Goal: Transaction & Acquisition: Purchase product/service

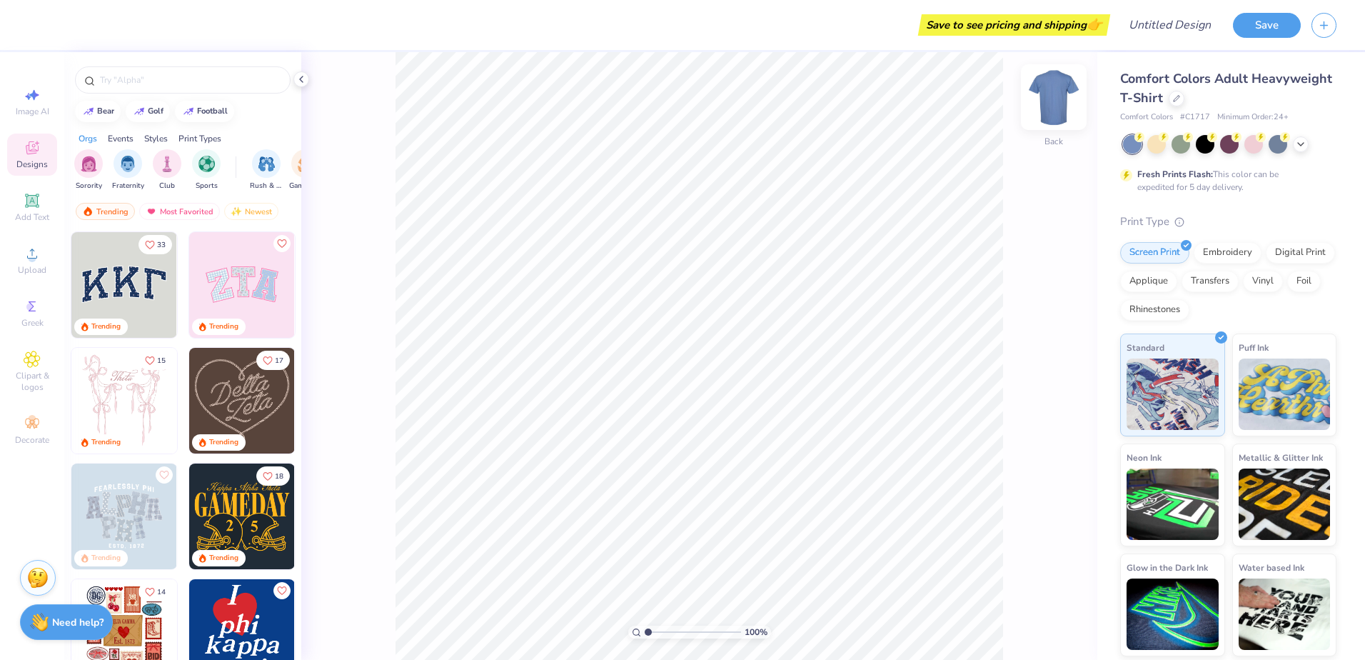
click at [1042, 108] on img at bounding box center [1053, 97] width 57 height 57
click at [61, 611] on div "Need help? Chat with us." at bounding box center [66, 620] width 93 height 36
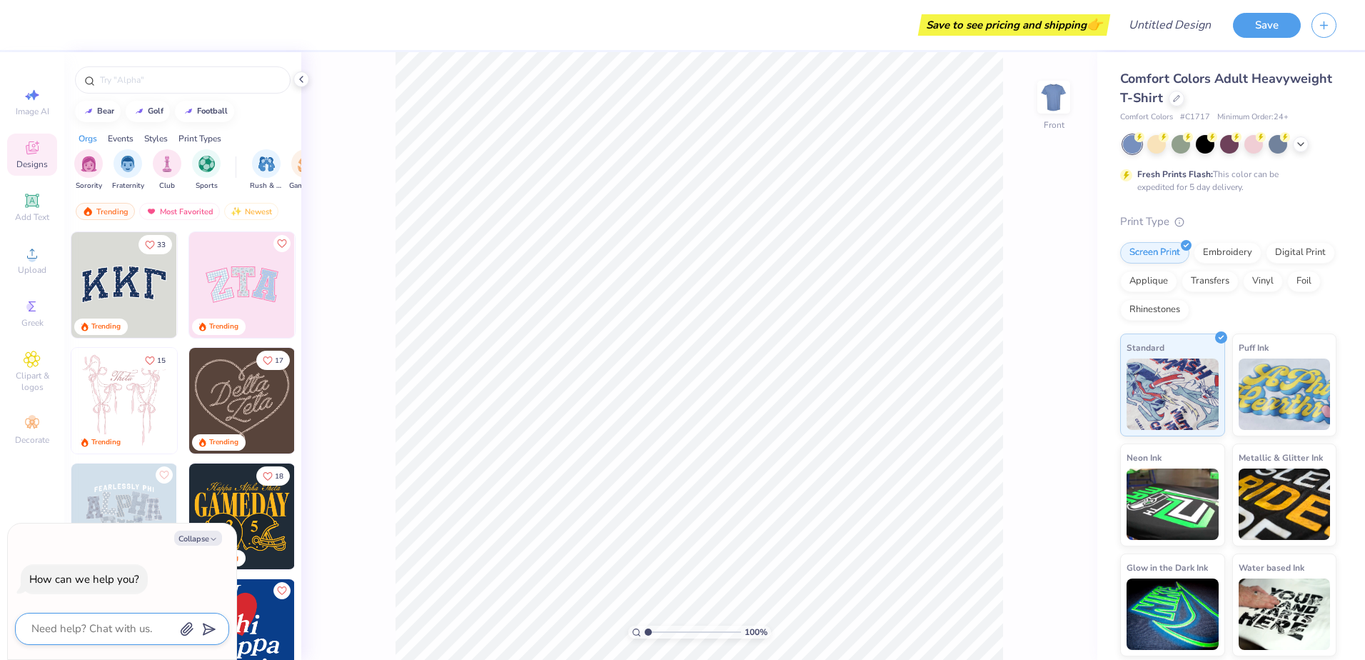
click at [116, 624] on textarea at bounding box center [102, 628] width 145 height 19
type textarea "I"
type textarea "x"
type textarea "I"
type textarea "x"
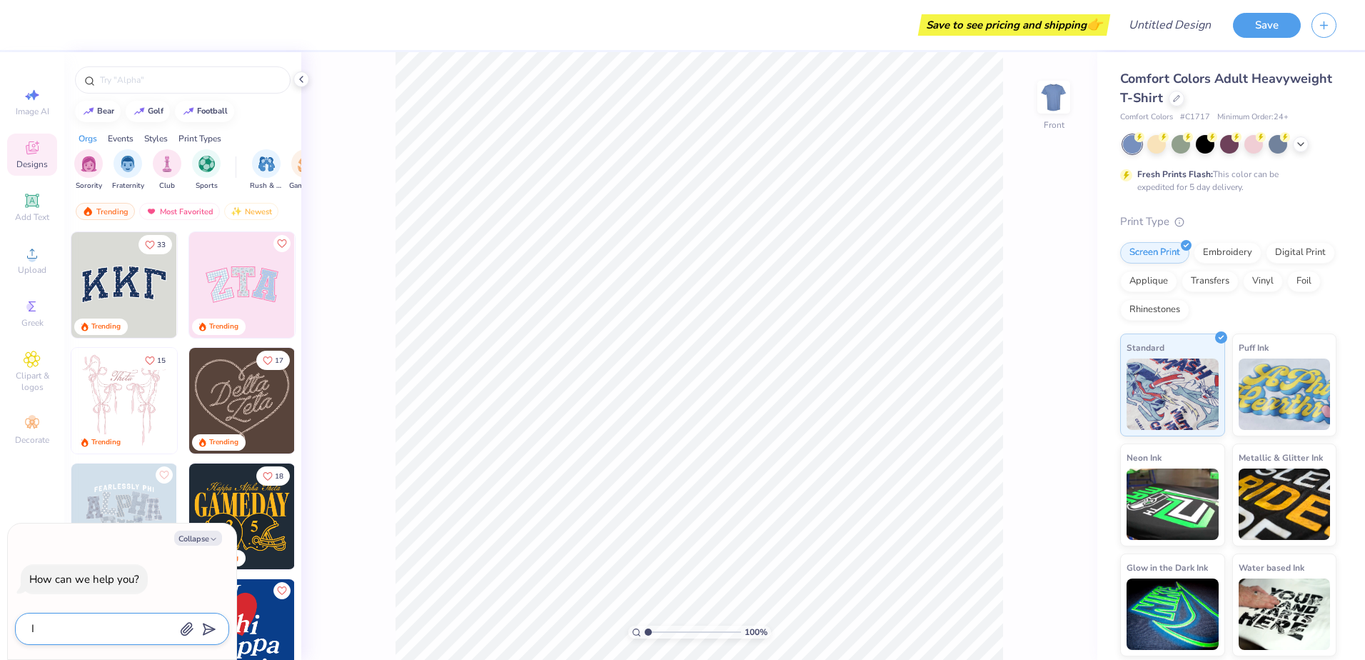
type textarea "I w"
type textarea "x"
type textarea "I wa"
type textarea "x"
type textarea "I wan"
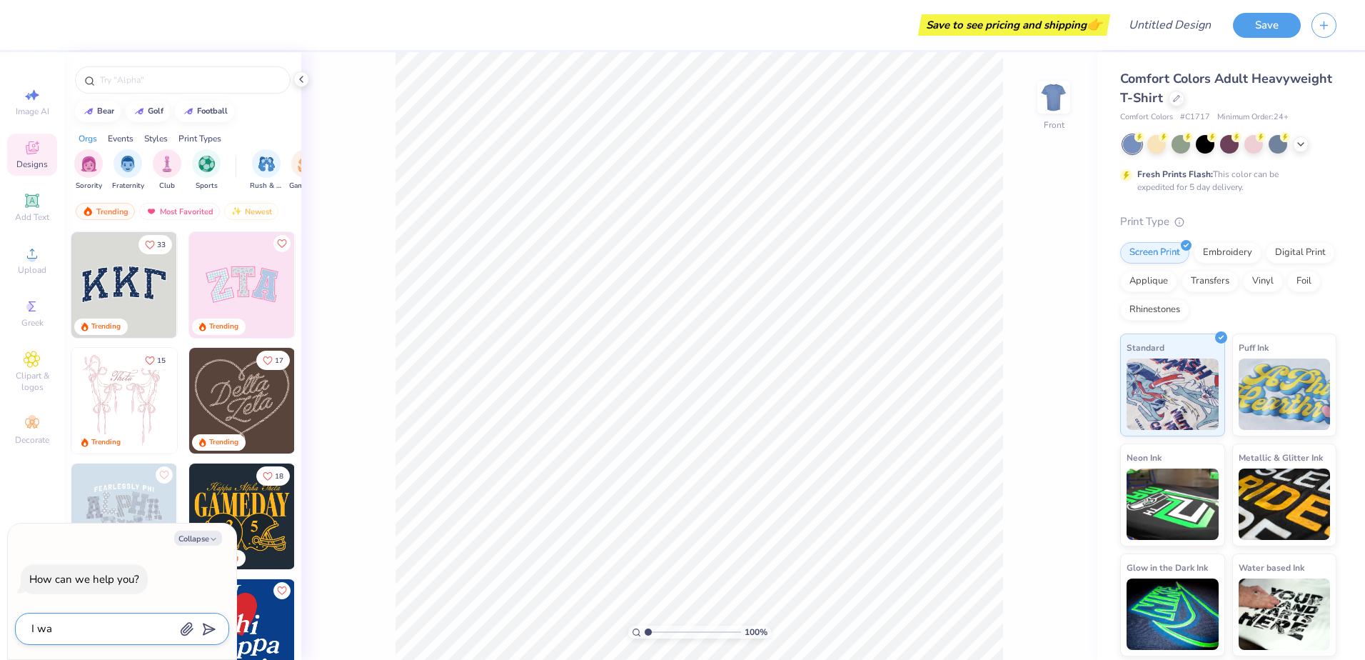
type textarea "x"
type textarea "I want"
type textarea "x"
type textarea "I want"
type textarea "x"
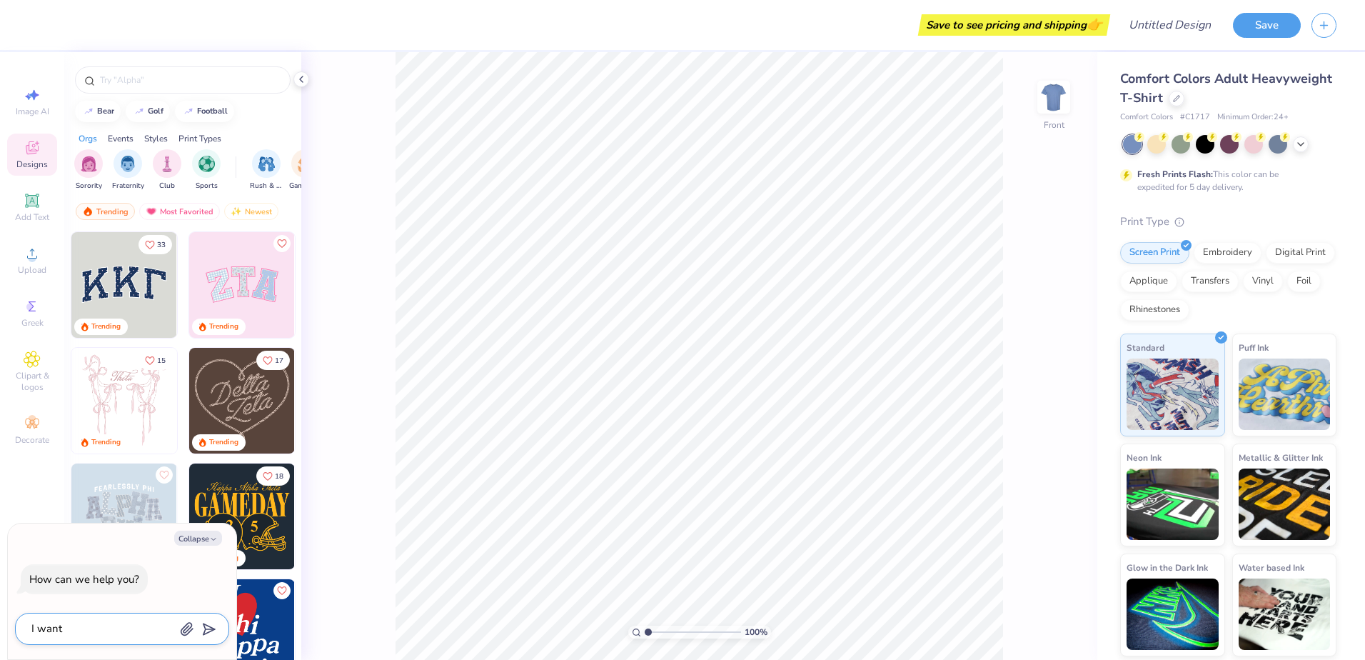
type textarea "I want t"
type textarea "x"
type textarea "I want to"
type textarea "x"
type textarea "I want to"
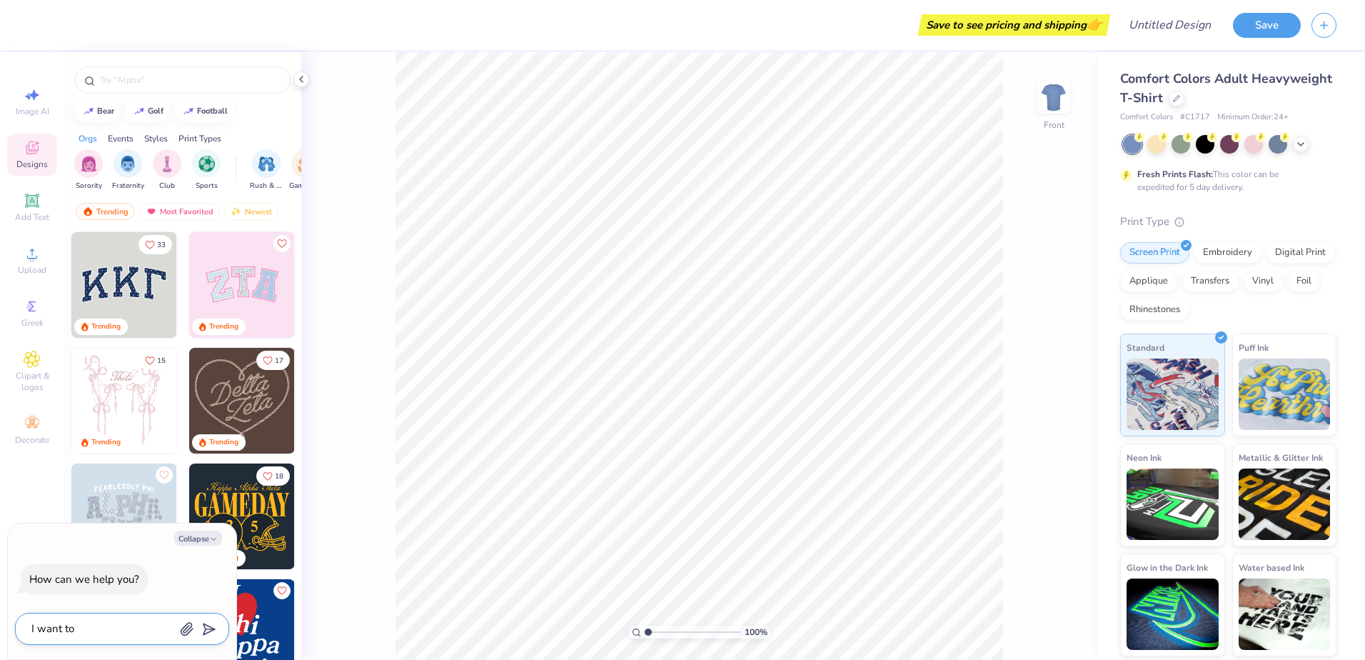
type textarea "x"
type textarea "I want to c"
type textarea "x"
type textarea "I want to cr"
type textarea "x"
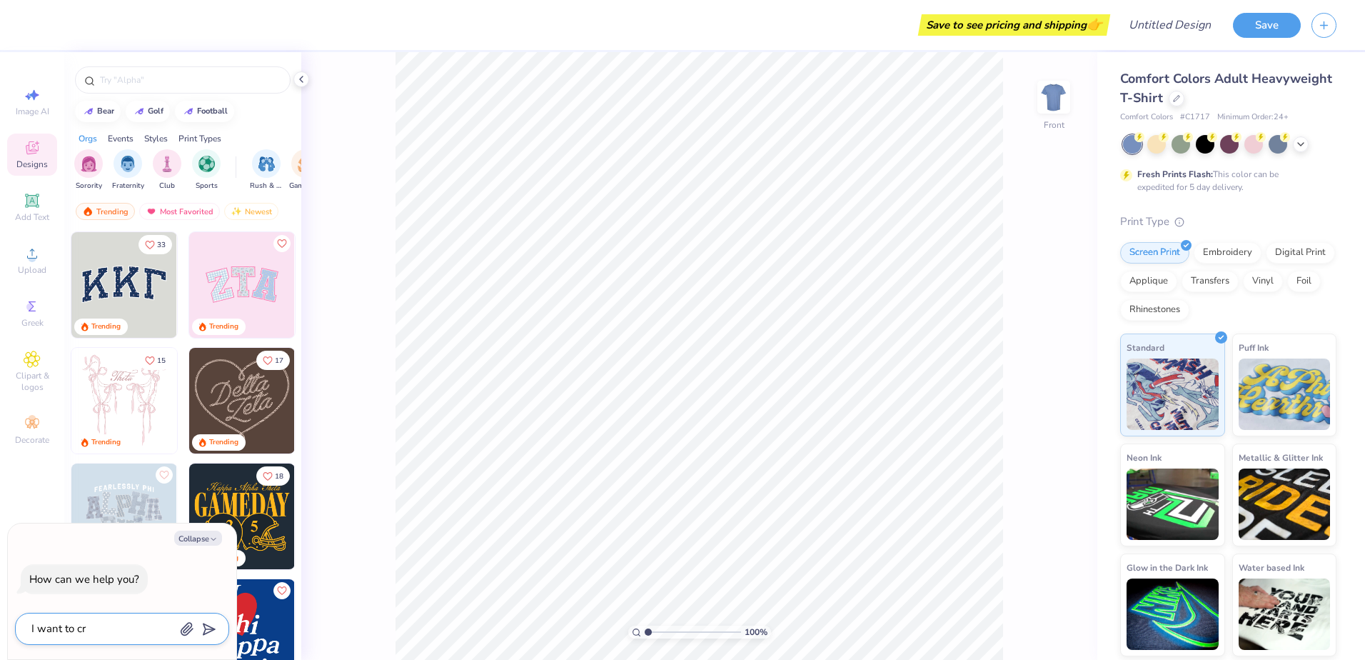
type textarea "I want to cre"
type textarea "x"
type textarea "I want to crea"
type textarea "x"
type textarea "I want to creat"
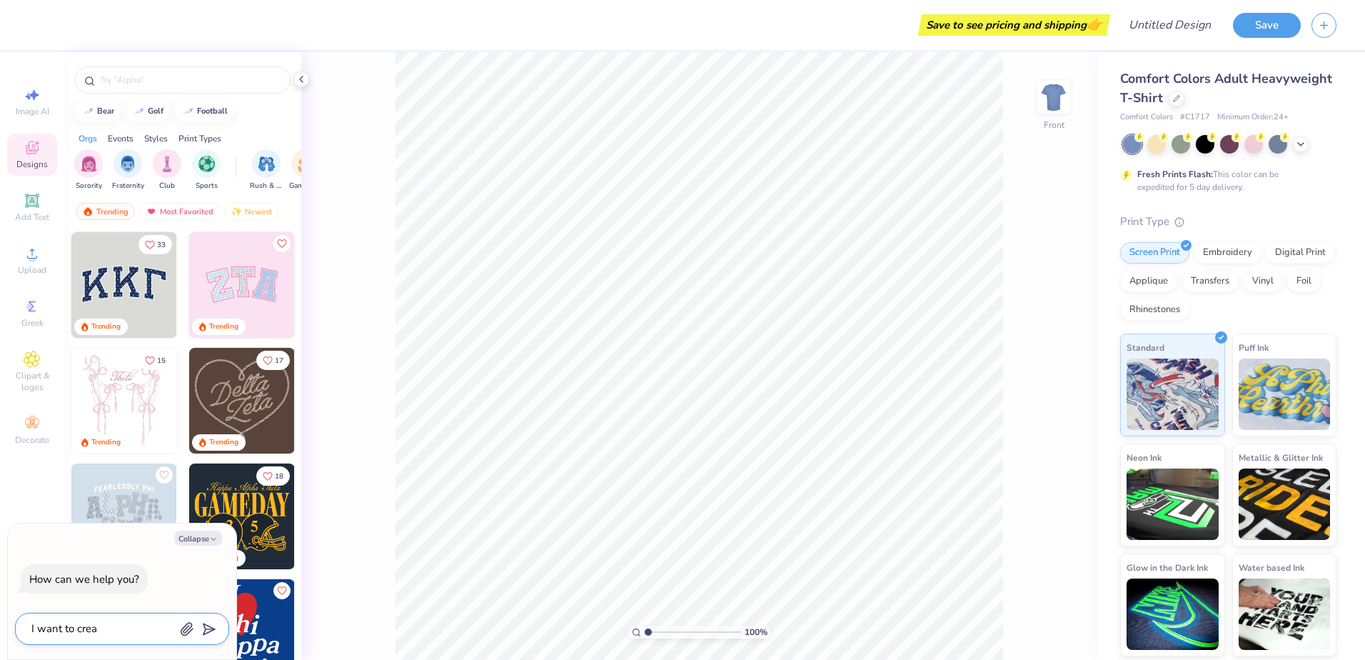
type textarea "x"
type textarea "I want to create"
type textarea "x"
type textarea "I want to create"
type textarea "x"
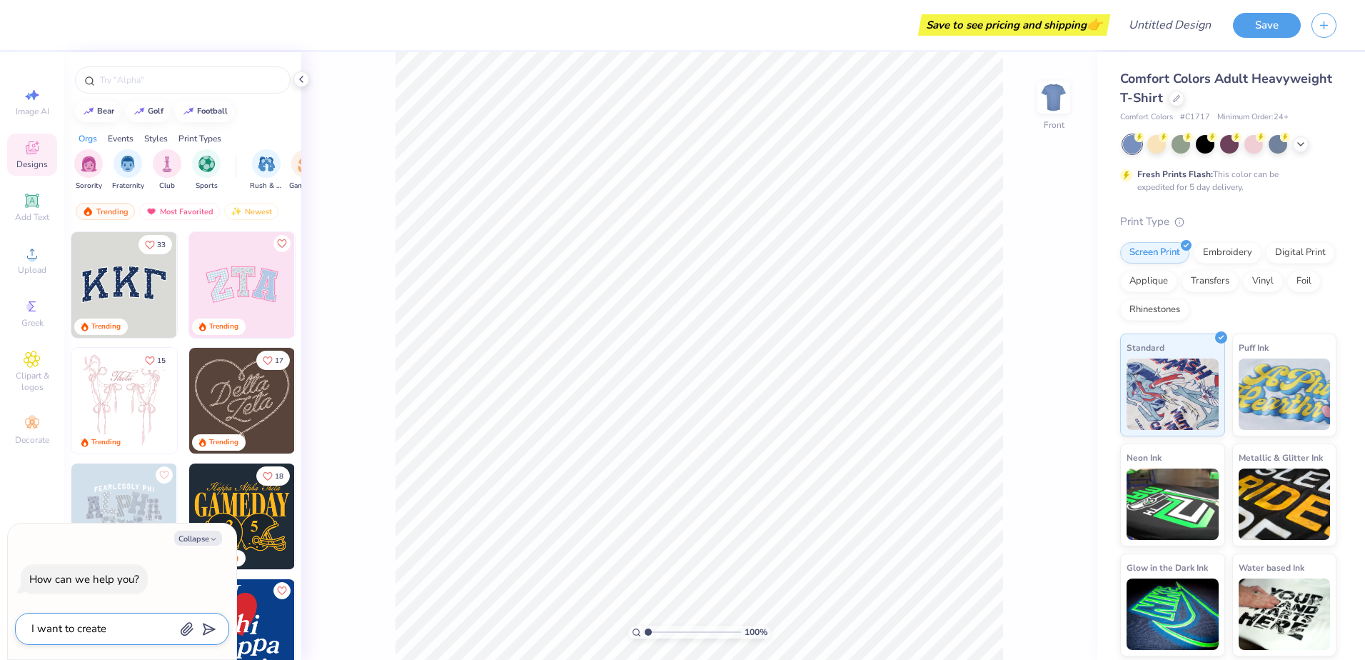
type textarea "I want to create a"
type textarea "x"
type textarea "I want to create a"
type textarea "x"
type textarea "I want to create a g"
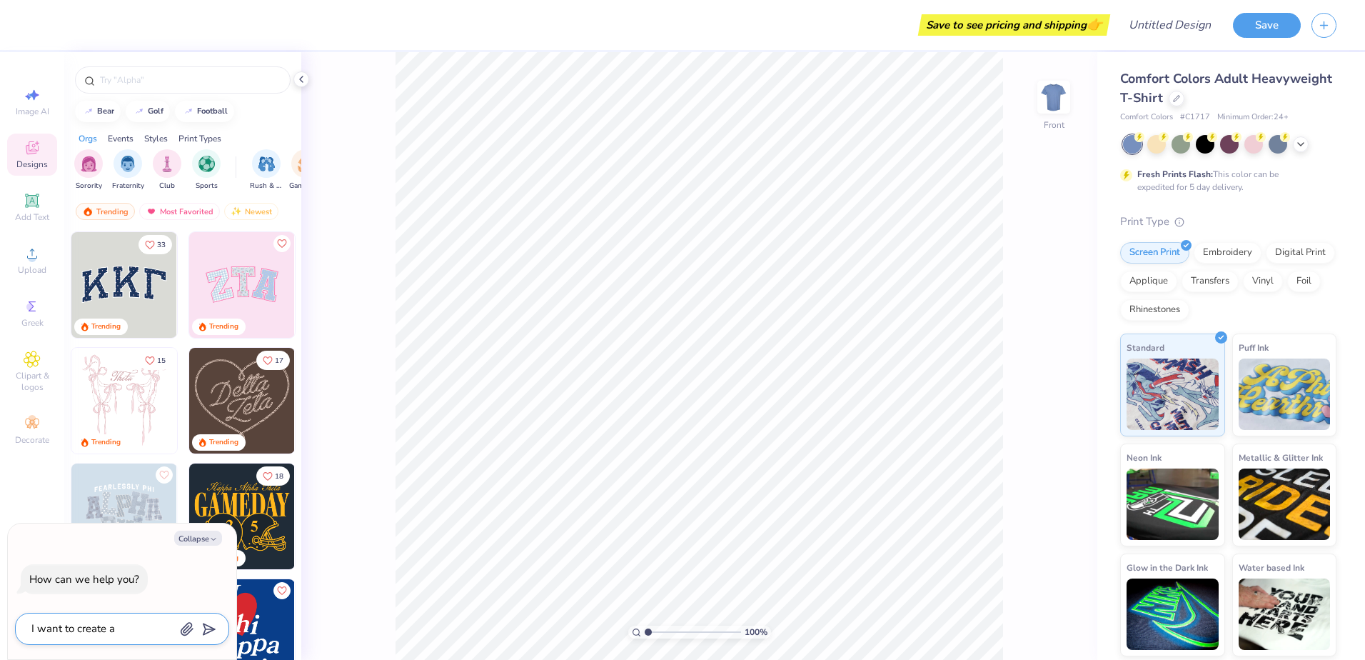
type textarea "x"
type textarea "I want to create a ga"
type textarea "x"
type textarea "I want to create a gat"
type textarea "x"
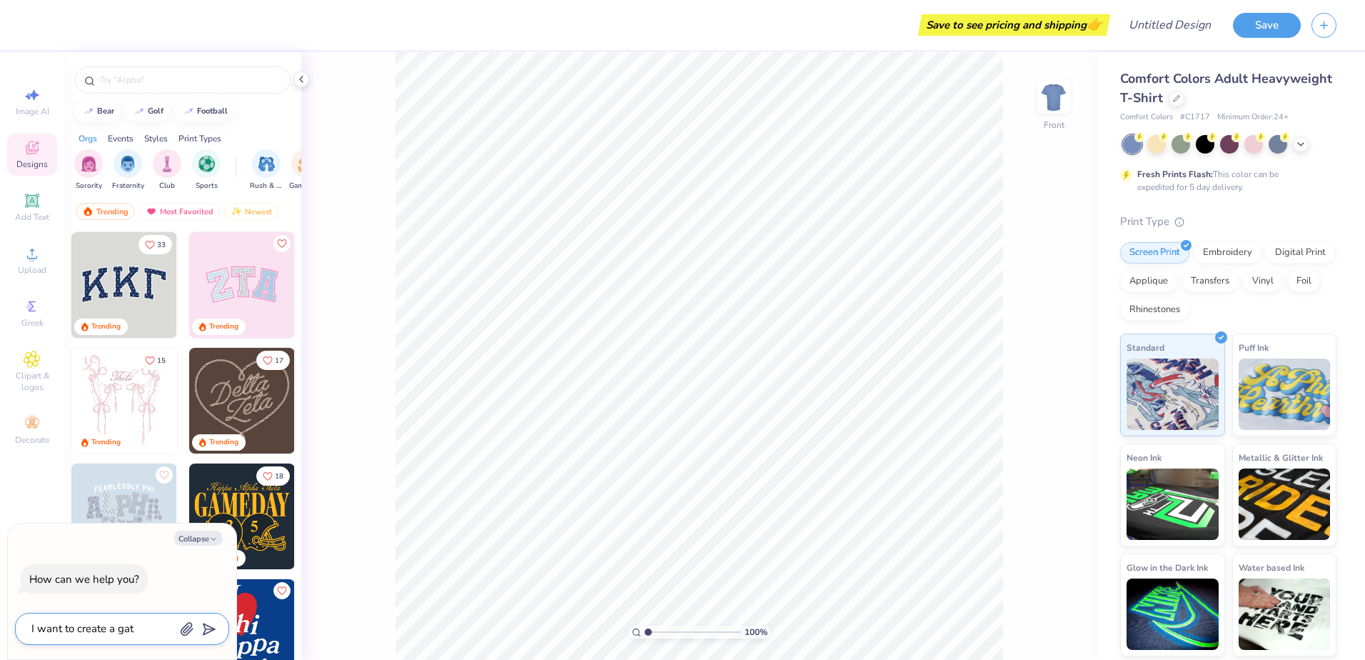
type textarea "I want to create a gatr"
type textarea "x"
type textarea "I want to create a gatr"
type textarea "x"
type textarea "I want to create a gatr"
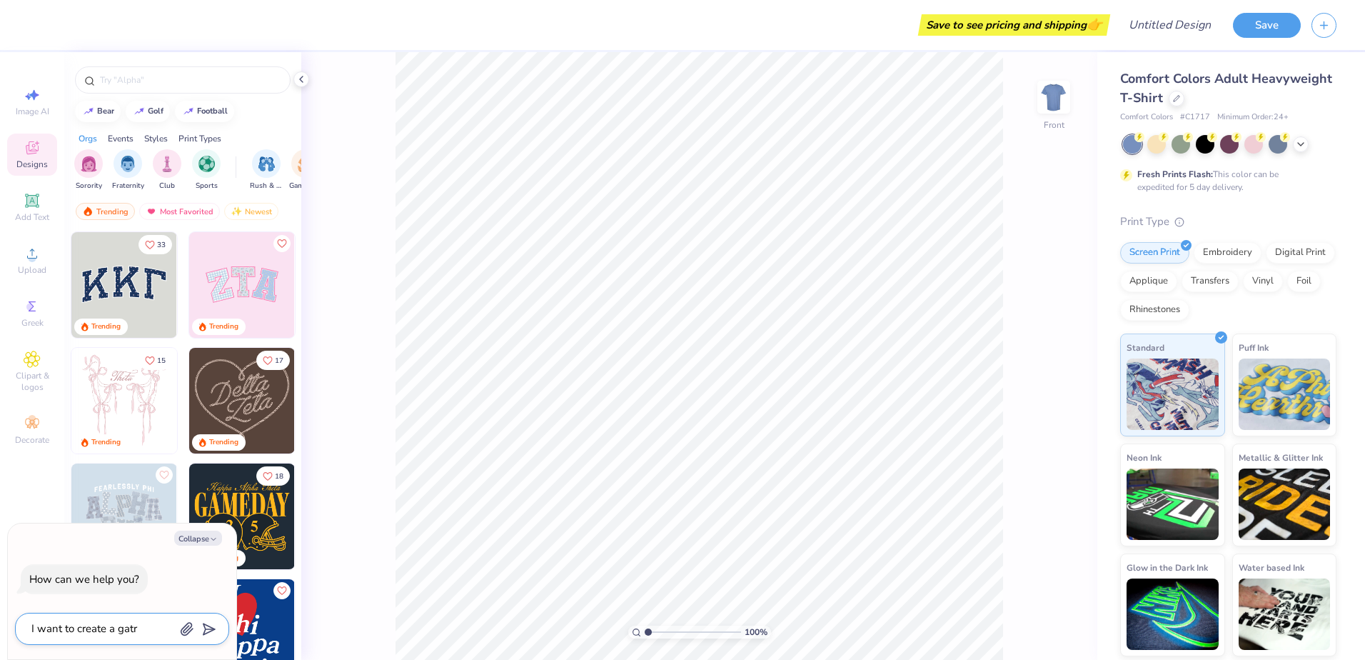
type textarea "x"
type textarea "I want to create a gat"
type textarea "x"
type textarea "I want to create a ga"
type textarea "x"
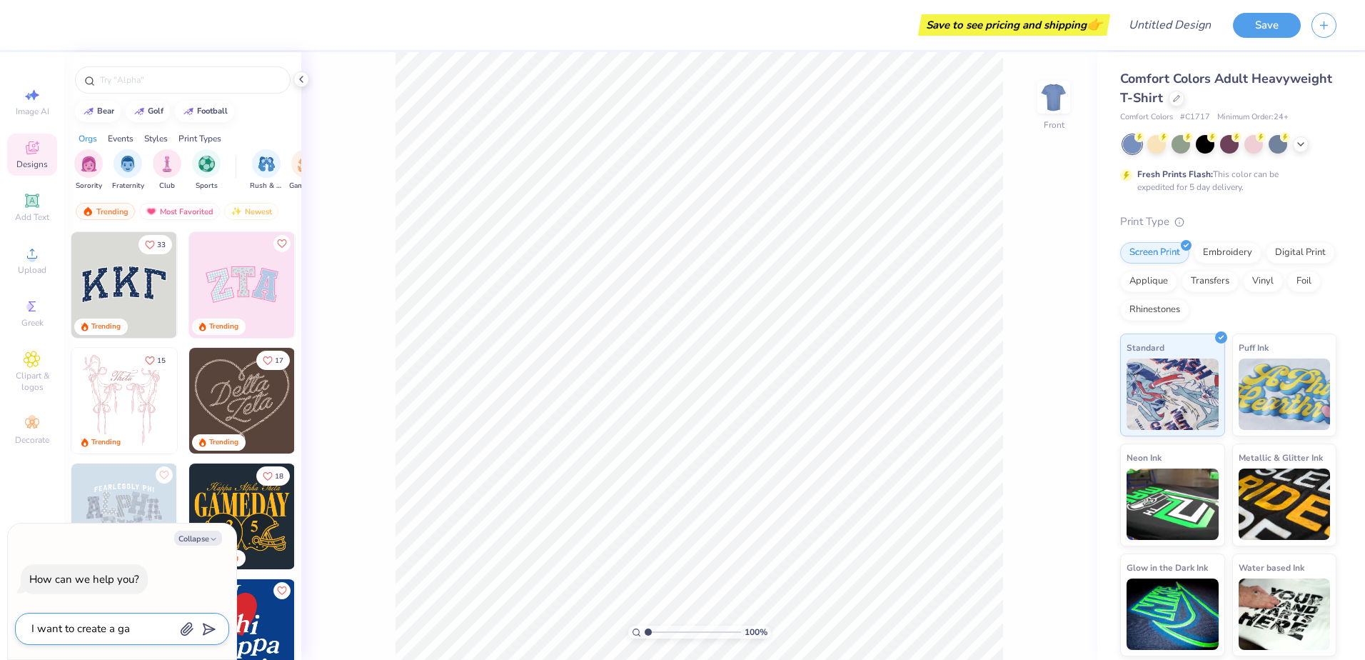
type textarea "I want to create a g"
type textarea "x"
type textarea "I want to create a"
type textarea "x"
type textarea "I want to create a h"
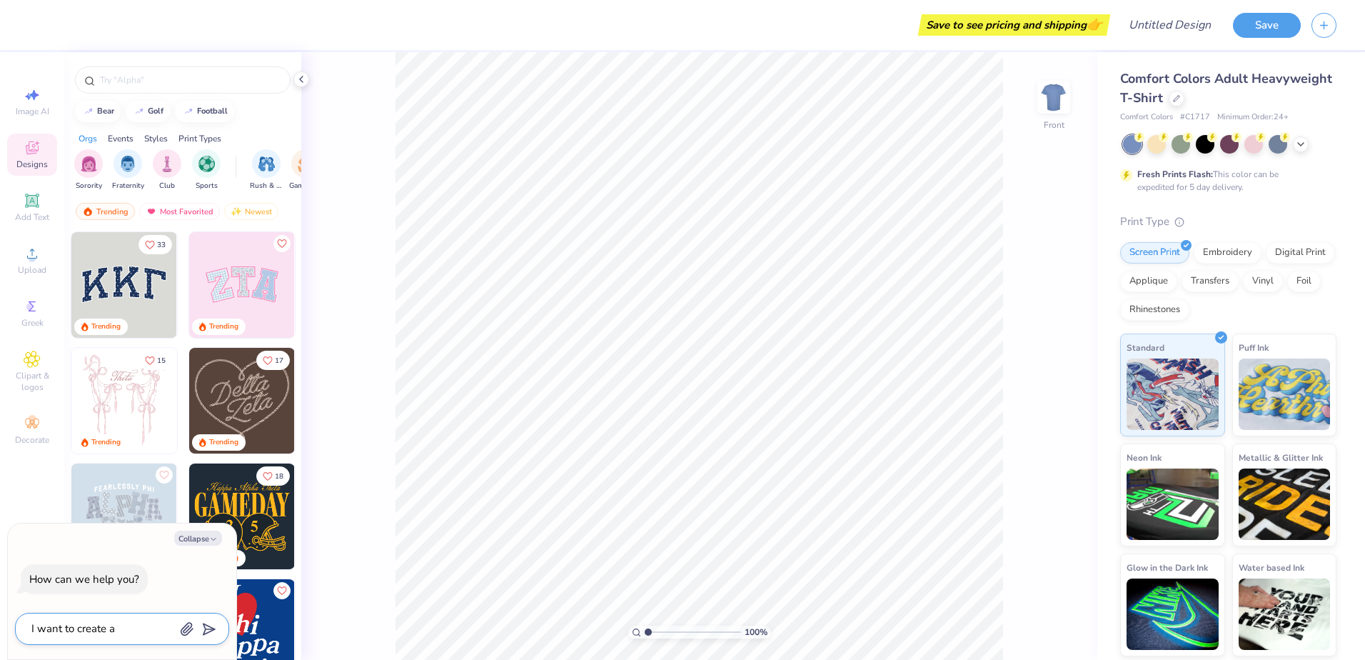
type textarea "x"
type textarea "I want to create a ha"
type textarea "x"
type textarea "I want to create a hat"
type textarea "x"
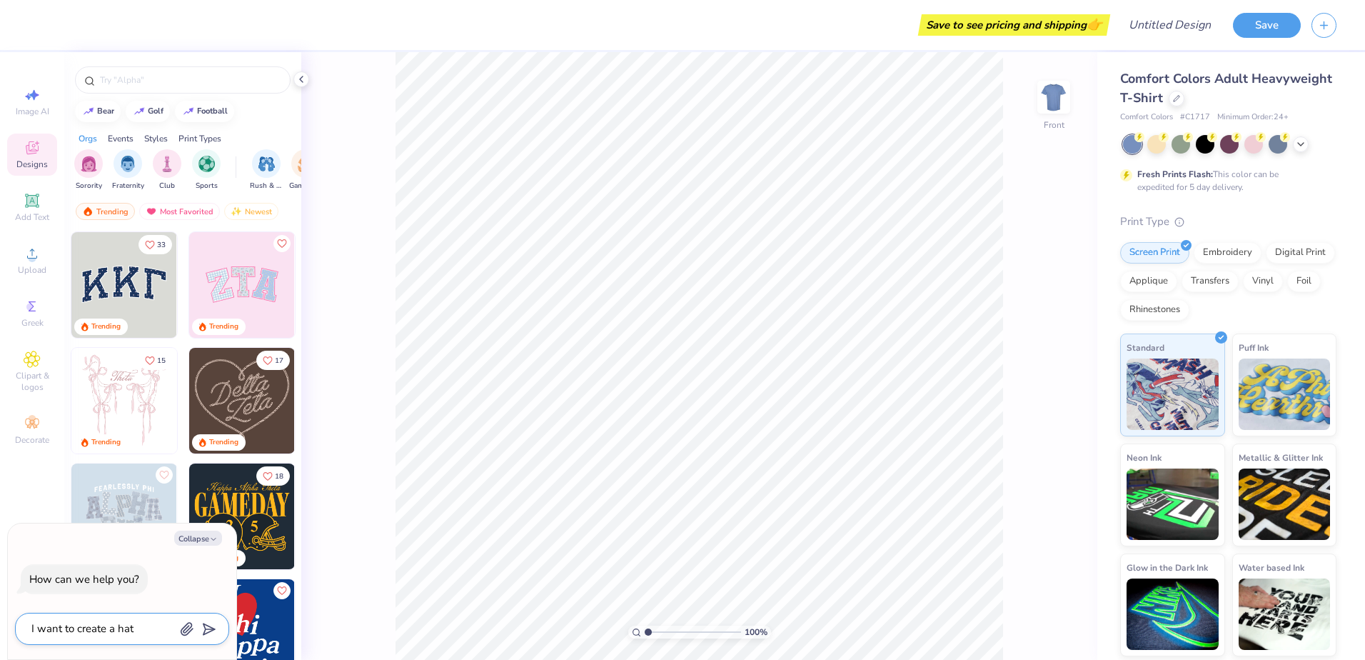
type textarea "I want to create a hat"
type textarea "x"
type textarea "I want to create a hat"
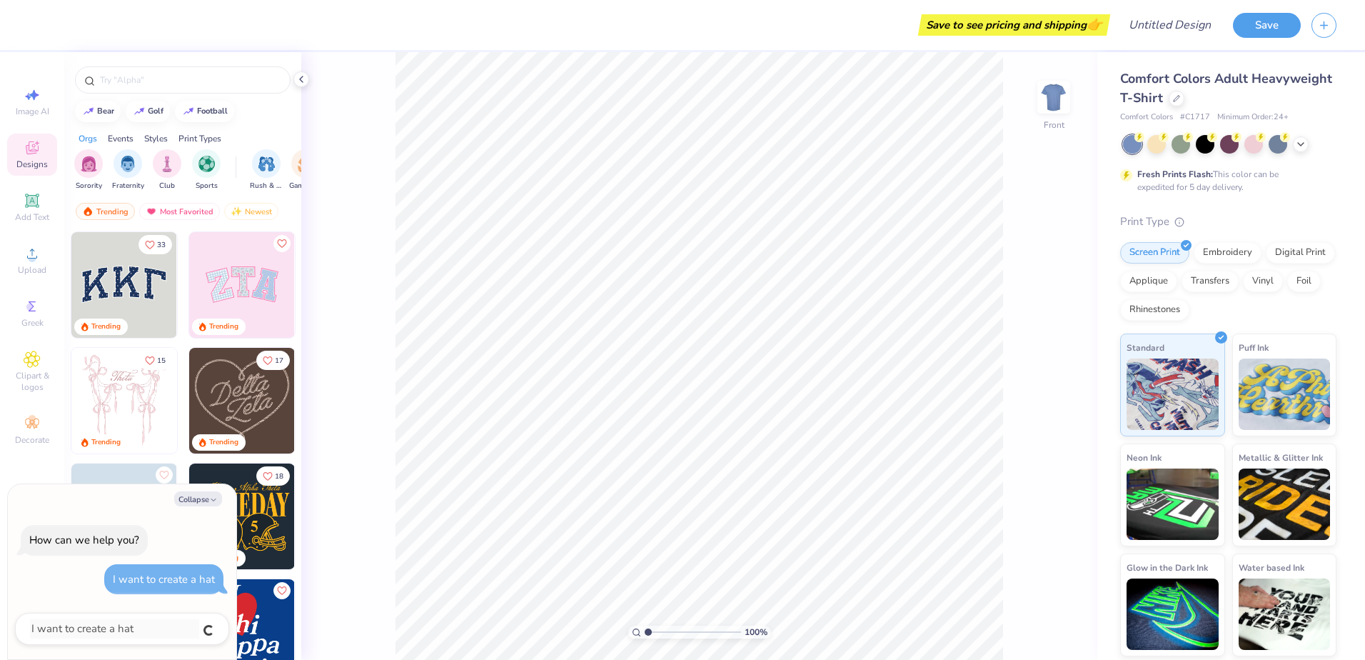
type textarea "x"
click at [1219, 265] on div "Screen Print Embroidery Digital Print Applique Transfers Vinyl Foil Rhinestones" at bounding box center [1228, 281] width 216 height 79
click at [1220, 252] on div "Embroidery" at bounding box center [1228, 250] width 68 height 21
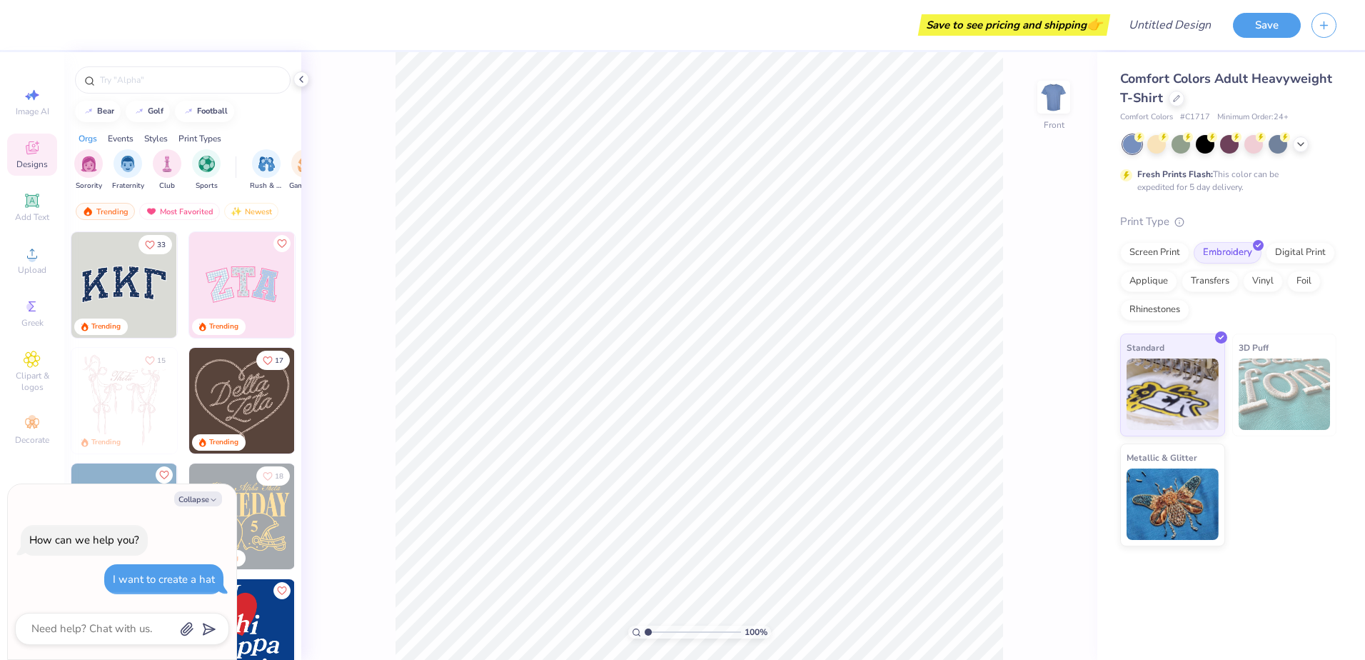
click at [163, 582] on div "I want to create a hat" at bounding box center [164, 579] width 102 height 14
click at [193, 498] on button "Collapse" at bounding box center [198, 498] width 48 height 15
type textarea "x"
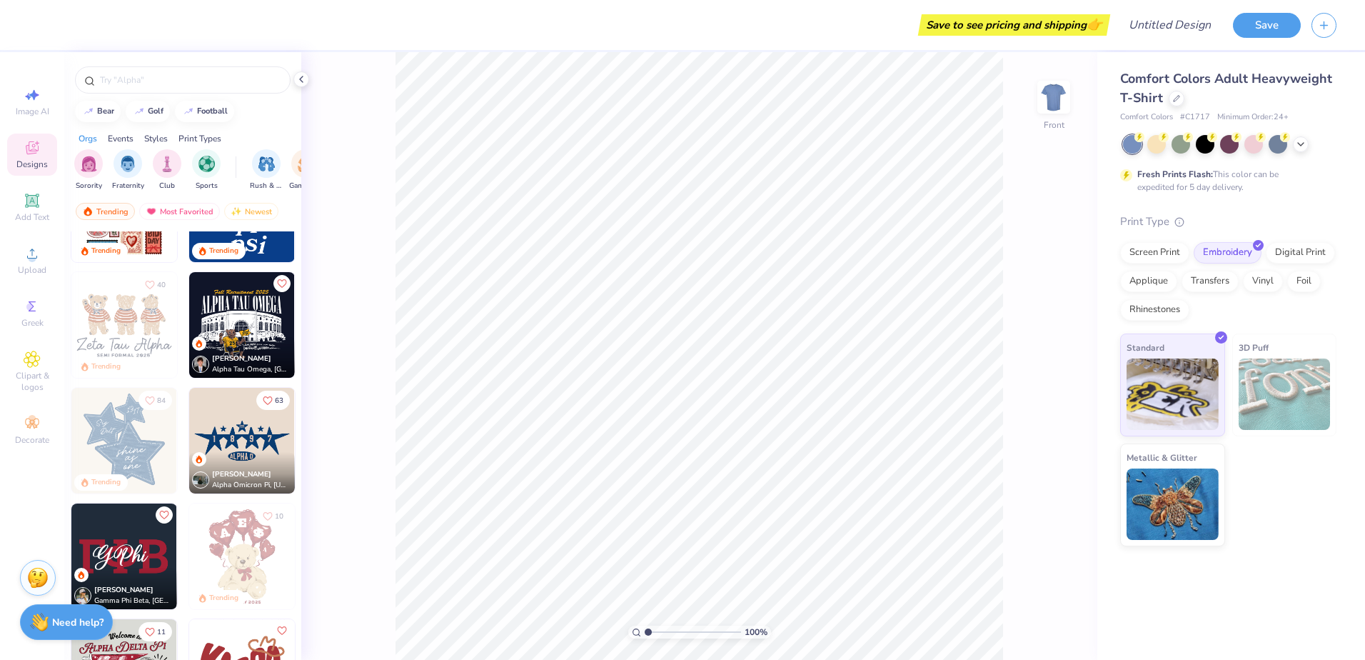
scroll to position [571, 0]
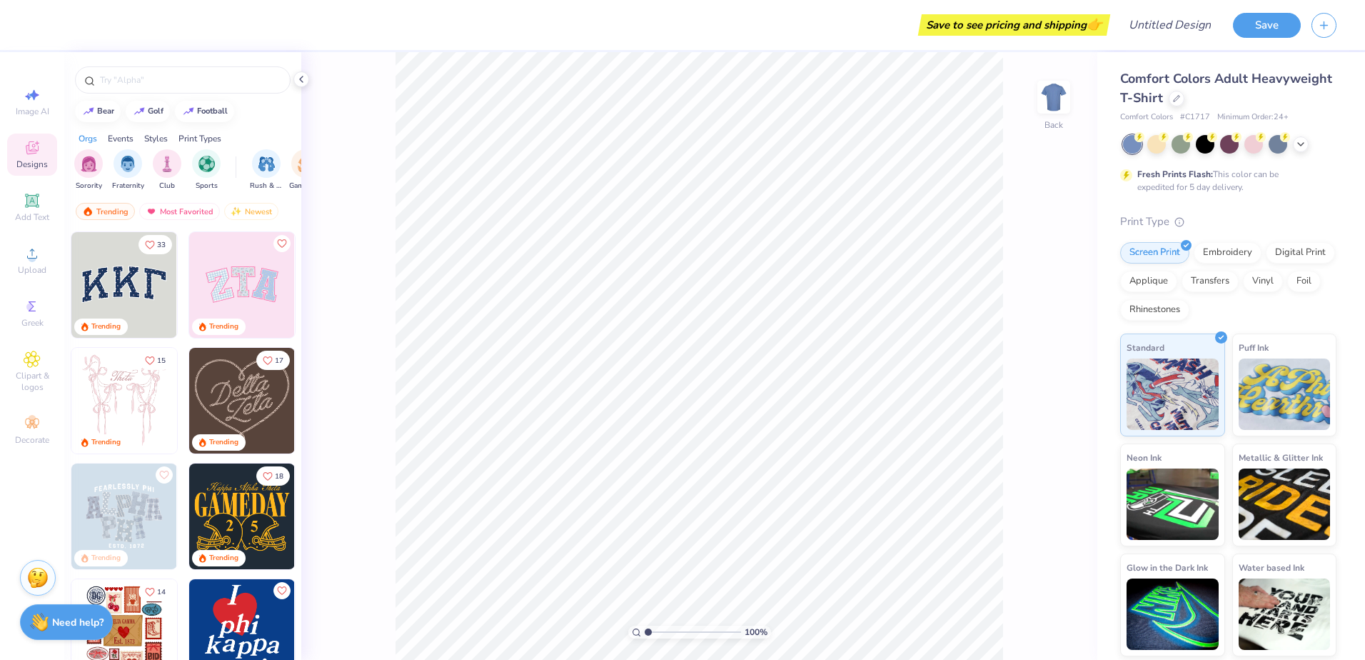
click at [1147, 90] on span "Comfort Colors Adult Heavyweight T-Shirt" at bounding box center [1226, 88] width 212 height 36
drag, startPoint x: 1147, startPoint y: 90, endPoint x: 1144, endPoint y: 104, distance: 13.9
click at [1144, 104] on span "Comfort Colors Adult Heavyweight T-Shirt" at bounding box center [1226, 88] width 212 height 36
click at [1175, 98] on icon at bounding box center [1176, 97] width 7 height 7
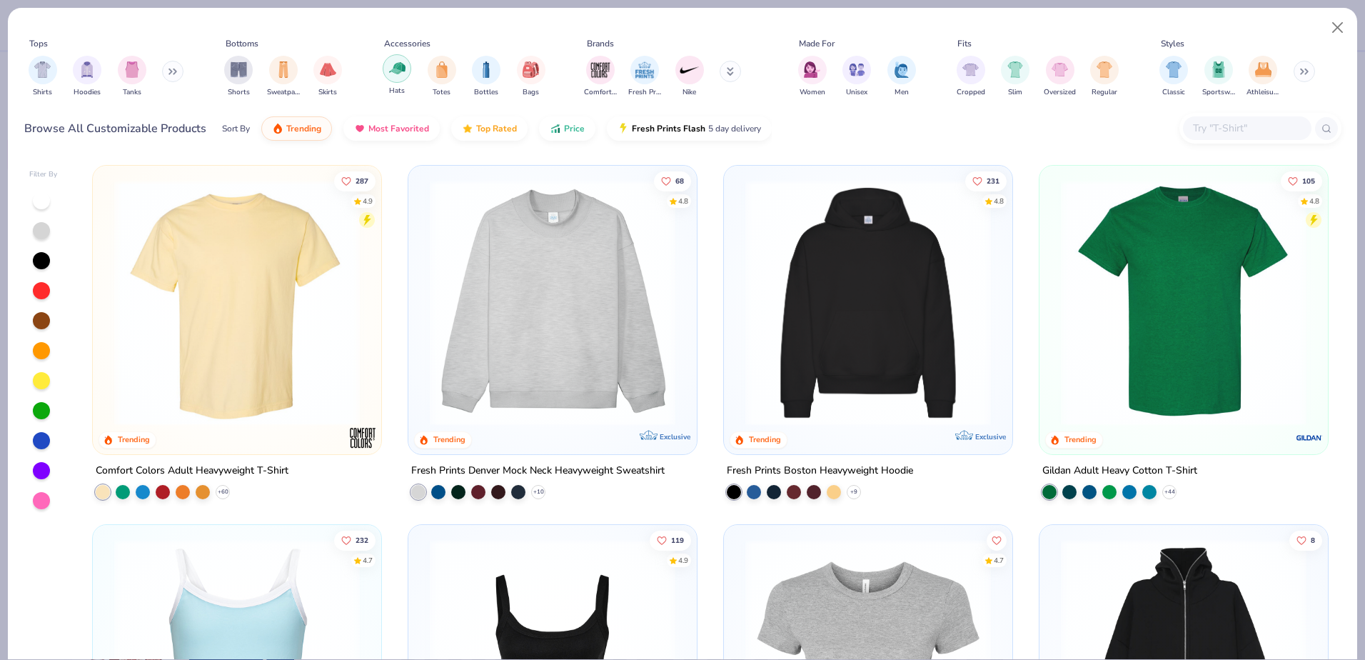
click at [398, 60] on img "filter for Hats" at bounding box center [397, 68] width 16 height 16
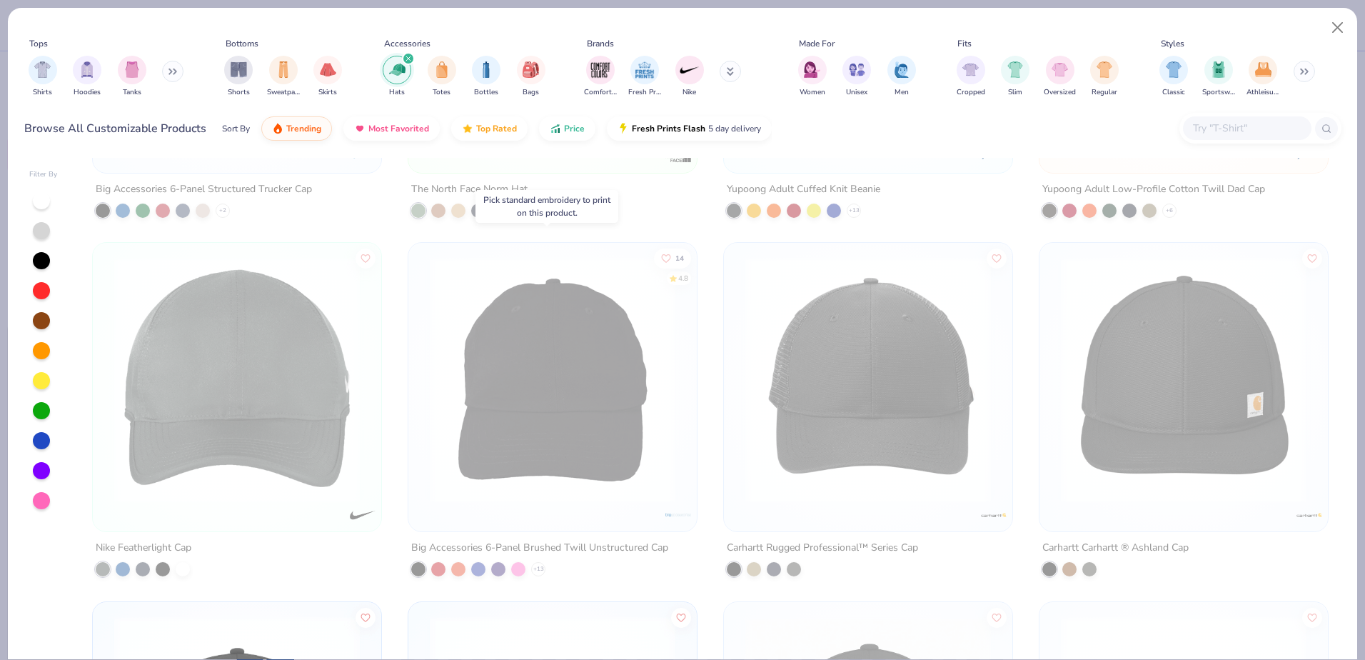
scroll to position [1071, 0]
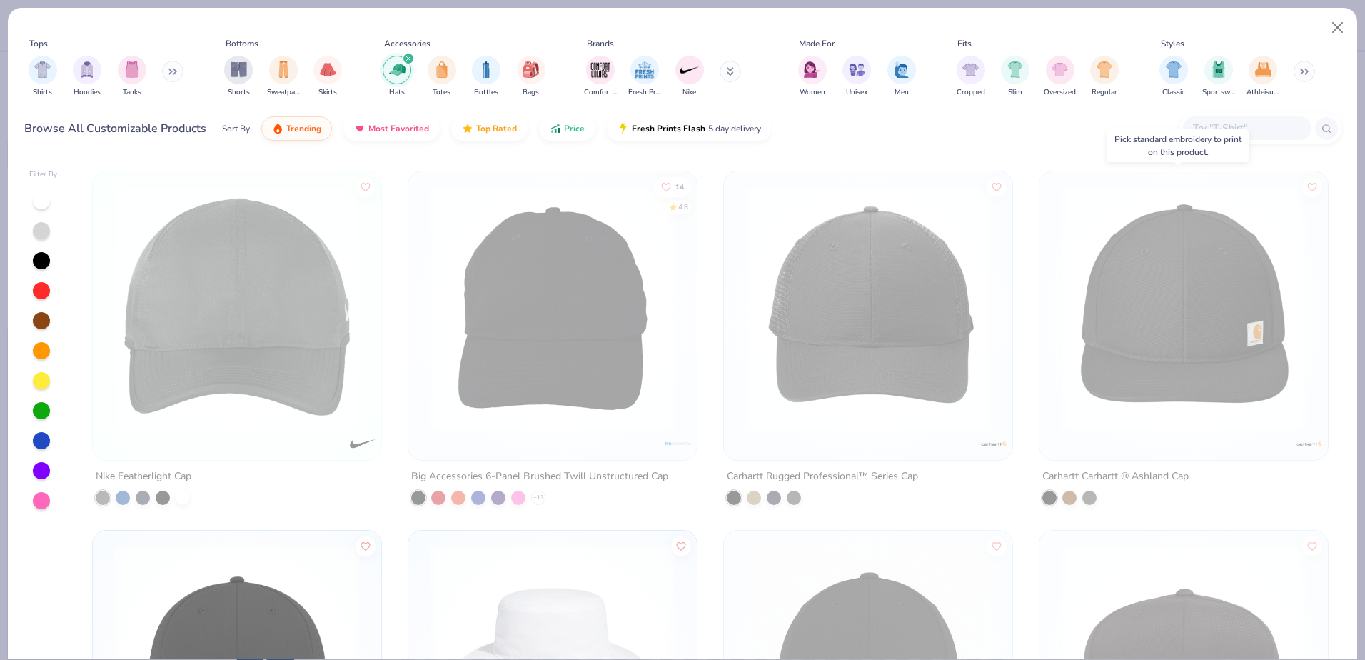
click at [1153, 347] on img at bounding box center [1184, 309] width 260 height 246
click at [1182, 221] on img at bounding box center [1184, 309] width 260 height 246
click at [1192, 303] on img at bounding box center [1184, 309] width 260 height 246
click at [1180, 267] on img at bounding box center [1184, 309] width 260 height 246
click at [1202, 256] on img at bounding box center [1184, 309] width 260 height 246
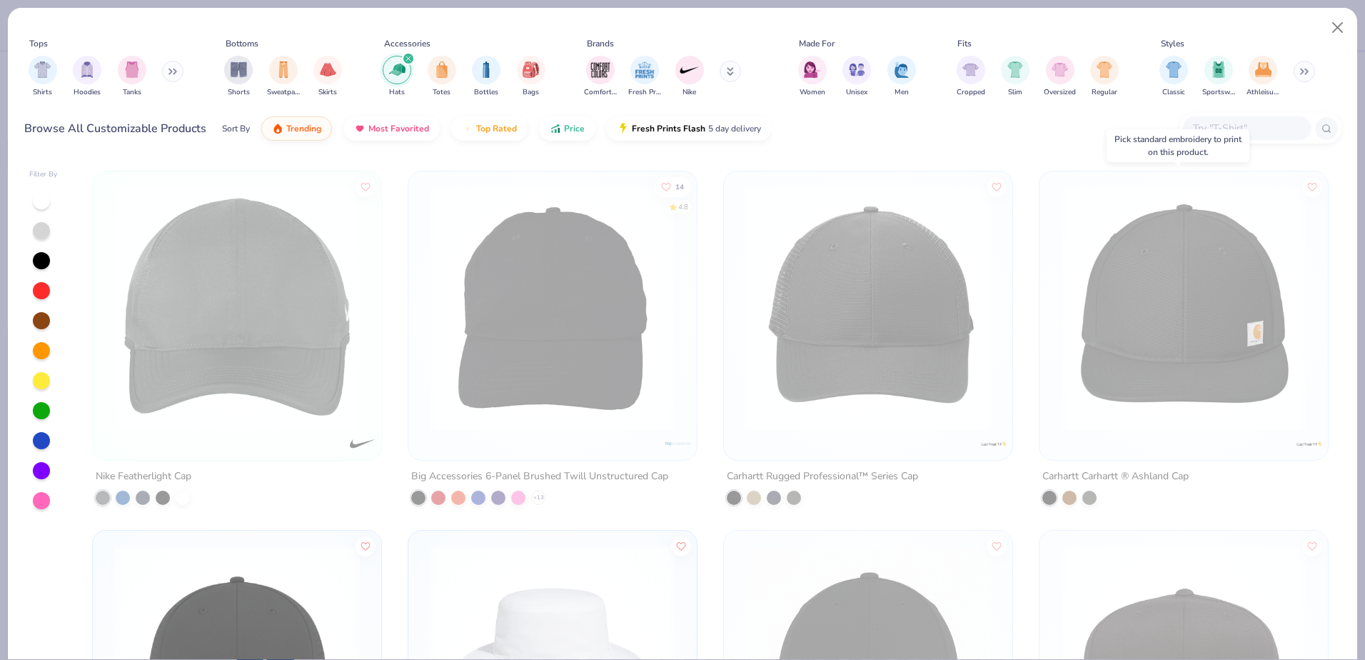
click at [1129, 300] on img at bounding box center [1184, 309] width 260 height 246
click at [1338, 28] on button "Close" at bounding box center [1337, 27] width 27 height 27
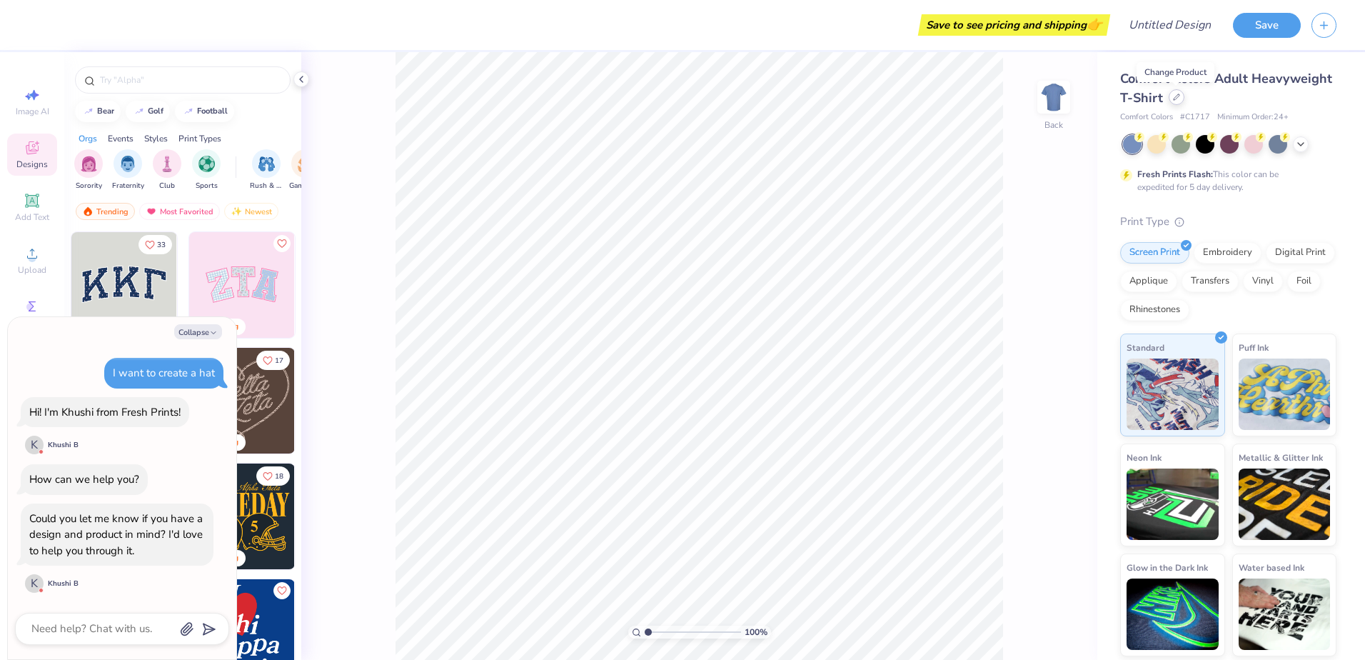
click at [1182, 100] on div at bounding box center [1177, 97] width 16 height 16
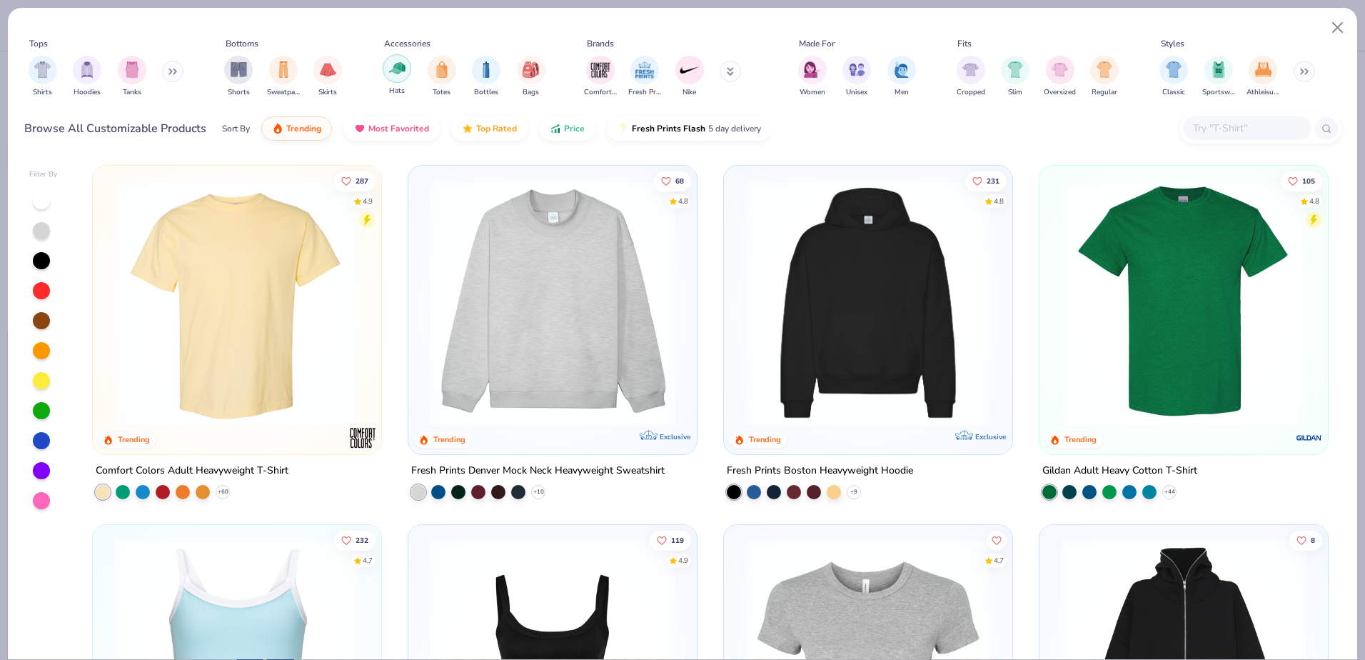
click at [398, 66] on img "filter for Hats" at bounding box center [397, 68] width 16 height 16
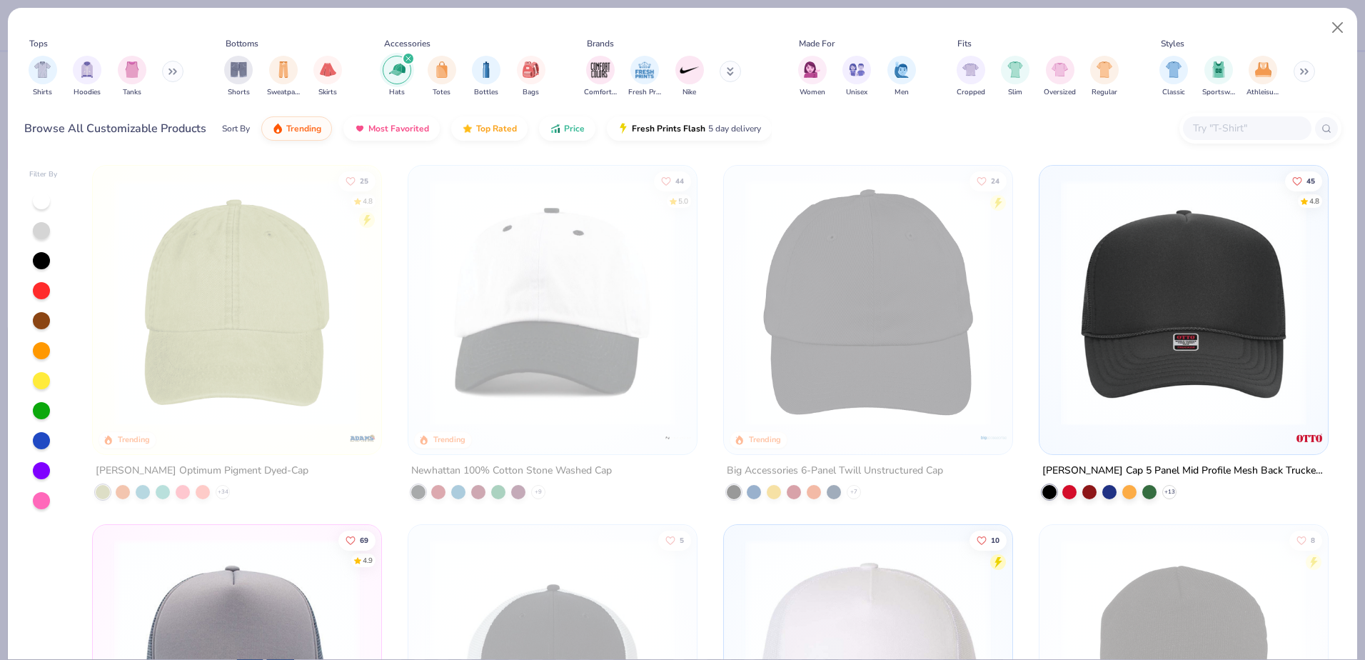
scroll to position [357, 0]
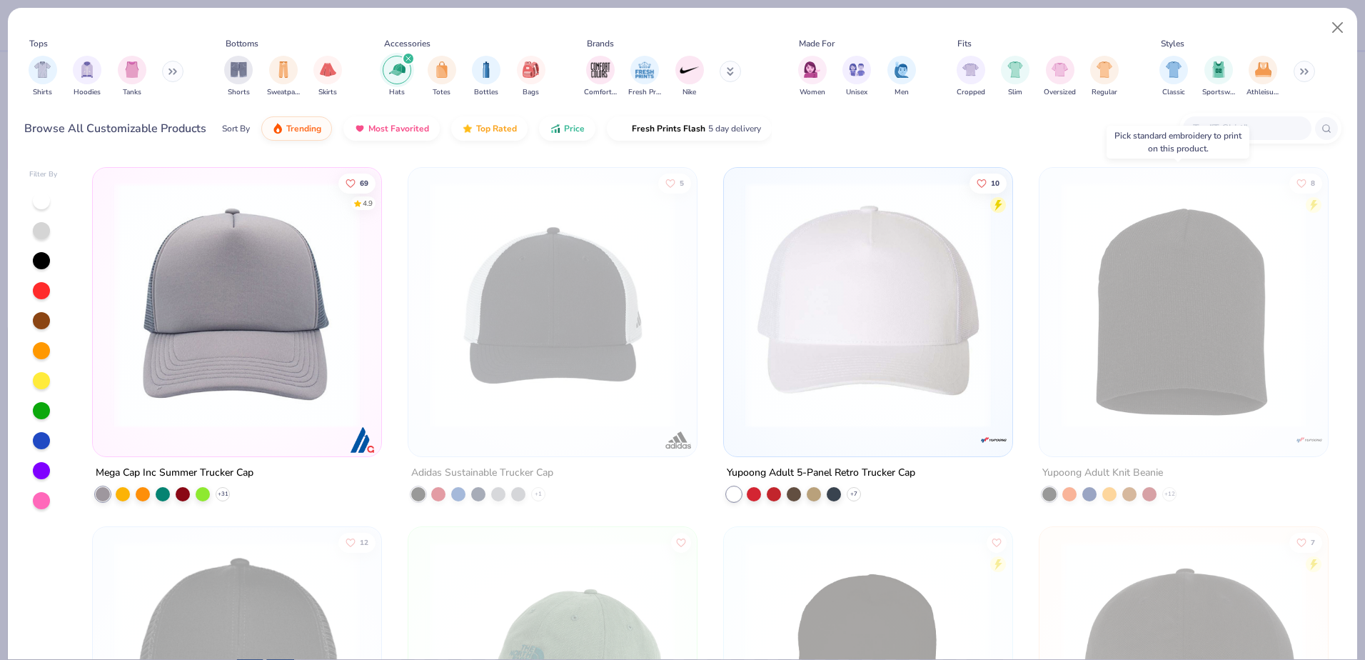
click at [1192, 370] on img at bounding box center [1183, 305] width 260 height 246
click at [1054, 370] on img at bounding box center [924, 305] width 260 height 246
click at [1192, 370] on img at bounding box center [1183, 305] width 260 height 246
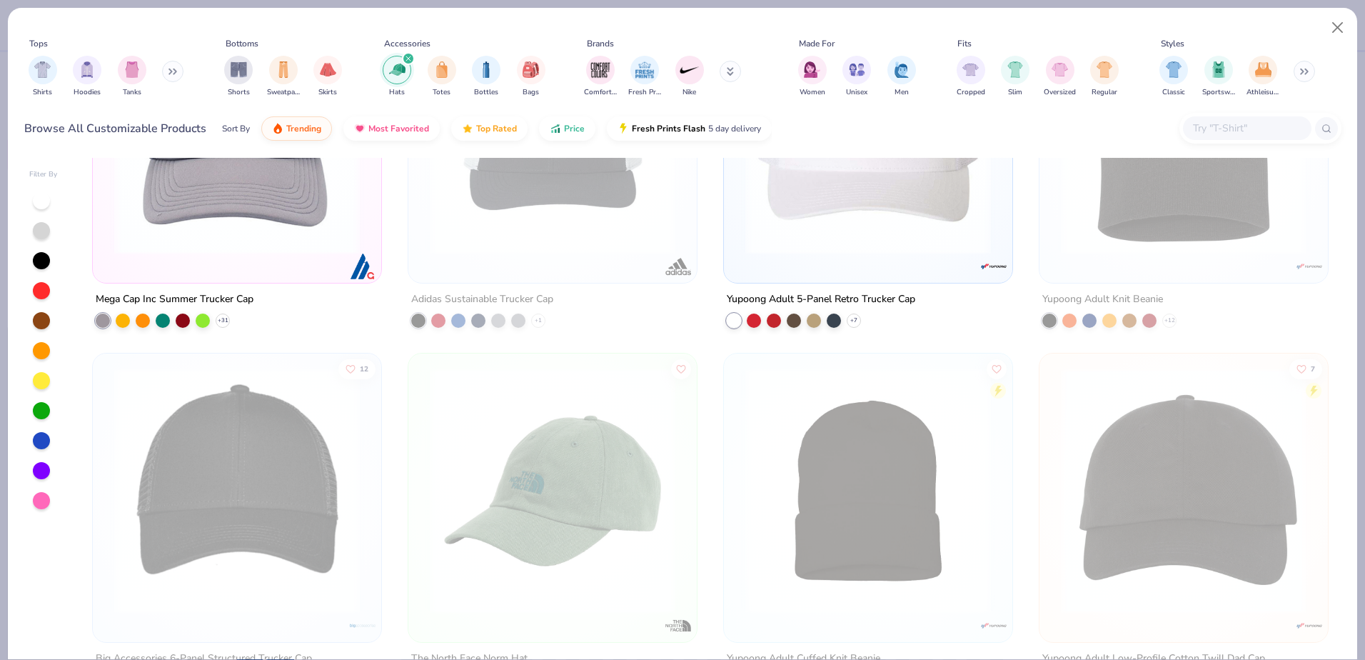
scroll to position [714, 0]
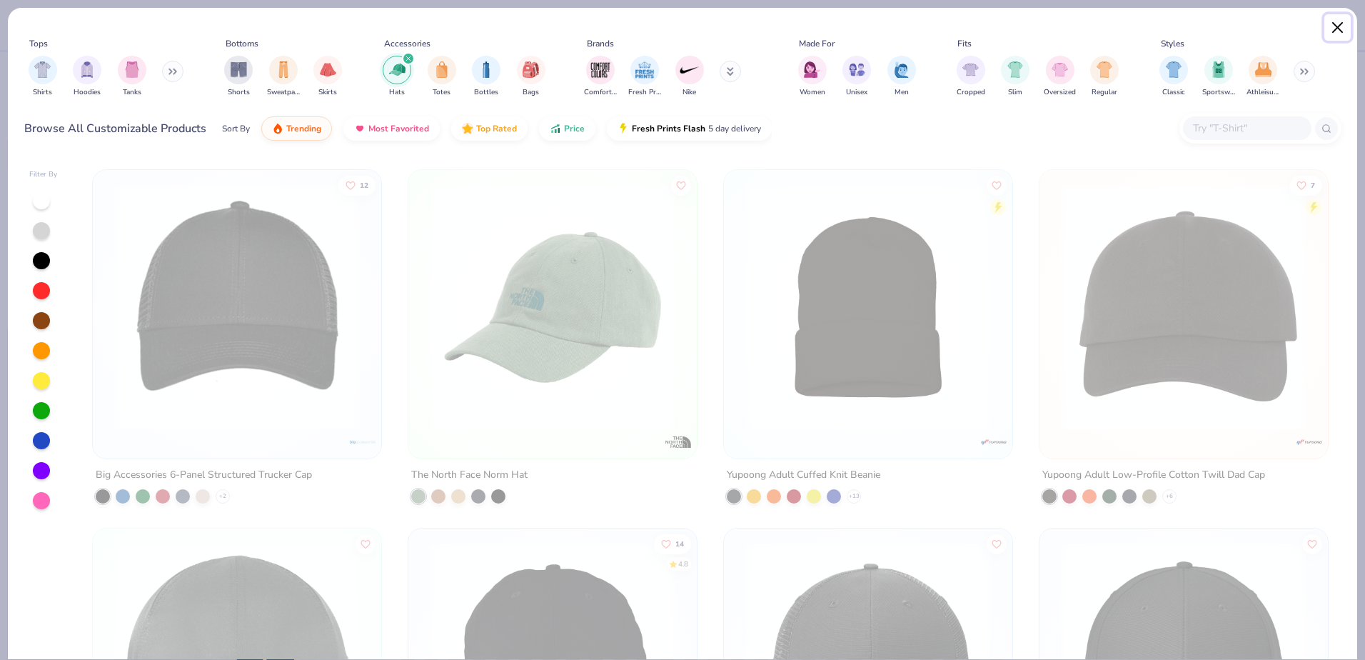
click at [1345, 21] on button "Close" at bounding box center [1337, 27] width 27 height 27
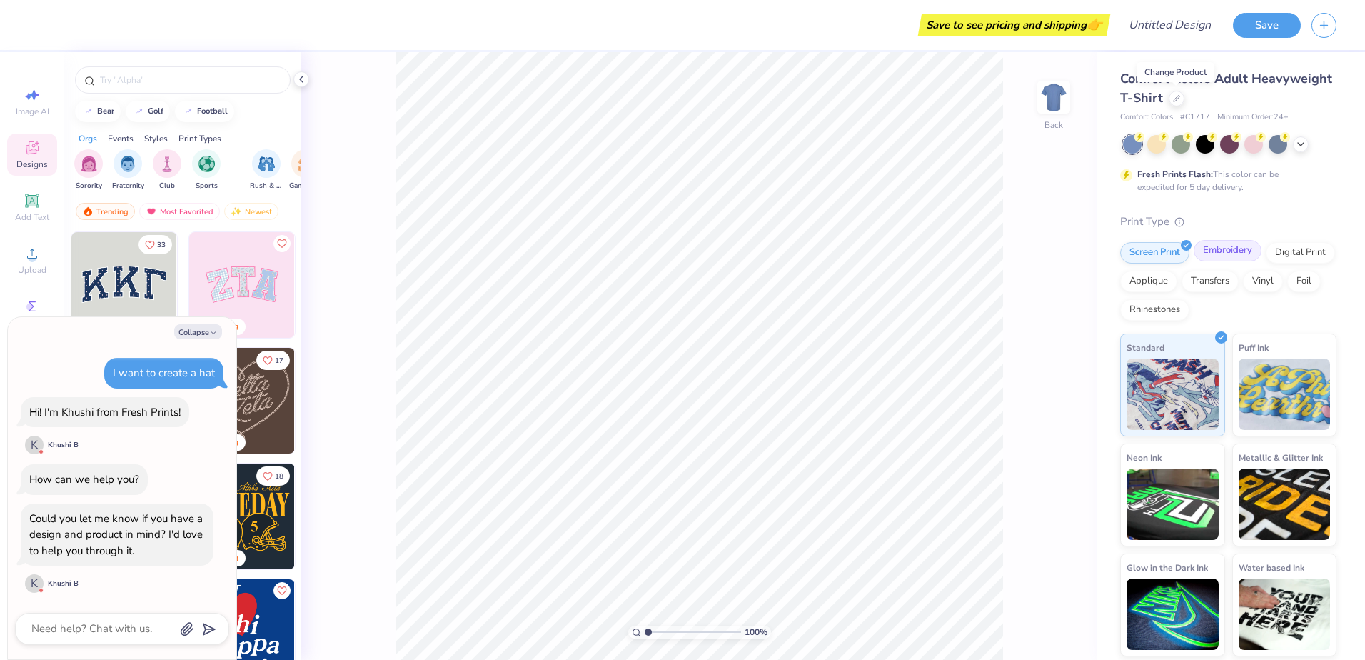
click at [1217, 248] on div "Embroidery" at bounding box center [1228, 250] width 68 height 21
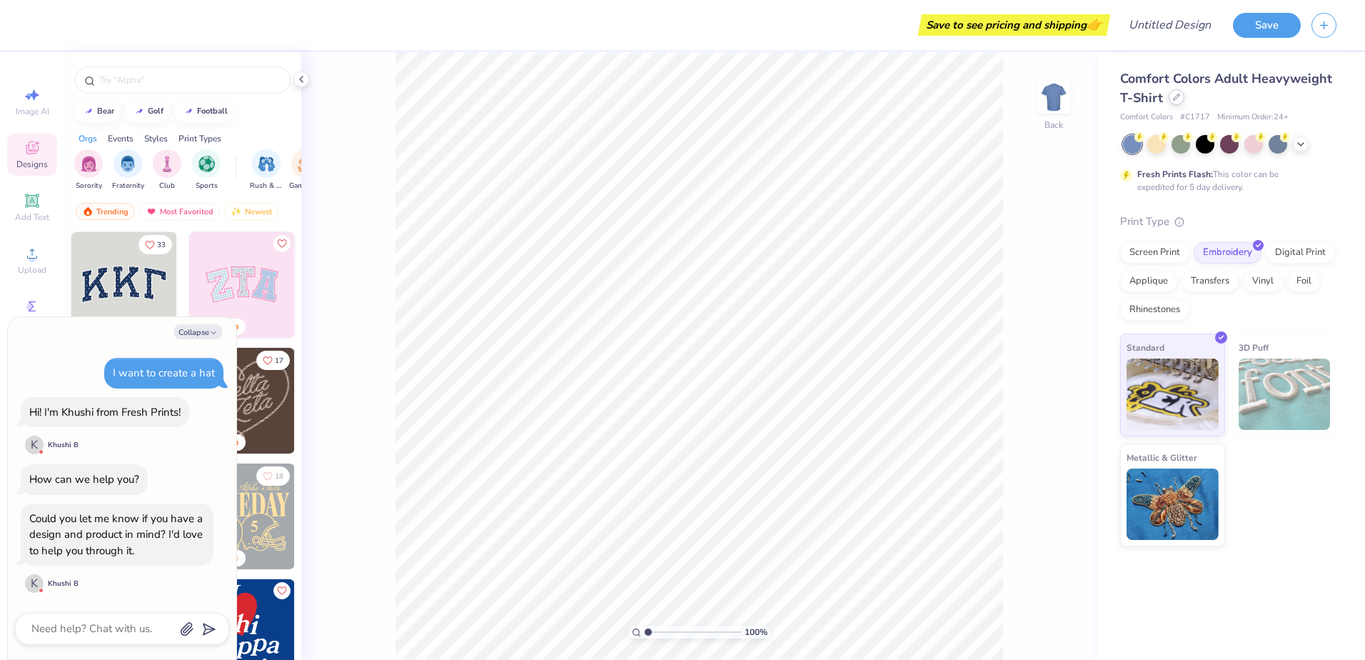
click at [1175, 101] on div at bounding box center [1177, 97] width 16 height 16
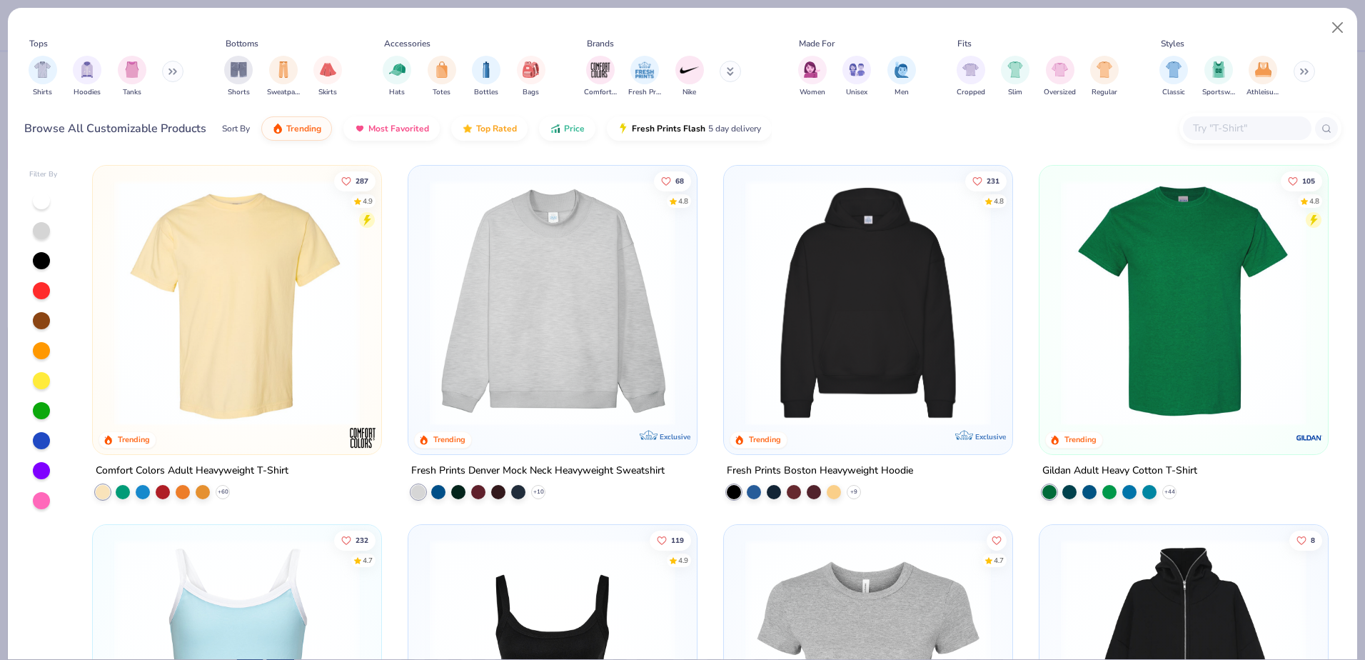
click at [415, 67] on div "Hats Totes Bottles Bags" at bounding box center [463, 76] width 171 height 53
click at [406, 69] on div "filter for Hats" at bounding box center [397, 68] width 29 height 29
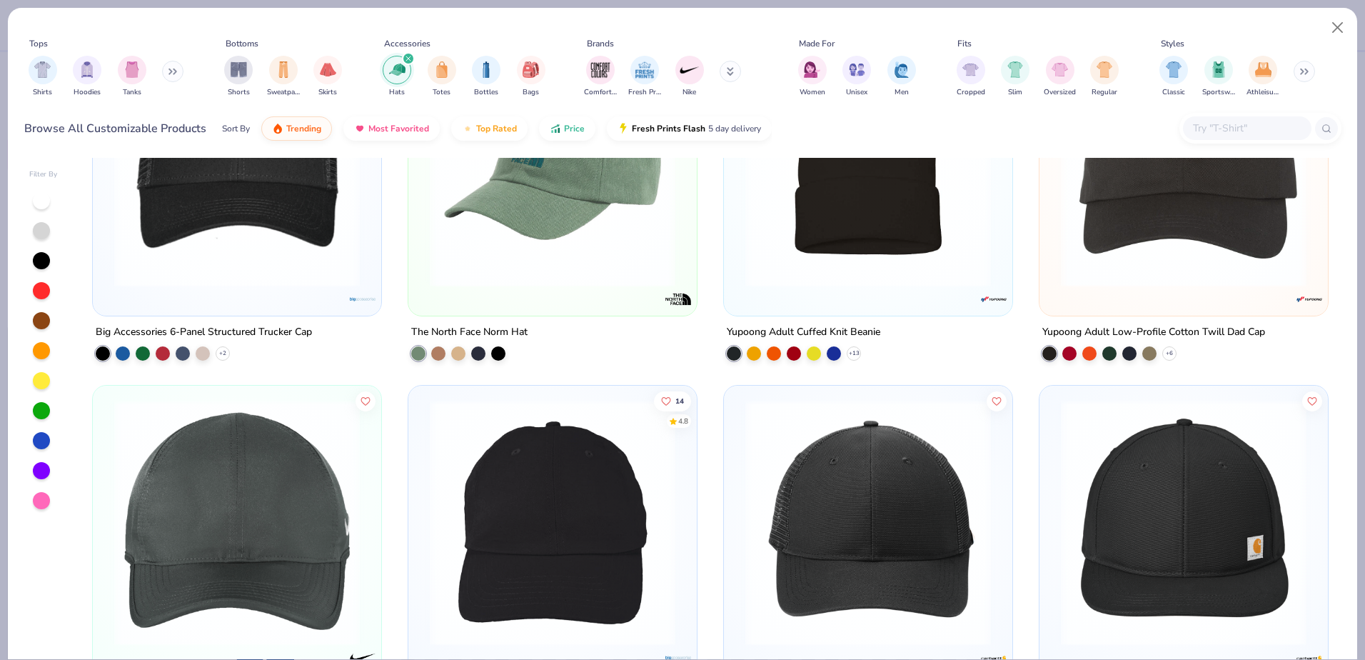
scroll to position [1000, 0]
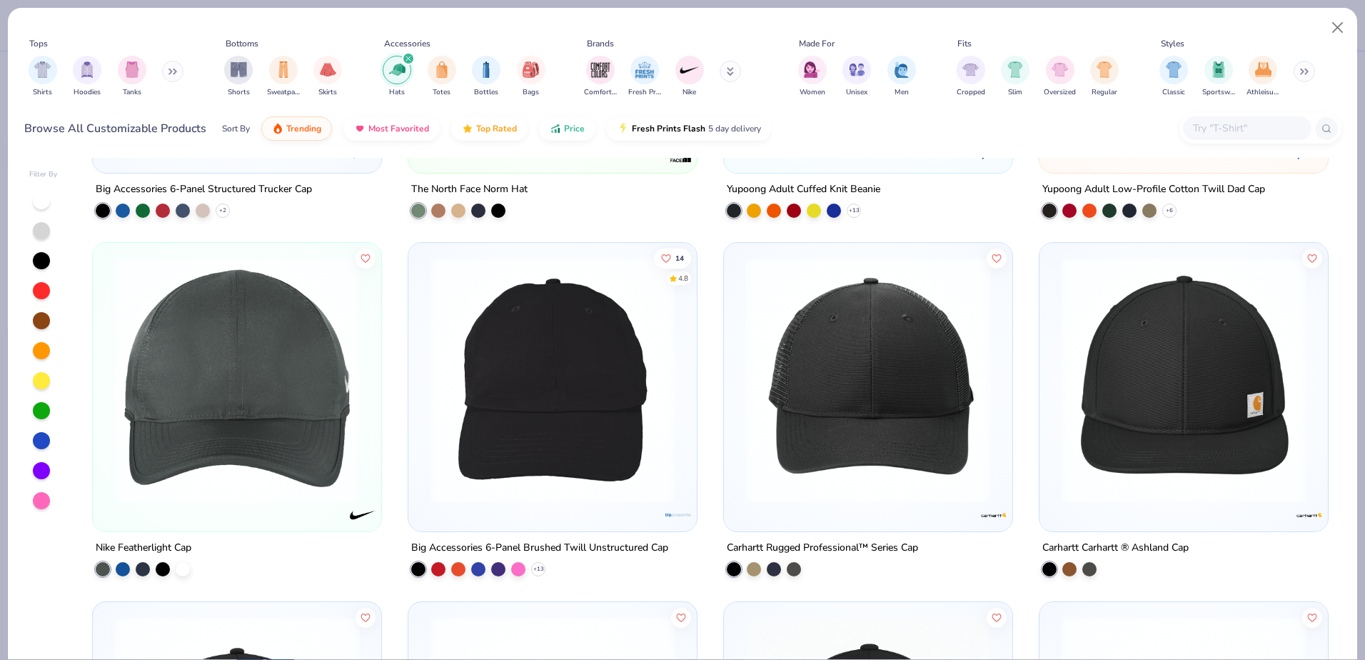
click at [1230, 382] on img at bounding box center [1184, 380] width 260 height 246
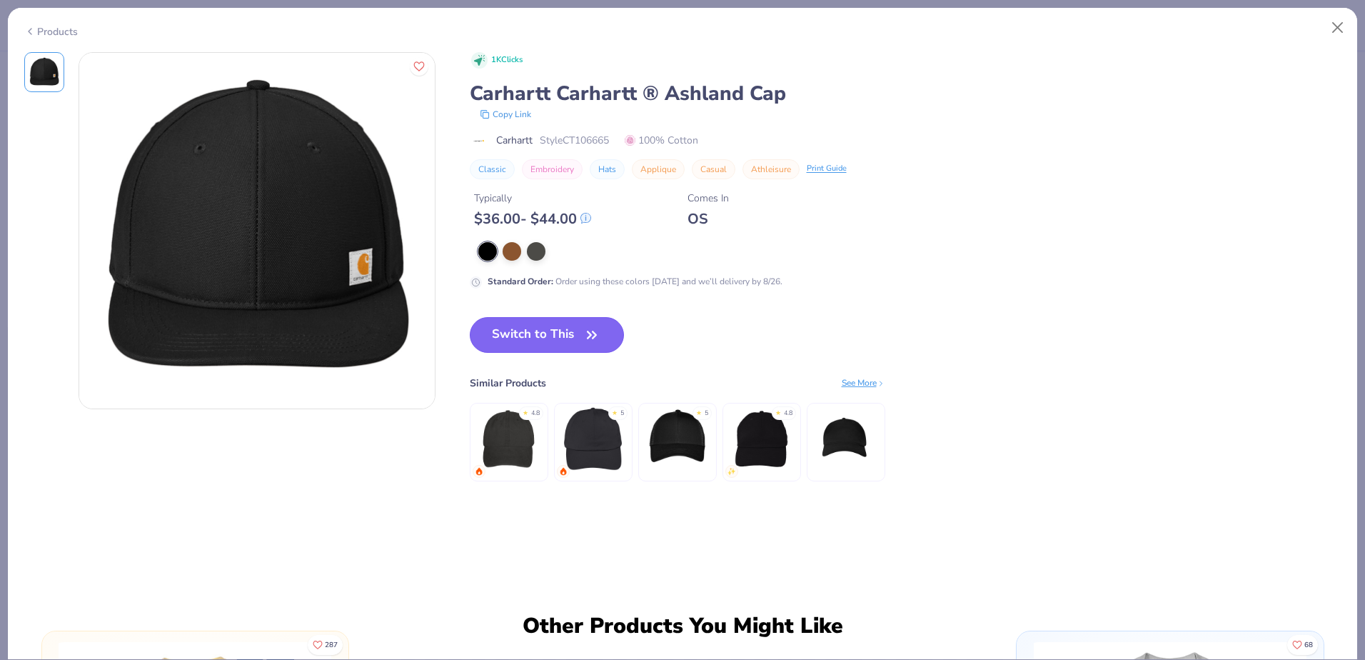
click at [561, 328] on button "Switch to This" at bounding box center [547, 335] width 155 height 36
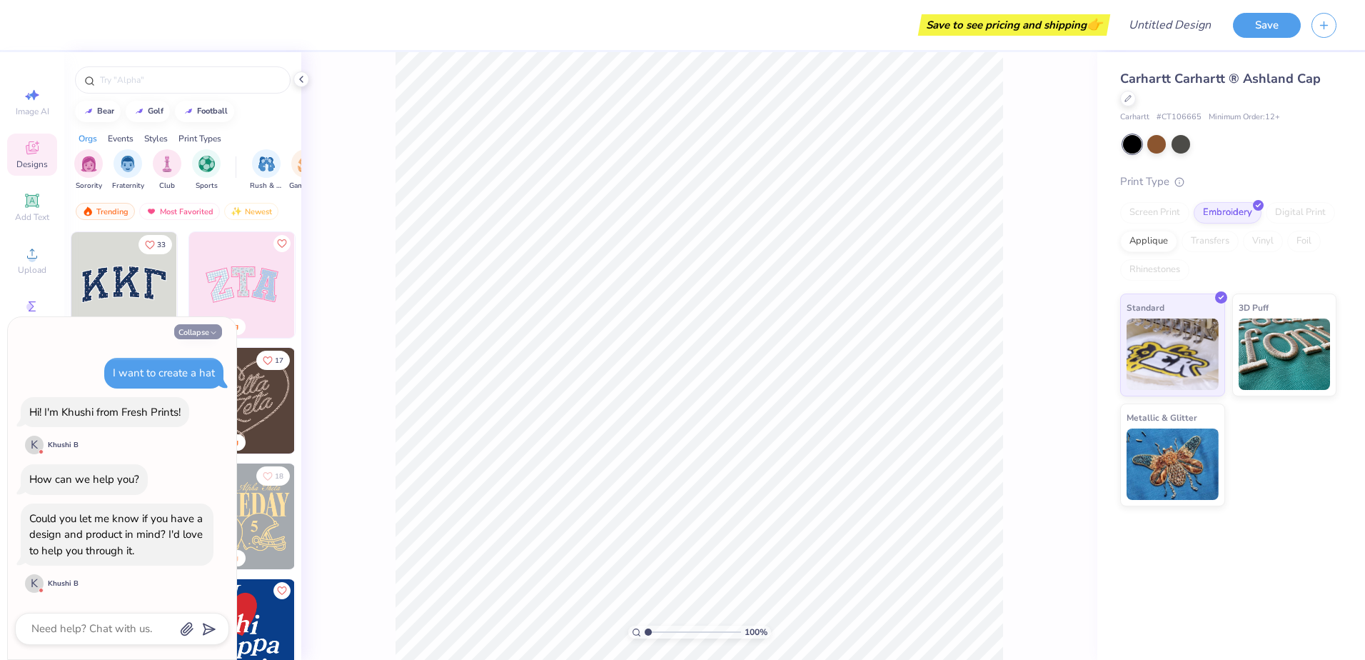
click at [205, 336] on button "Collapse" at bounding box center [198, 331] width 48 height 15
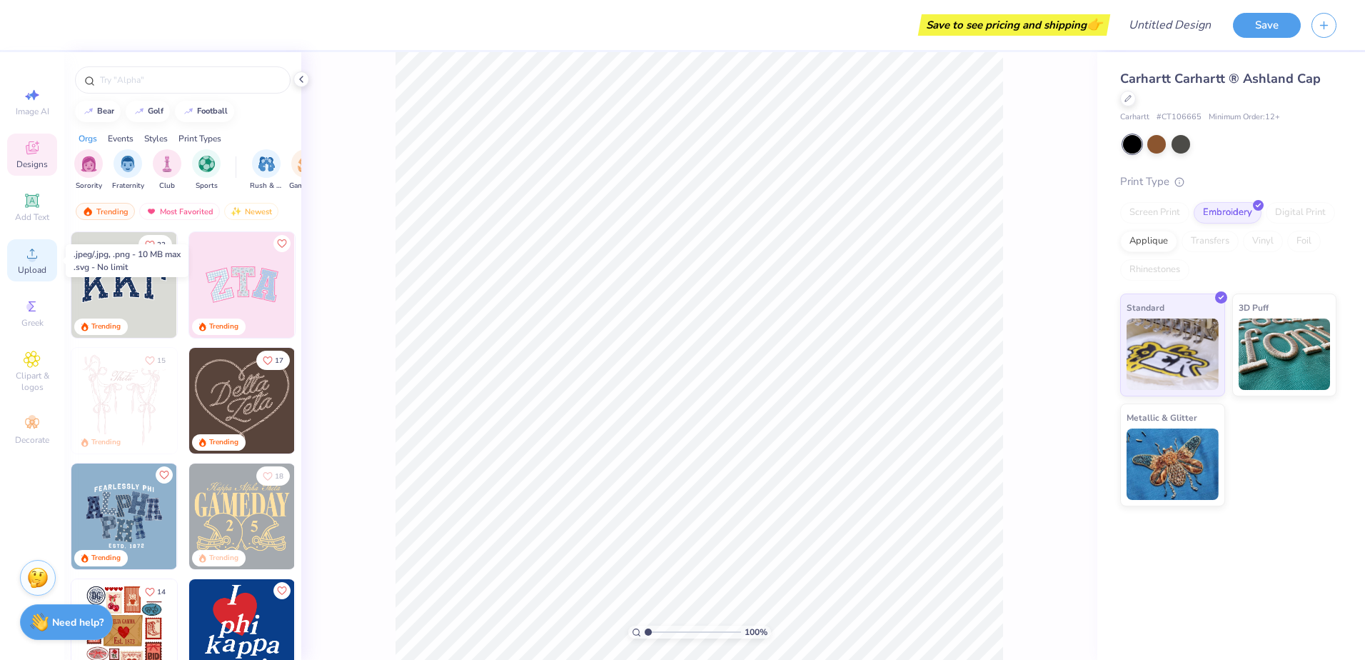
click at [32, 252] on icon at bounding box center [32, 253] width 10 height 10
click at [39, 263] on div "Upload" at bounding box center [32, 260] width 50 height 42
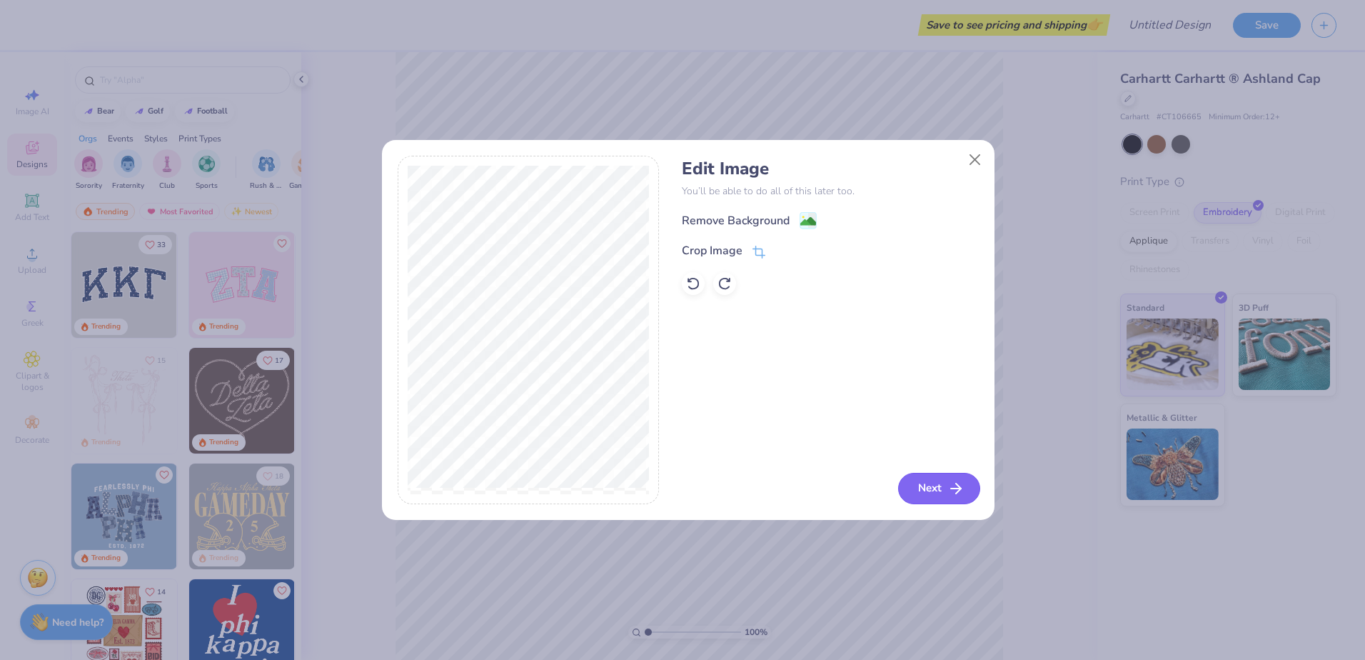
click at [969, 499] on button "Next" at bounding box center [939, 488] width 82 height 31
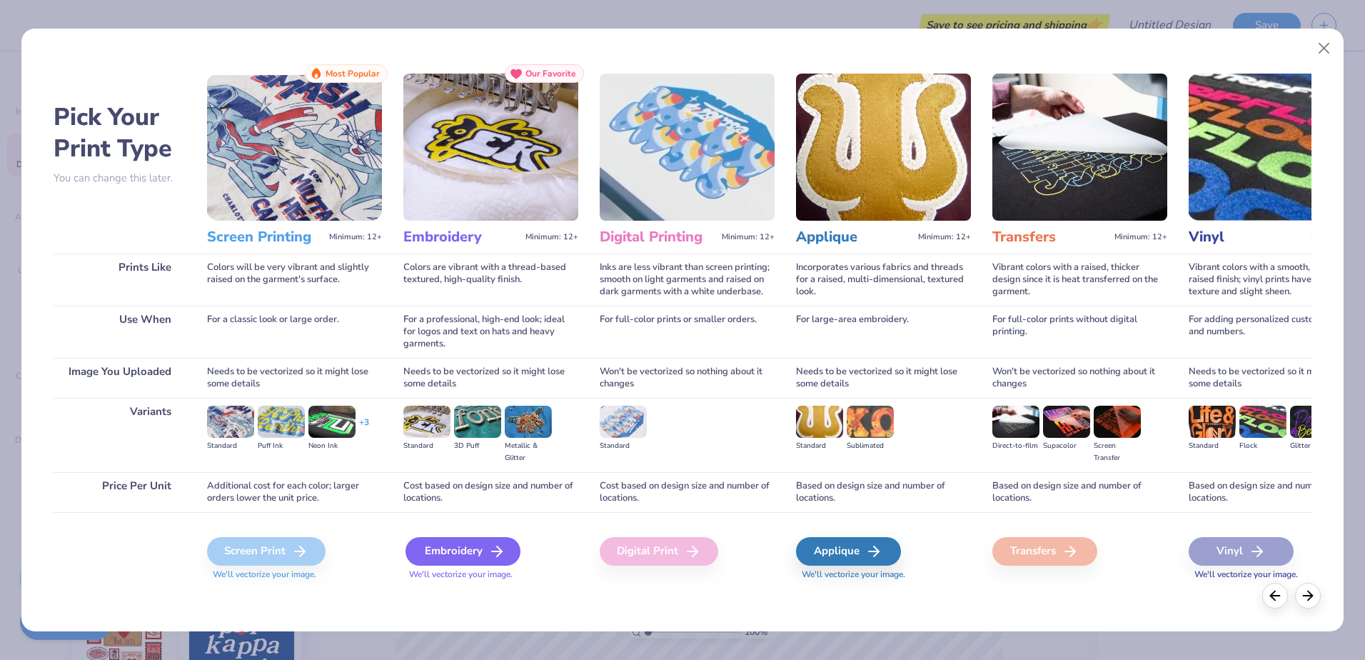
click at [478, 548] on div "Embroidery" at bounding box center [463, 551] width 115 height 29
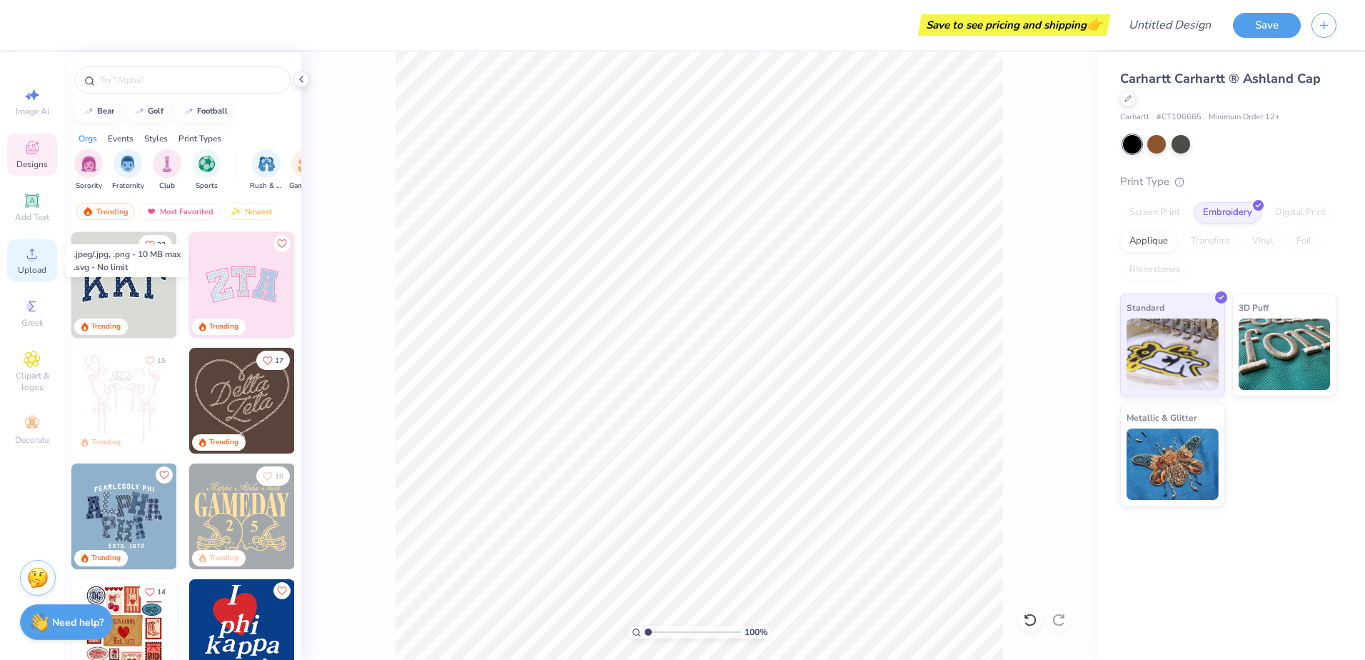
click at [32, 262] on div "Upload" at bounding box center [32, 260] width 50 height 42
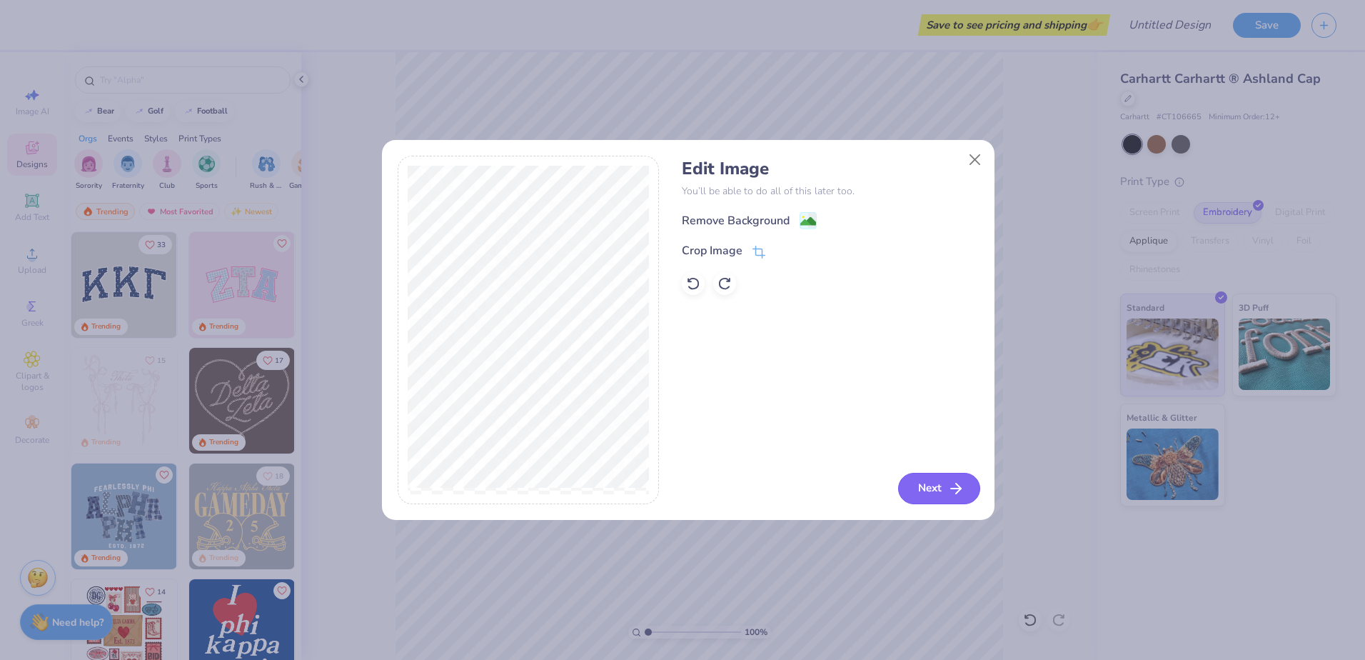
click at [934, 486] on button "Next" at bounding box center [939, 488] width 82 height 31
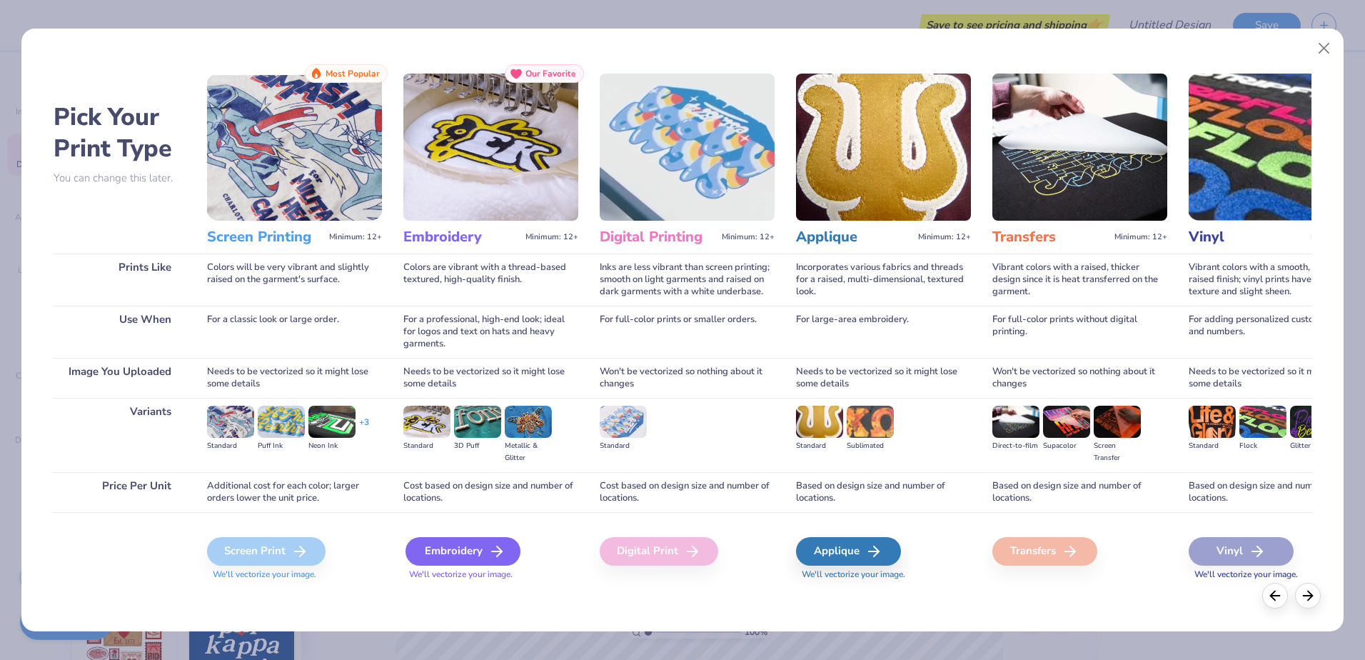
click at [446, 548] on div "Embroidery" at bounding box center [463, 551] width 115 height 29
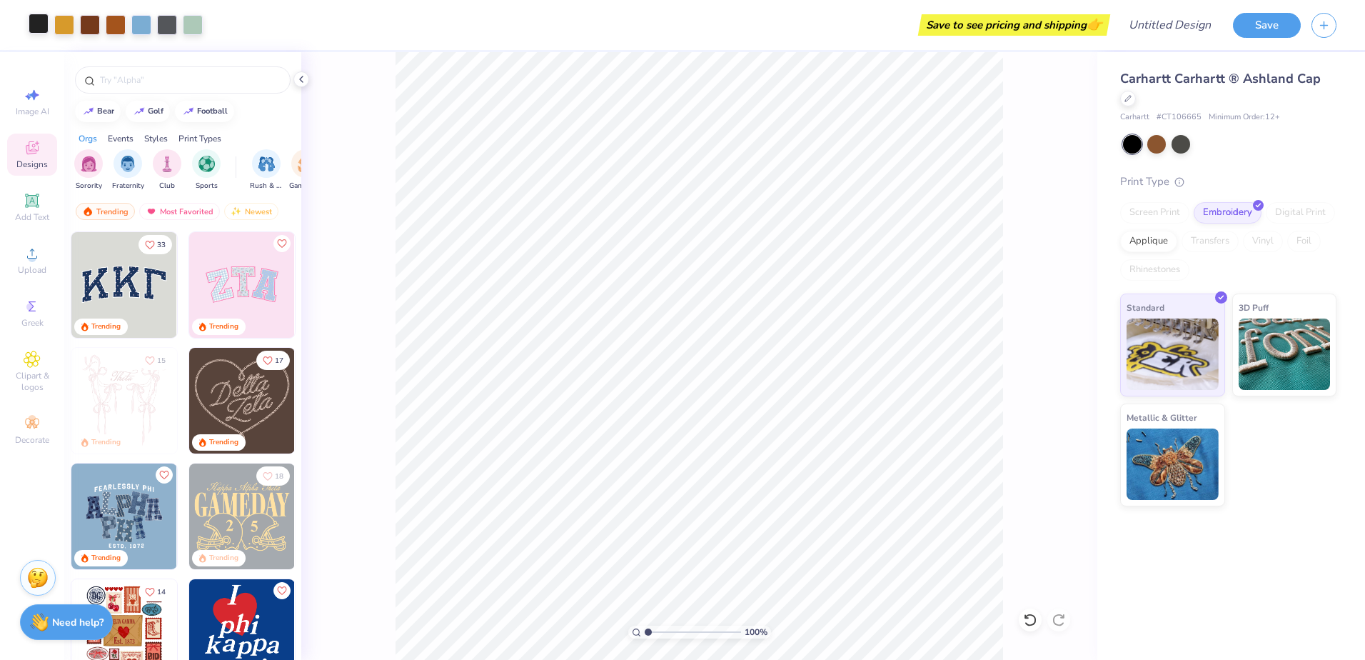
click at [43, 25] on div at bounding box center [39, 24] width 20 height 20
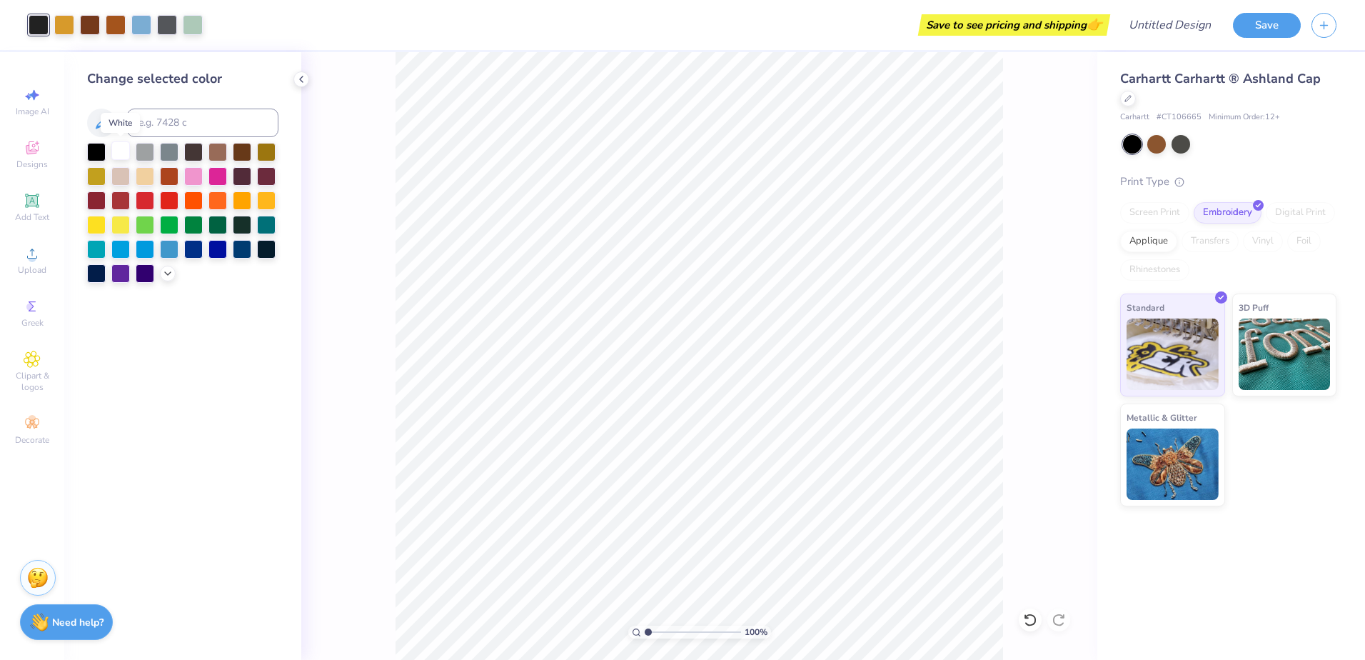
click at [124, 149] on div at bounding box center [120, 150] width 19 height 19
click at [171, 28] on div at bounding box center [167, 24] width 20 height 20
click at [119, 151] on div at bounding box center [120, 150] width 19 height 19
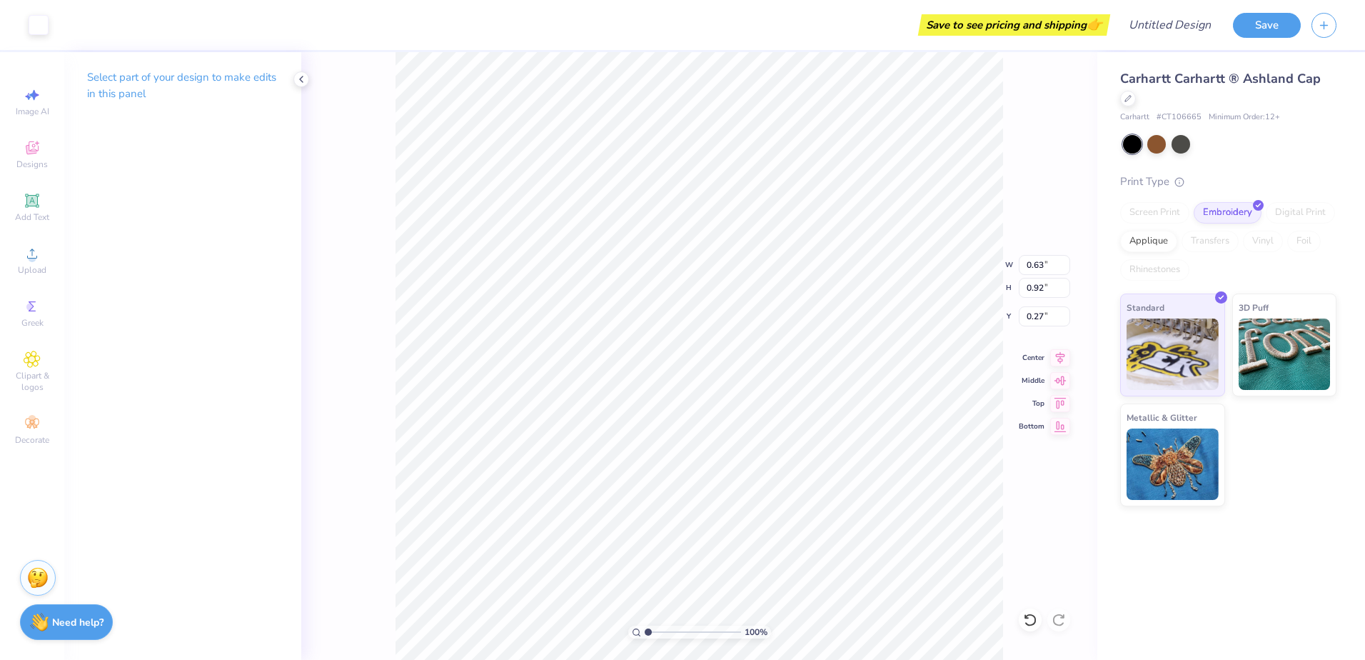
click at [235, 146] on div "Select part of your design to make edits in this panel" at bounding box center [182, 356] width 237 height 608
click at [303, 76] on polyline at bounding box center [301, 79] width 3 height 6
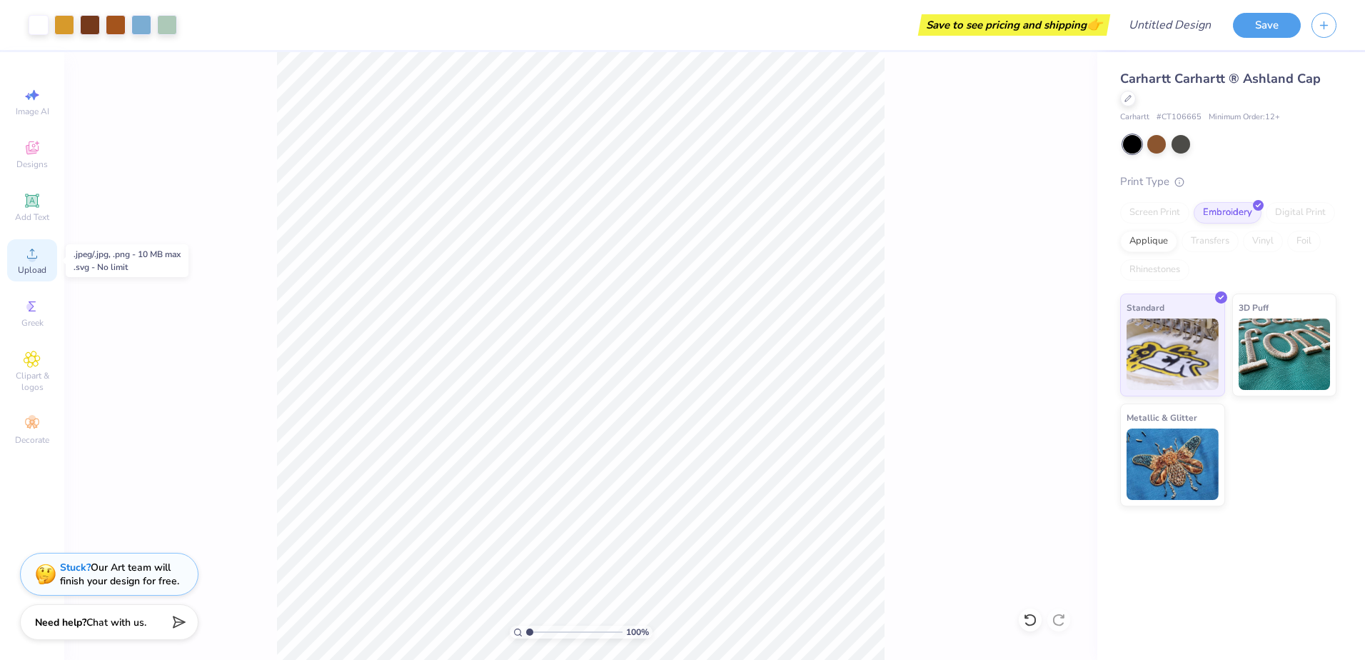
click at [46, 268] on span "Upload" at bounding box center [32, 269] width 29 height 11
click at [917, 241] on div "100 %" at bounding box center [580, 356] width 1033 height 608
click at [1129, 102] on div at bounding box center [1128, 97] width 16 height 16
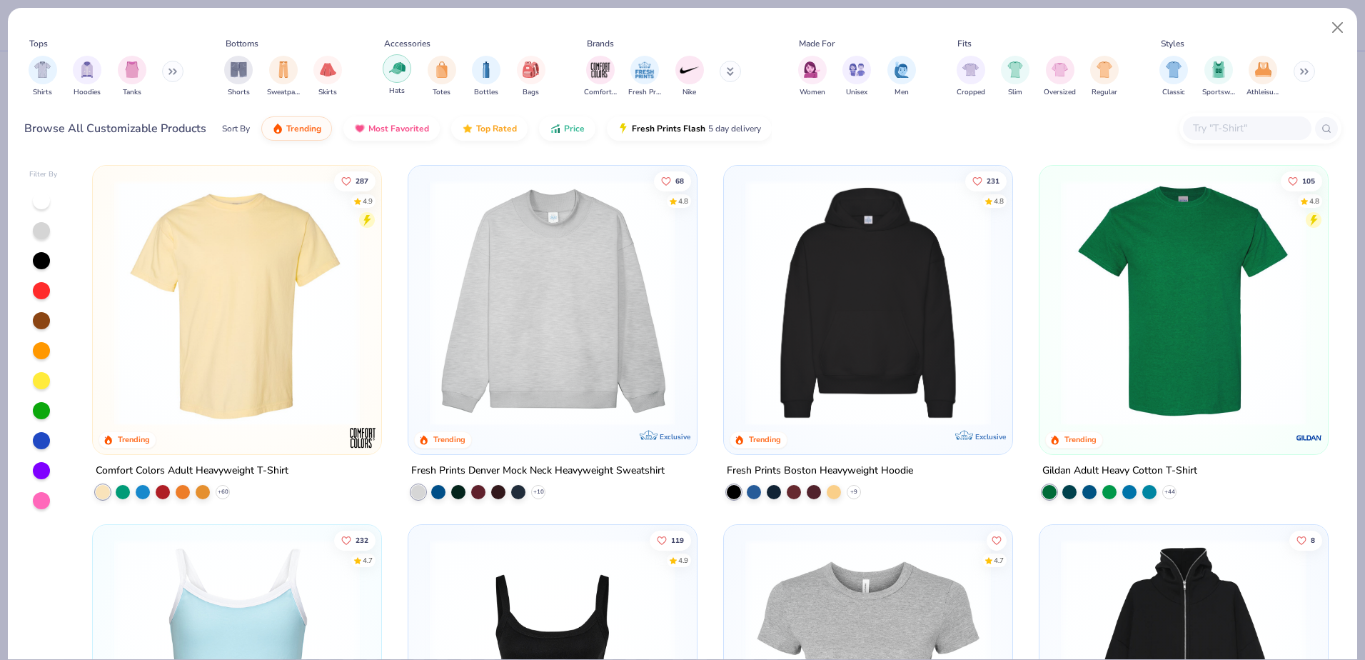
click at [406, 75] on div "filter for Hats" at bounding box center [397, 68] width 29 height 29
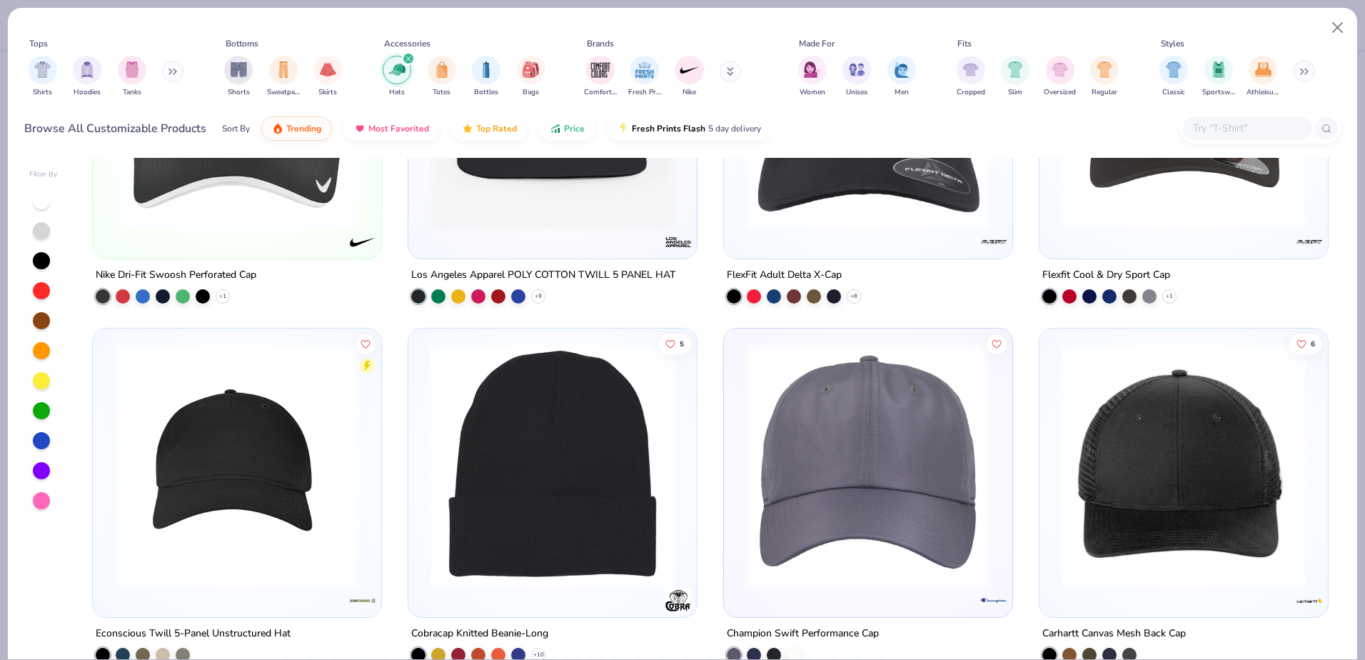
scroll to position [2356, 0]
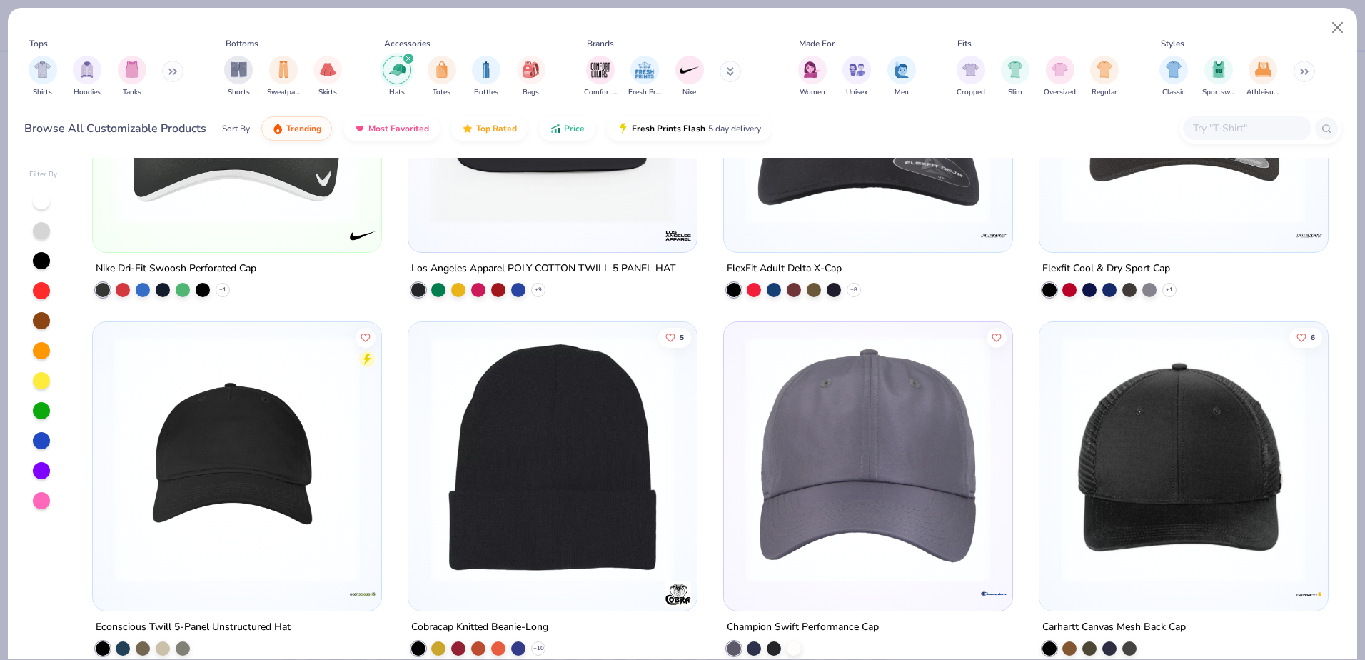
click at [1174, 442] on img at bounding box center [1184, 459] width 260 height 246
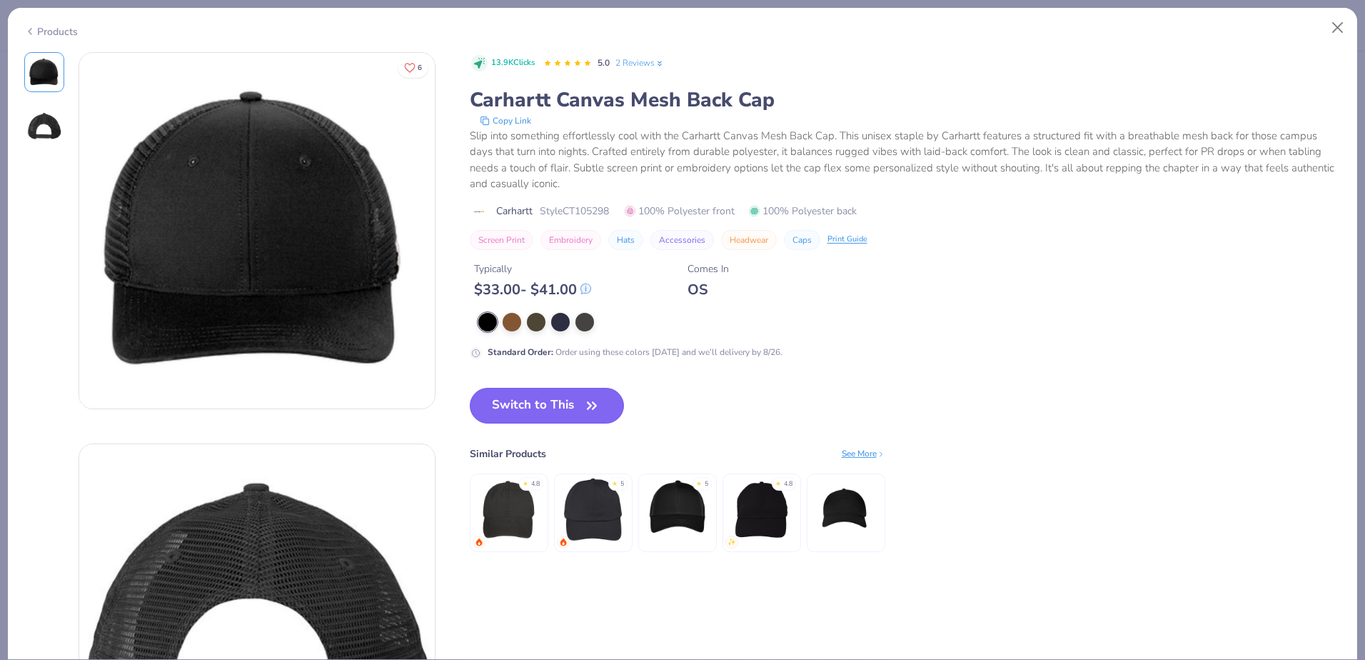
click at [569, 403] on button "Switch to This" at bounding box center [547, 406] width 155 height 36
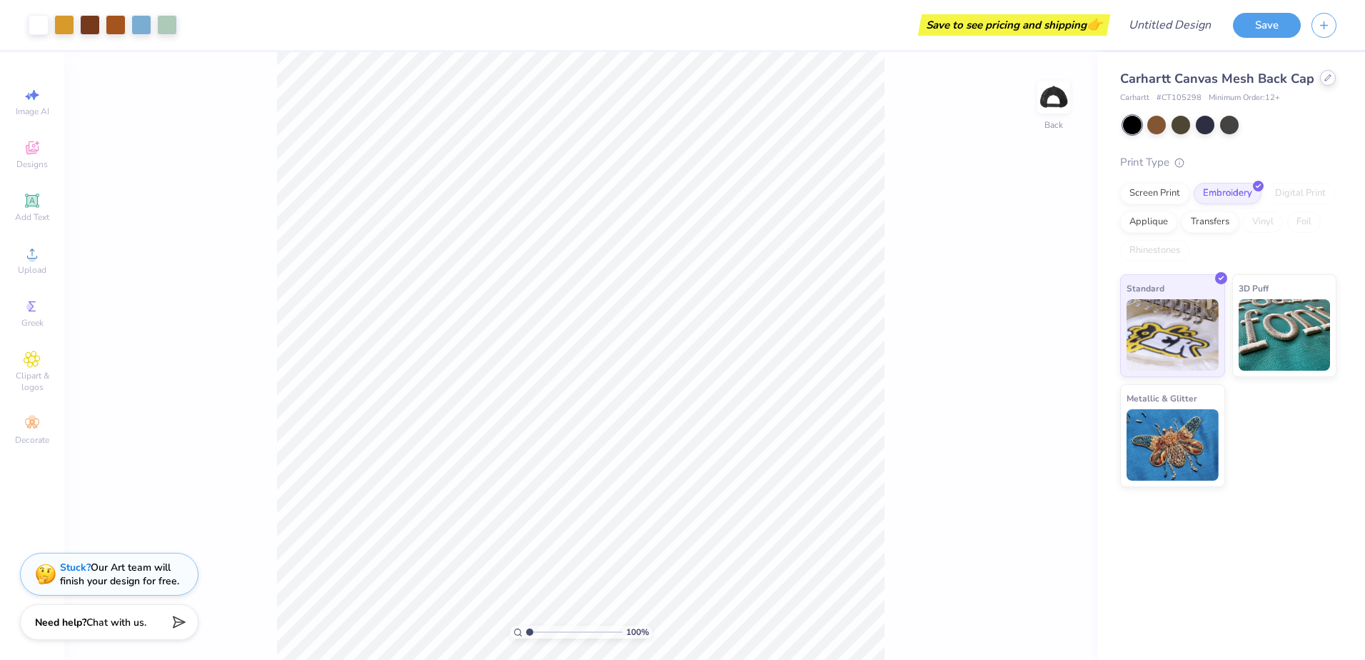
click at [1320, 75] on div at bounding box center [1328, 78] width 16 height 16
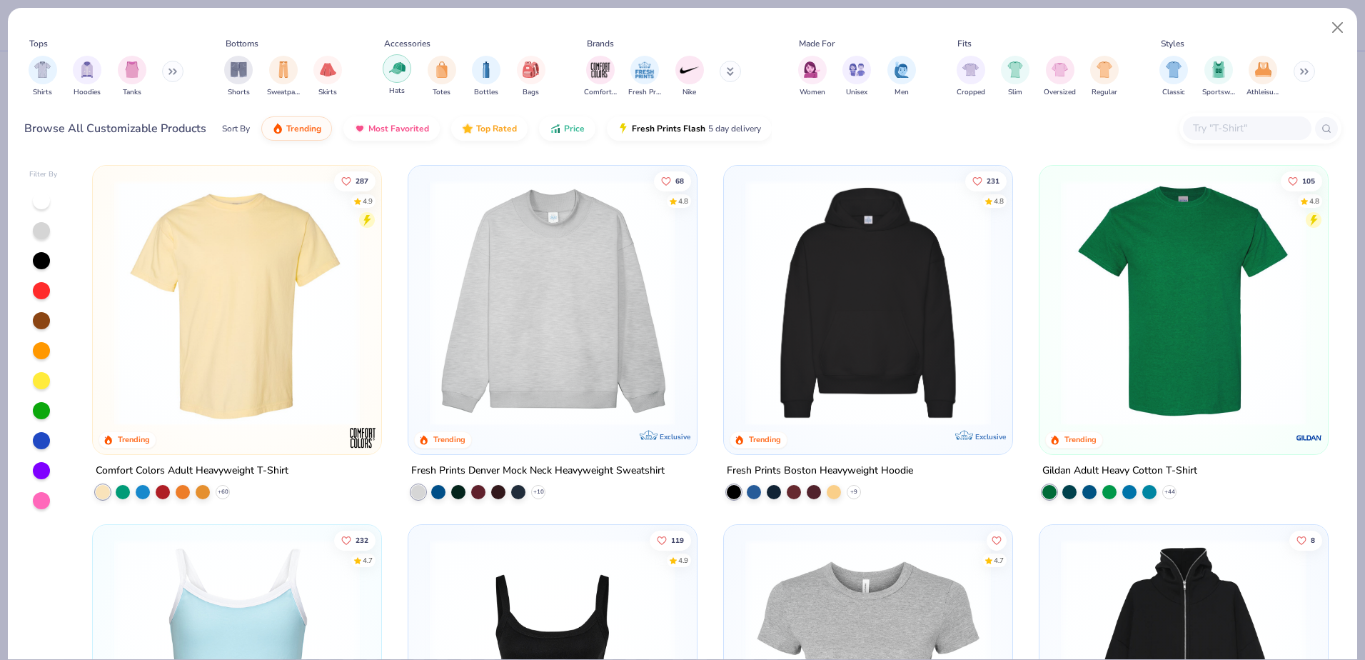
click at [387, 71] on div "filter for Hats" at bounding box center [397, 68] width 29 height 29
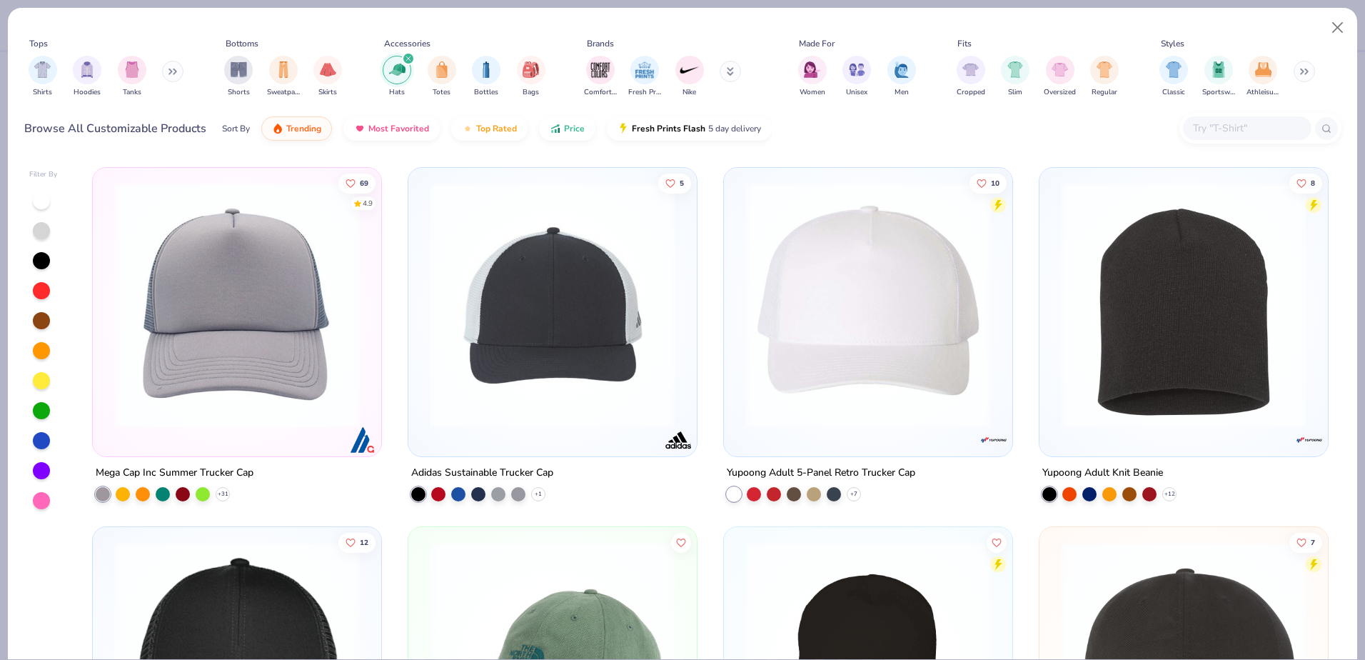
scroll to position [714, 0]
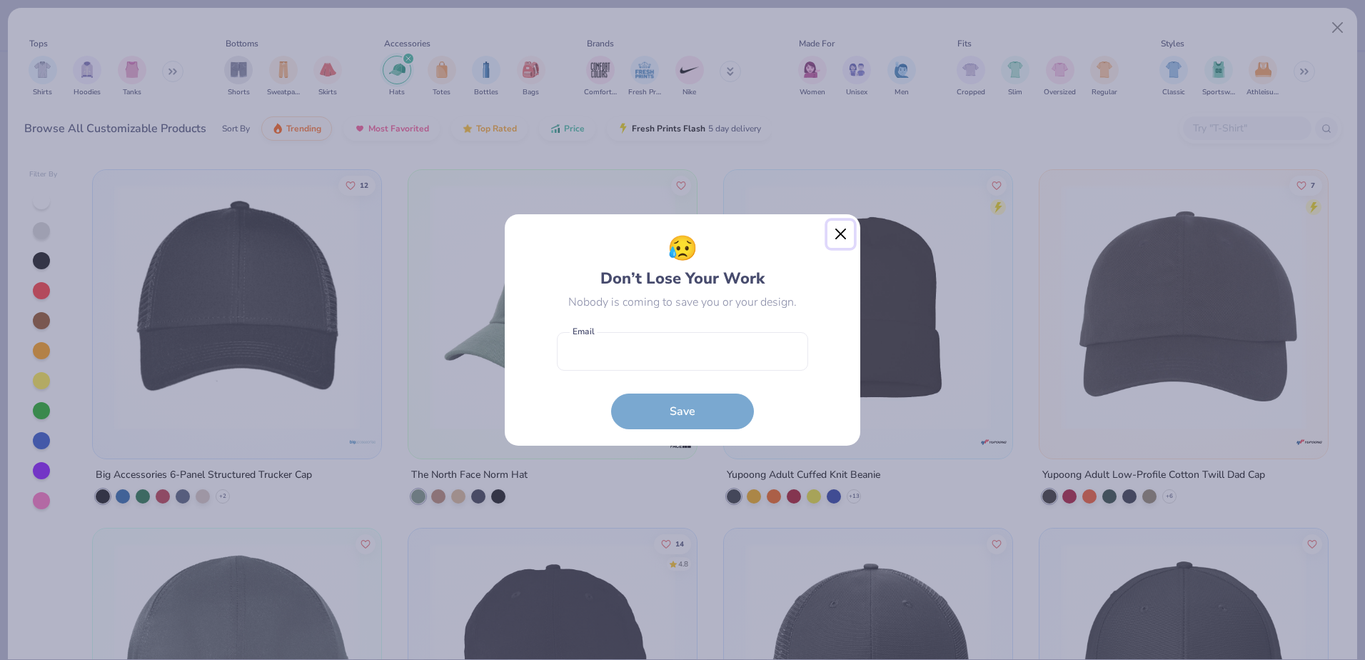
click at [848, 231] on button "Close" at bounding box center [841, 234] width 27 height 27
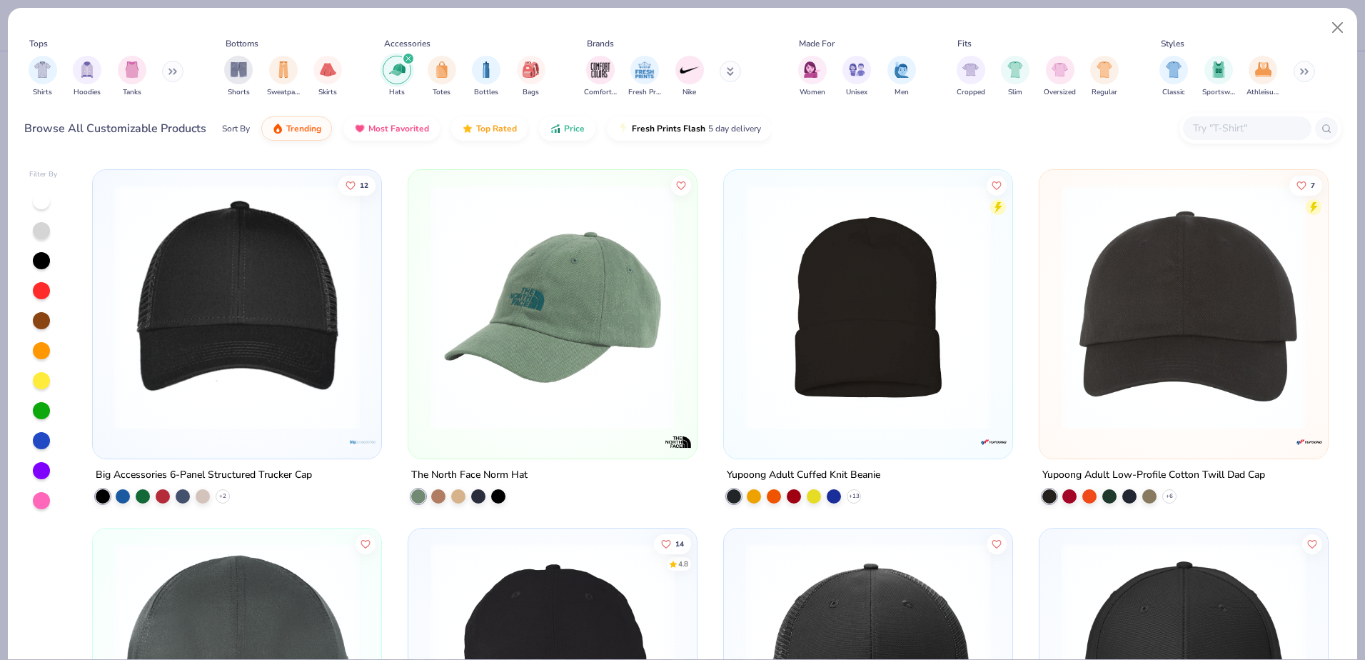
click at [256, 361] on img at bounding box center [237, 307] width 260 height 246
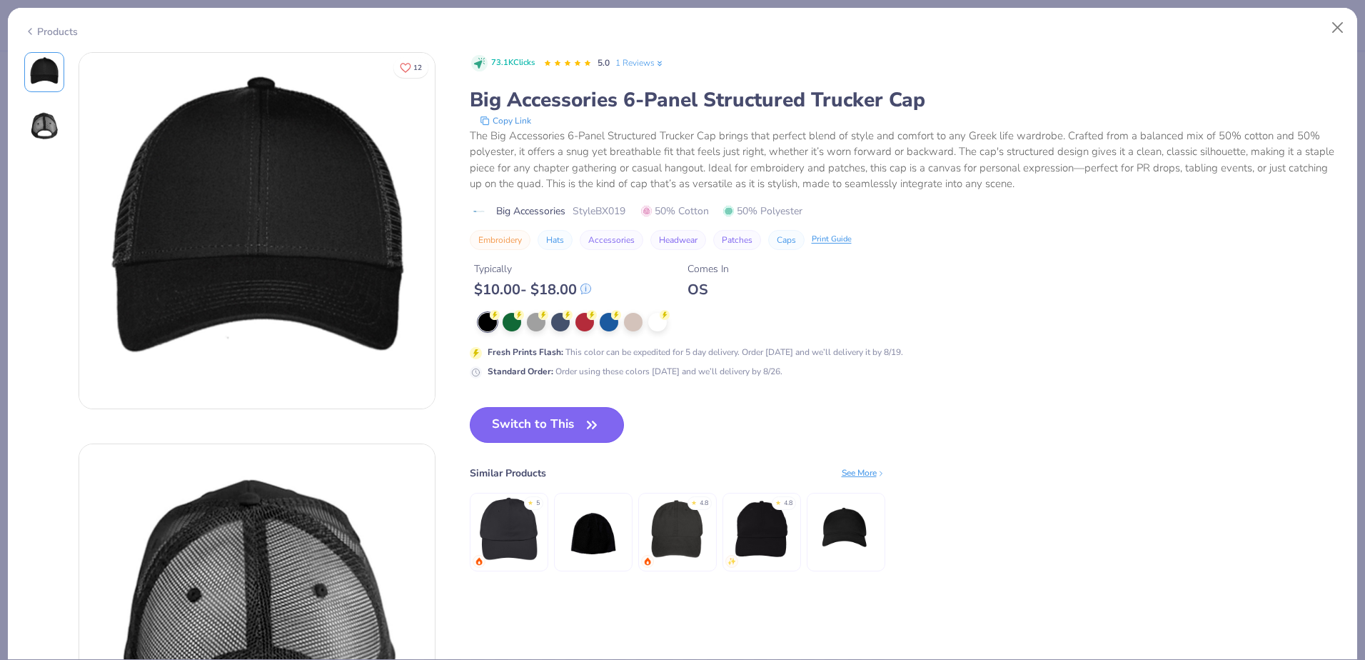
click at [551, 410] on button "Switch to This" at bounding box center [547, 425] width 155 height 36
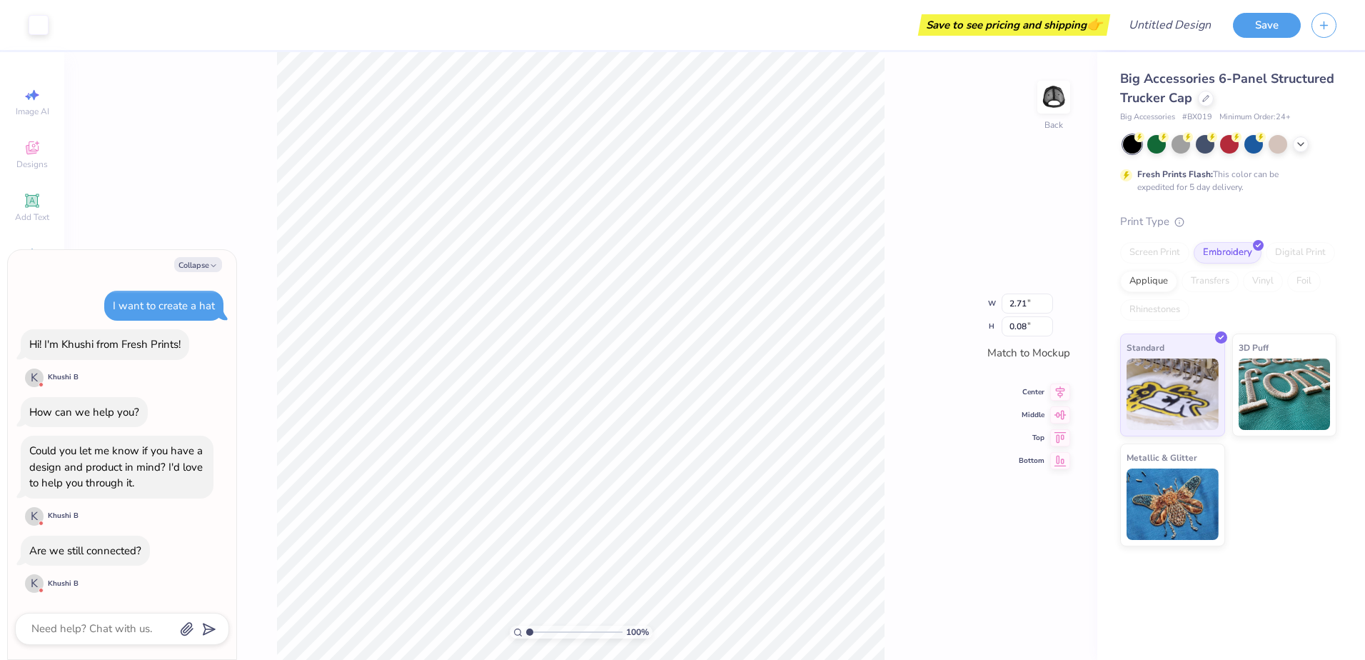
drag, startPoint x: 209, startPoint y: 258, endPoint x: 182, endPoint y: 548, distance: 291.2
click at [274, 480] on body "Art colors Save to see pricing and shipping 👉 Design Title Save Image AI Design…" at bounding box center [682, 330] width 1365 height 660
click at [119, 626] on textarea at bounding box center [102, 628] width 145 height 19
type textarea "x"
type textarea "I"
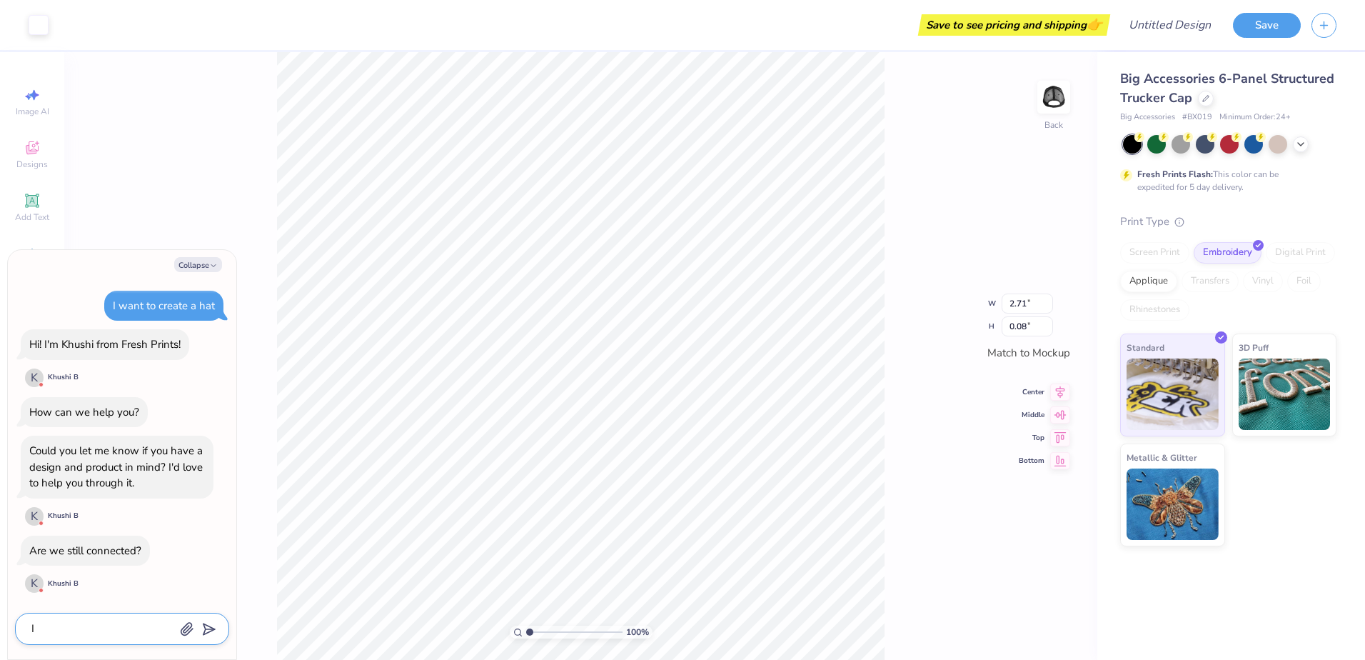
type textarea "x"
type textarea "I"
type textarea "x"
type textarea "I n"
type textarea "x"
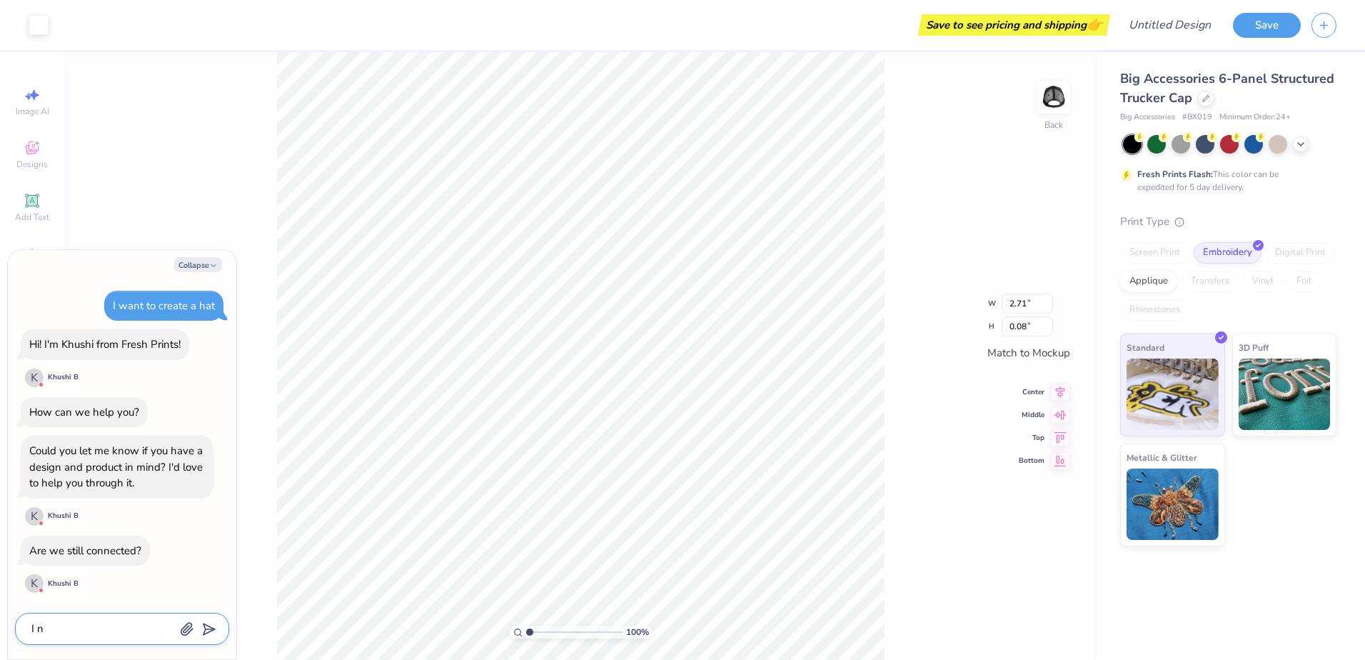
type textarea "I ne"
type textarea "x"
type textarea "I nee"
type textarea "x"
type textarea "I need"
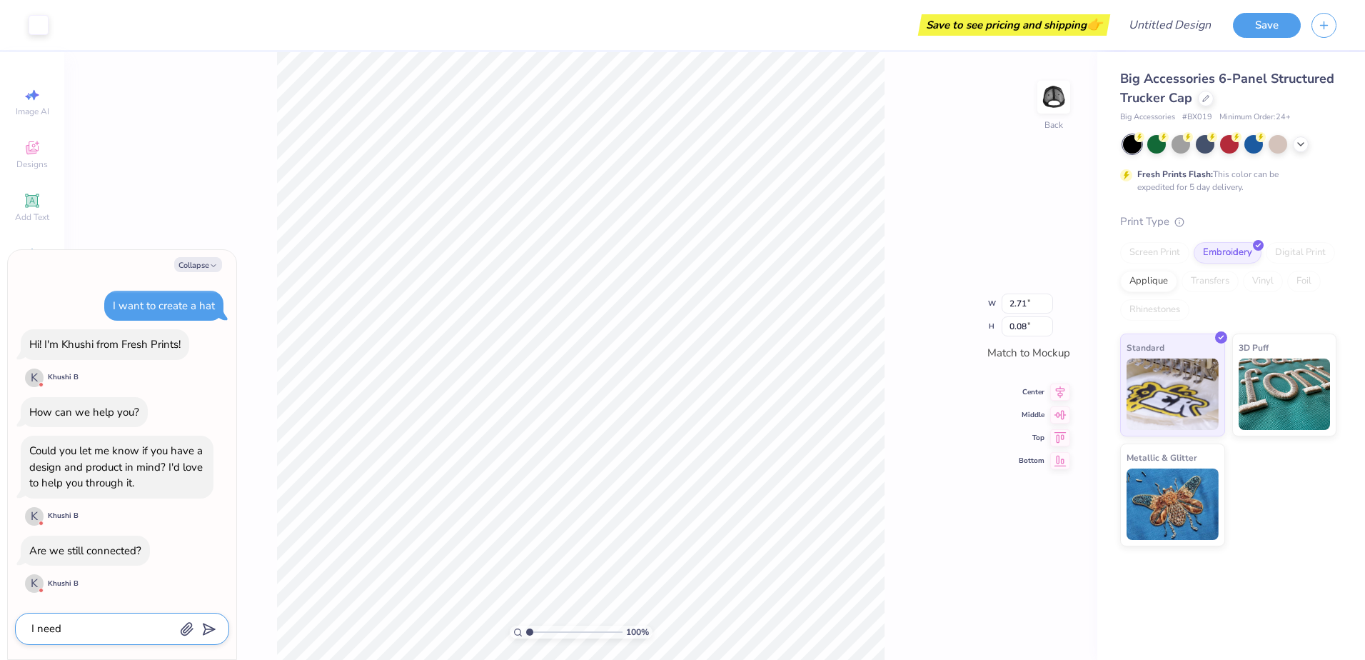
type textarea "x"
type textarea "I need"
type textarea "x"
type textarea "I need a"
type textarea "x"
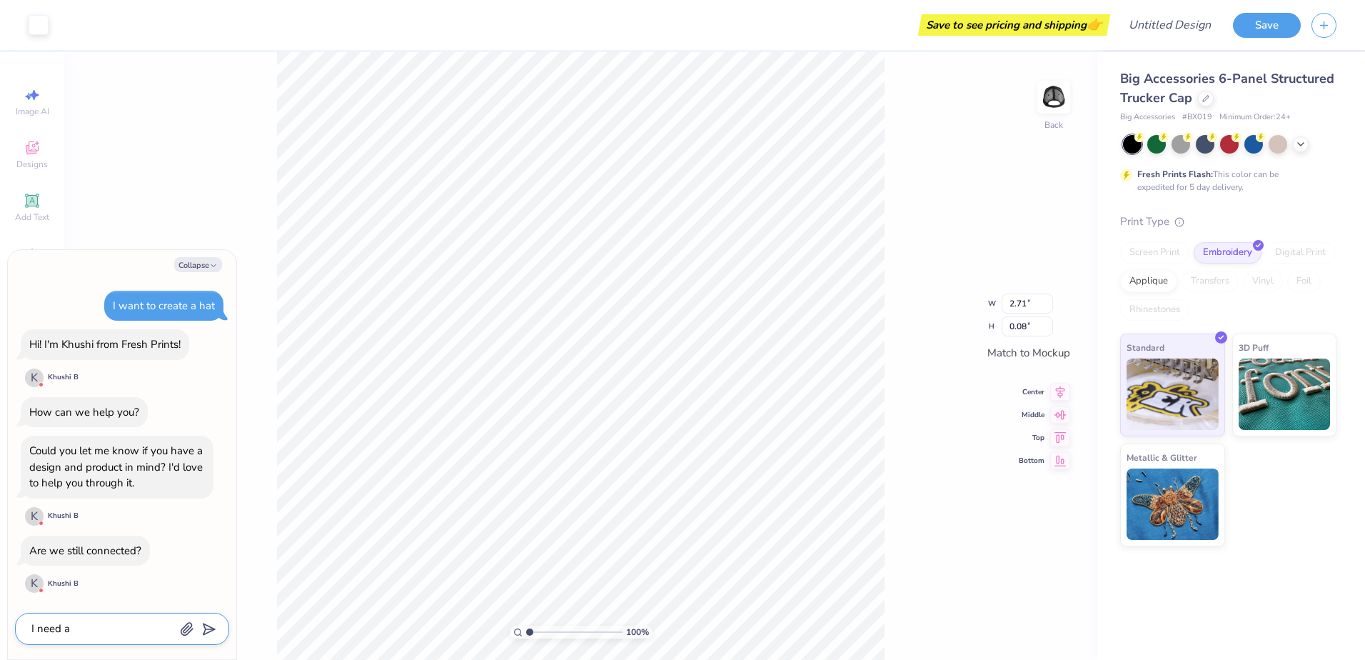
type textarea "I need a"
type textarea "x"
type textarea "I need a h"
type textarea "x"
type textarea "I need a ha"
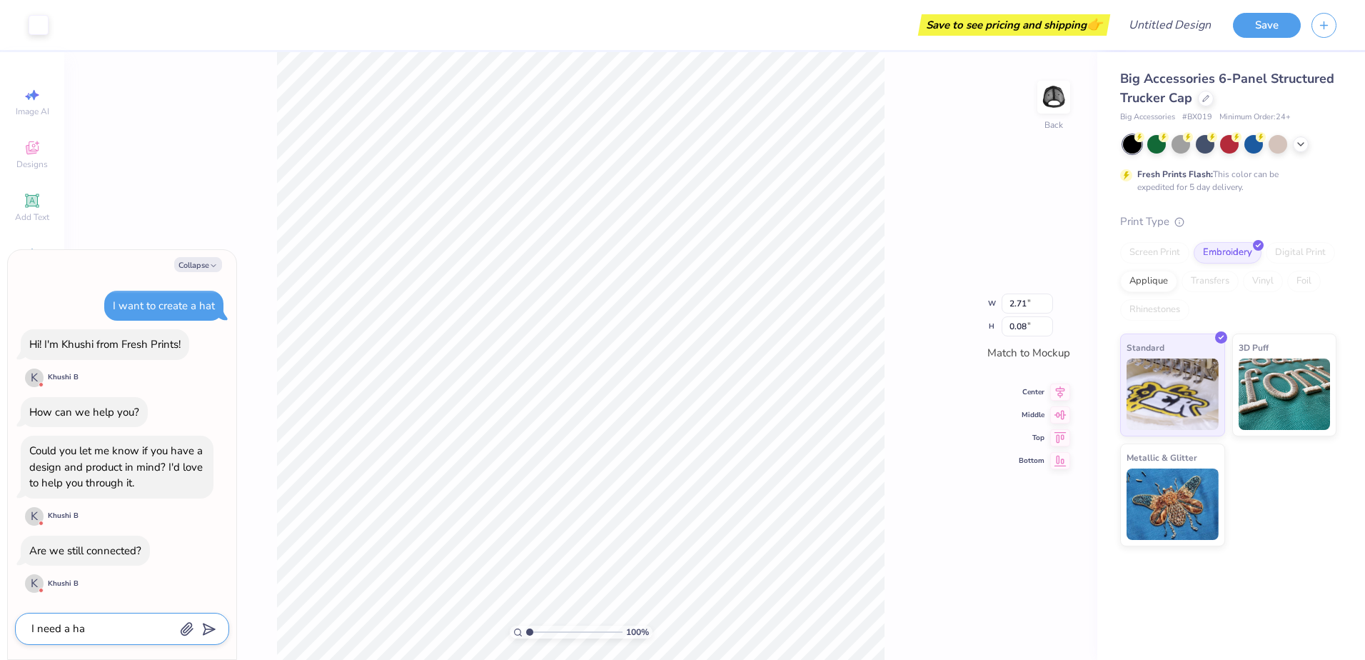
type textarea "x"
type textarea "I need a hat"
type textarea "x"
type textarea "I need a hat"
type textarea "x"
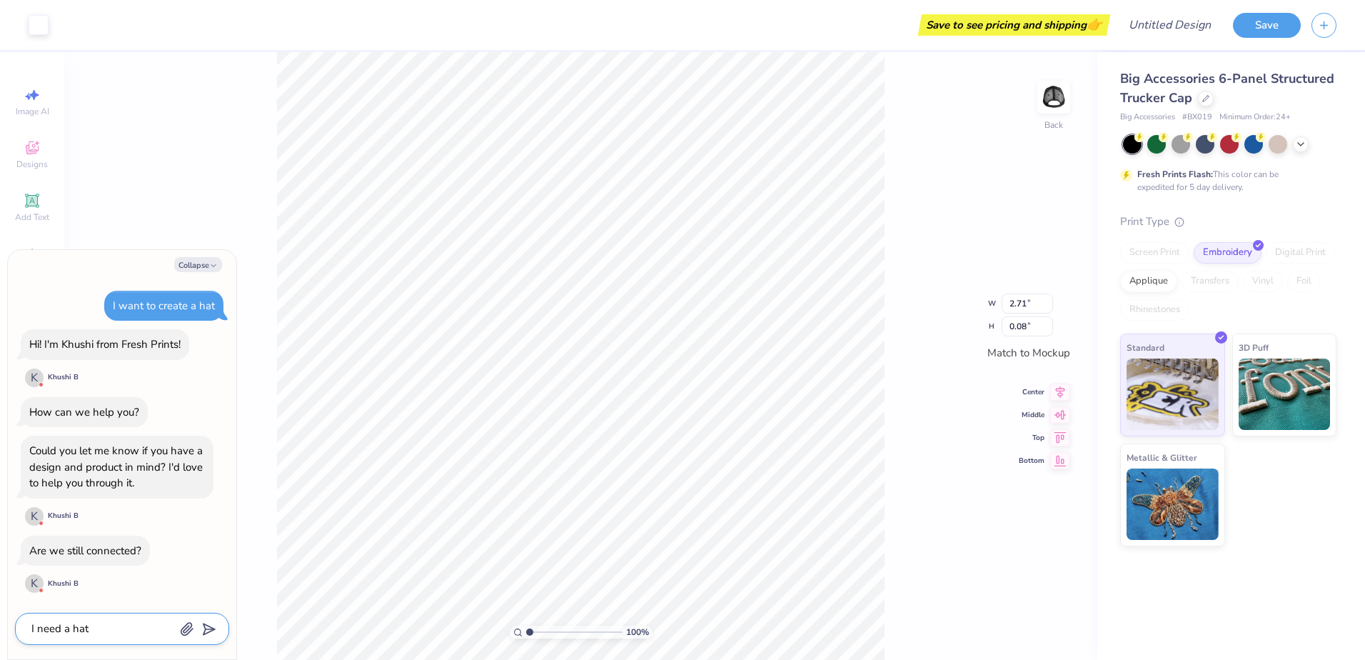
type textarea "I need a hat f"
type textarea "x"
type textarea "I need a hat fo"
type textarea "x"
type textarea "I need a hat for"
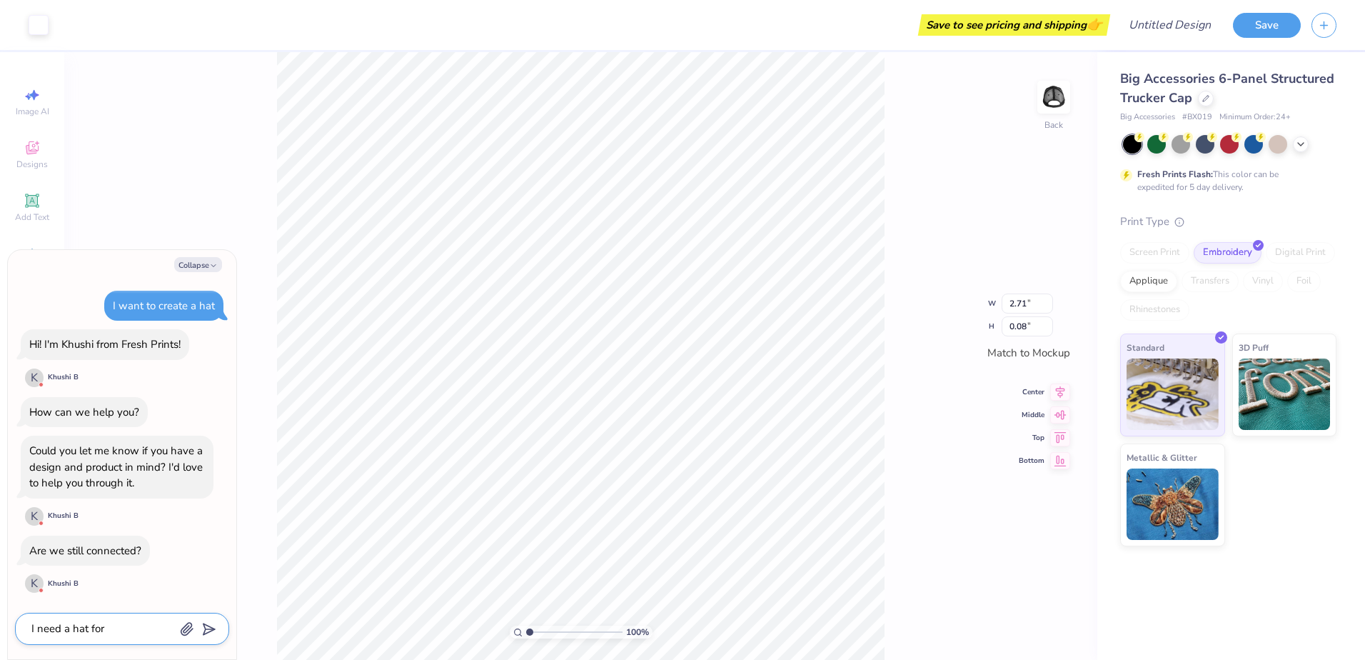
type textarea "x"
type textarea "I need a hat for"
type textarea "x"
type textarea "I need a hat for m"
type textarea "x"
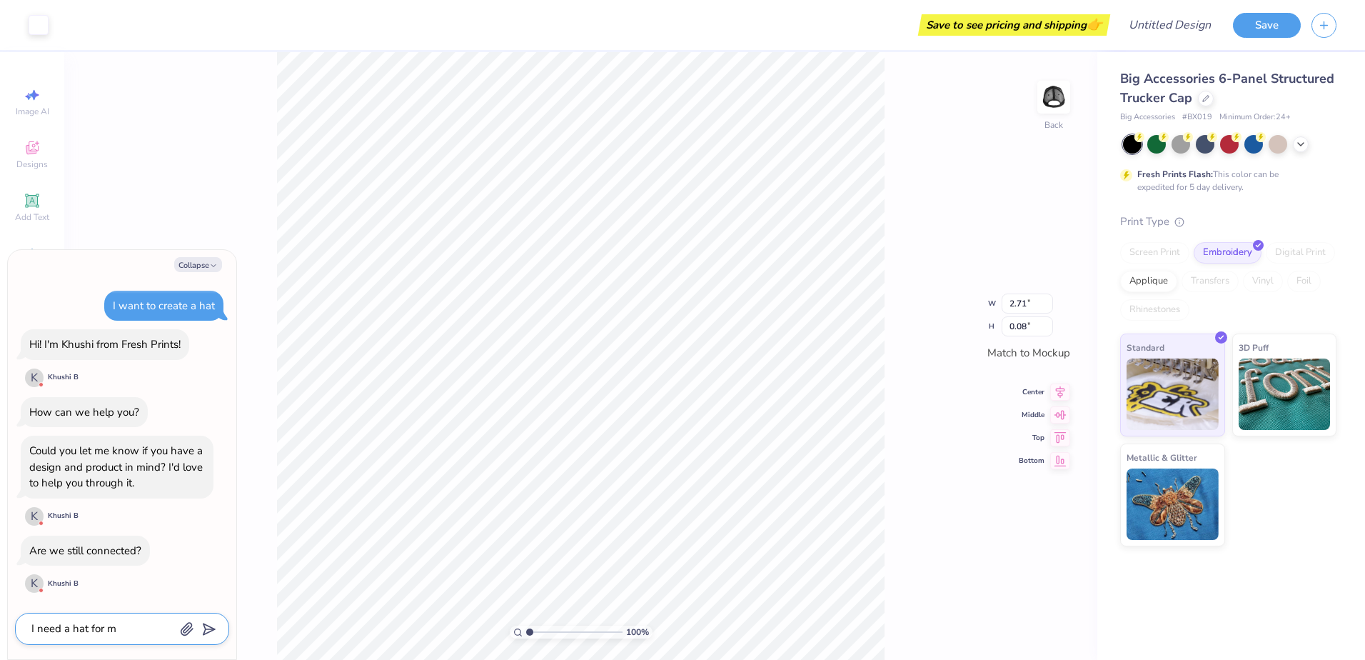
type textarea "I need a hat for my"
type textarea "x"
type textarea "I need a hat for my"
type textarea "x"
type textarea "I need a hat for my c"
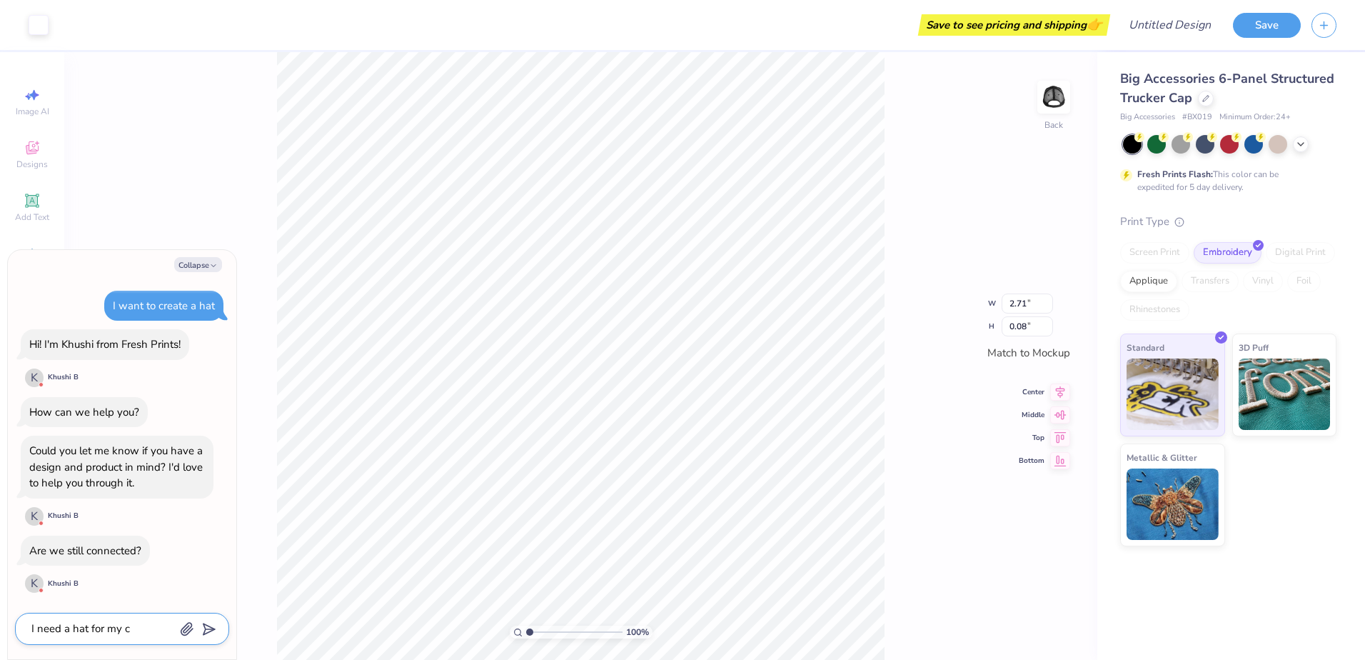
type textarea "x"
type textarea "I need a hat for my co"
type textarea "x"
type textarea "I need a hat for my com"
type textarea "x"
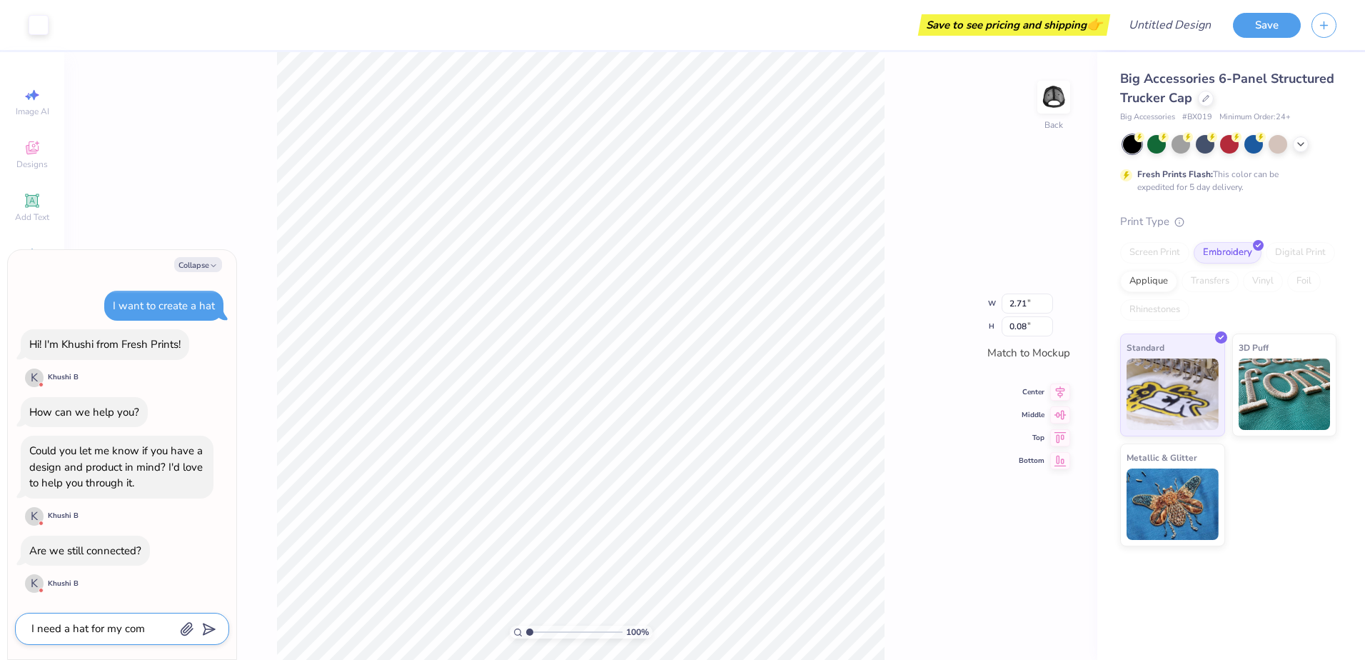
type textarea "I need a hat for my comp"
type textarea "x"
type textarea "I need a hat for my compa"
type textarea "x"
type textarea "I need a hat for my compan"
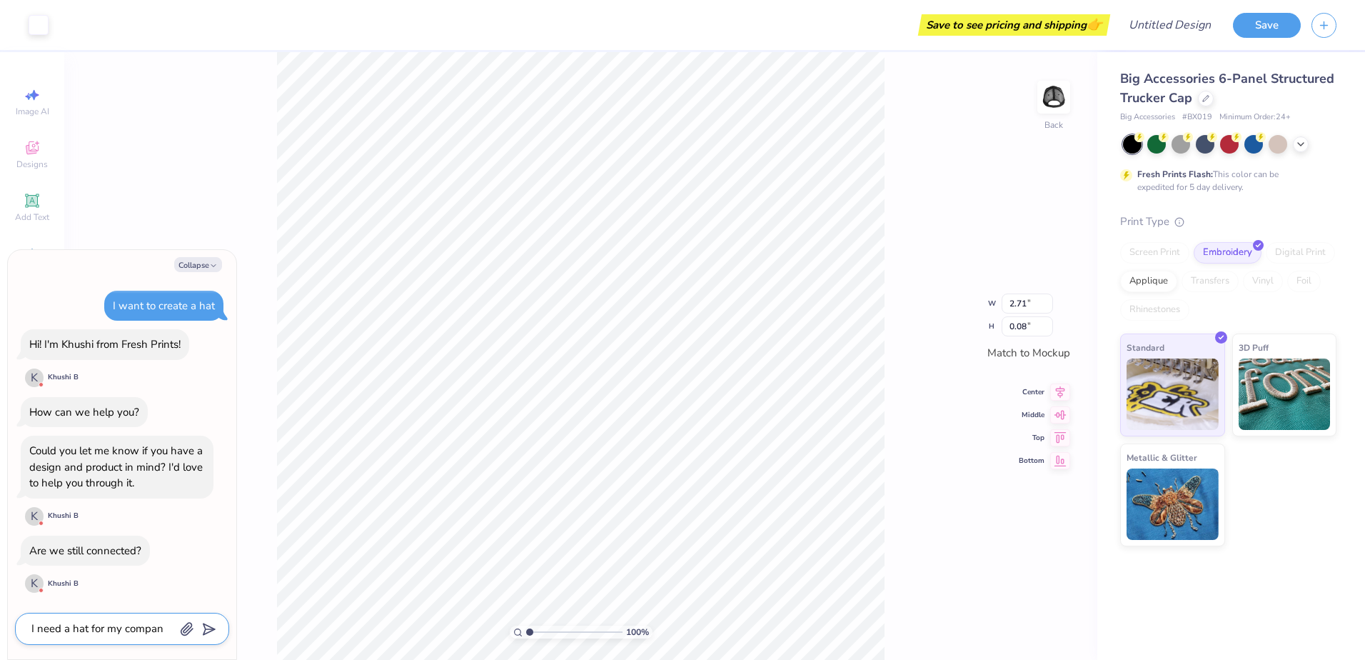
type textarea "x"
type textarea "I need a hat for my company"
type textarea "x"
type textarea "I need a hat for my company"
type textarea "x"
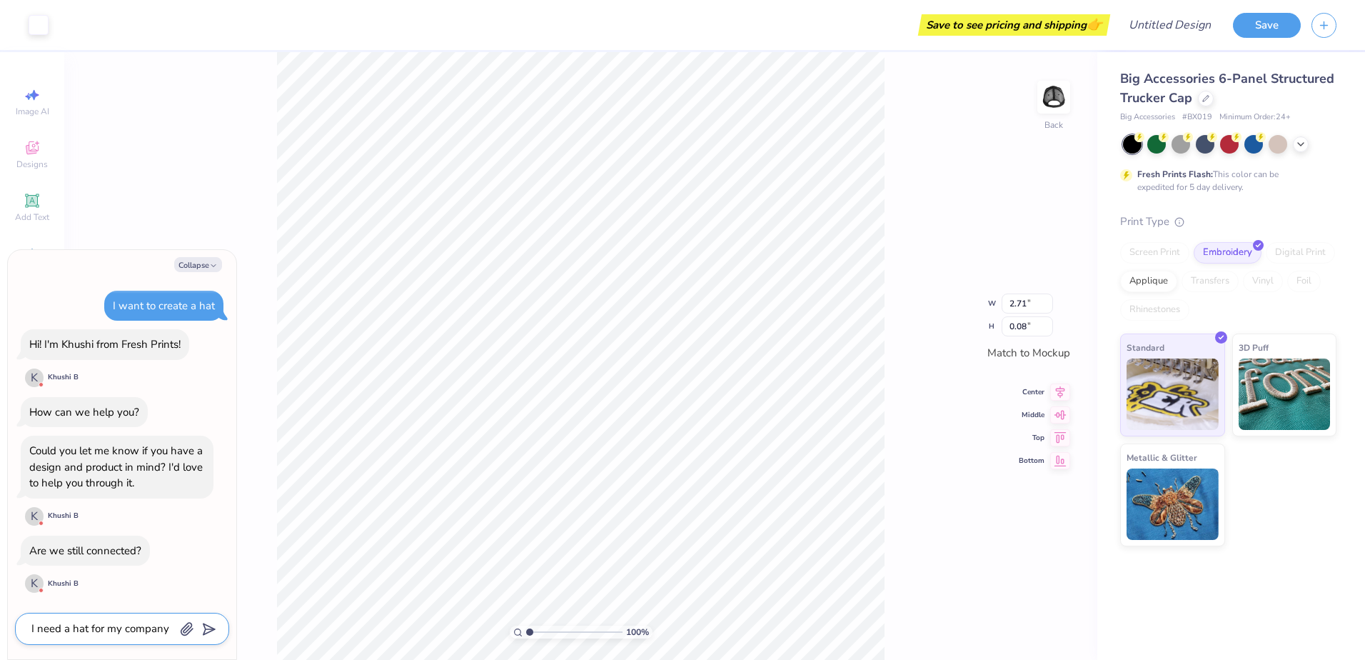
type textarea "I need a hat for my company f"
type textarea "x"
type textarea "I need a hat for my company fo"
type textarea "x"
type textarea "I need a hat for my company for"
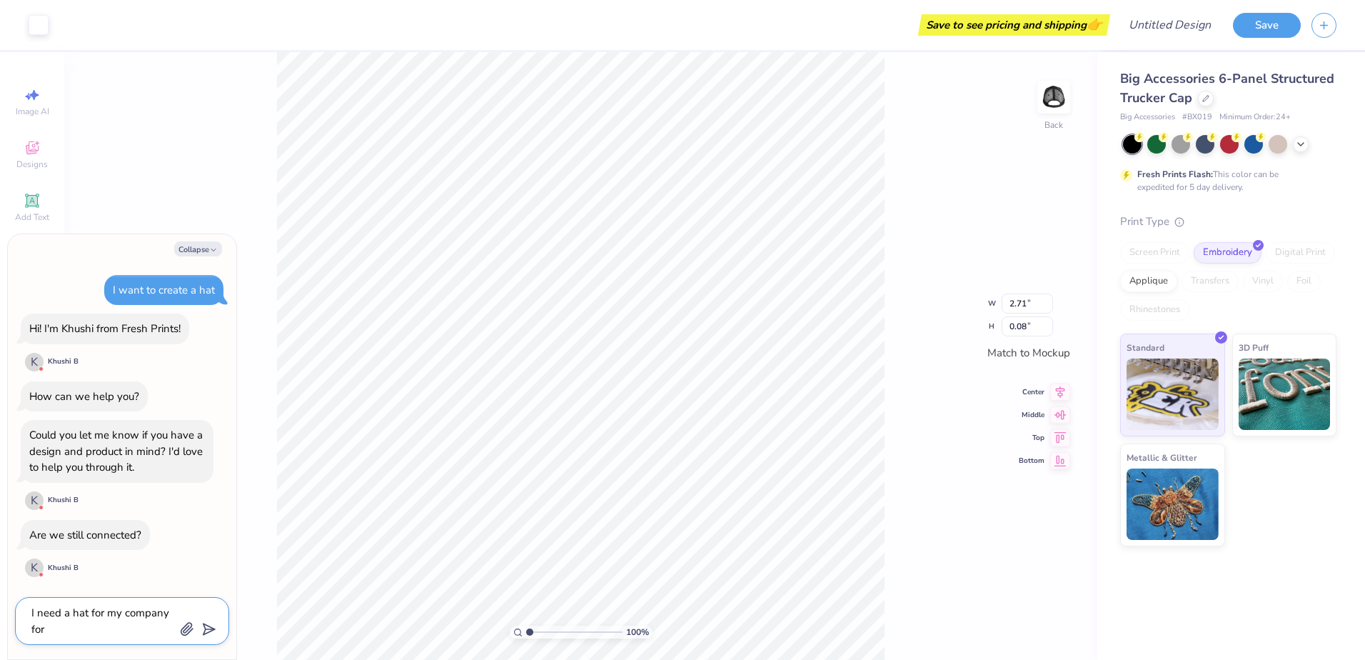
type textarea "x"
type textarea "I need a hat for my company for"
type textarea "x"
type textarea "I need a hat for my company for t"
type textarea "x"
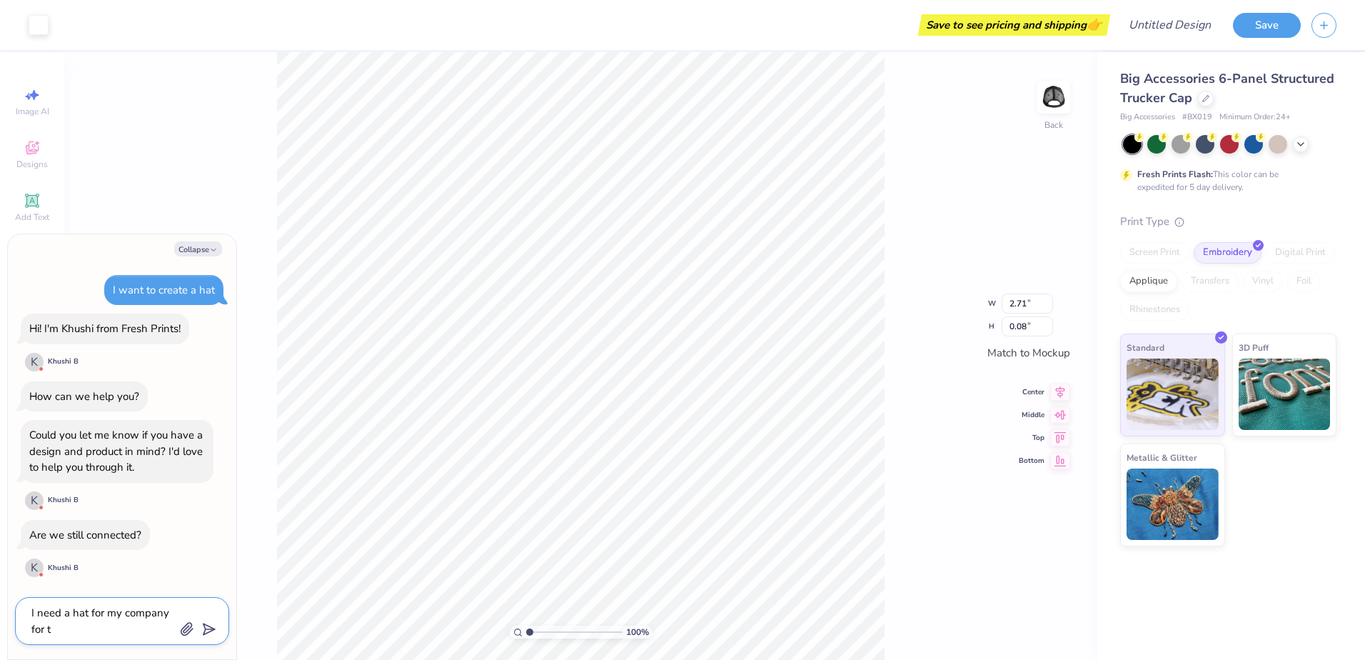
type textarea "I need a hat for my company for tr"
type textarea "x"
type textarea "I need a hat for my company for tru"
type textarea "x"
type textarea "I need a hat for my company for truc"
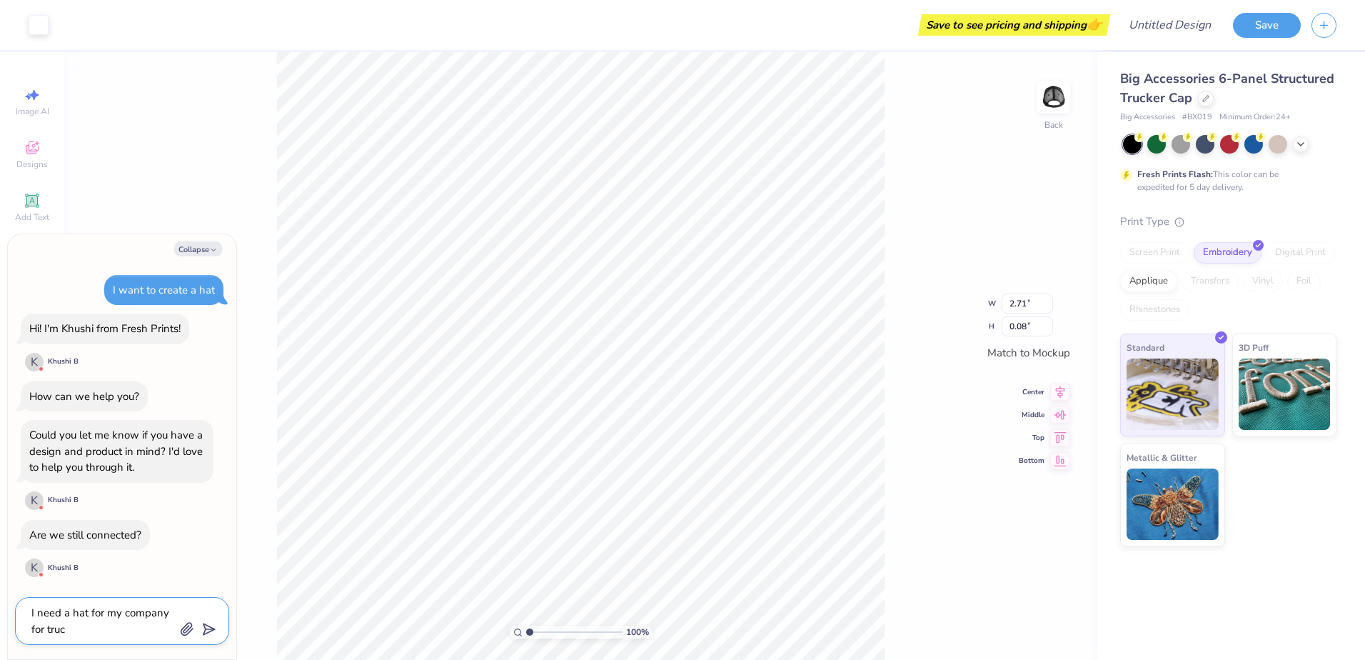
type textarea "x"
type textarea "I need a hat for my company for truck"
type textarea "x"
type textarea "I need a hat for my company for [PERSON_NAME]"
type textarea "x"
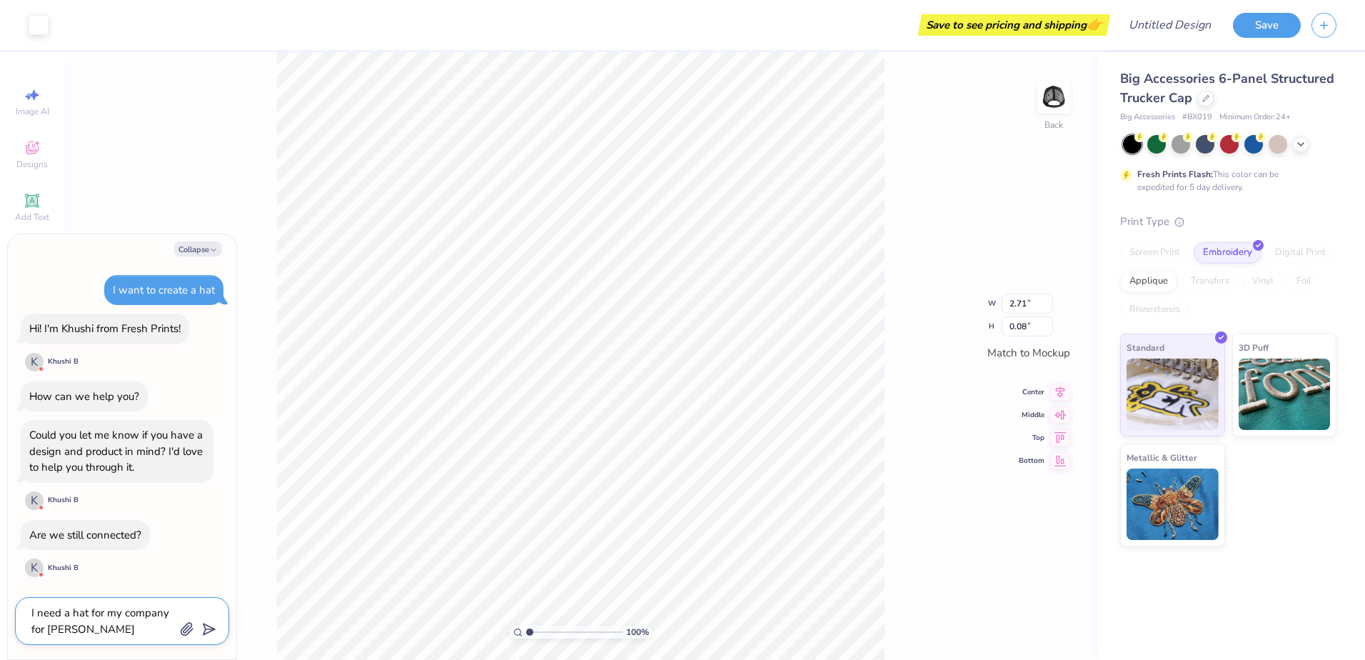
type textarea "I need a hat for my company for trucker"
type textarea "x"
type textarea "I need a hat for my company for truckers"
type textarea "x"
type textarea "I need a hat for my company for truckers"
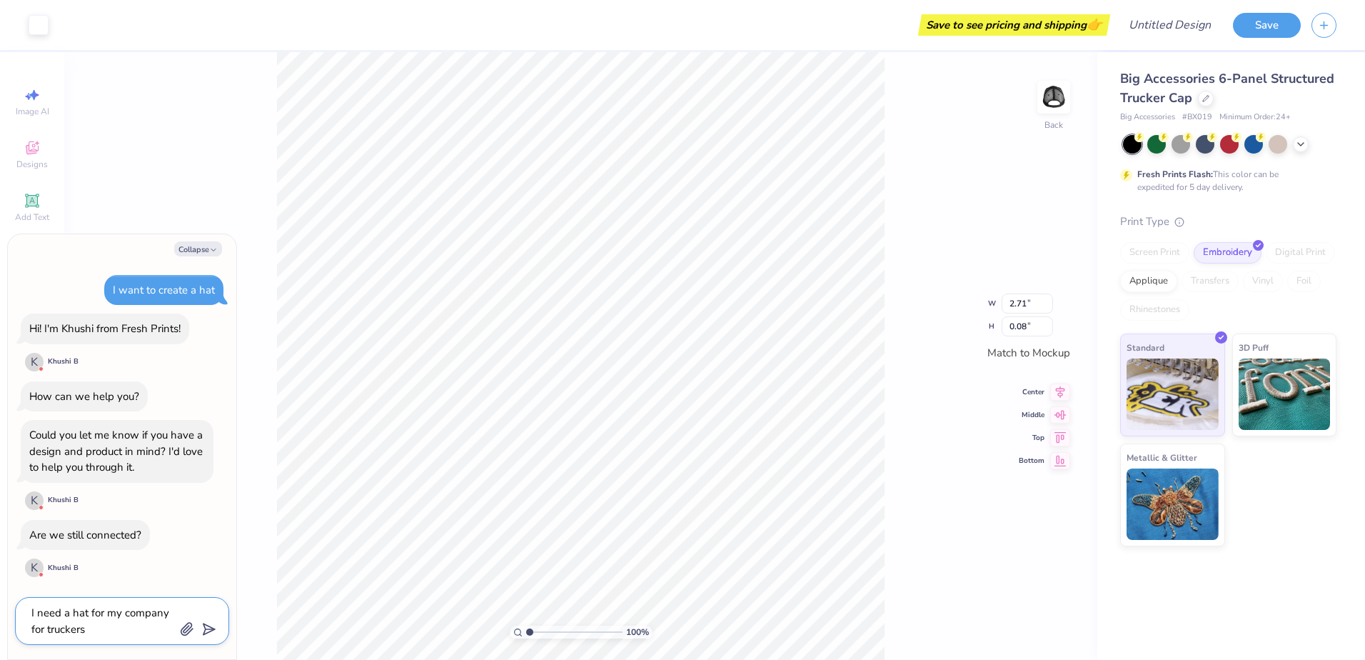
type textarea "x"
type textarea "I need a hat for my company for truckers a"
type textarea "x"
type textarea "I need a hat for my company for truckers ap"
type textarea "x"
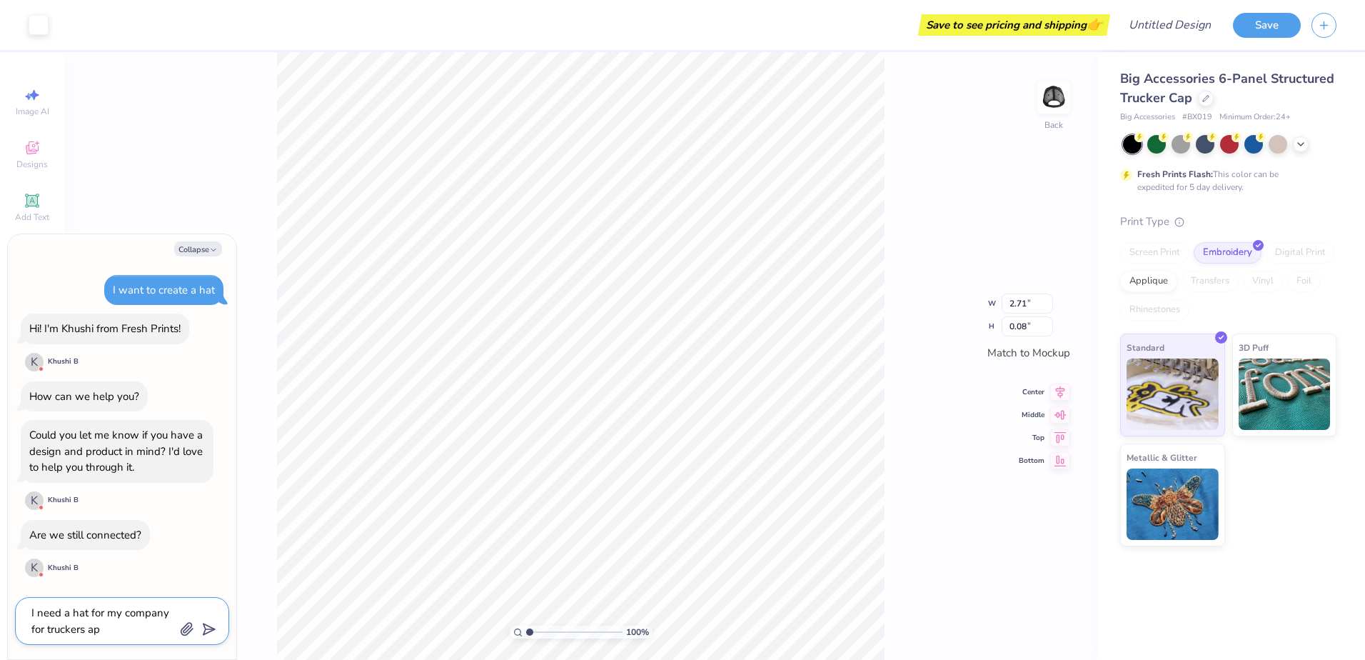
type textarea "I need a hat for my company for truckers app"
type textarea "x"
type textarea "I need a hat for my company for truckers appe"
type textarea "x"
type textarea "I need a hat for my company for truckers apper"
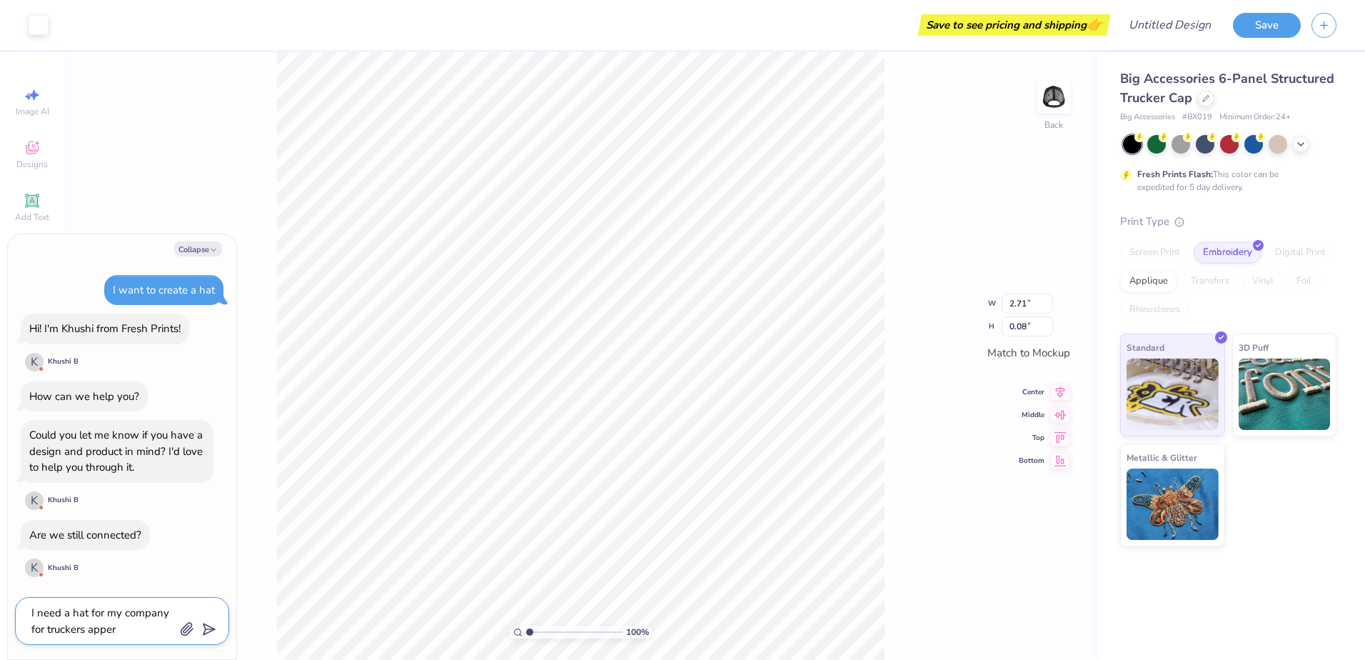
type textarea "x"
type textarea "I need a hat for my company for truckers apperi"
type textarea "x"
type textarea "I need a hat for my company for truckers apperic"
type textarea "x"
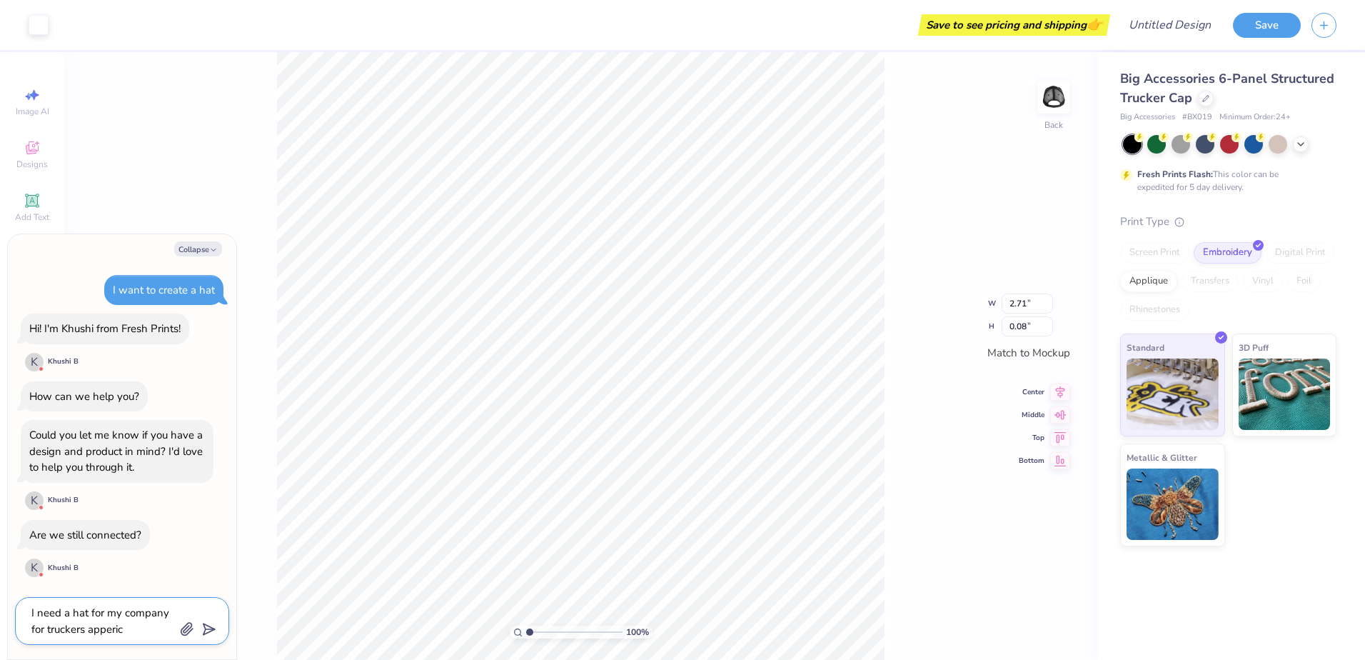
type textarea "I need a hat for my company for truckers apperica"
type textarea "x"
type textarea "I need a hat for my company for truckers appericat"
type textarea "x"
type textarea "I need a hat for my company for truckers appericati"
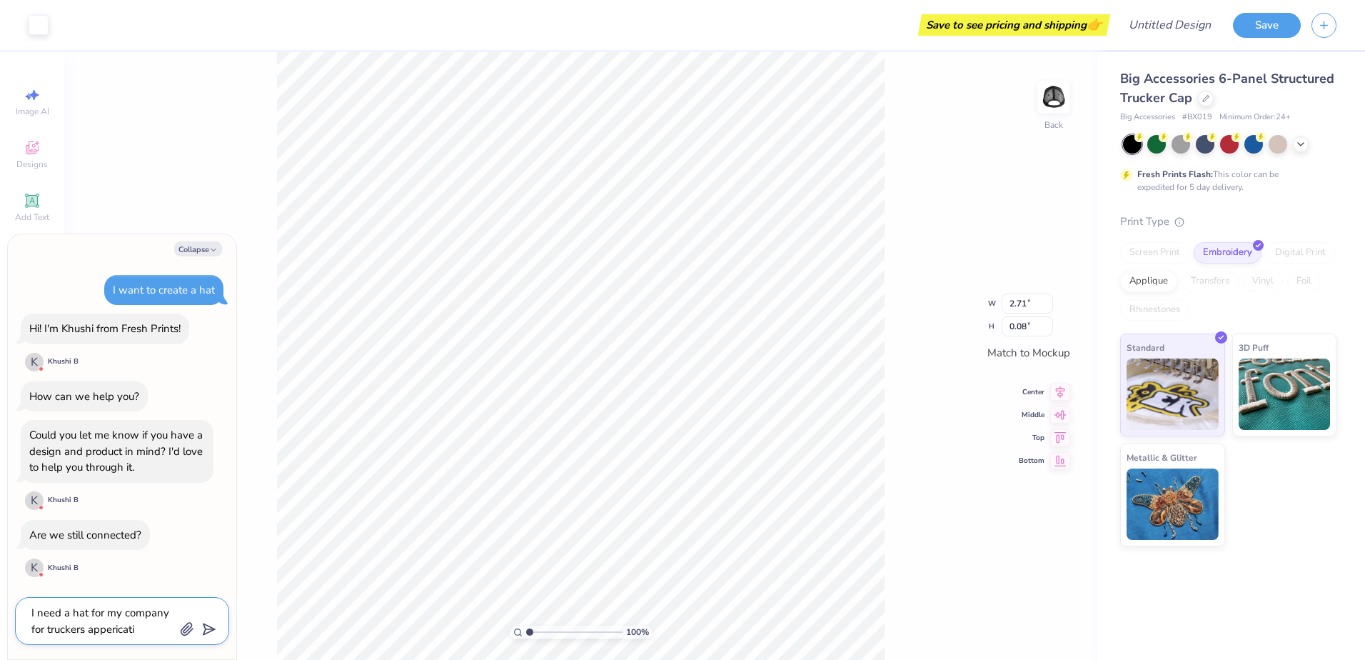
type textarea "x"
type textarea "I need a hat for my company for truckers appericatio"
type textarea "x"
type textarea "I need a hat for my company for truckers apperication"
type textarea "x"
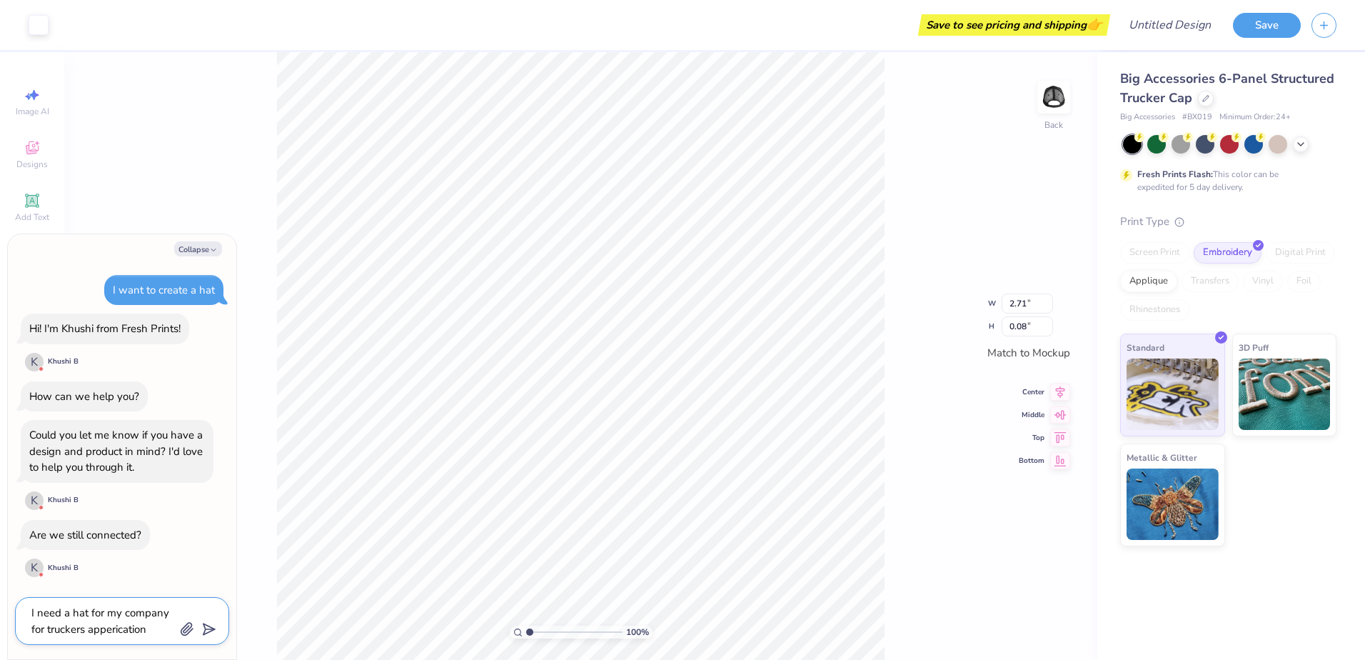
type textarea "I need a hat for my company for truckers apperication"
type textarea "x"
type textarea "I need a hat for my company for truckers apperication w"
type textarea "x"
type textarea "I need a hat for my company for truckers apperication we"
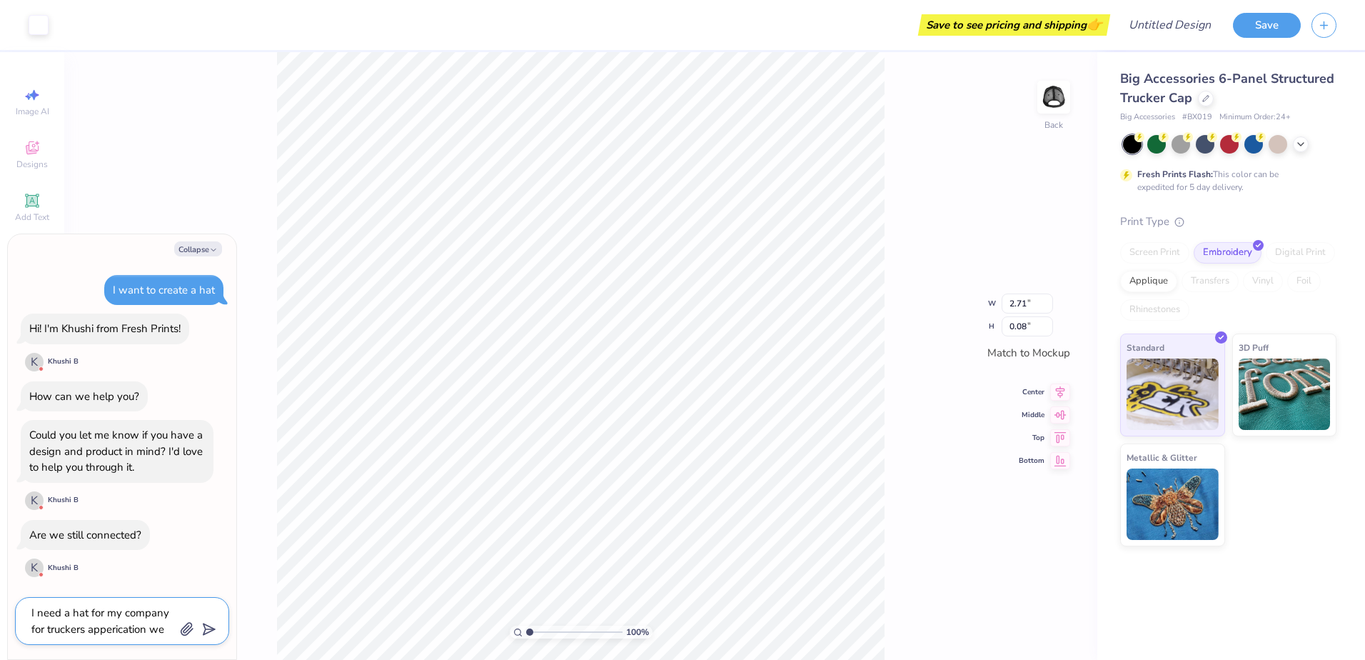
type textarea "x"
type textarea "I need a hat for my company for truckers apperication wee"
type textarea "x"
type textarea "I need a hat for my company for truckers apperication week"
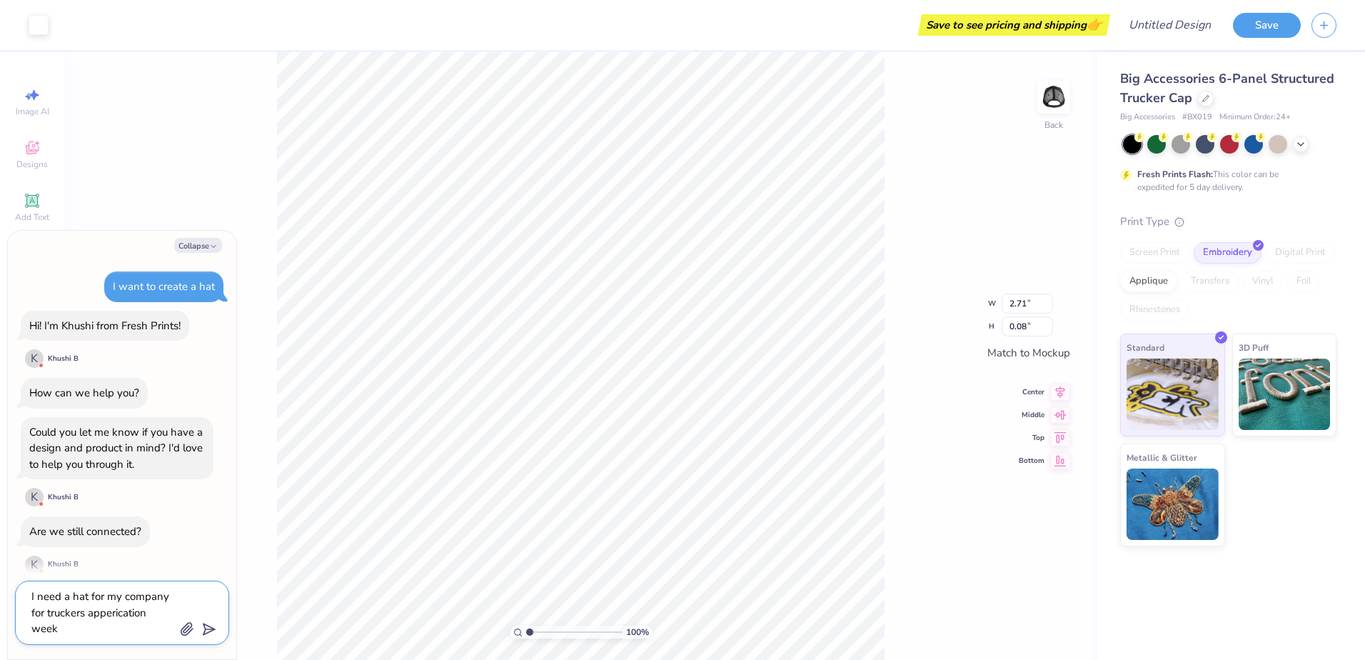
type textarea "x"
type textarea "I need a hat for my company for truckers apperication week"
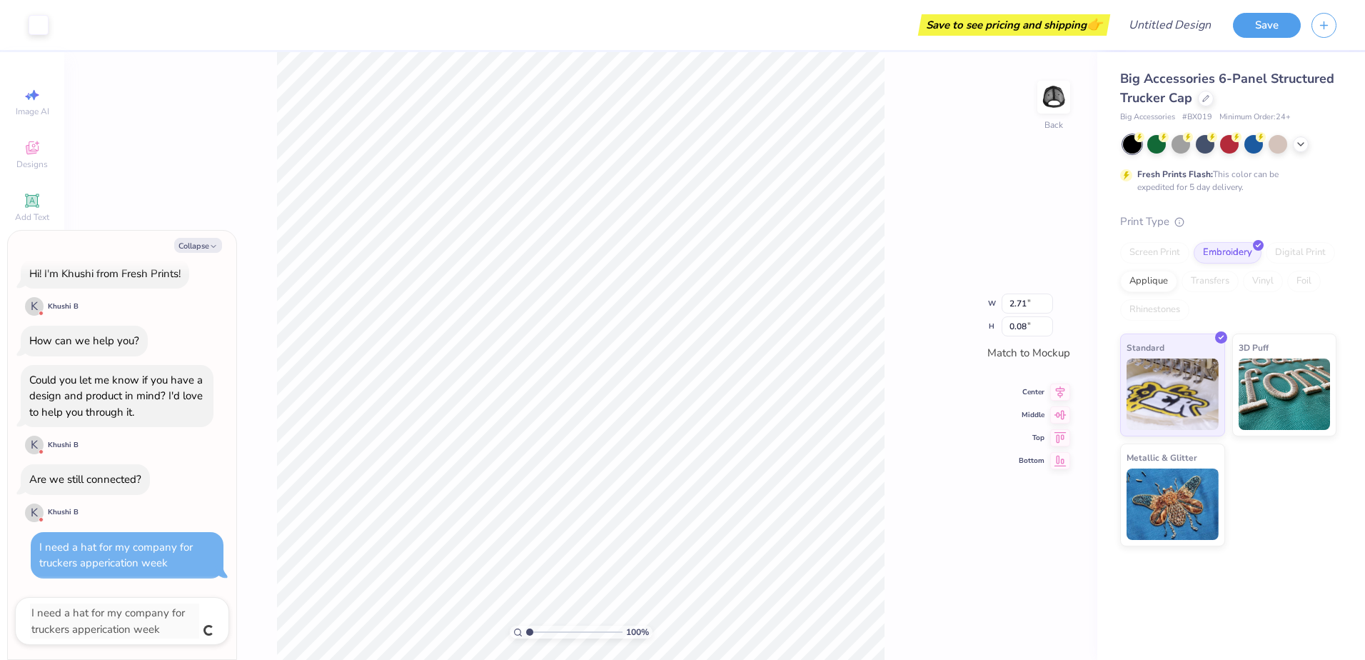
type textarea "x"
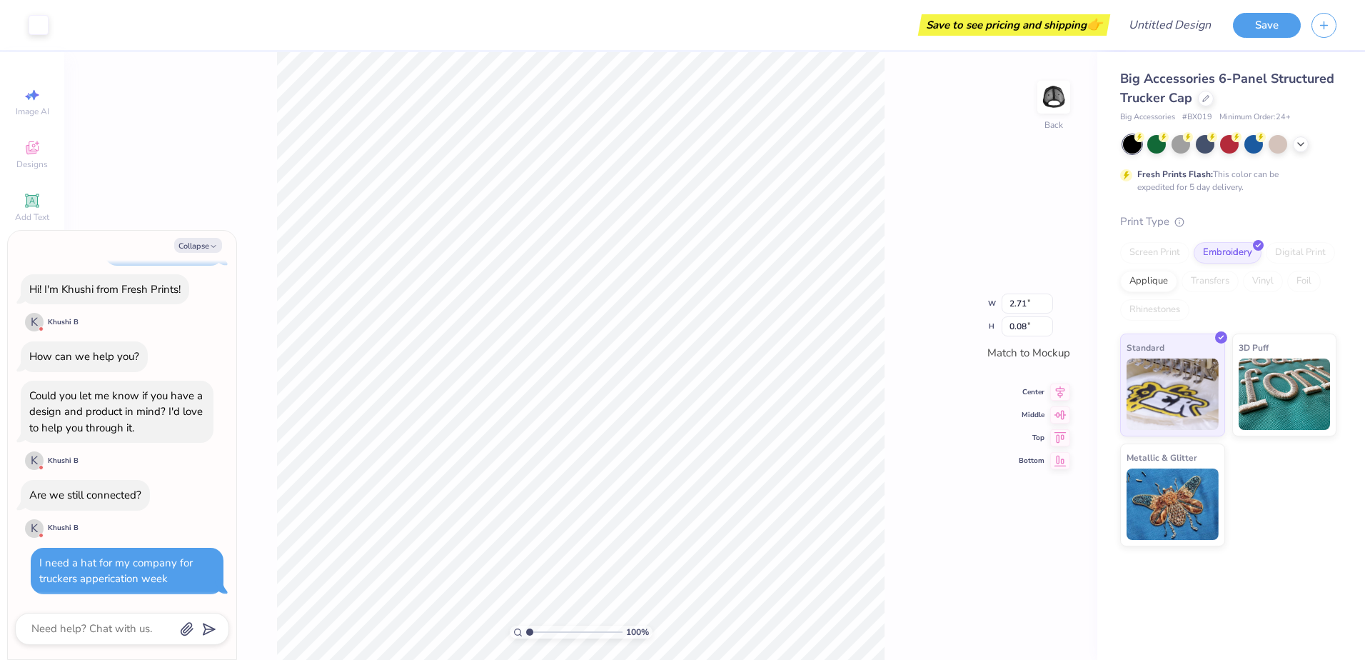
type textarea "x"
type input "0.27"
type input "0.33"
click at [199, 253] on div "Collapse I want to create a hat Hi! I'm Khushi from Fresh Prints! K Khushi B Ho…" at bounding box center [122, 445] width 228 height 428
click at [202, 251] on button "Collapse" at bounding box center [198, 245] width 48 height 15
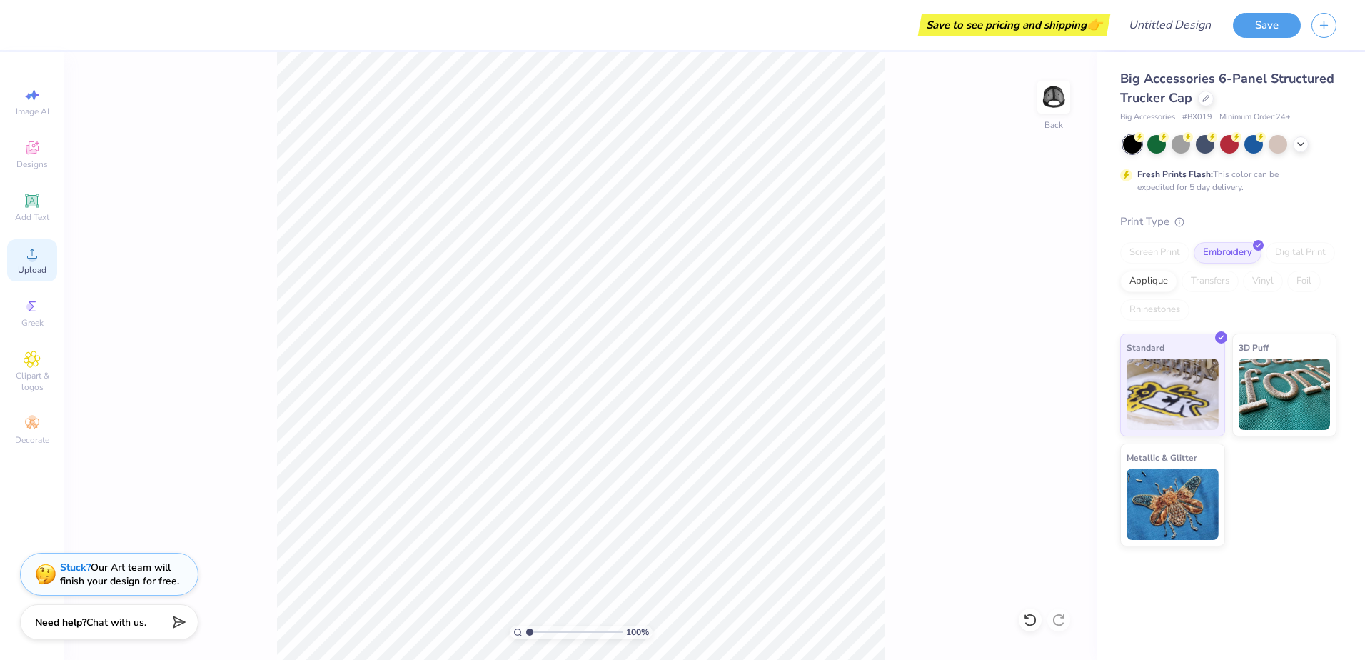
click at [44, 267] on span "Upload" at bounding box center [32, 269] width 29 height 11
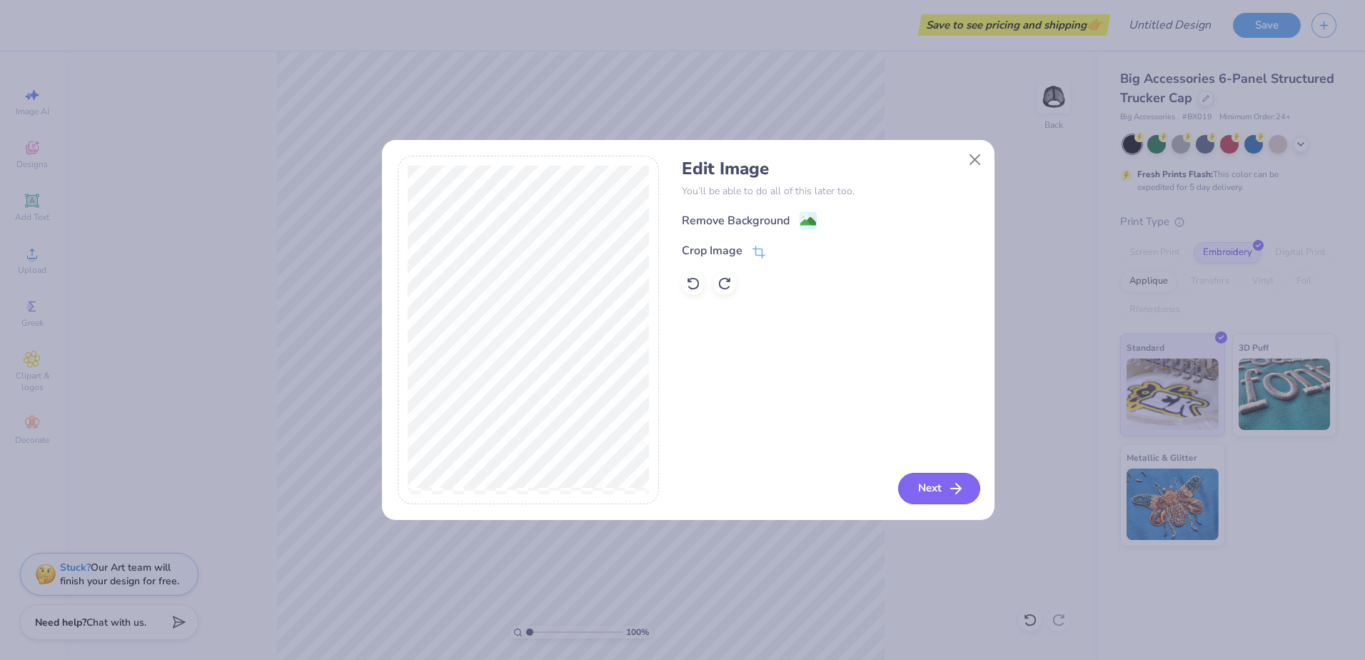
click at [937, 481] on button "Next" at bounding box center [939, 488] width 82 height 31
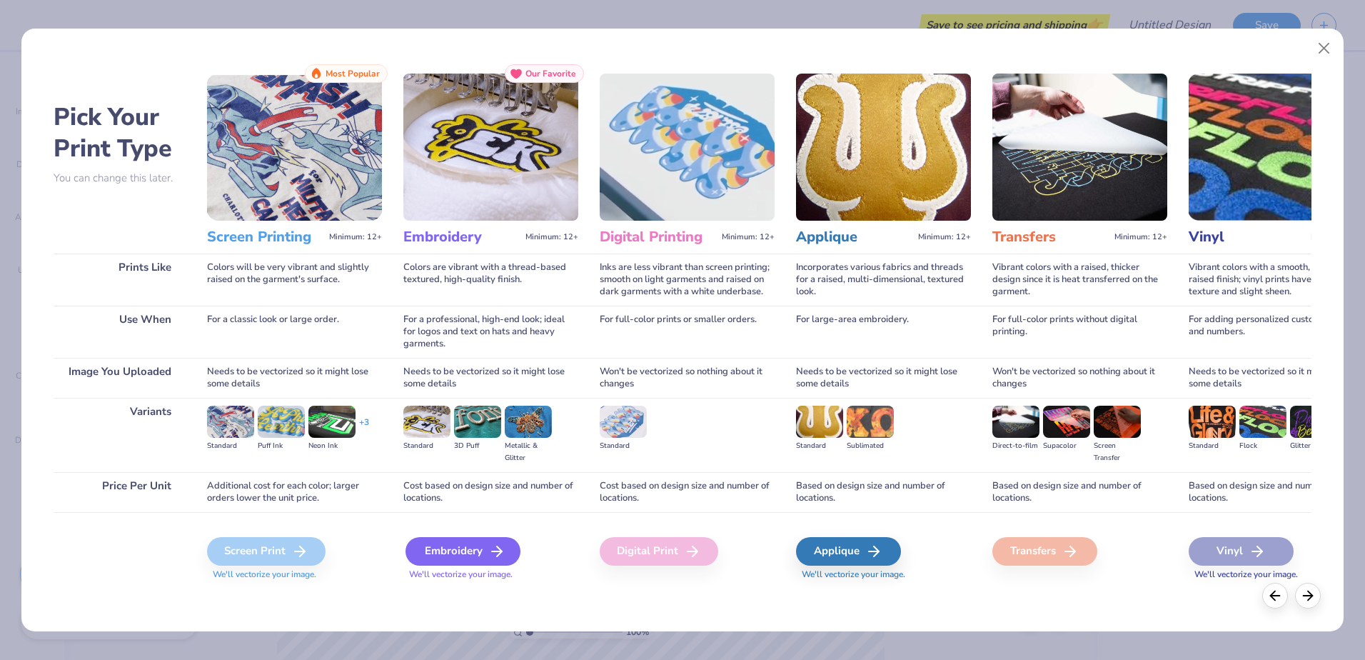
click at [467, 558] on div "Embroidery" at bounding box center [463, 551] width 115 height 29
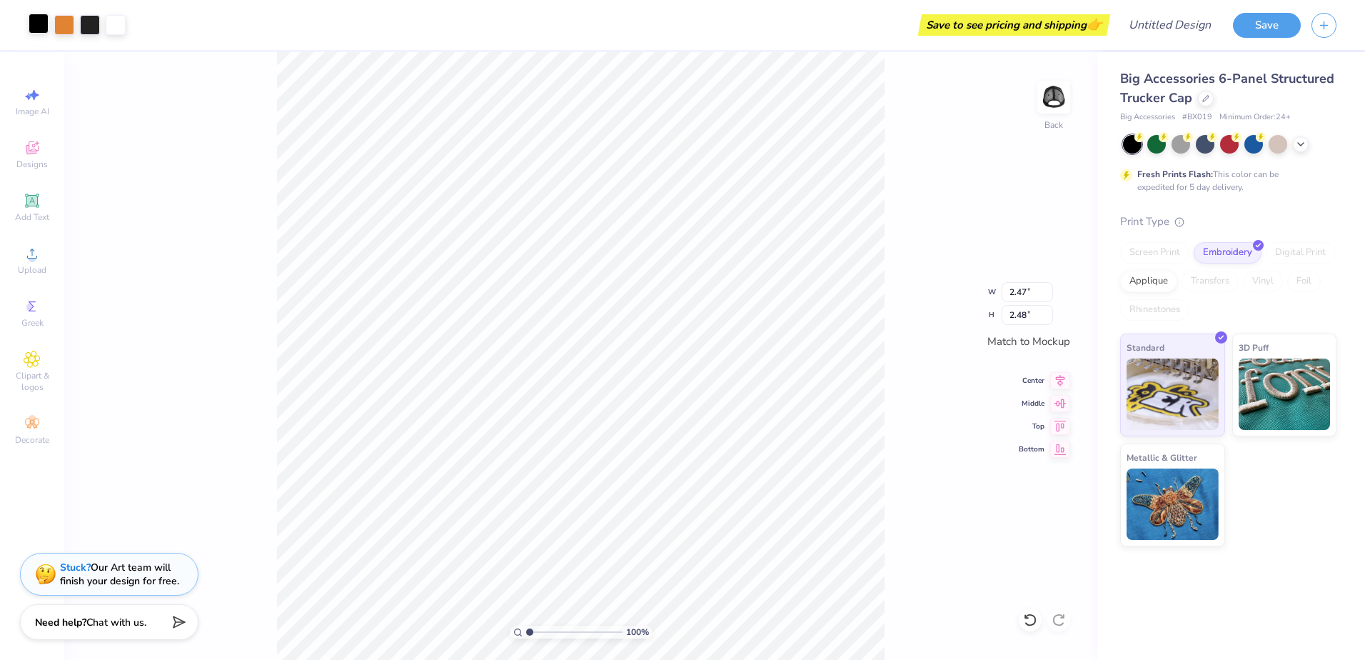
click at [44, 26] on div at bounding box center [39, 24] width 20 height 20
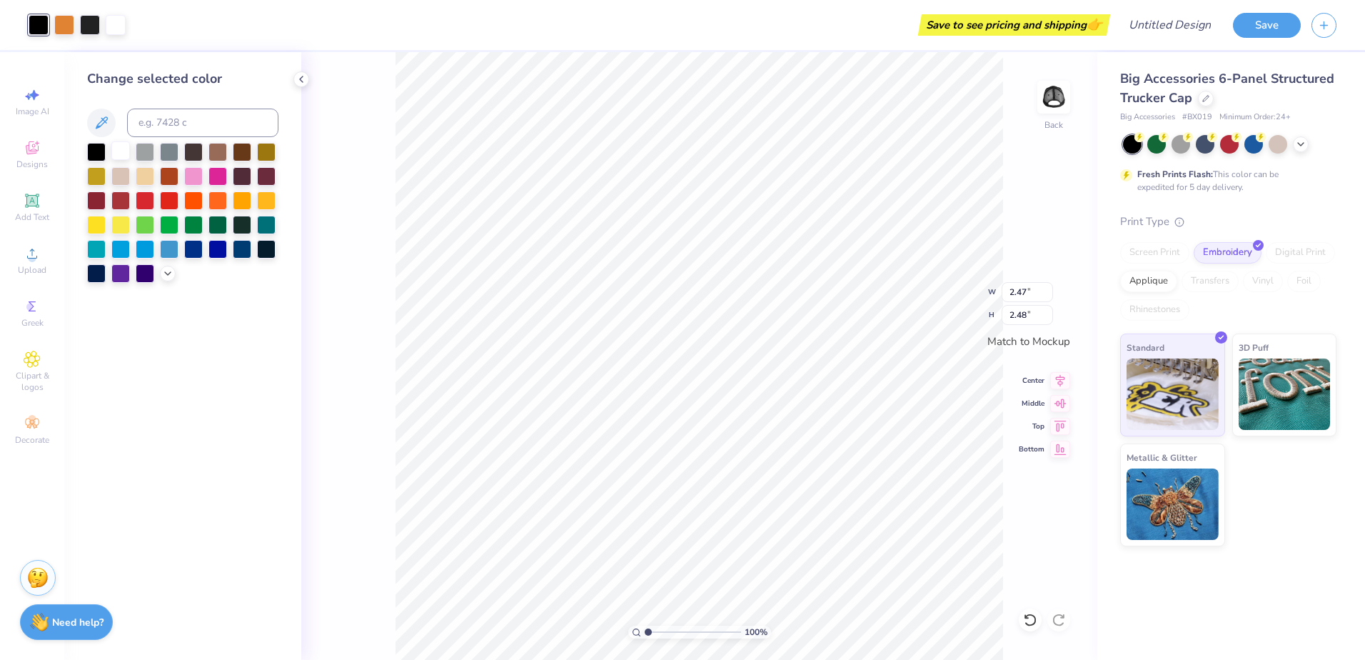
click at [111, 149] on div at bounding box center [120, 150] width 19 height 19
click at [93, 148] on div at bounding box center [96, 150] width 19 height 19
click at [121, 154] on div at bounding box center [120, 150] width 19 height 19
click at [94, 24] on div at bounding box center [90, 24] width 20 height 20
click at [122, 144] on div at bounding box center [120, 150] width 19 height 19
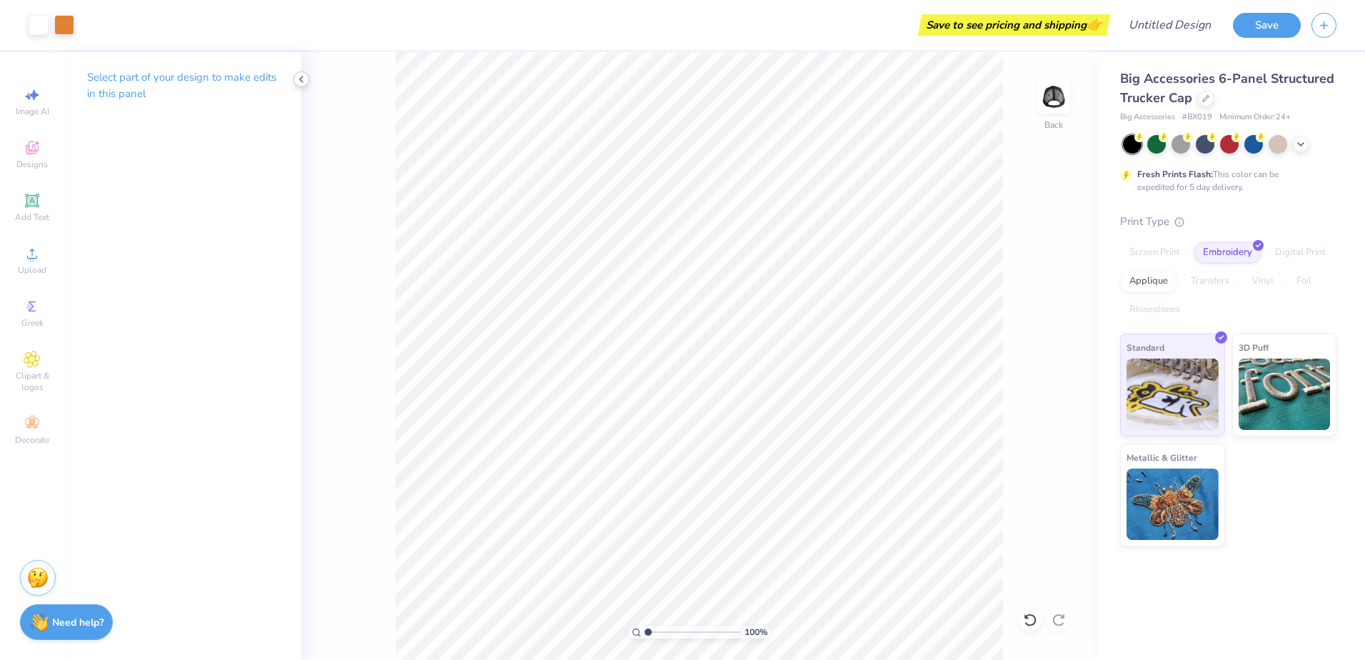
click at [303, 81] on icon at bounding box center [301, 79] width 11 height 11
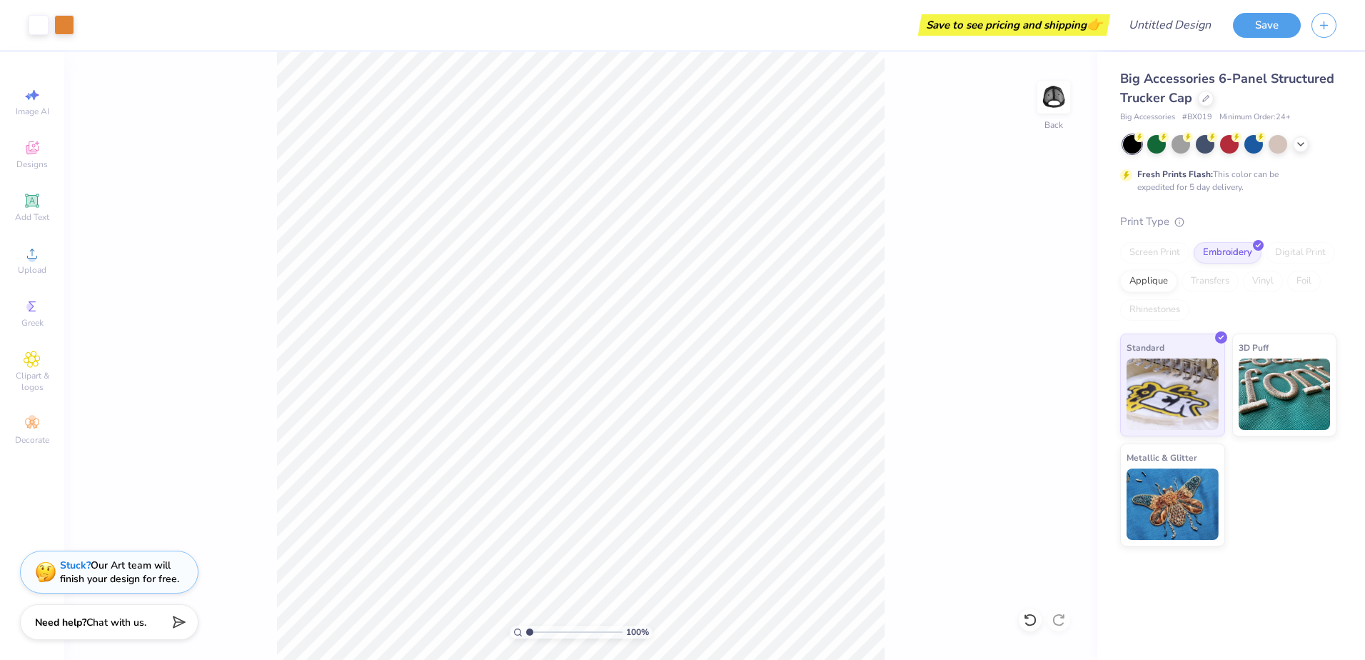
click at [121, 573] on div "Stuck? Our Art team will finish your design for free." at bounding box center [119, 571] width 119 height 27
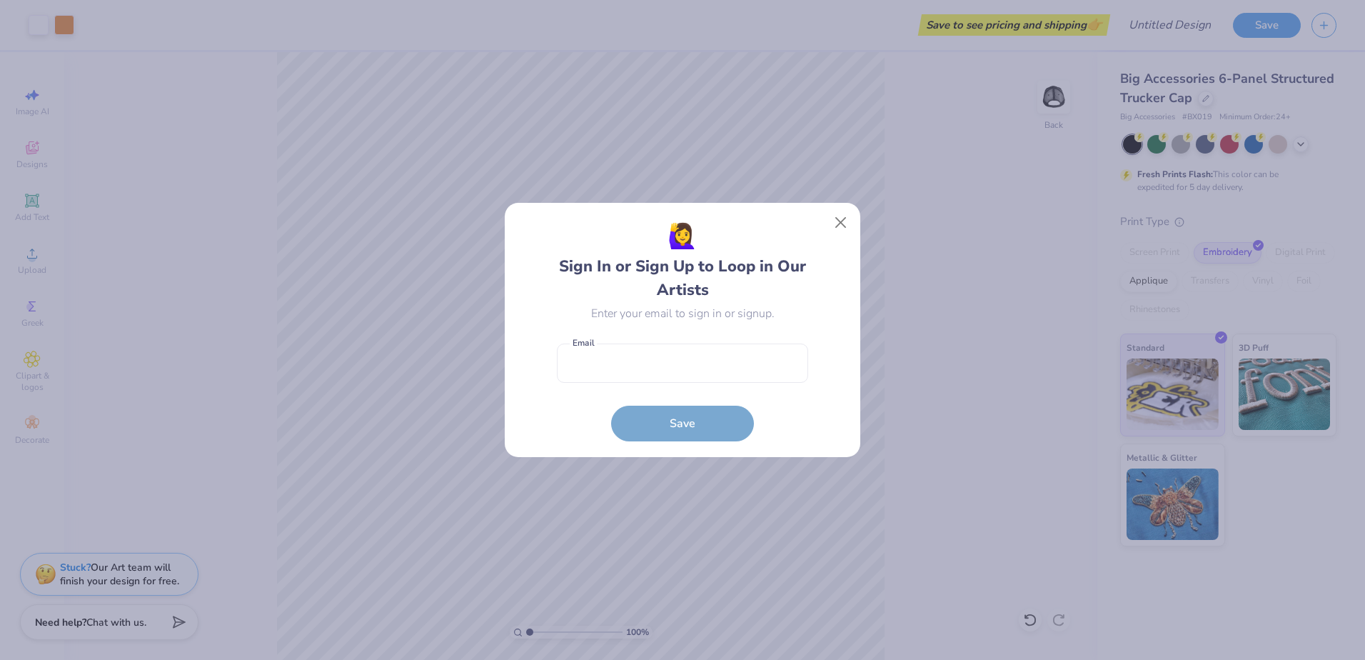
click at [860, 223] on div "🙋‍♀️ Sign In or Sign Up to Loop in Our Artists Enter your email to sign in or s…" at bounding box center [683, 330] width 356 height 255
click at [833, 222] on button "Close" at bounding box center [841, 222] width 27 height 27
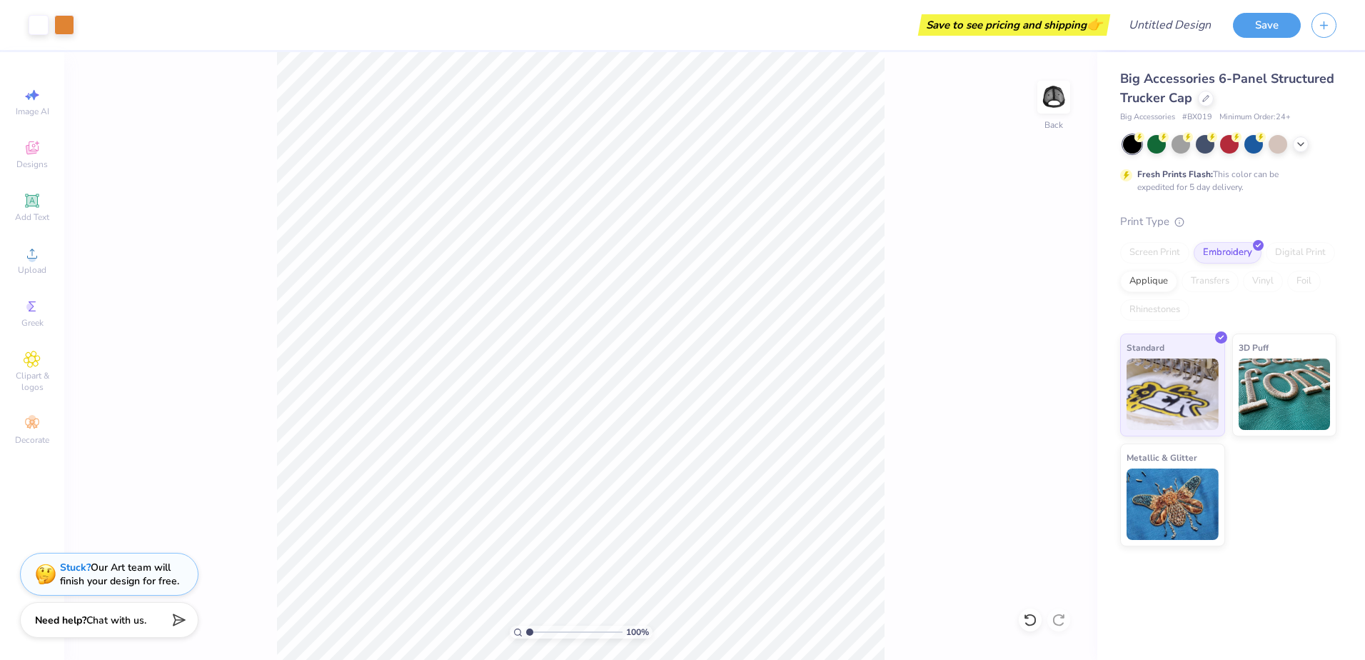
click at [62, 633] on div "Need help? Chat with us." at bounding box center [109, 620] width 179 height 36
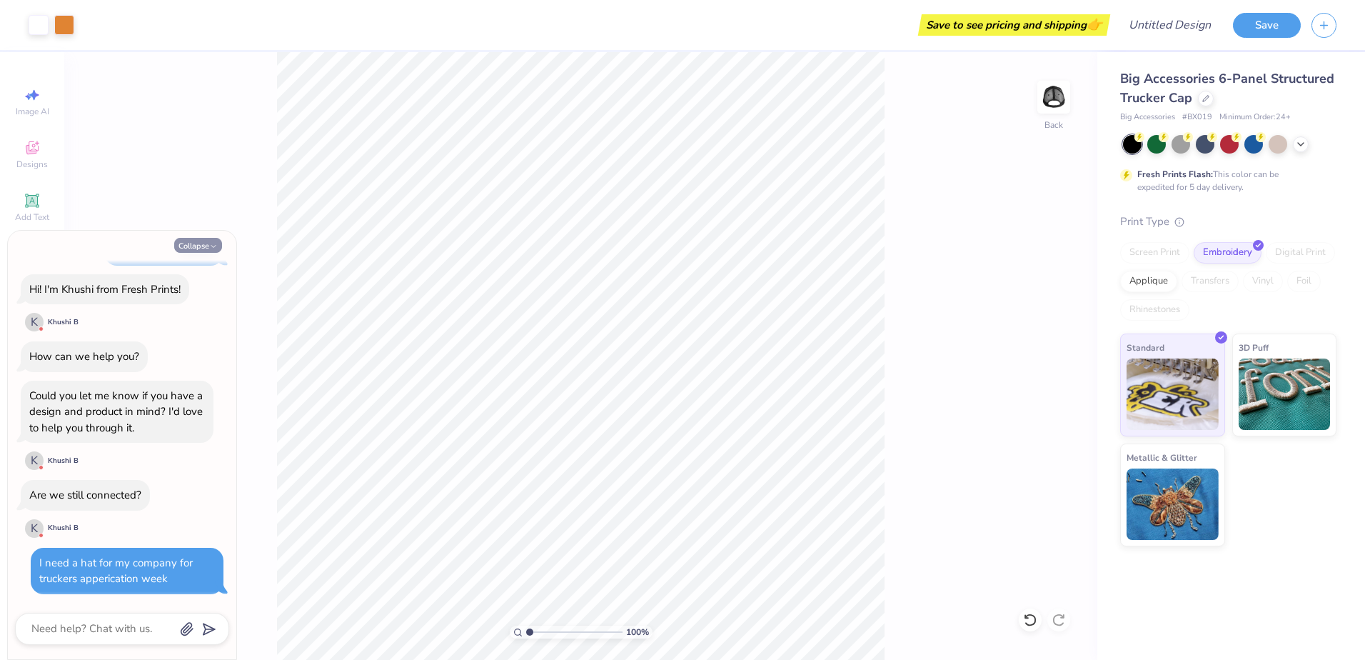
click at [196, 247] on button "Collapse" at bounding box center [198, 245] width 48 height 15
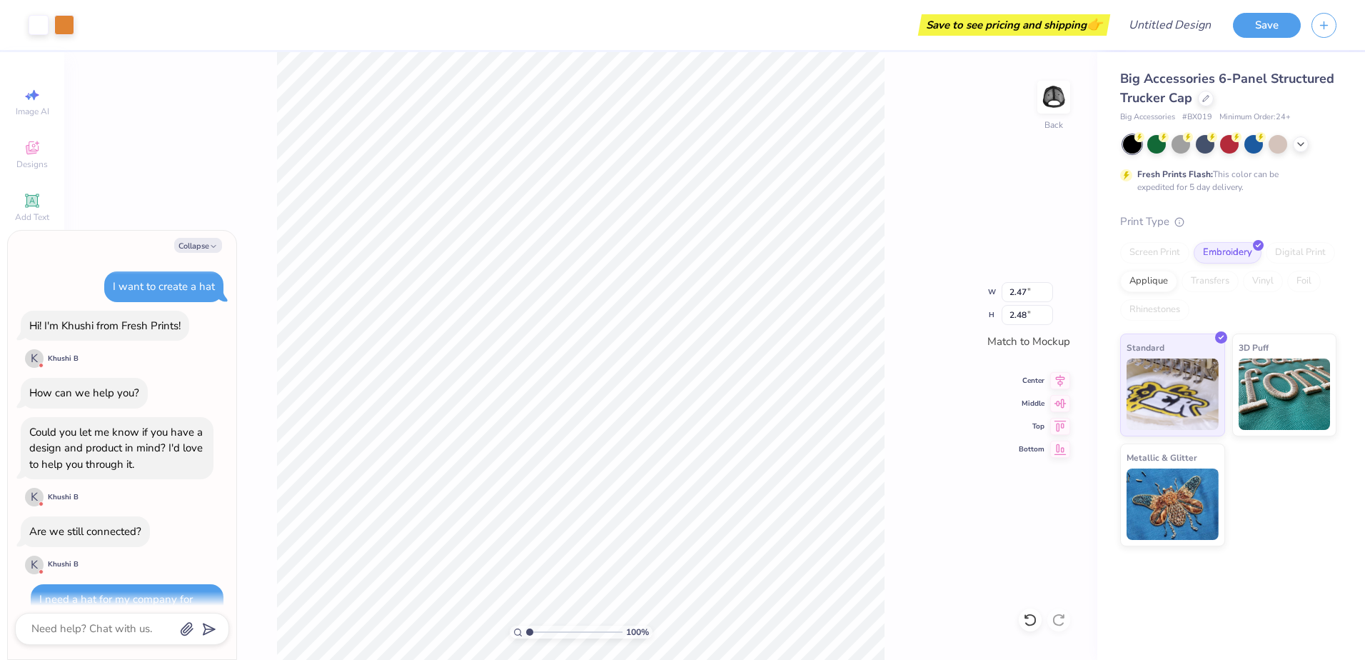
scroll to position [136, 0]
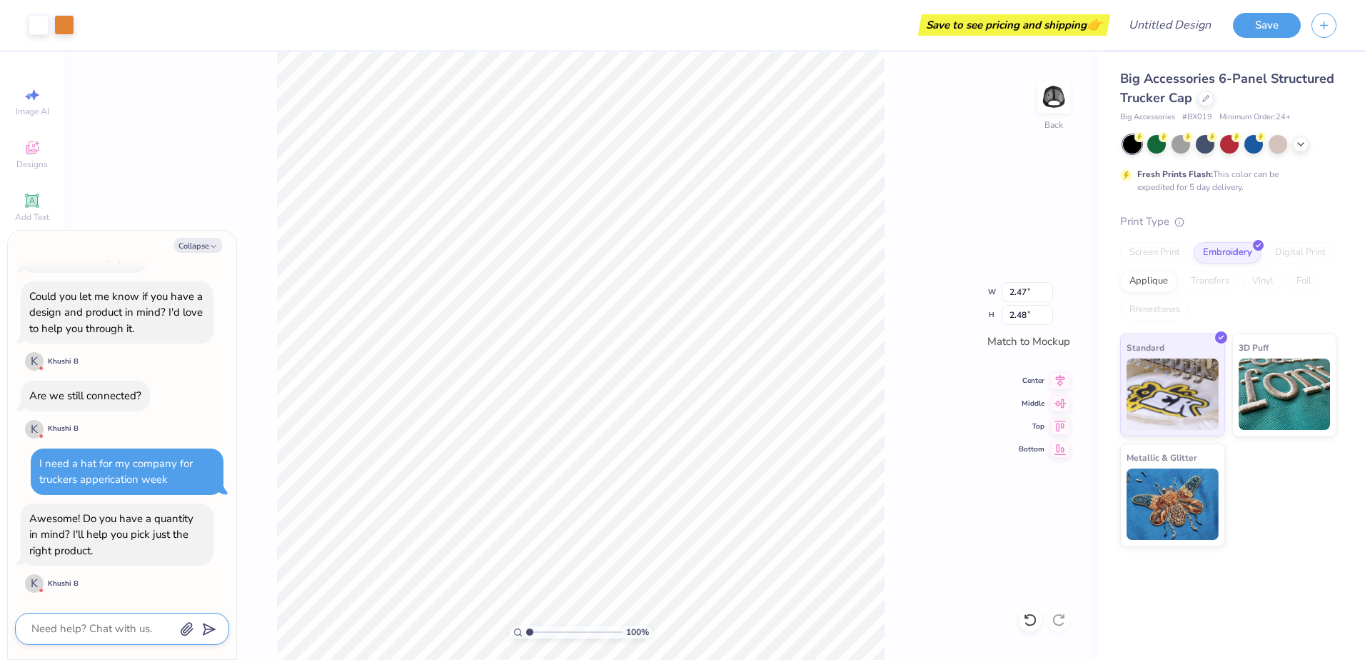
click at [123, 626] on textarea at bounding box center [102, 628] width 145 height 19
type textarea "x"
type textarea "N"
type textarea "x"
type textarea "No"
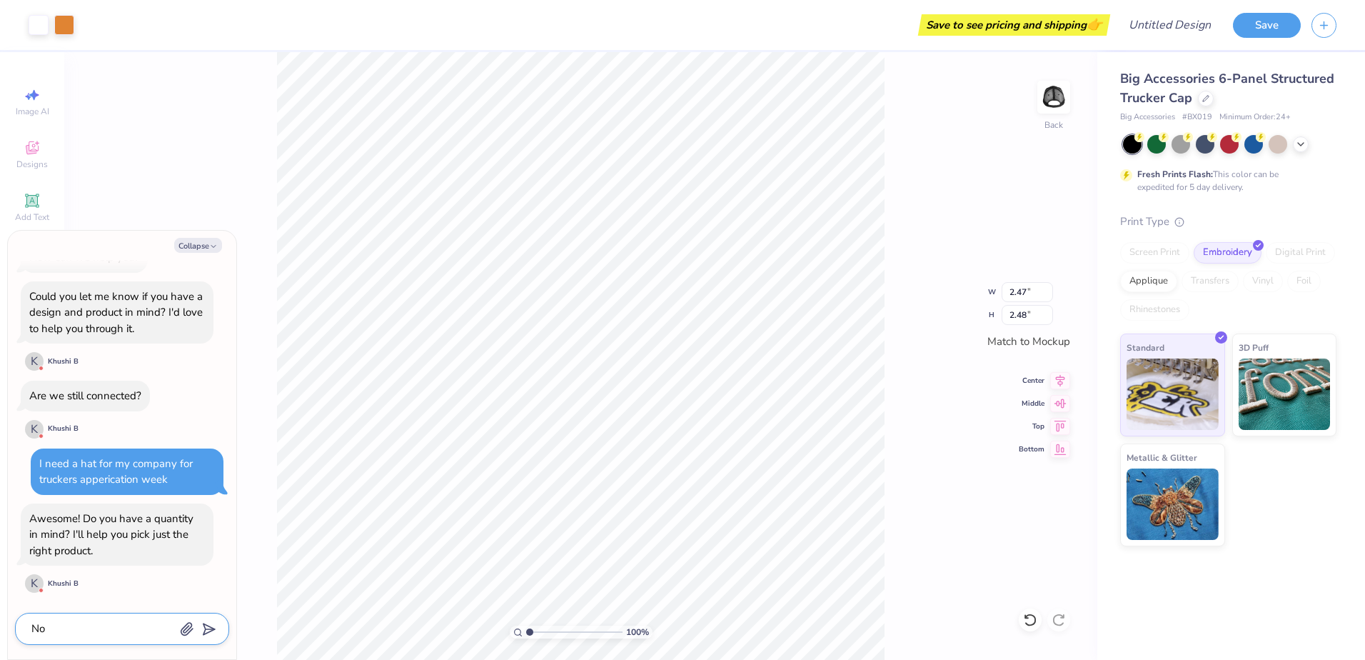
type textarea "x"
type textarea "No"
type textarea "x"
type textarea "No"
type textarea "x"
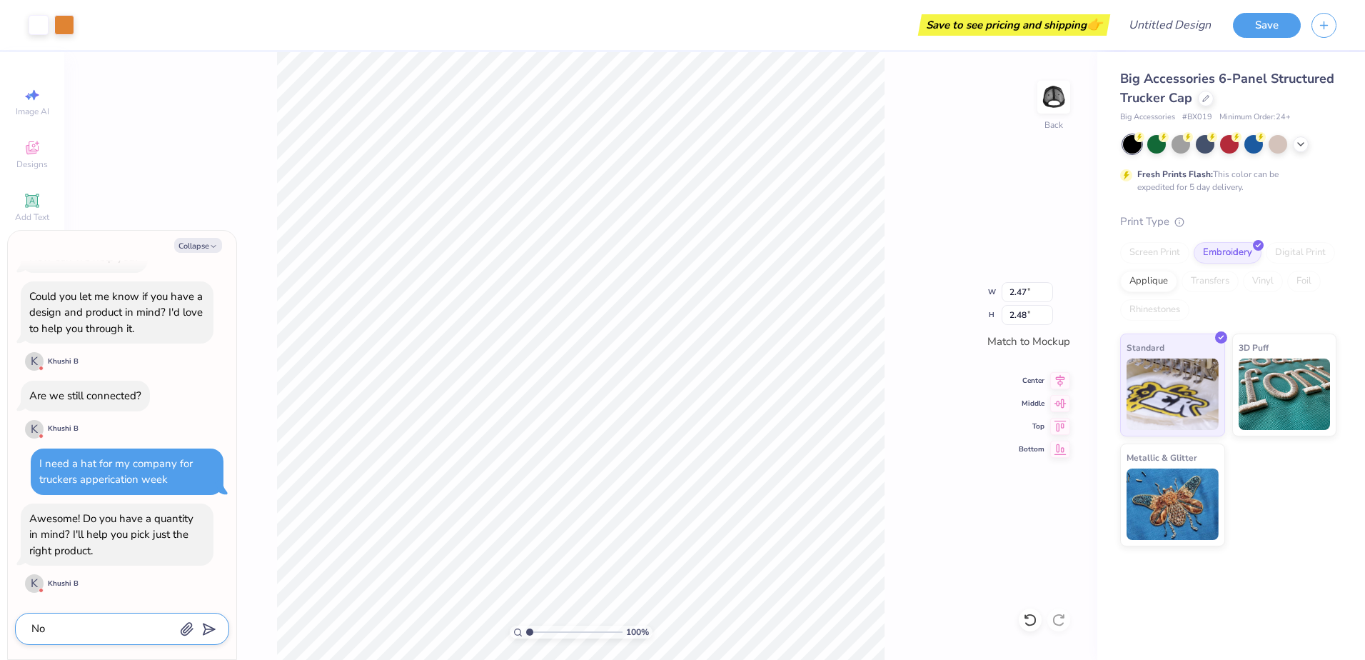
type textarea "Not"
type textarea "x"
type textarea "Not"
type textarea "x"
type textarea "Not y"
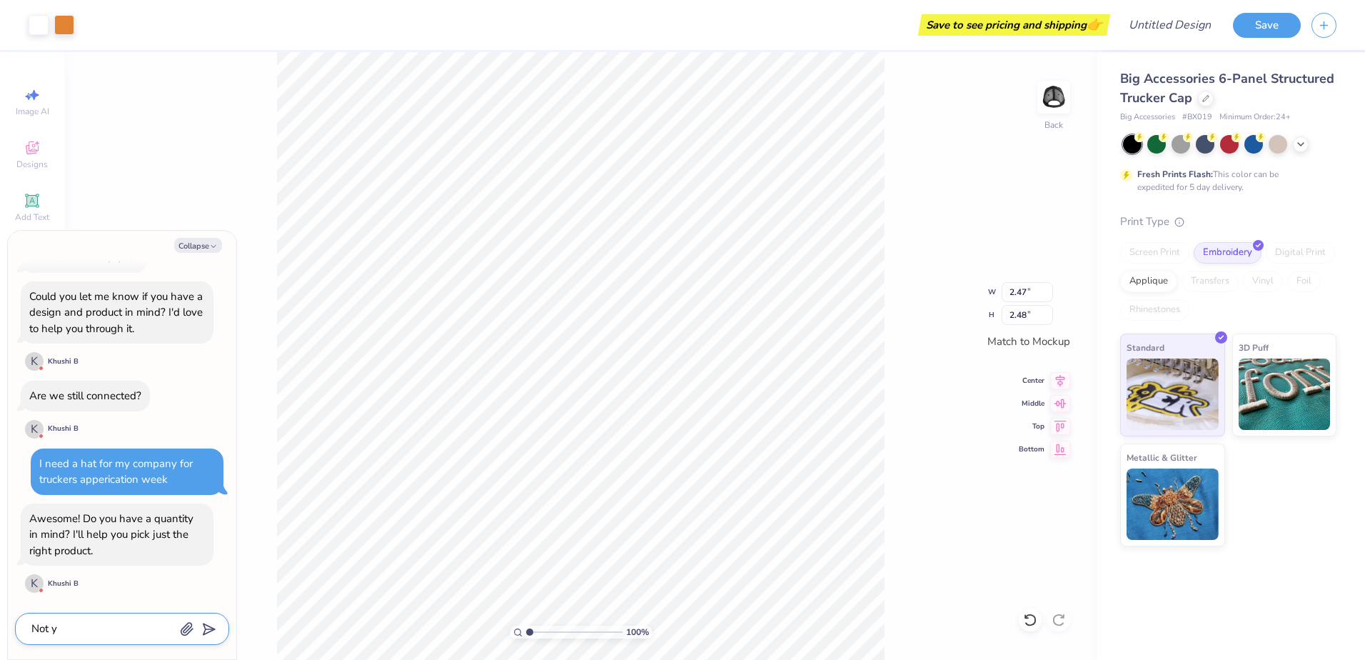
type textarea "x"
type textarea "Not ye"
type textarea "x"
type textarea "Not yet"
type textarea "x"
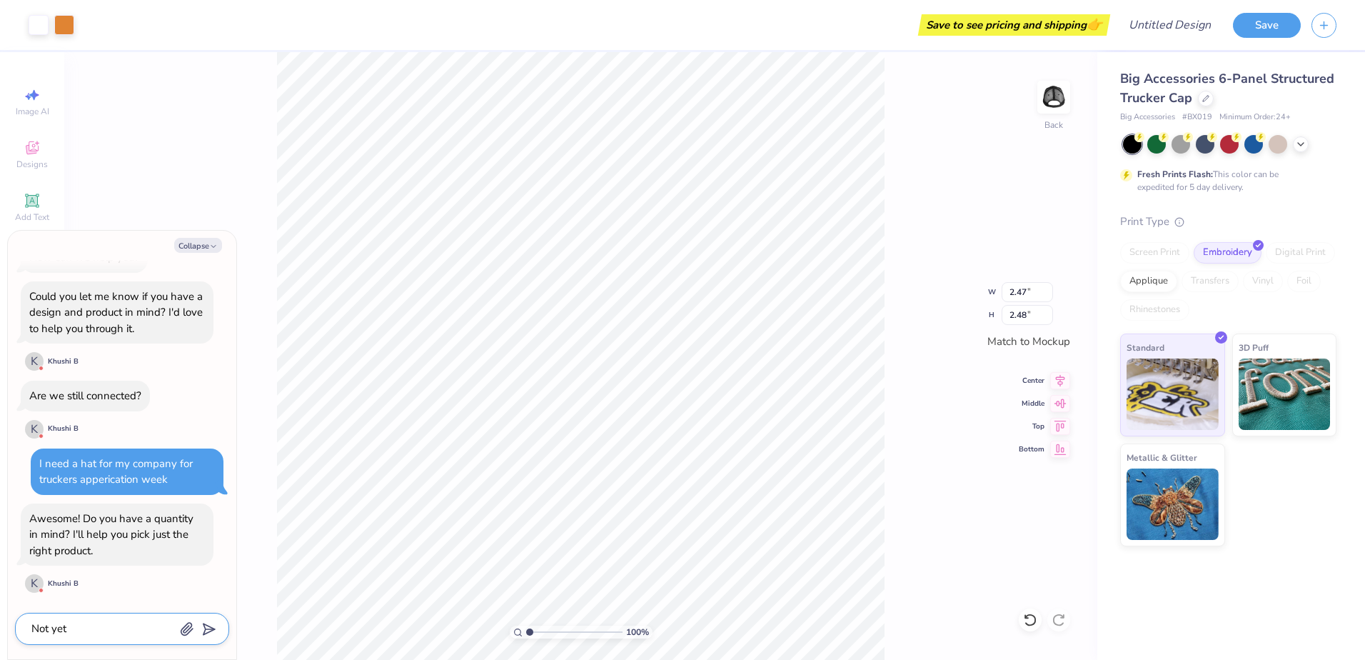
type textarea "Not yet"
type textarea "x"
type textarea "Not yet I"
type textarea "x"
type textarea "Not yet I'"
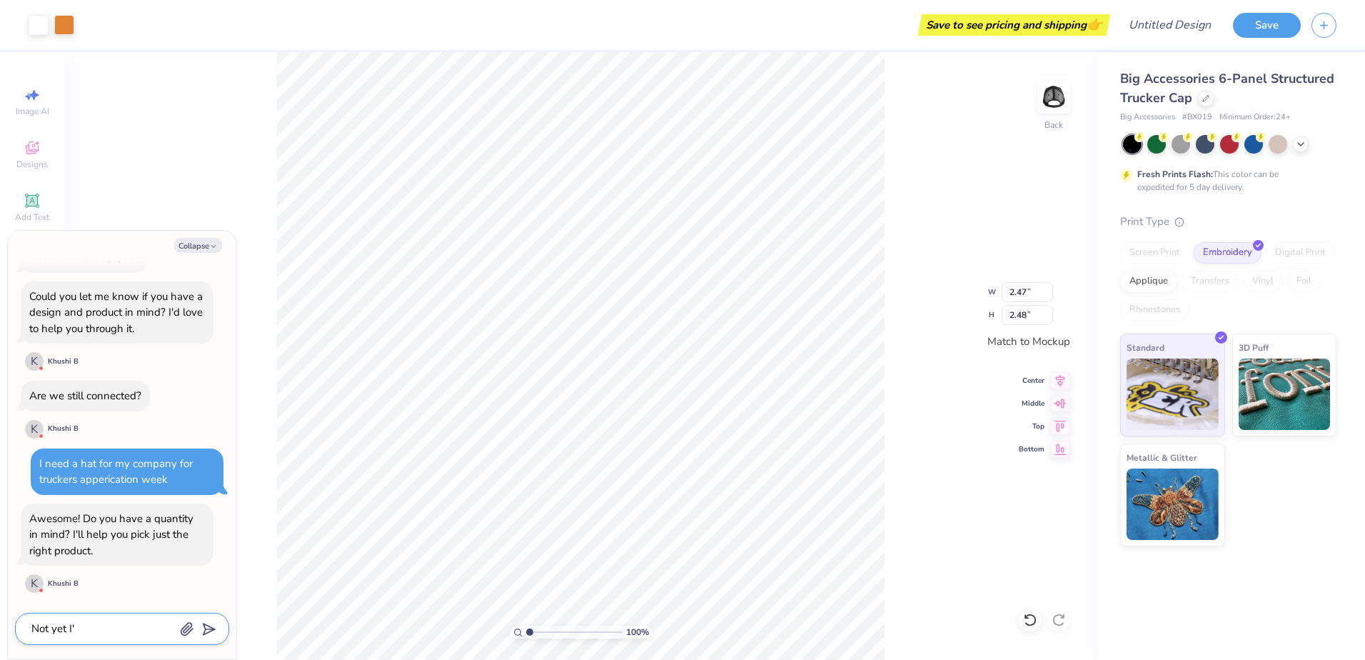
type textarea "x"
type textarea "Not yet I'm"
type textarea "x"
type textarea "Not yet I'm"
type textarea "x"
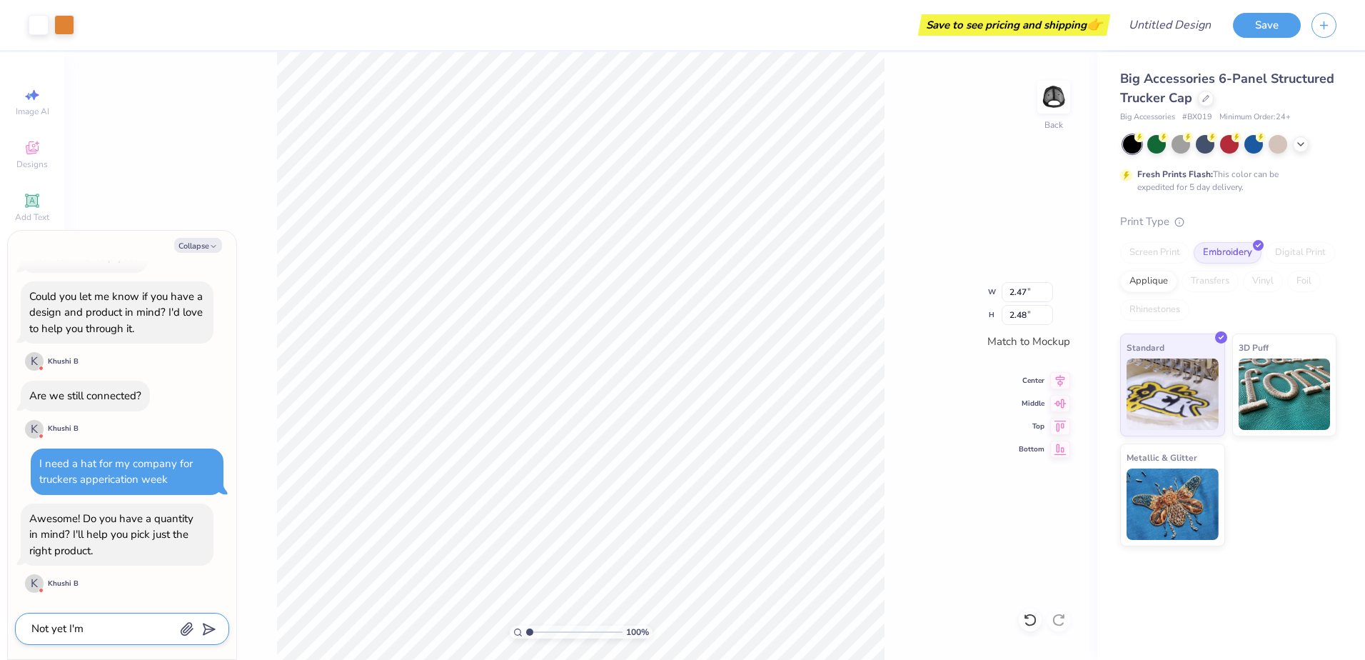
type textarea "Not yet I'm j"
type textarea "x"
type textarea "Not yet I'm ju"
type textarea "x"
type textarea "Not yet I'm jut"
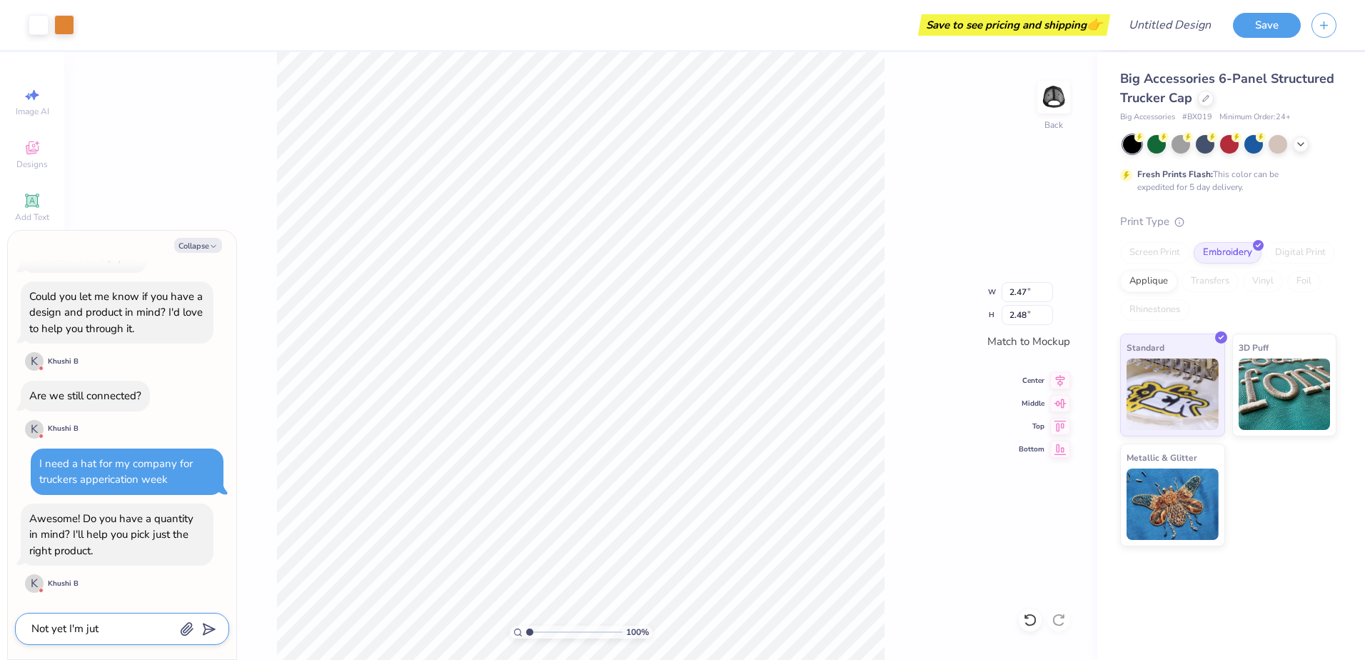
type textarea "x"
type textarea "Not yet I'm ju"
type textarea "x"
type textarea "Not yet I'm jus"
type textarea "x"
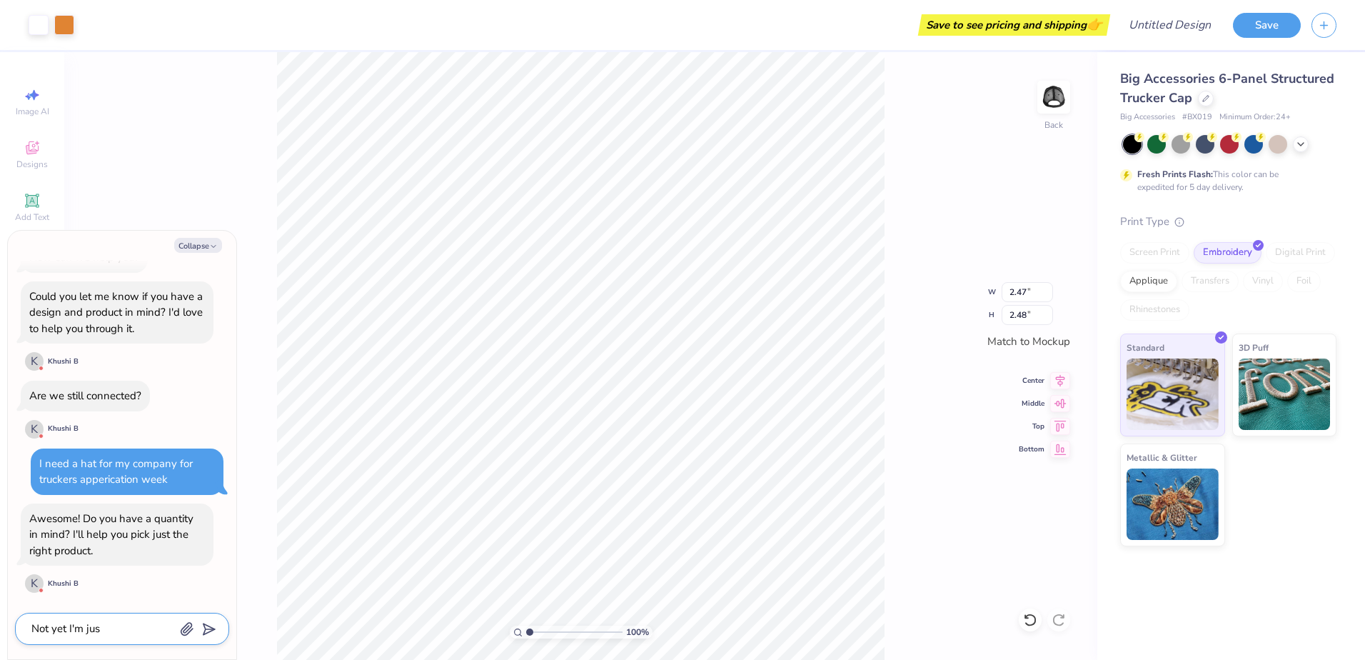
type textarea "Not yet I'm just"
type textarea "x"
type textarea "Not yet I'm just"
type textarea "x"
type textarea "Not yet I'm just n"
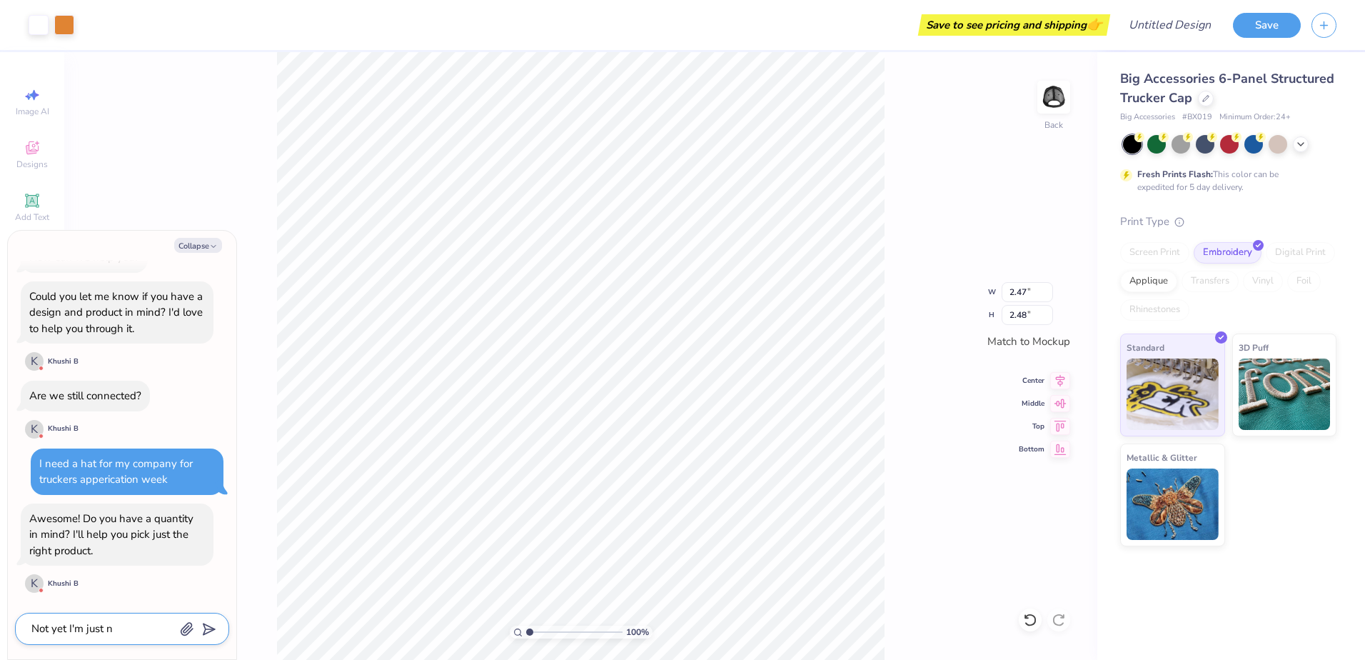
type textarea "x"
type textarea "Not yet I'm just no"
type textarea "x"
type textarea "Not yet I'm just now"
type textarea "x"
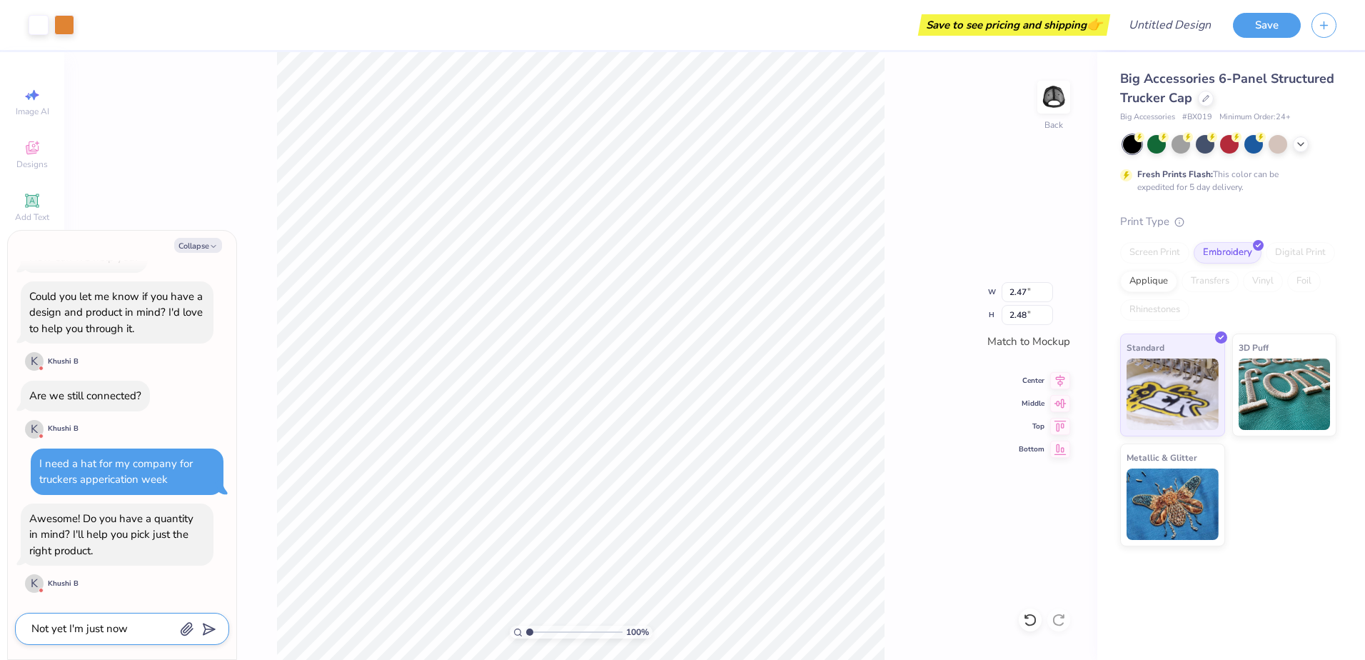
type textarea "Not yet I'm just now"
type textarea "x"
type textarea "Not yet I'm just now l"
type textarea "x"
type textarea "Not yet I'm just now lo"
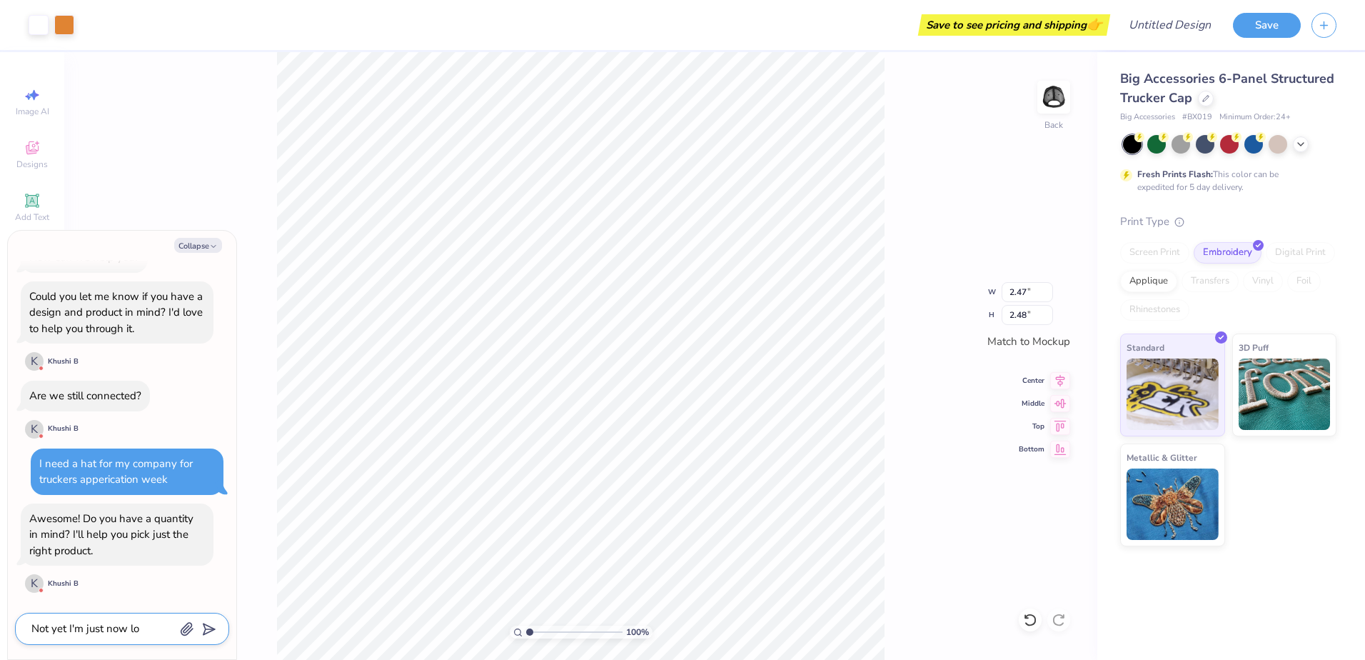
type textarea "x"
type textarea "Not yet I'm just now loo"
type textarea "x"
type textarea "Not yet I'm just now look"
type textarea "x"
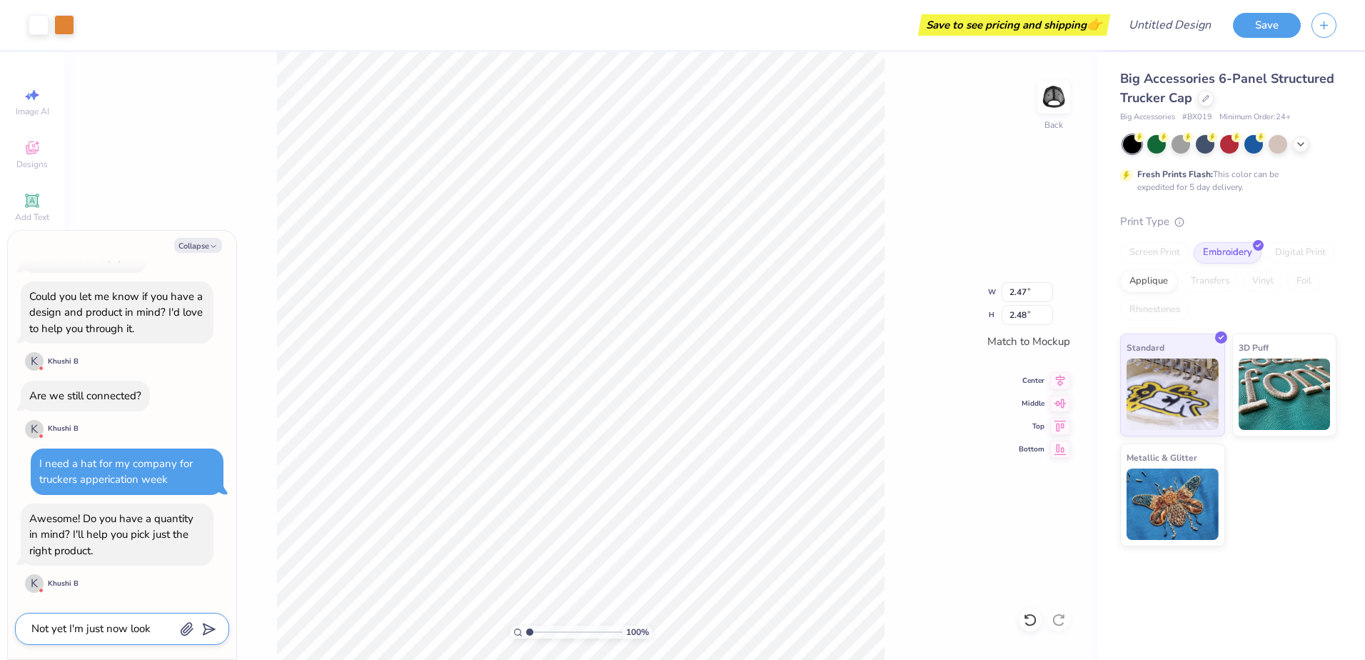
type textarea "Not yet I'm just now looki"
type textarea "x"
type textarea "Not yet I'm just now lookin"
type textarea "x"
type textarea "Not yet I'm just now looking"
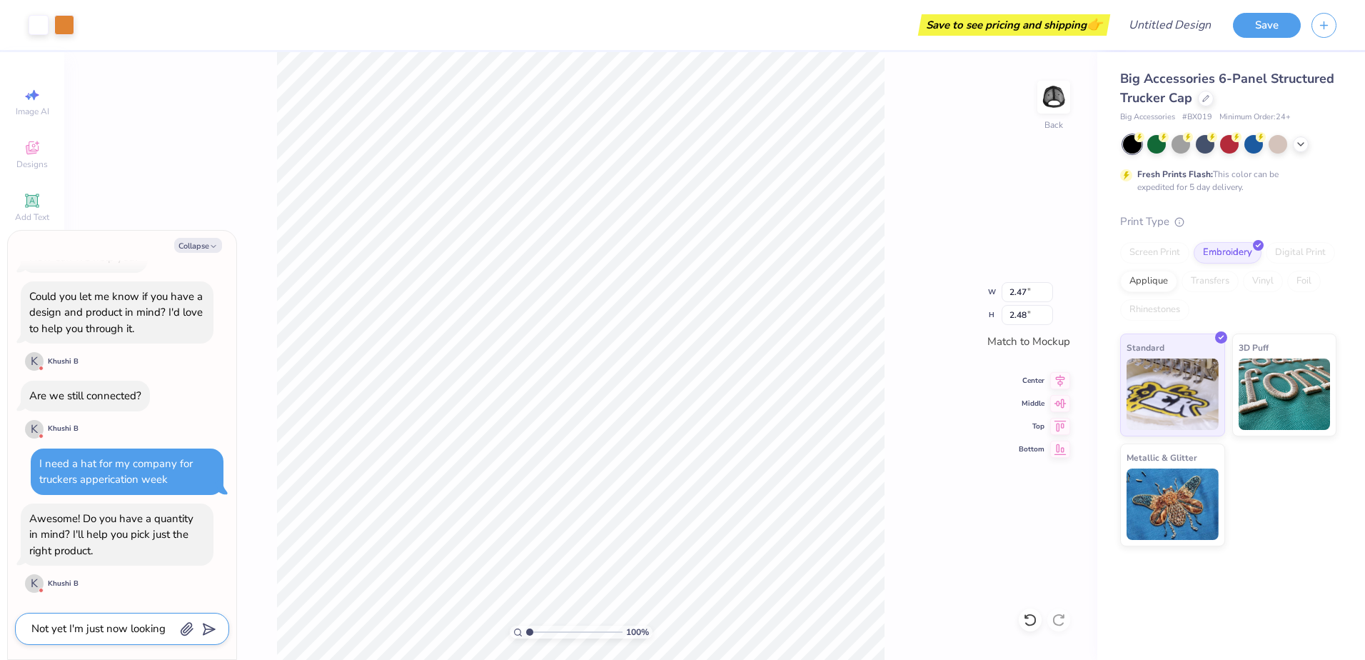
type textarea "x"
type textarea "Not yet I'm just now looking a"
type textarea "x"
type textarea "Not yet I'm just now looking at"
type textarea "x"
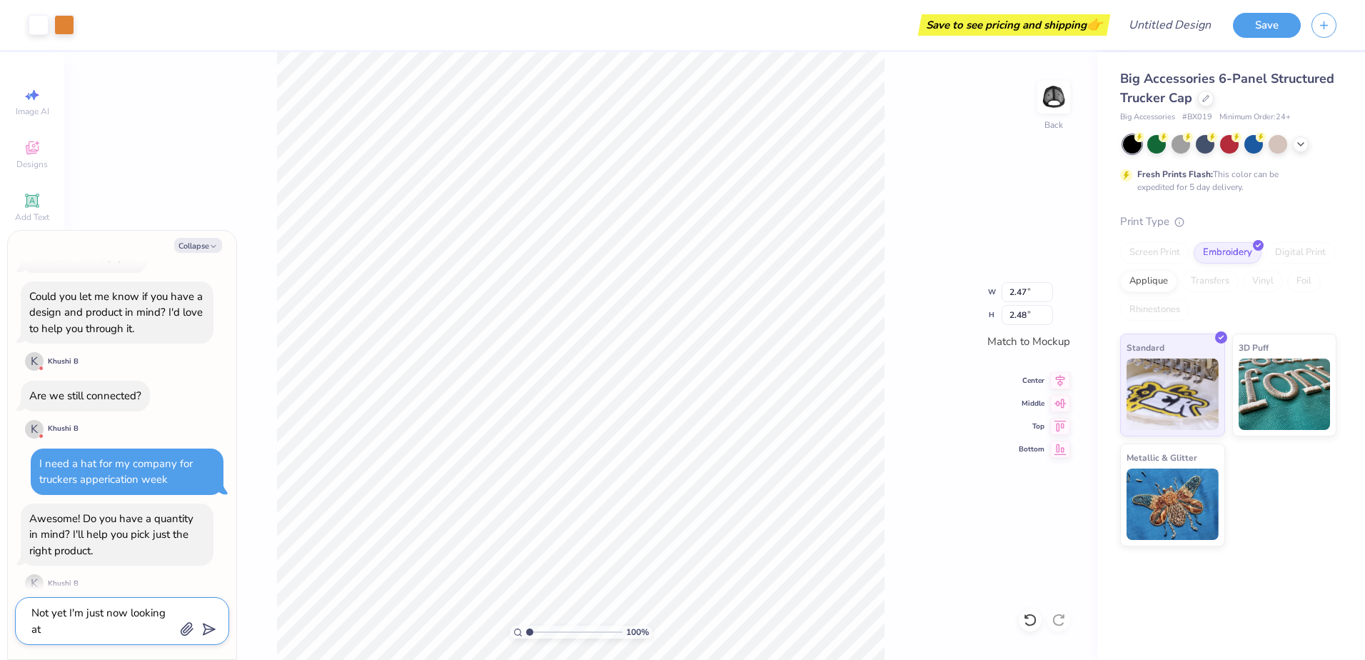
type textarea "Not yet I'm just now looking at"
type textarea "x"
type textarea "Not yet I'm just now looking at d"
type textarea "x"
type textarea "Not yet I'm just now looking at de"
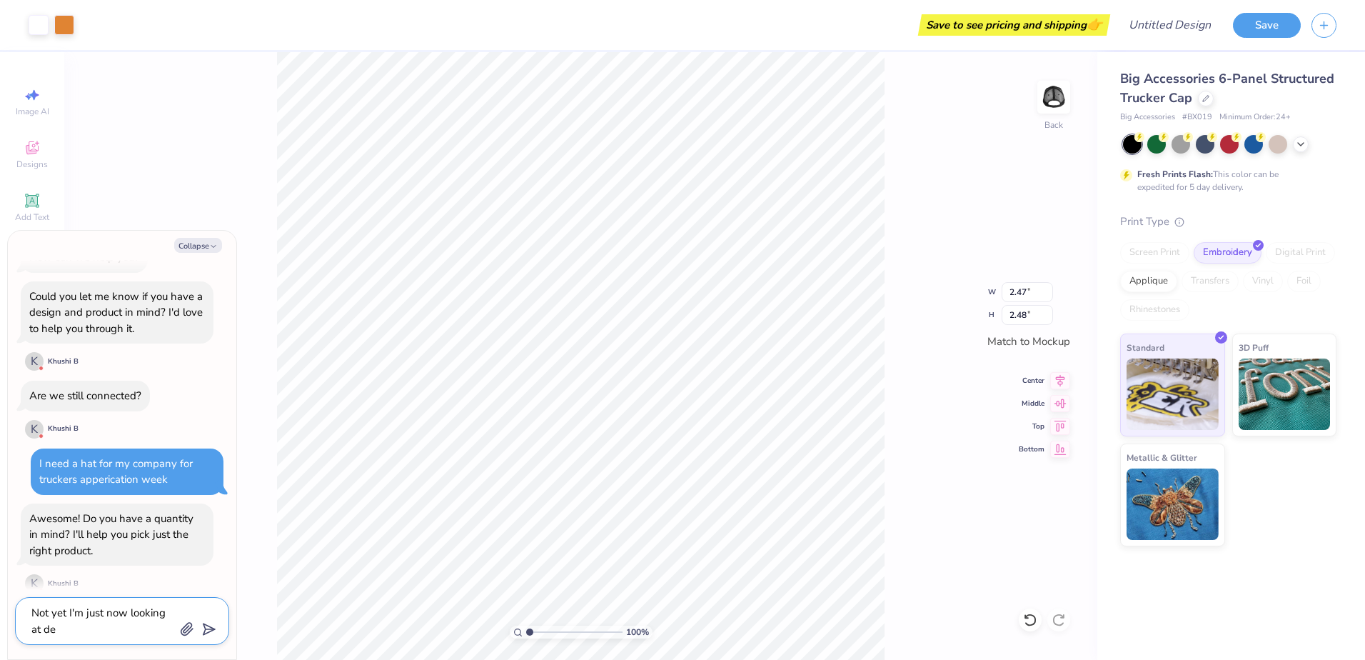
type textarea "x"
type textarea "Not yet I'm just now looking at des"
type textarea "x"
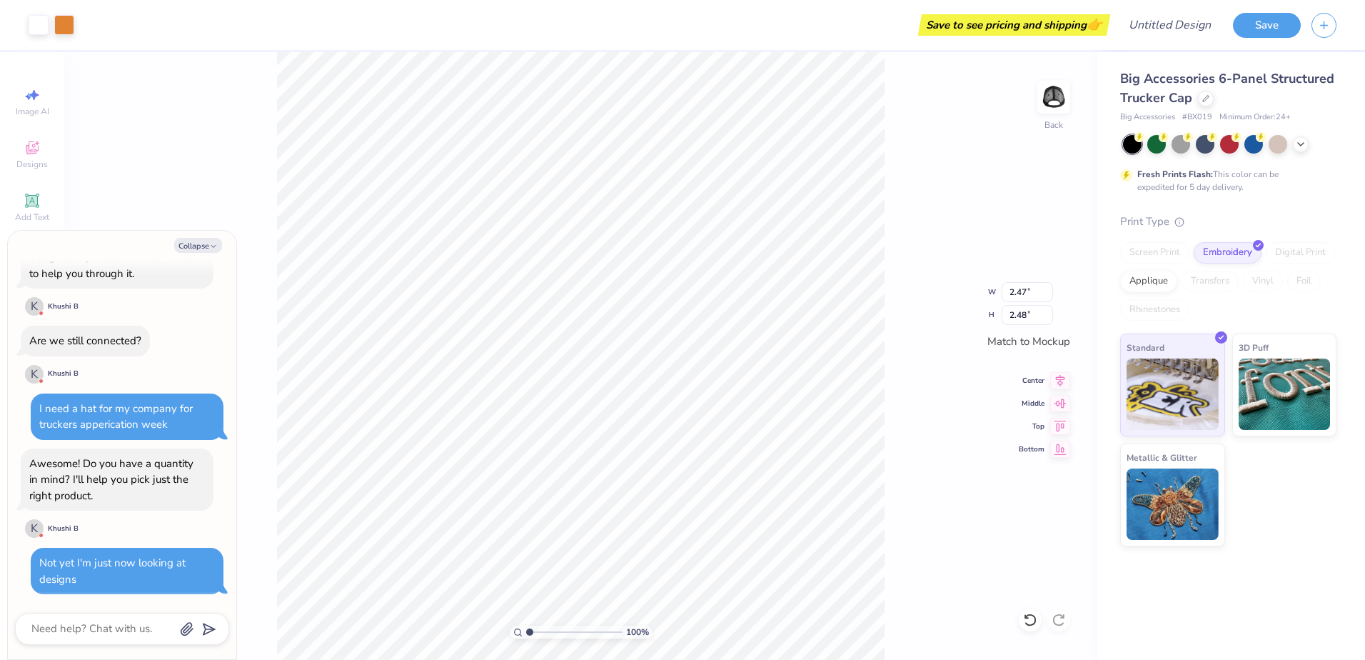
scroll to position [191, 0]
click at [193, 243] on button "Collapse" at bounding box center [198, 245] width 48 height 15
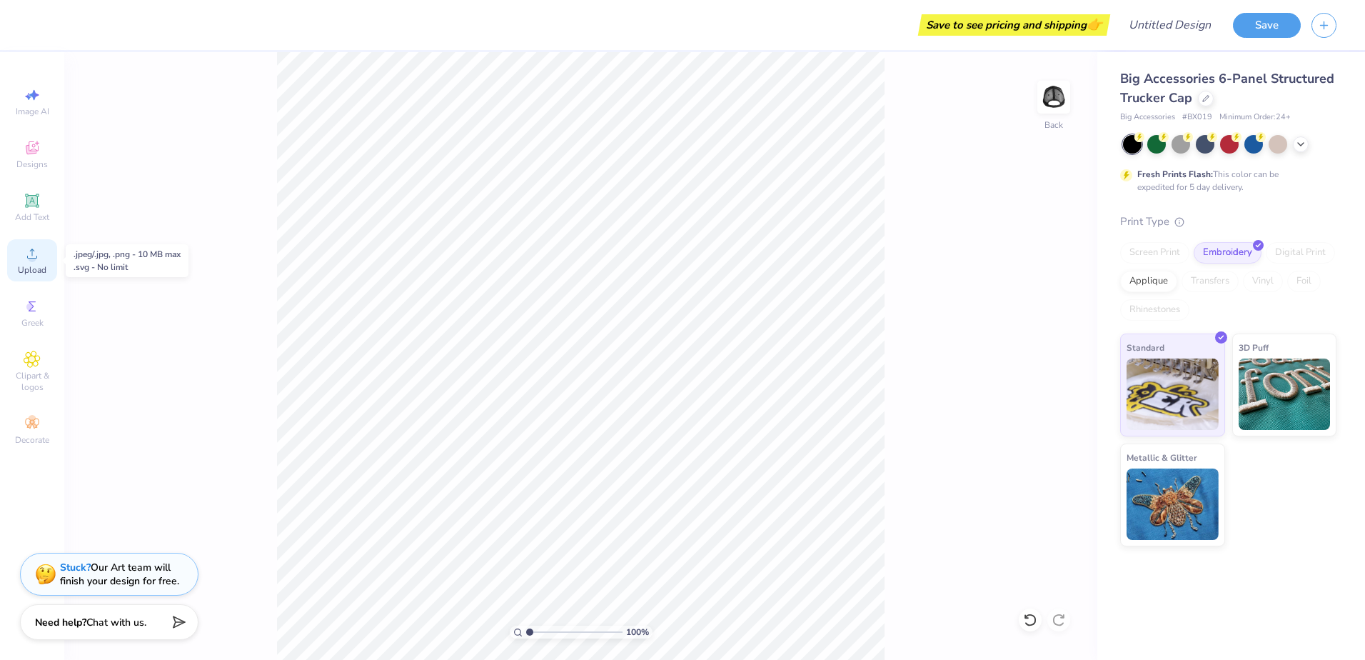
click at [35, 265] on span "Upload" at bounding box center [32, 269] width 29 height 11
click at [1205, 98] on icon at bounding box center [1206, 97] width 6 height 6
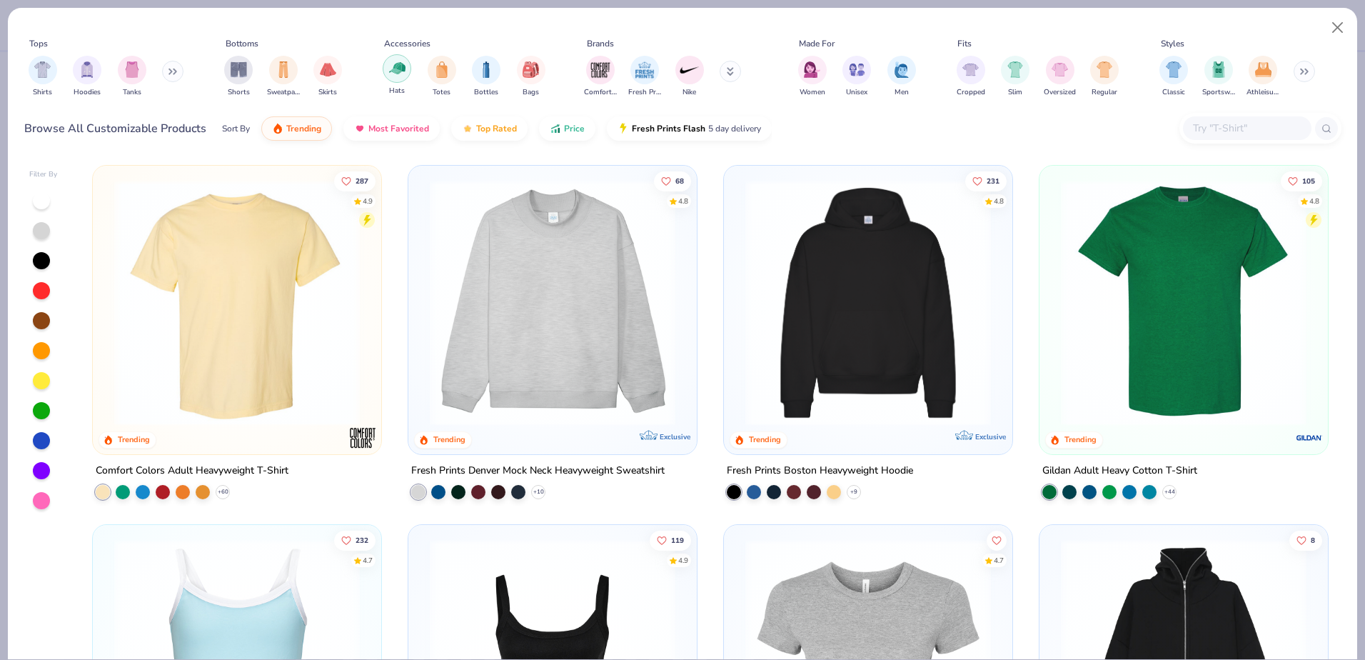
click at [398, 75] on img "filter for Hats" at bounding box center [397, 68] width 16 height 16
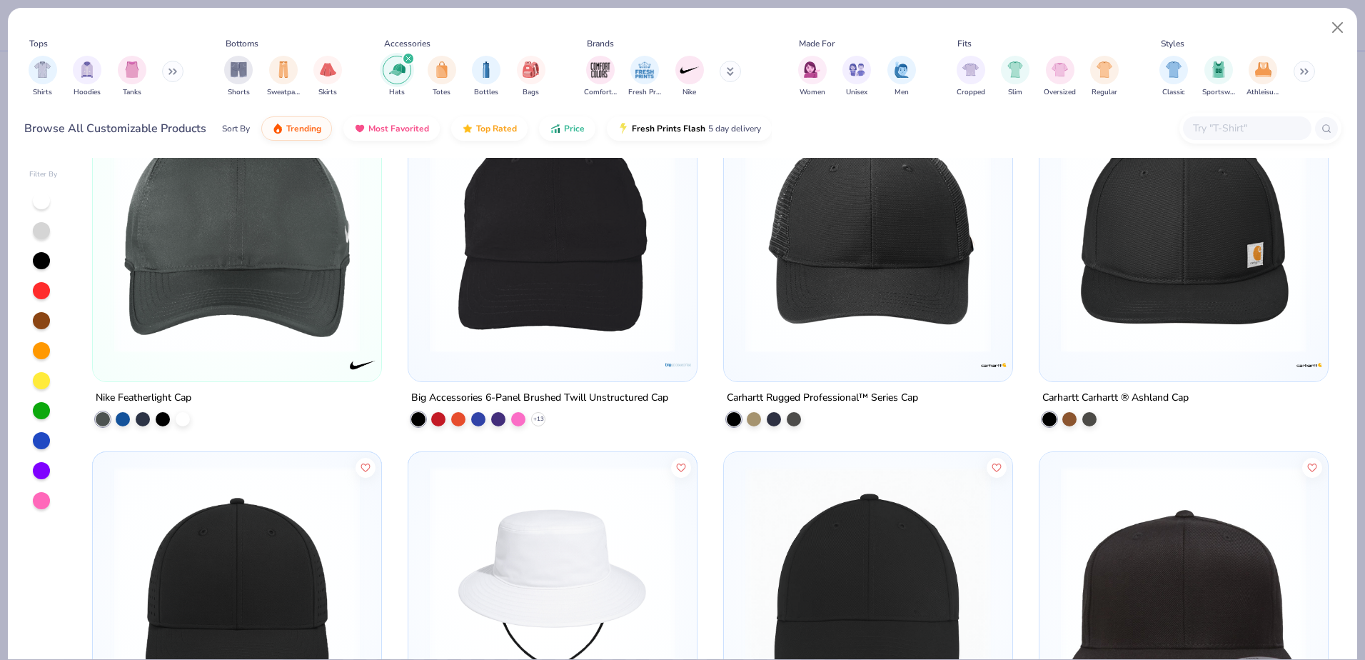
scroll to position [1142, 0]
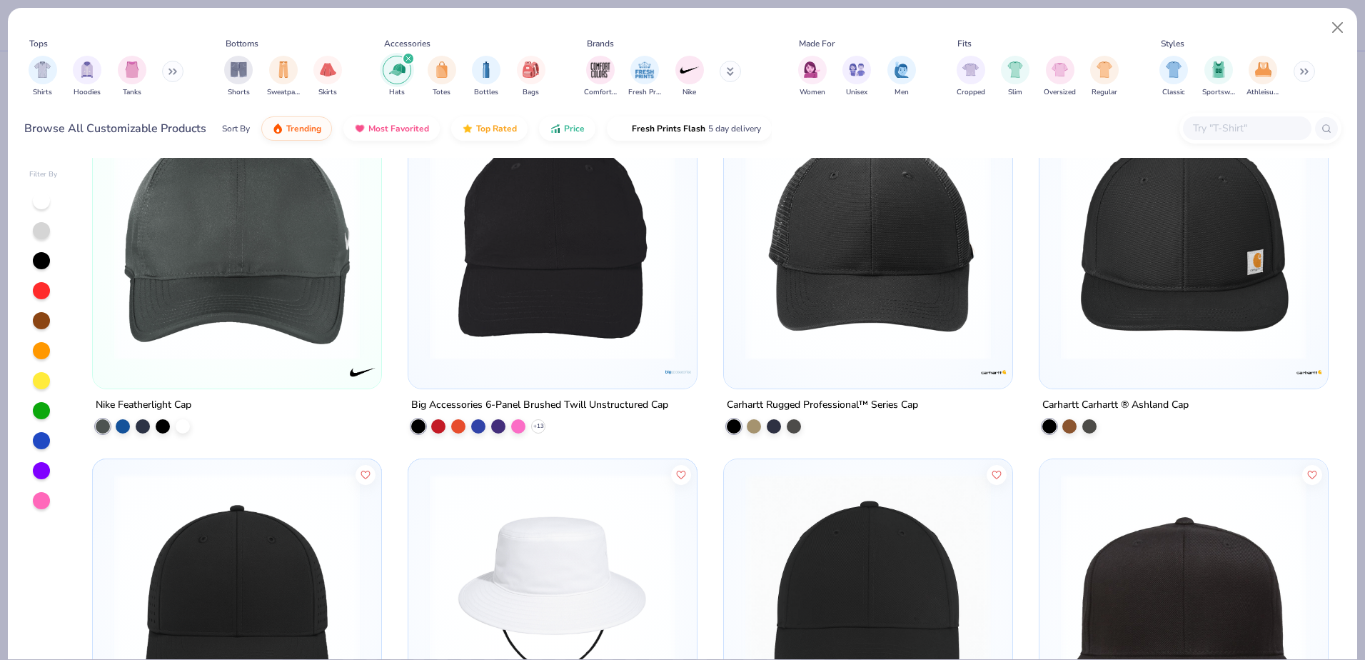
click at [1245, 237] on img at bounding box center [1184, 237] width 260 height 246
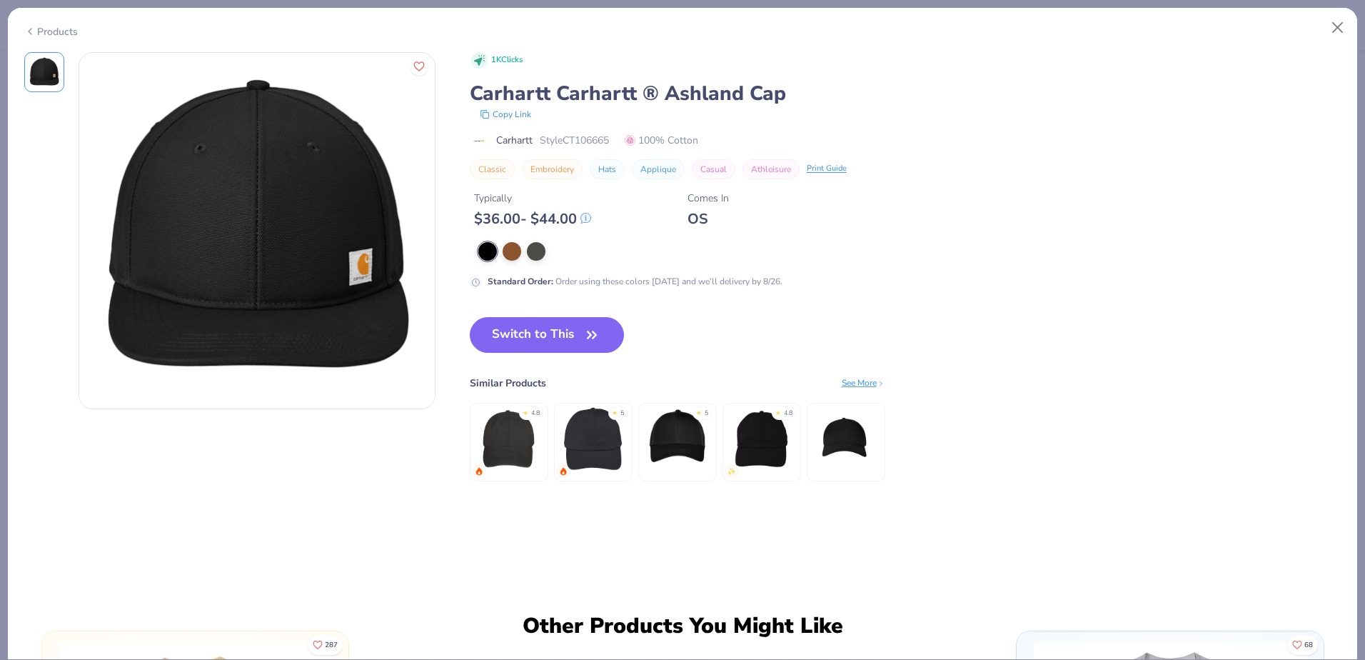
click at [829, 438] on img at bounding box center [846, 439] width 68 height 68
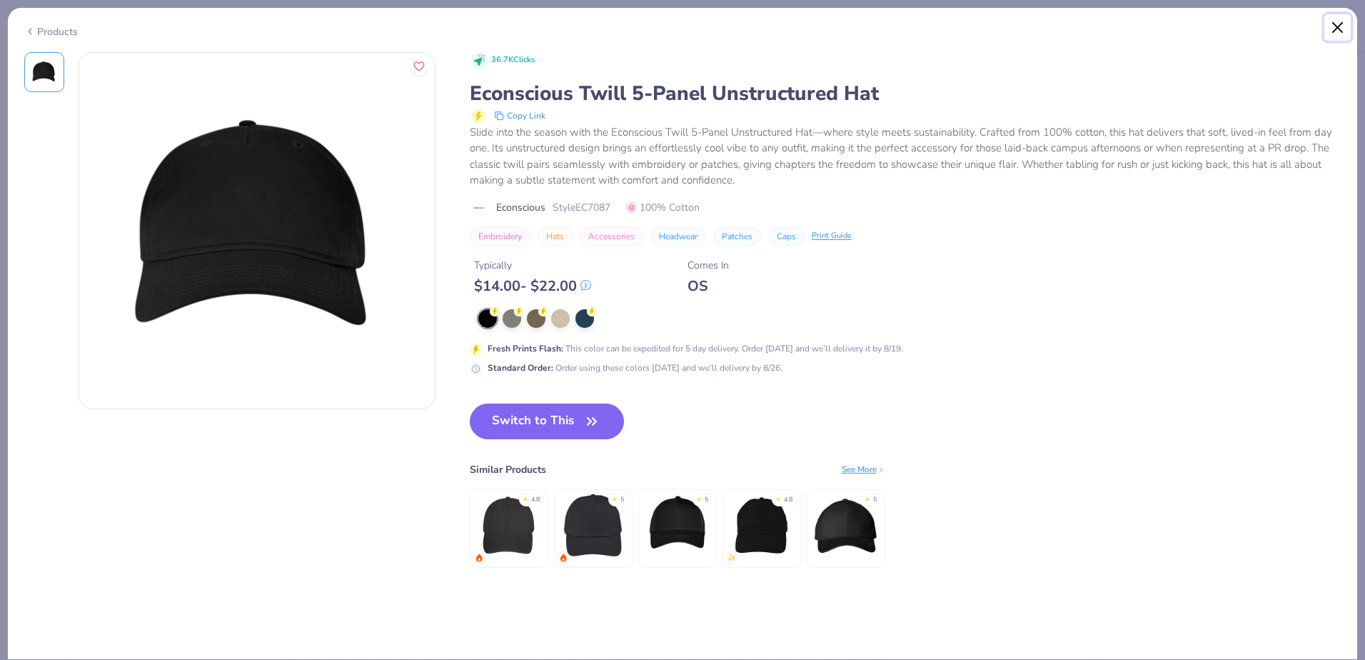
click at [1344, 26] on button "Close" at bounding box center [1337, 27] width 27 height 27
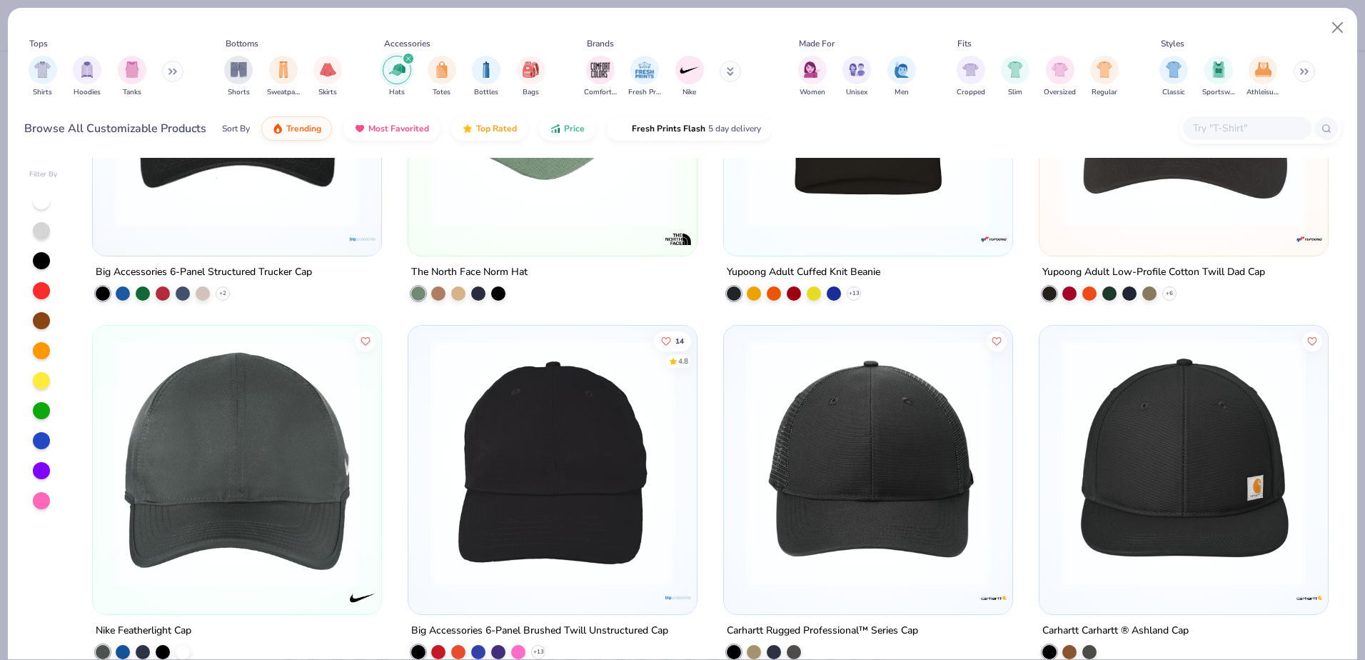
scroll to position [928, 0]
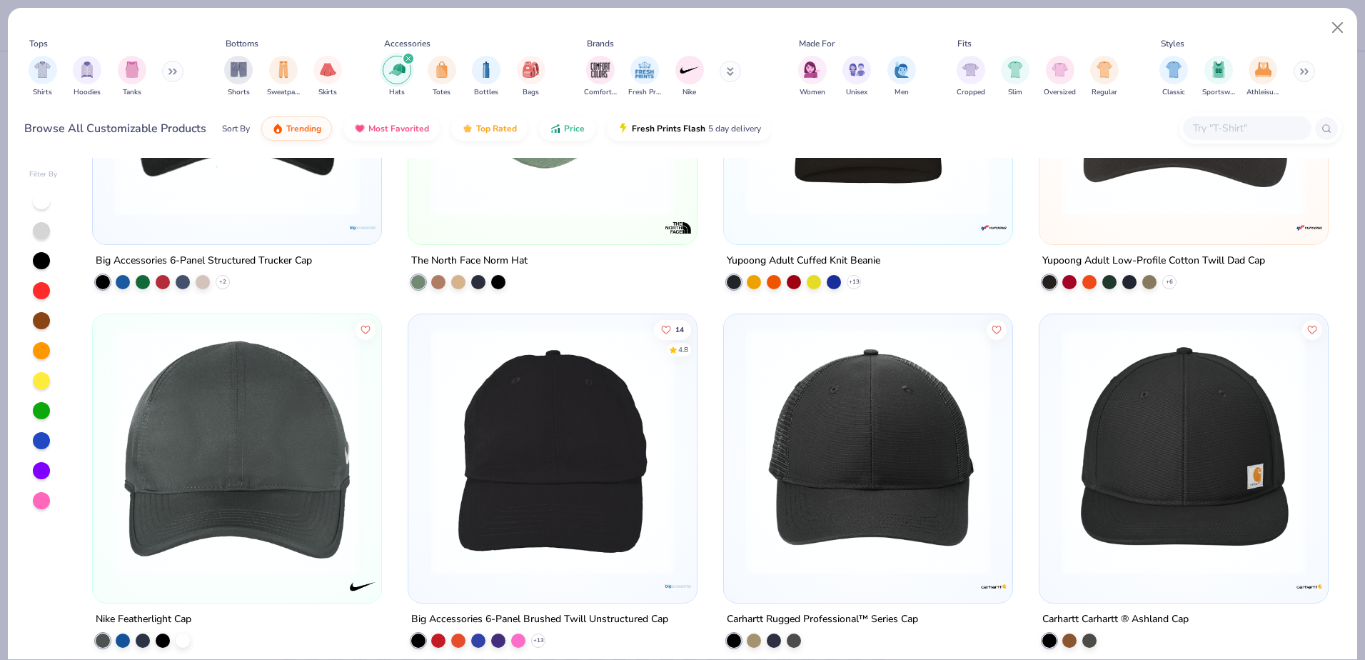
click at [937, 428] on img at bounding box center [868, 451] width 260 height 246
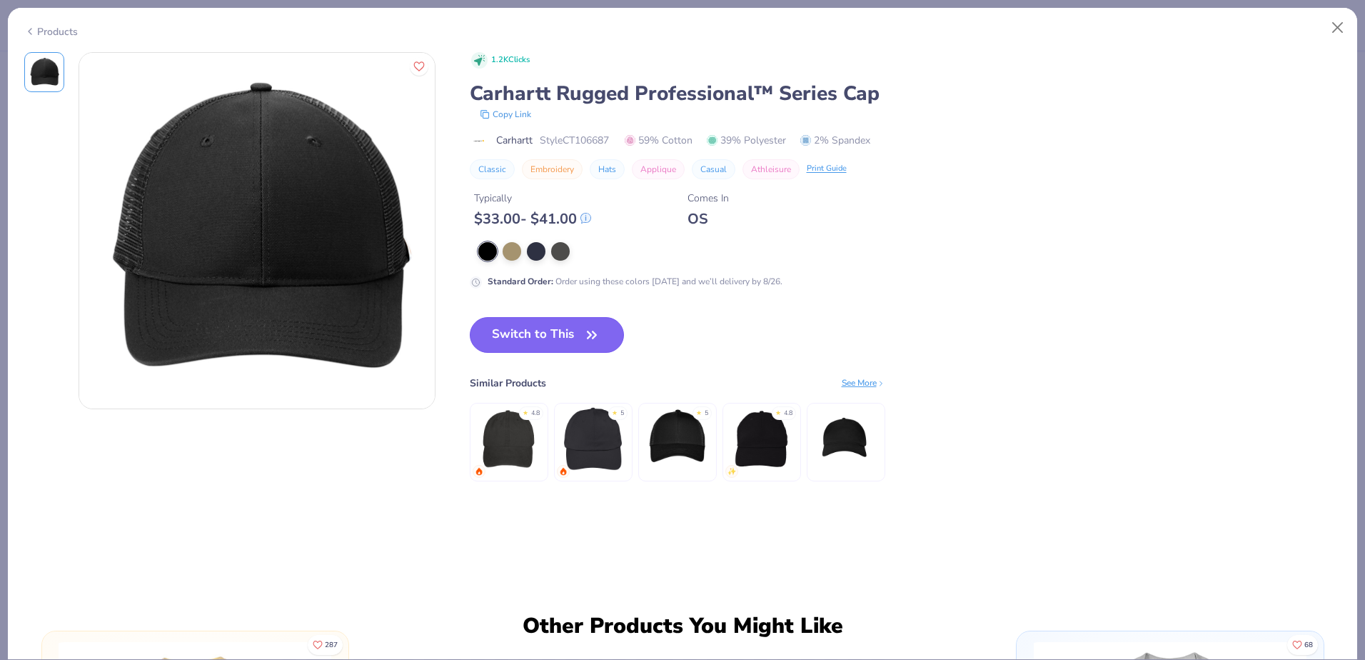
click at [564, 327] on button "Switch to This" at bounding box center [547, 335] width 155 height 36
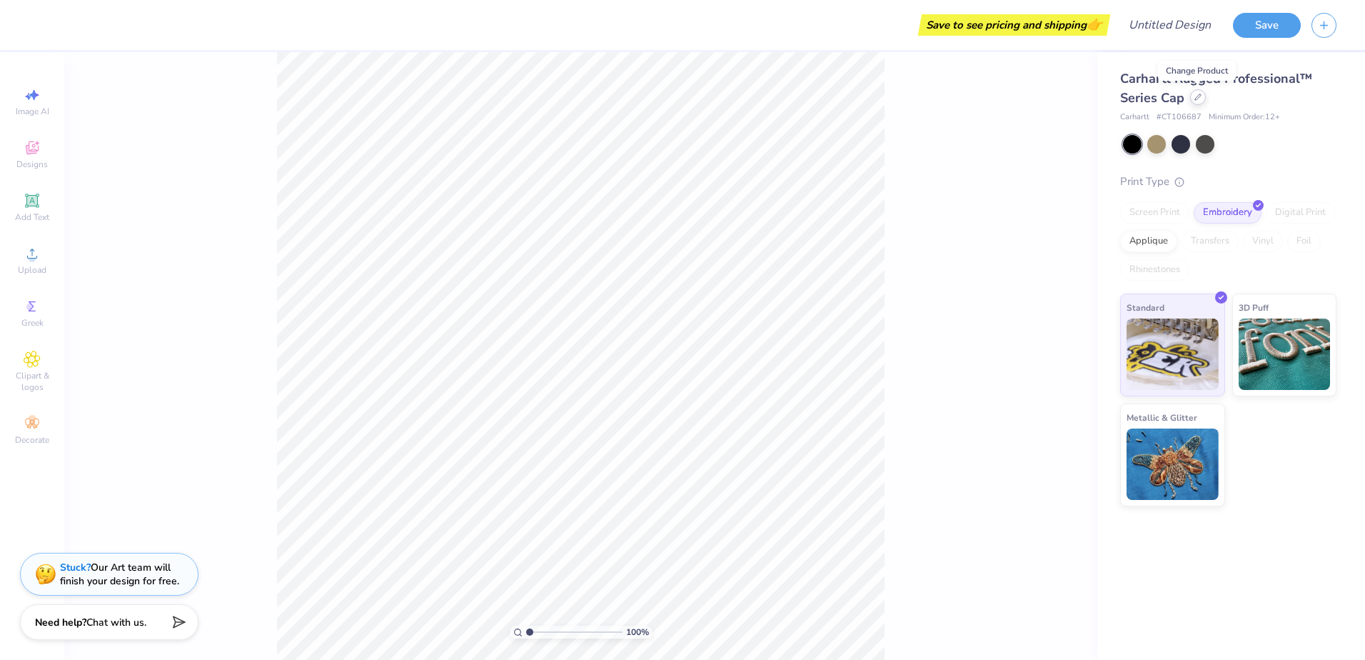
click at [1197, 100] on icon at bounding box center [1198, 97] width 7 height 7
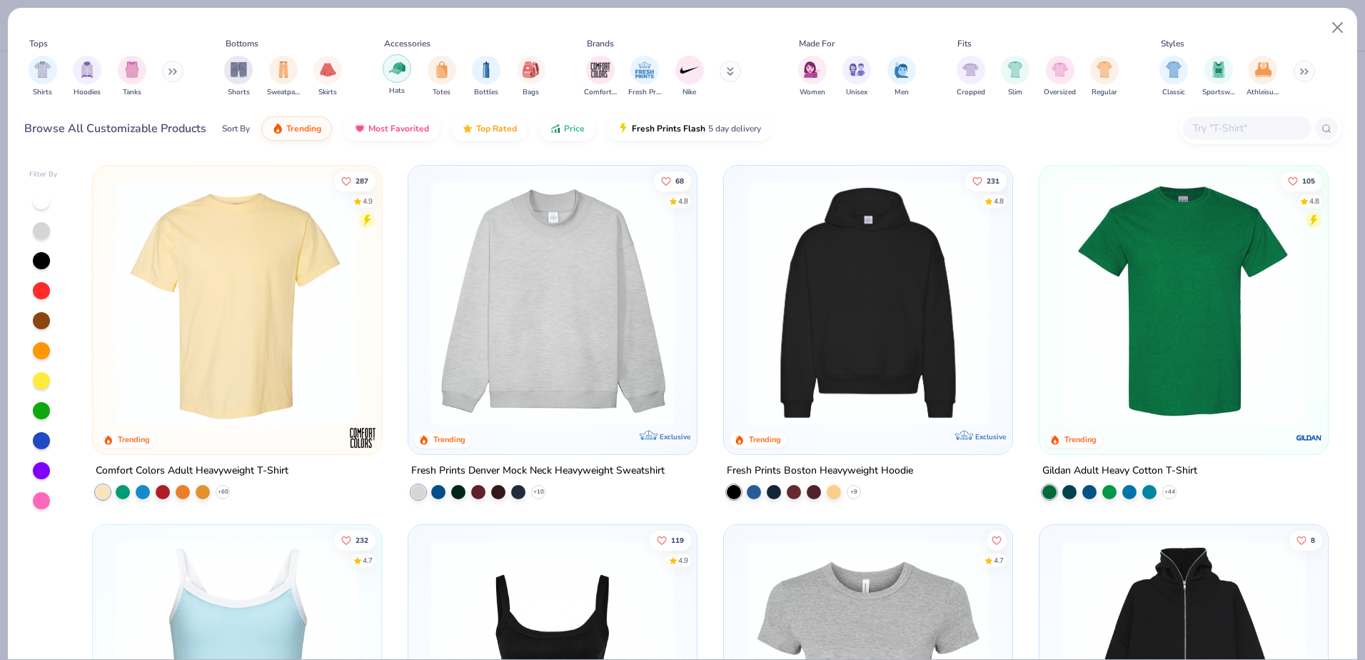
click at [391, 69] on img "filter for Hats" at bounding box center [397, 68] width 16 height 16
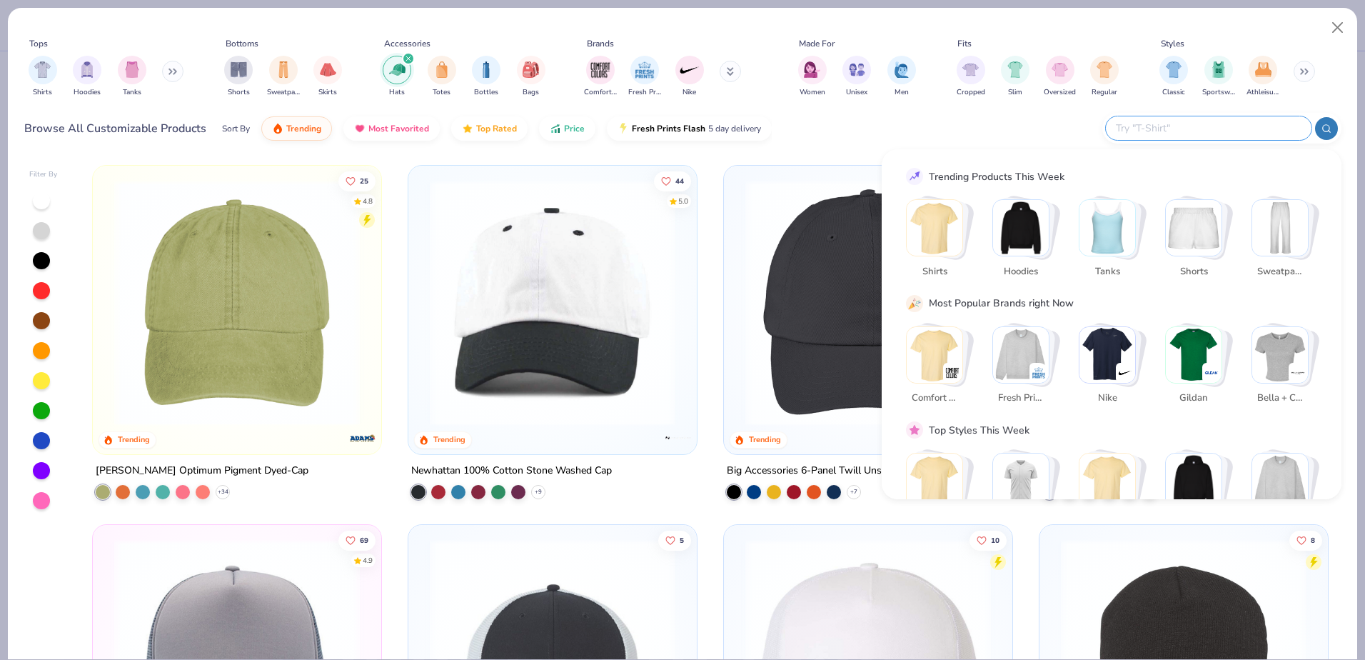
click at [1252, 129] on input "text" at bounding box center [1208, 128] width 187 height 16
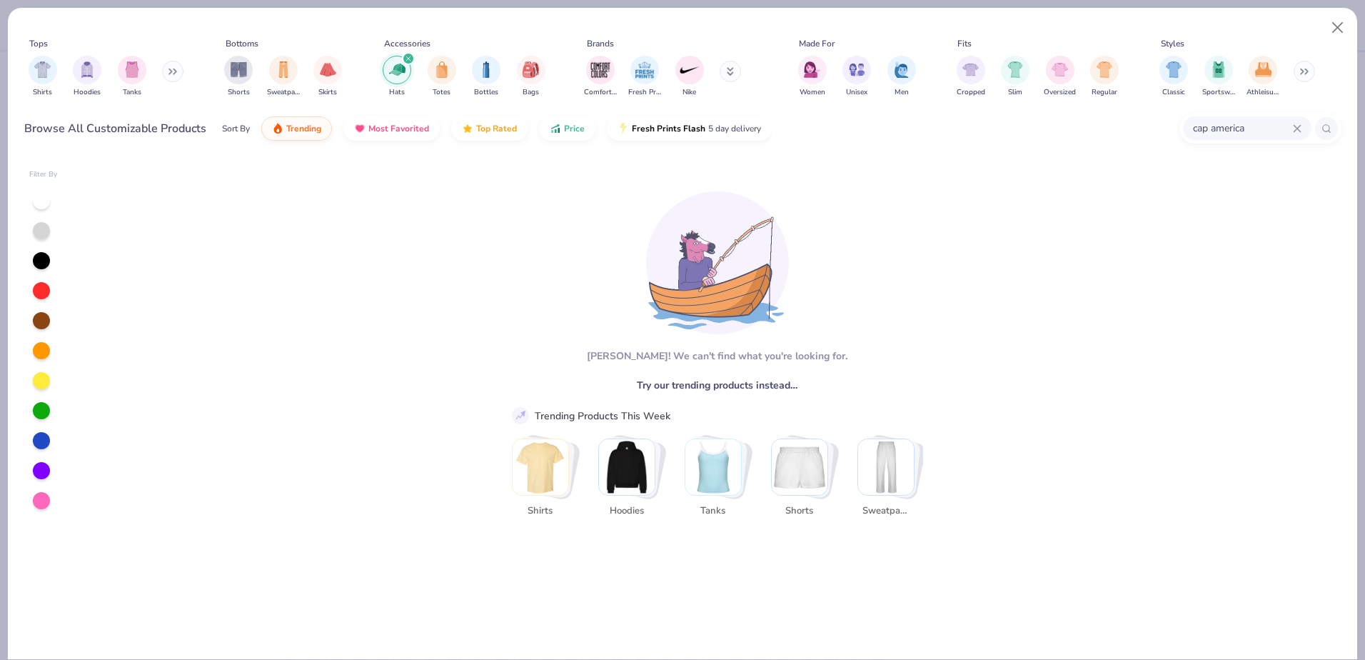
click at [403, 77] on img "filter for Hats" at bounding box center [397, 69] width 16 height 16
click at [1300, 132] on icon at bounding box center [1297, 128] width 9 height 9
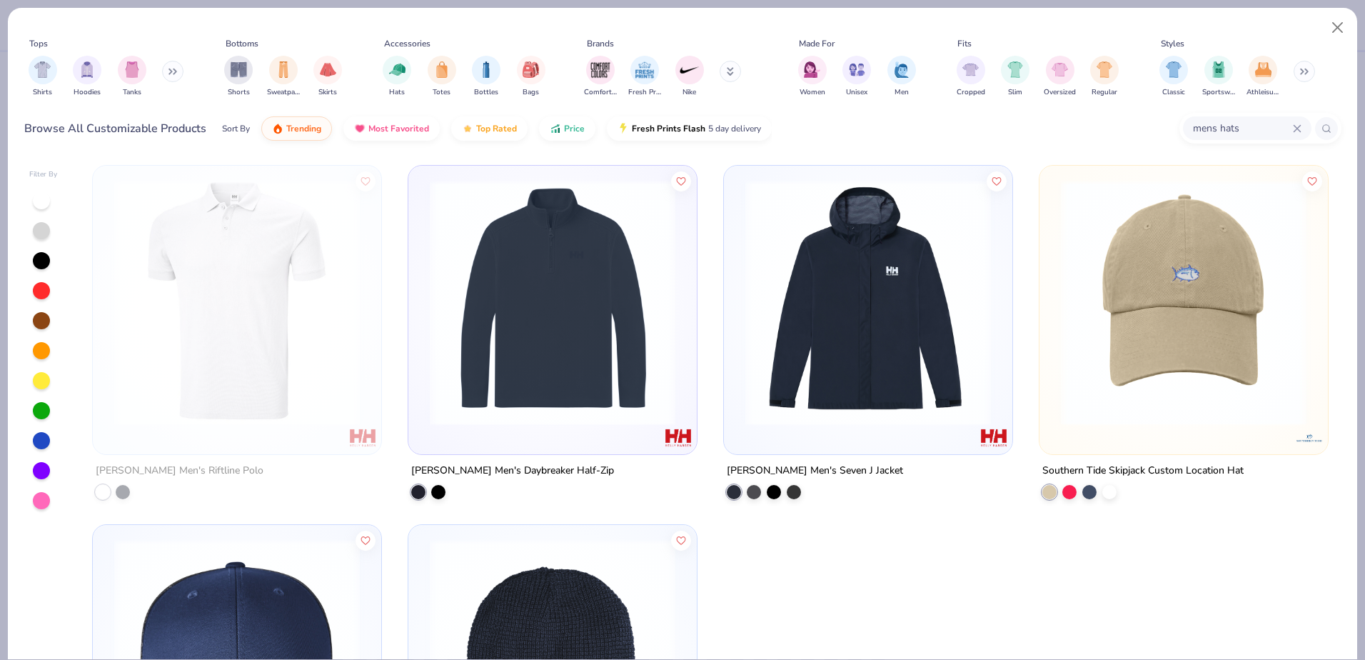
click at [1220, 127] on input "mens hats" at bounding box center [1242, 128] width 101 height 16
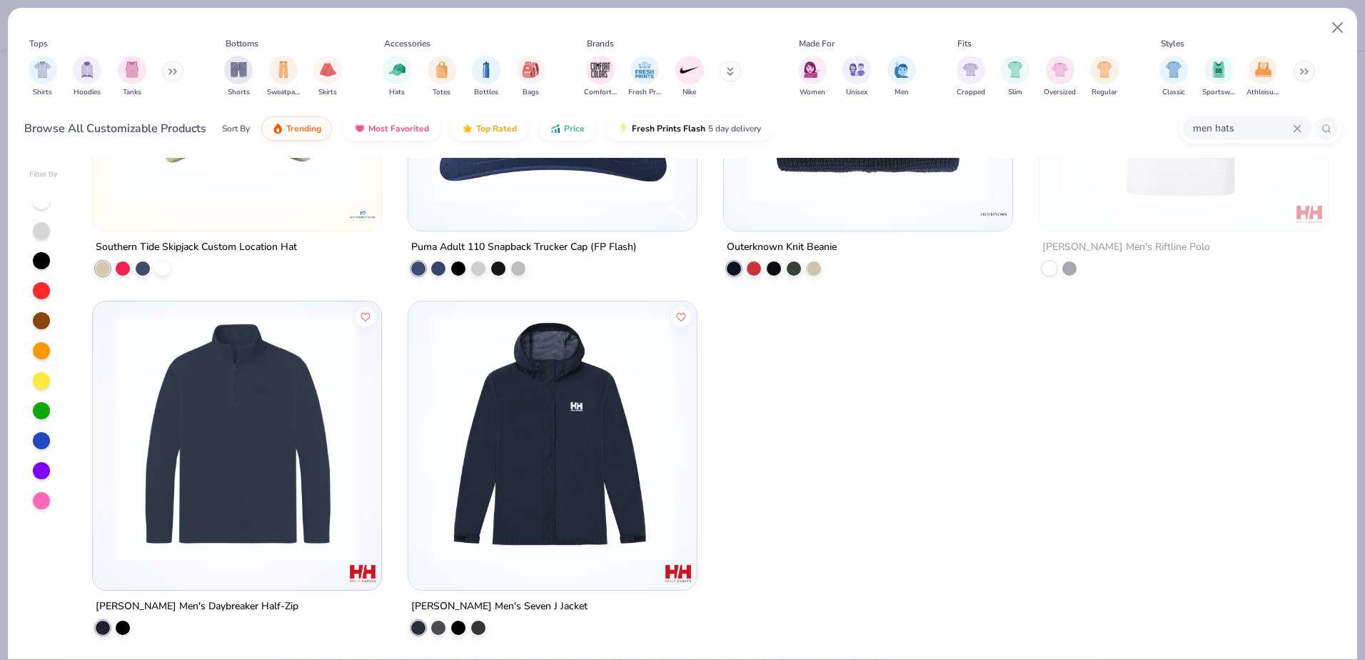
scroll to position [9, 0]
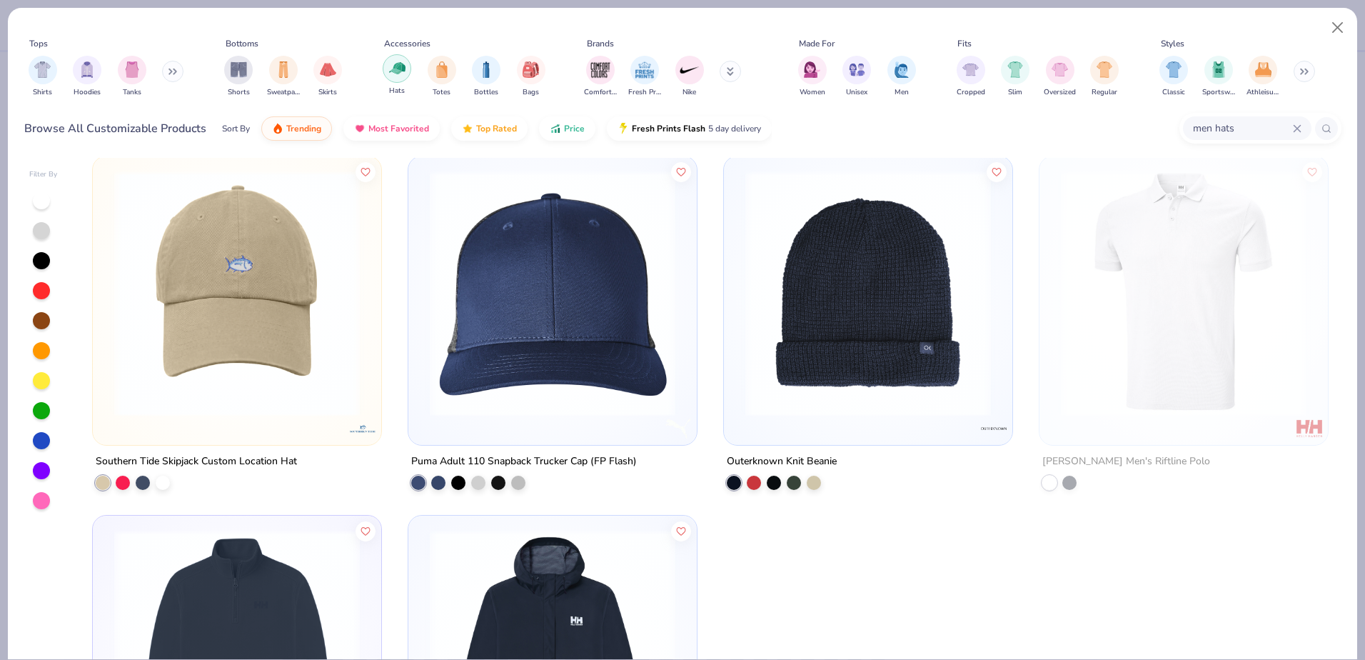
click at [400, 71] on img "filter for Hats" at bounding box center [397, 68] width 16 height 16
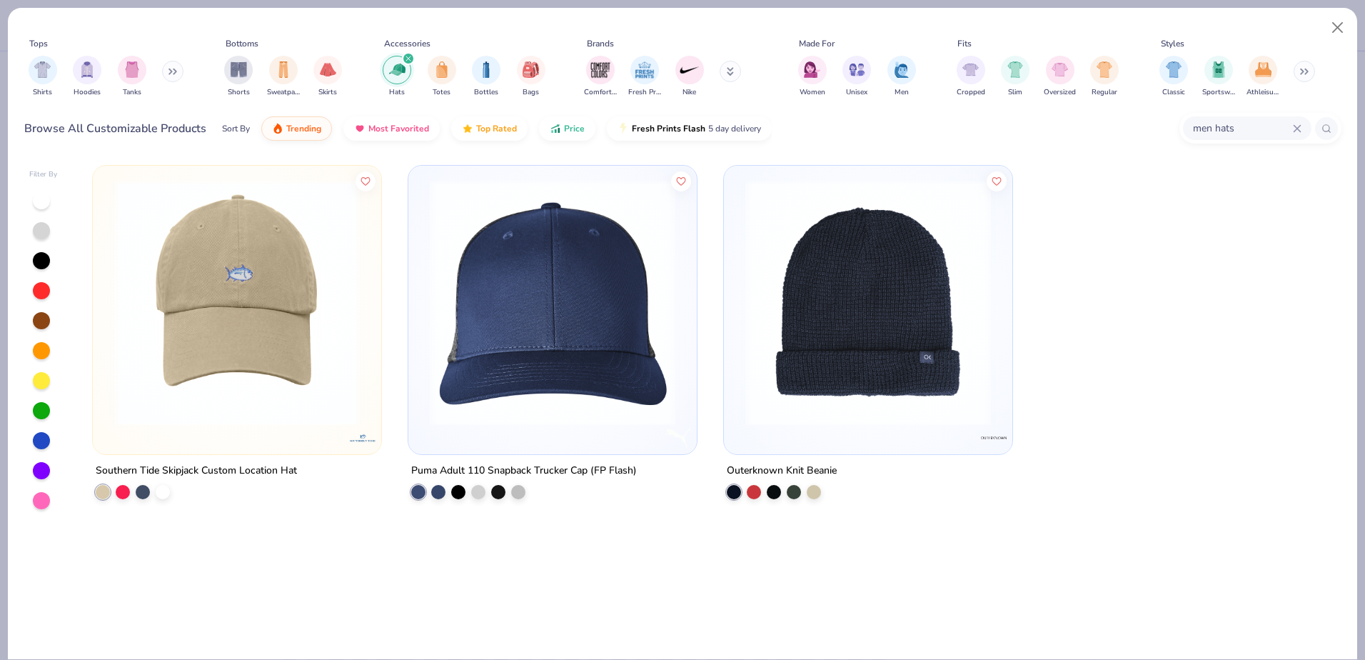
click at [1250, 124] on input "men hats" at bounding box center [1242, 128] width 101 height 16
click at [1297, 134] on div "men" at bounding box center [1247, 128] width 129 height 24
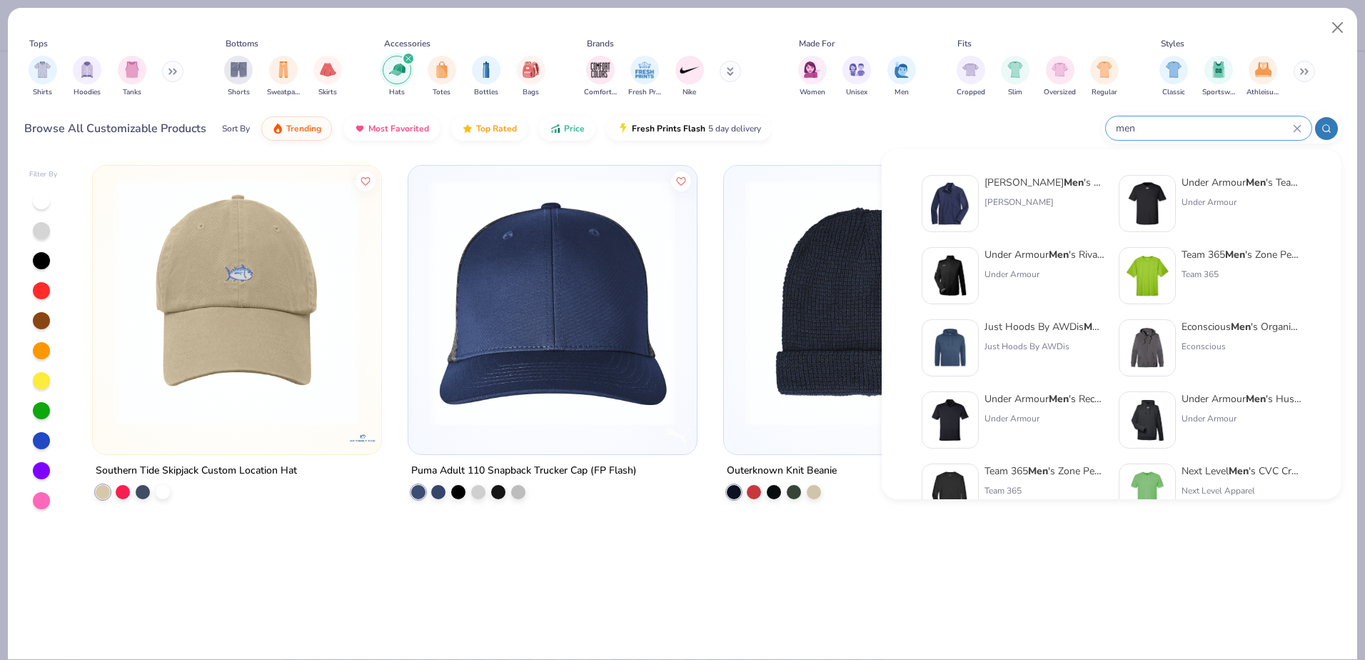
click at [769, 155] on div "Filter By Southern Tide Skipjack Custom Location Hat Puma Adult 110 Snapback Tr…" at bounding box center [682, 406] width 1349 height 505
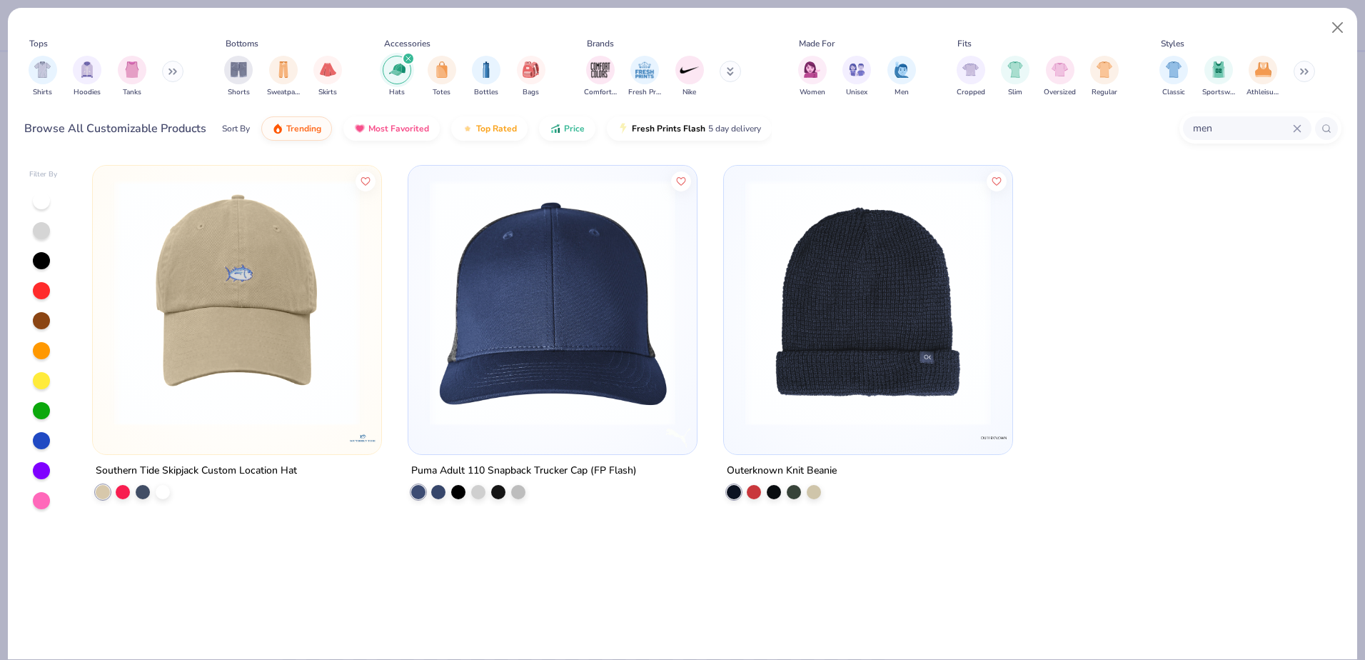
click at [404, 58] on div "filter for Hats" at bounding box center [408, 58] width 13 height 13
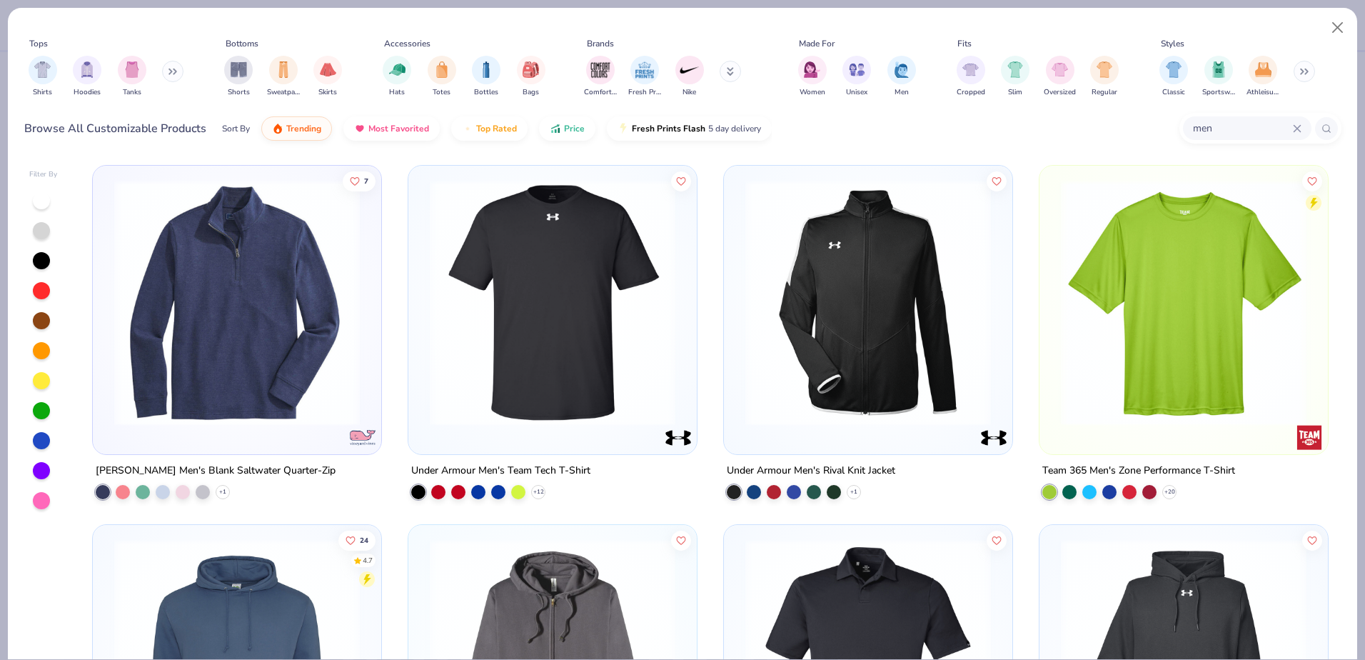
click at [1302, 129] on div "men" at bounding box center [1247, 128] width 129 height 24
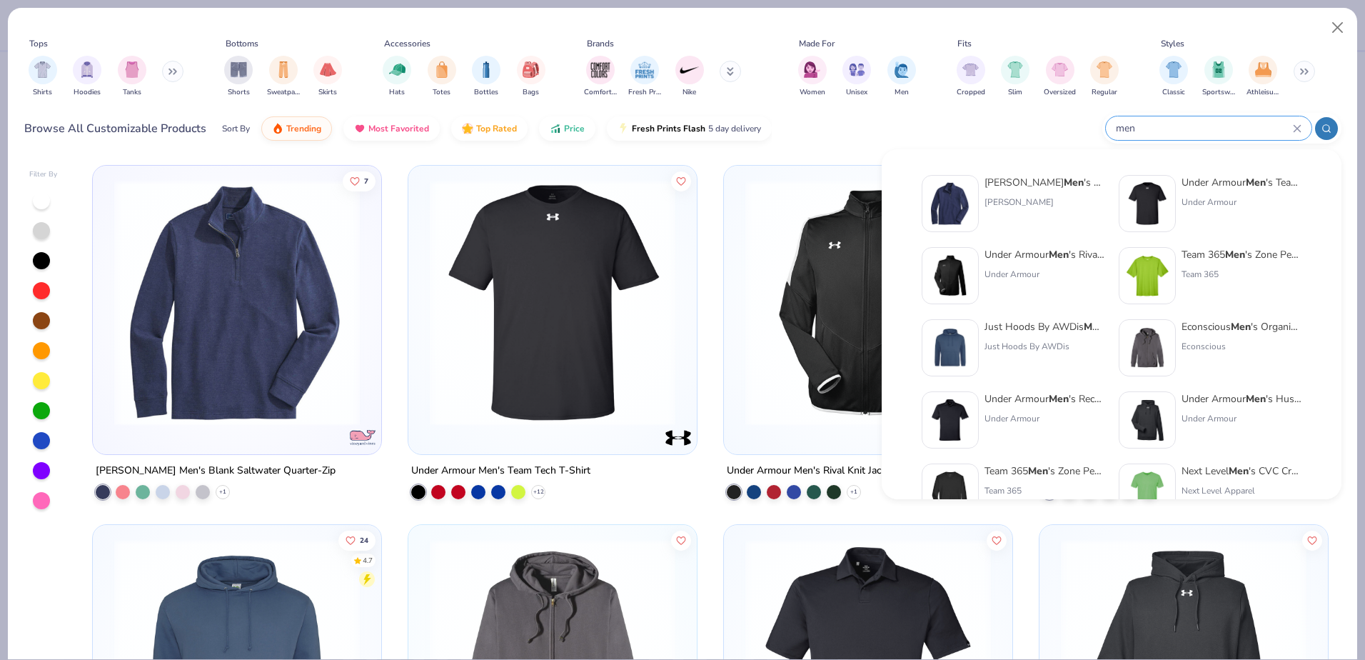
click at [1297, 127] on icon at bounding box center [1297, 128] width 9 height 9
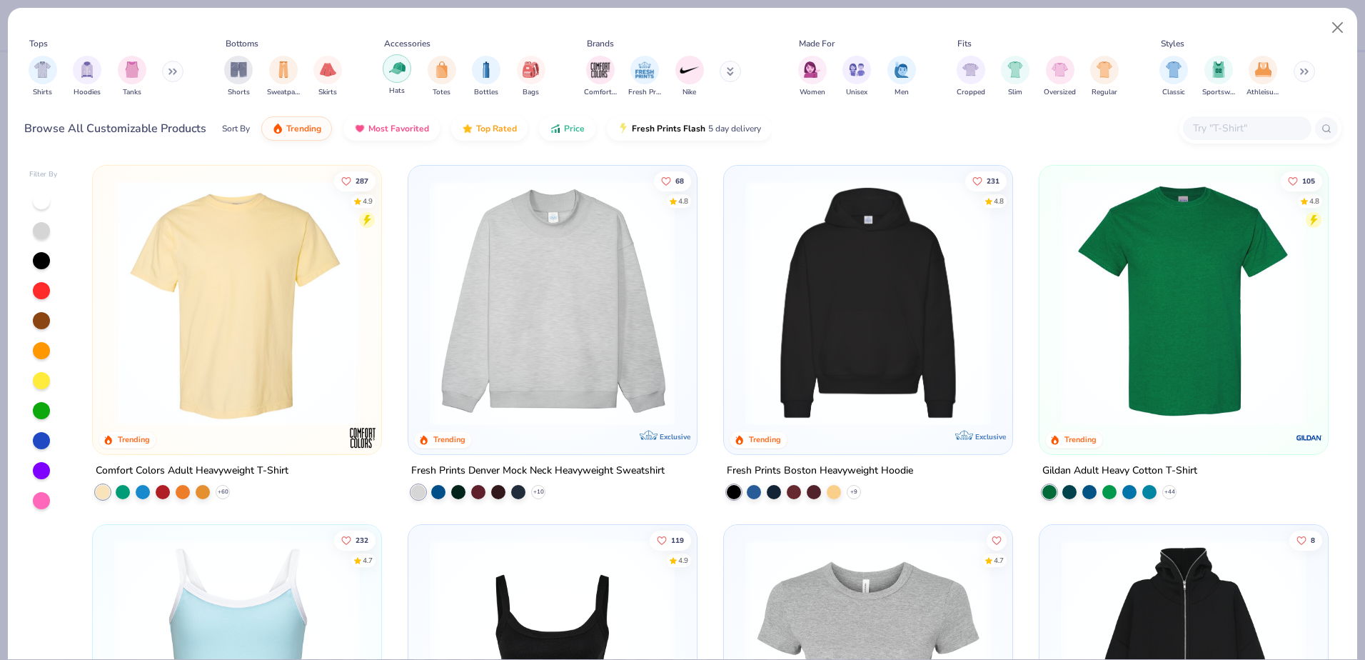
click at [395, 66] on img "filter for Hats" at bounding box center [397, 68] width 16 height 16
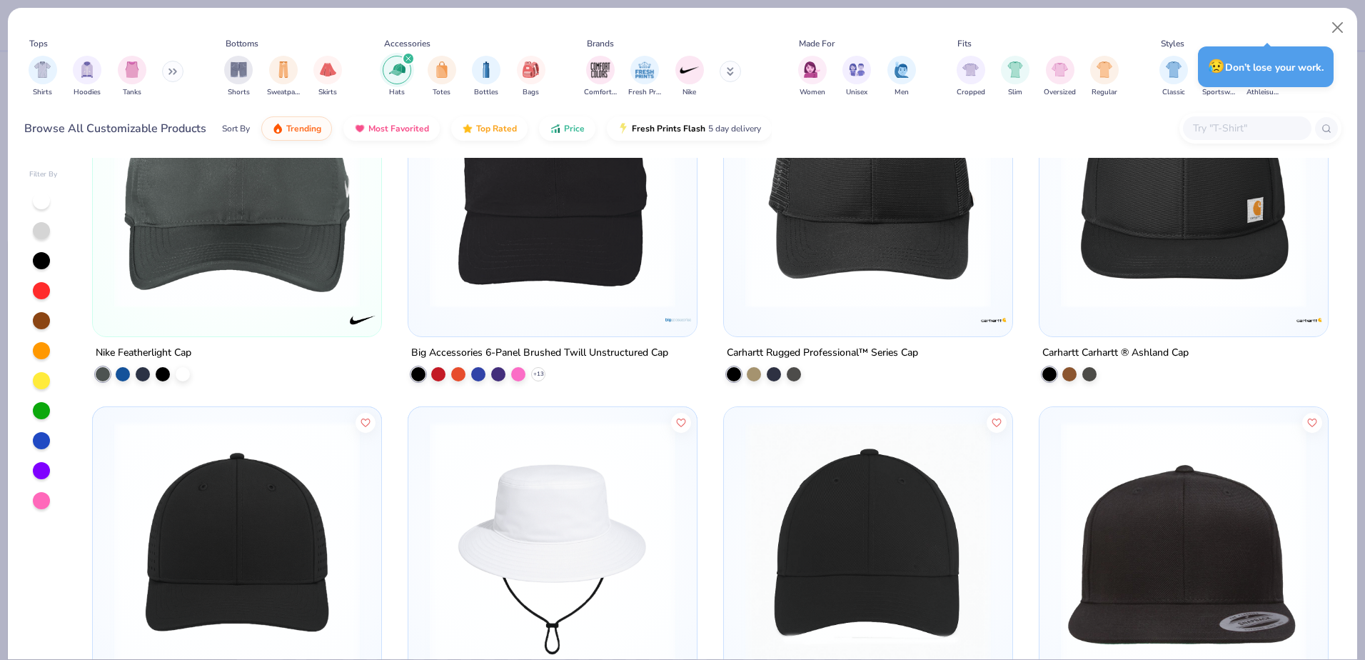
scroll to position [1142, 0]
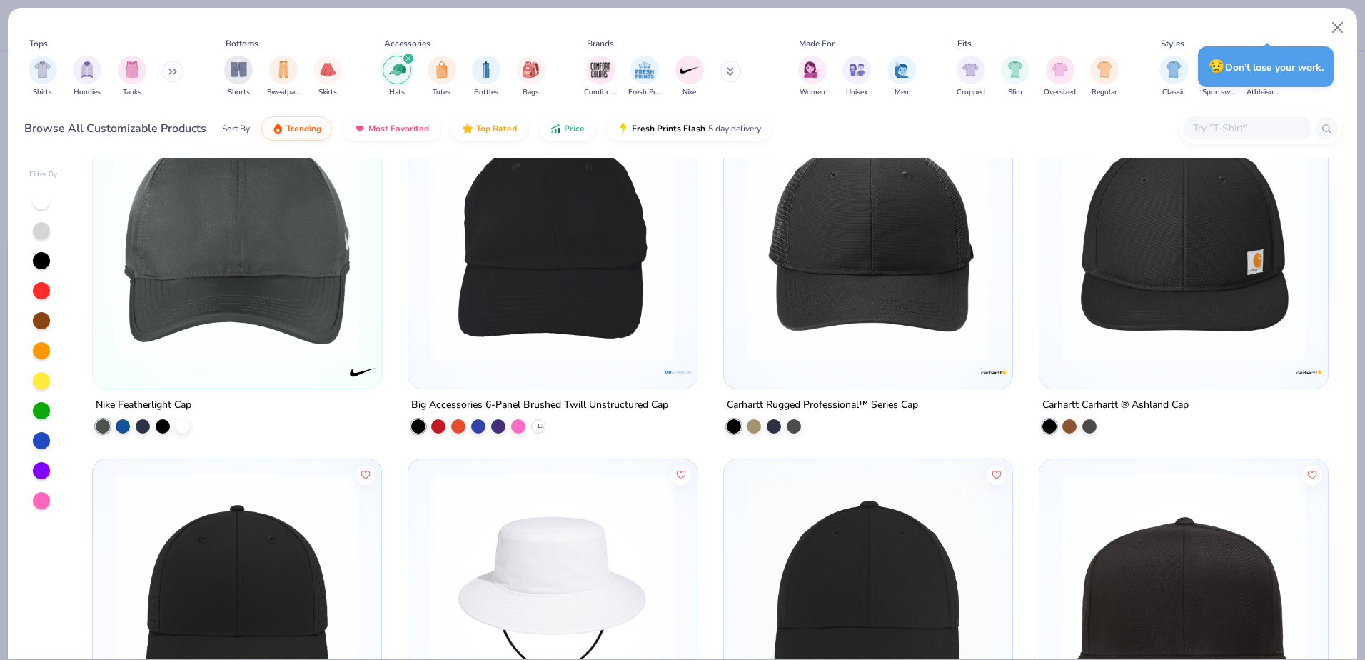
click at [845, 328] on img at bounding box center [868, 237] width 260 height 246
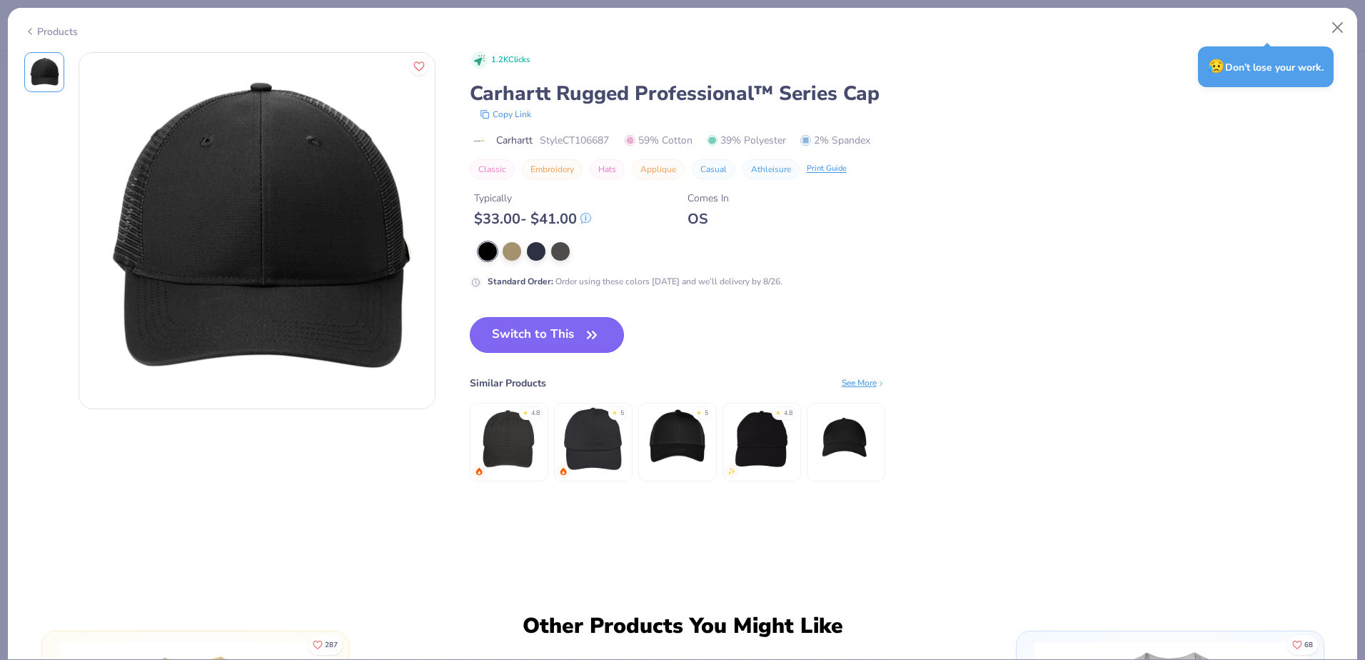
click at [558, 326] on button "Switch to This" at bounding box center [547, 335] width 155 height 36
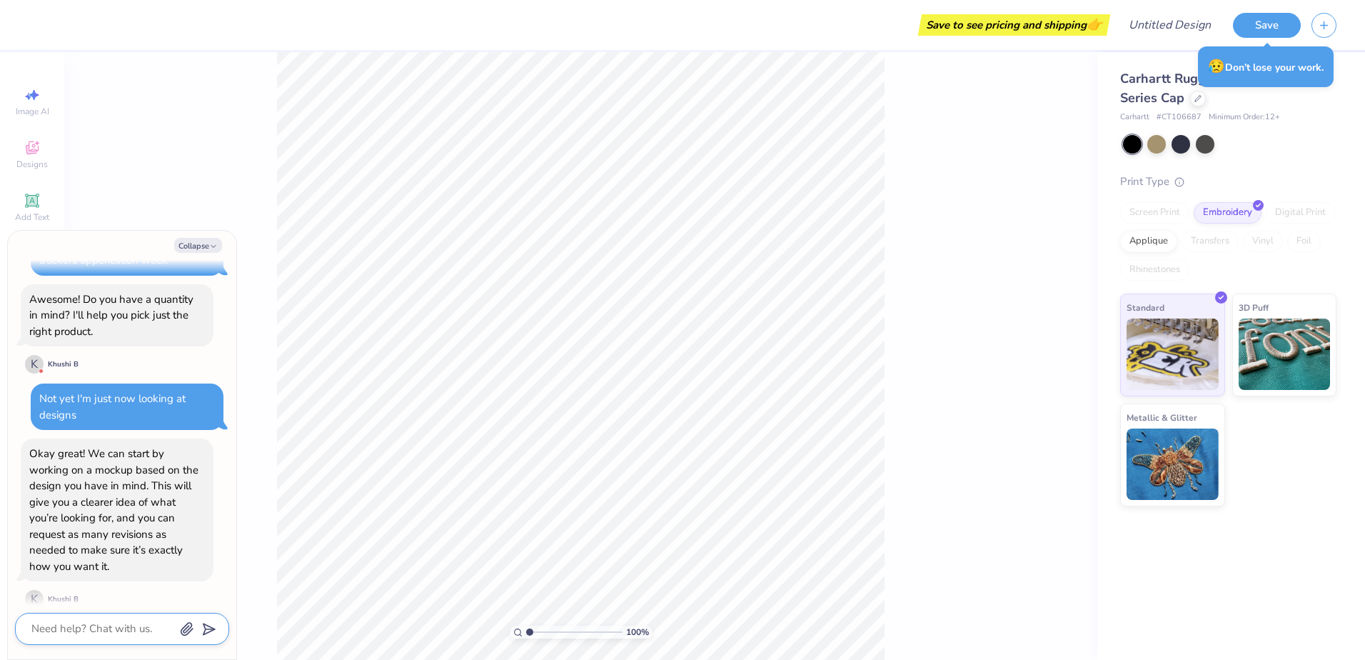
click at [116, 630] on textarea at bounding box center [102, 628] width 145 height 19
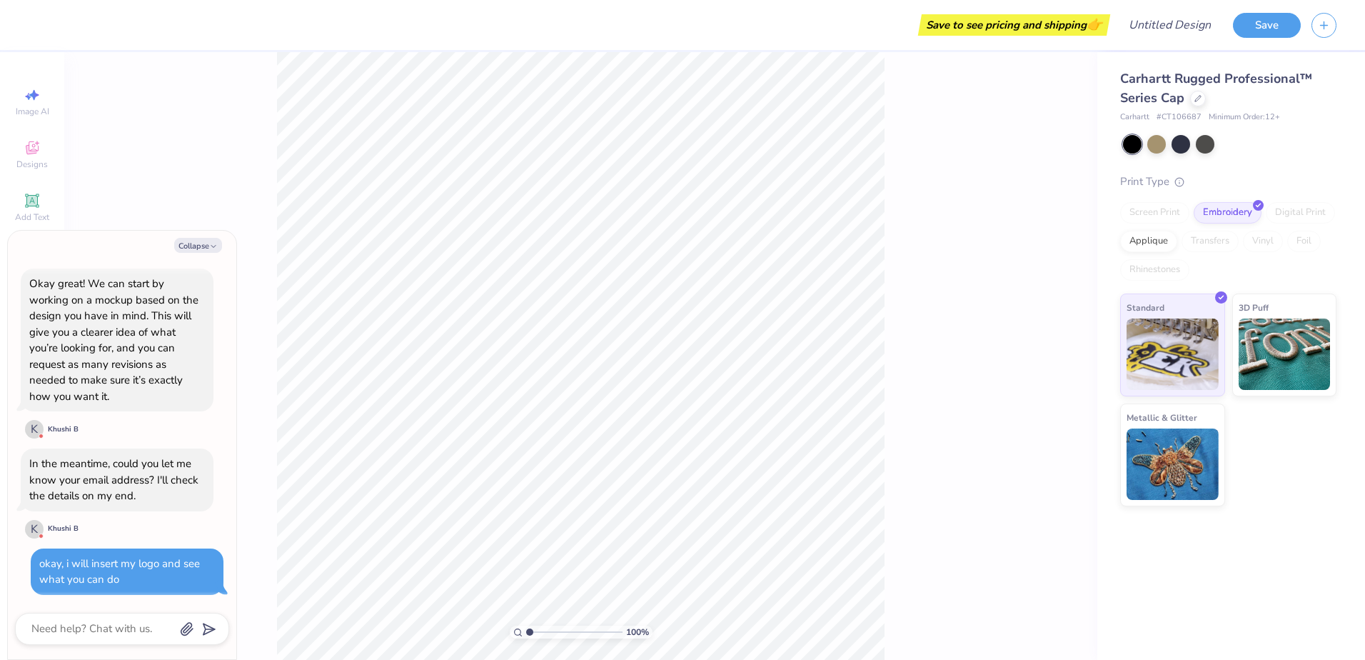
scroll to position [509, 0]
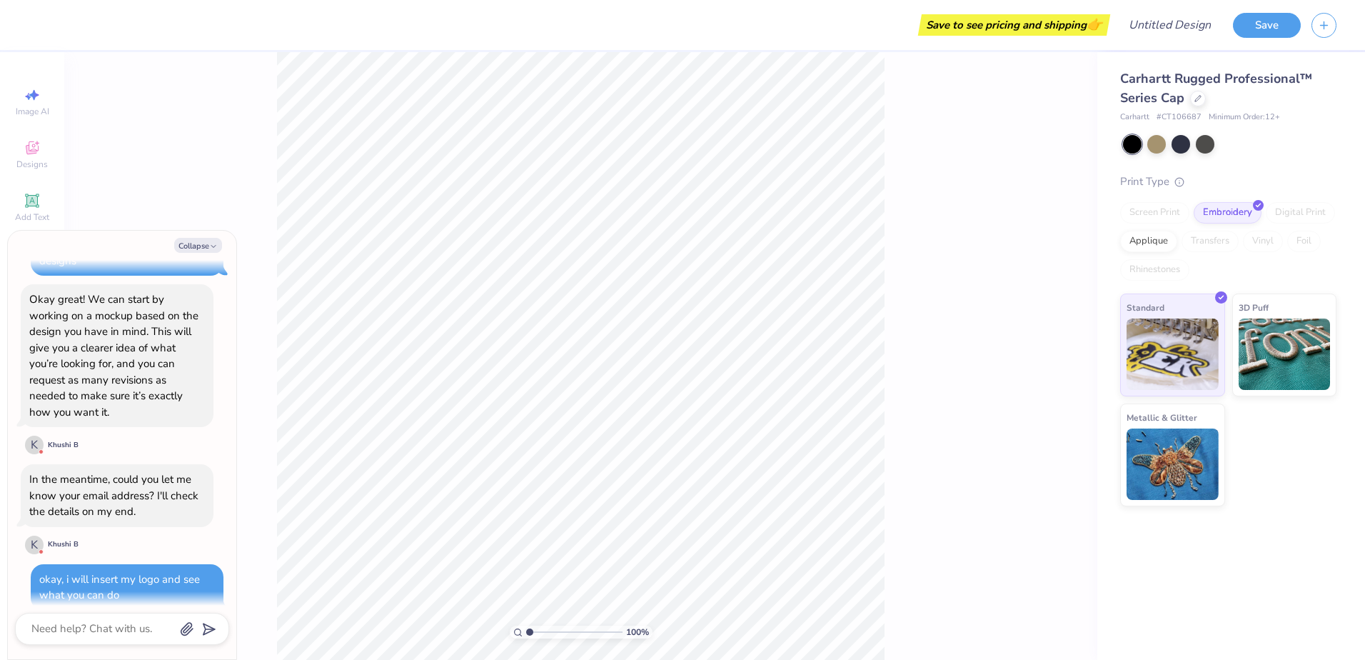
click at [207, 237] on div "Collapse I want to create a hat Hi! I'm Khushi from Fresh Prints! K Khushi B Ho…" at bounding box center [122, 445] width 228 height 428
click at [206, 243] on button "Collapse" at bounding box center [198, 245] width 48 height 15
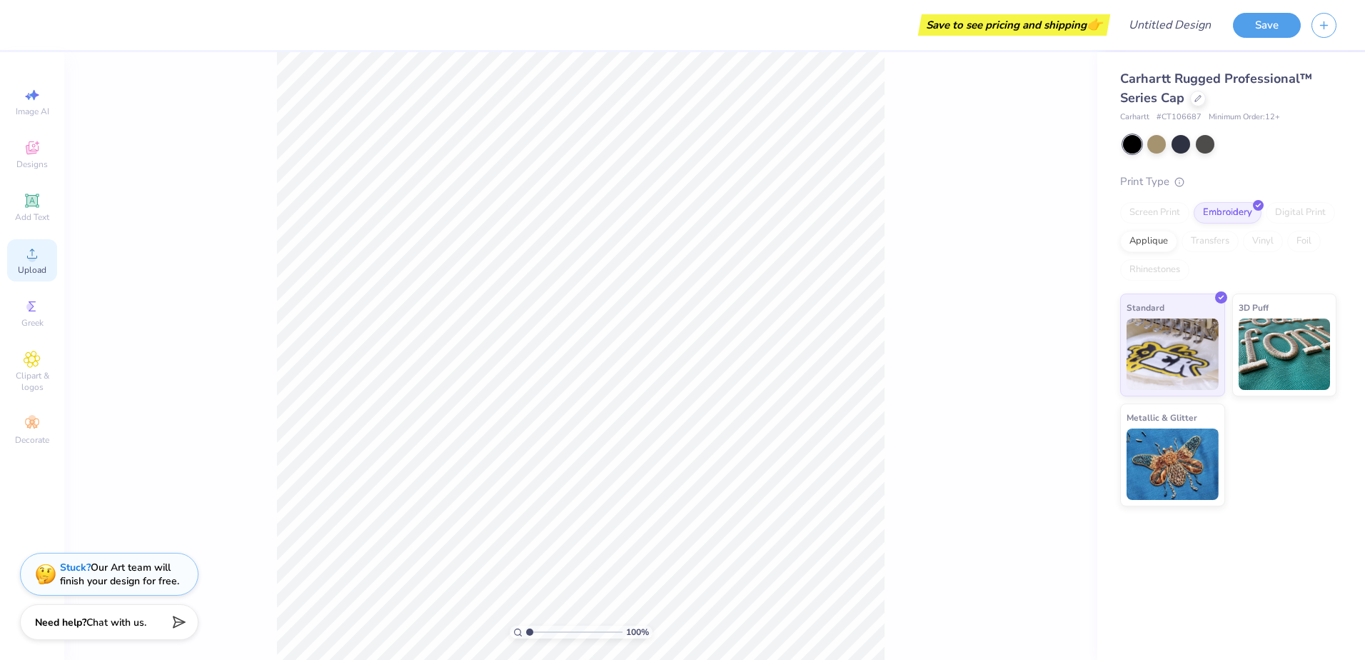
click at [26, 249] on icon at bounding box center [32, 253] width 17 height 17
click at [39, 273] on span "Upload" at bounding box center [32, 269] width 29 height 11
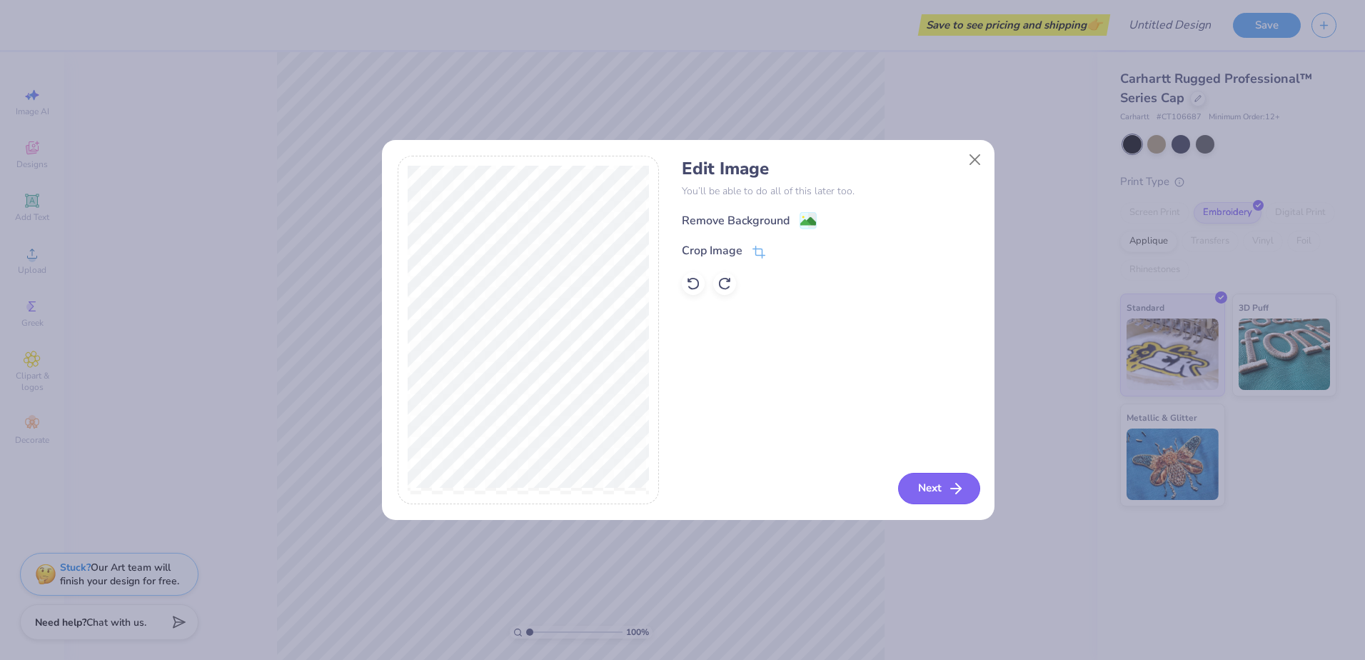
click at [957, 483] on polyline "button" at bounding box center [958, 488] width 5 height 10
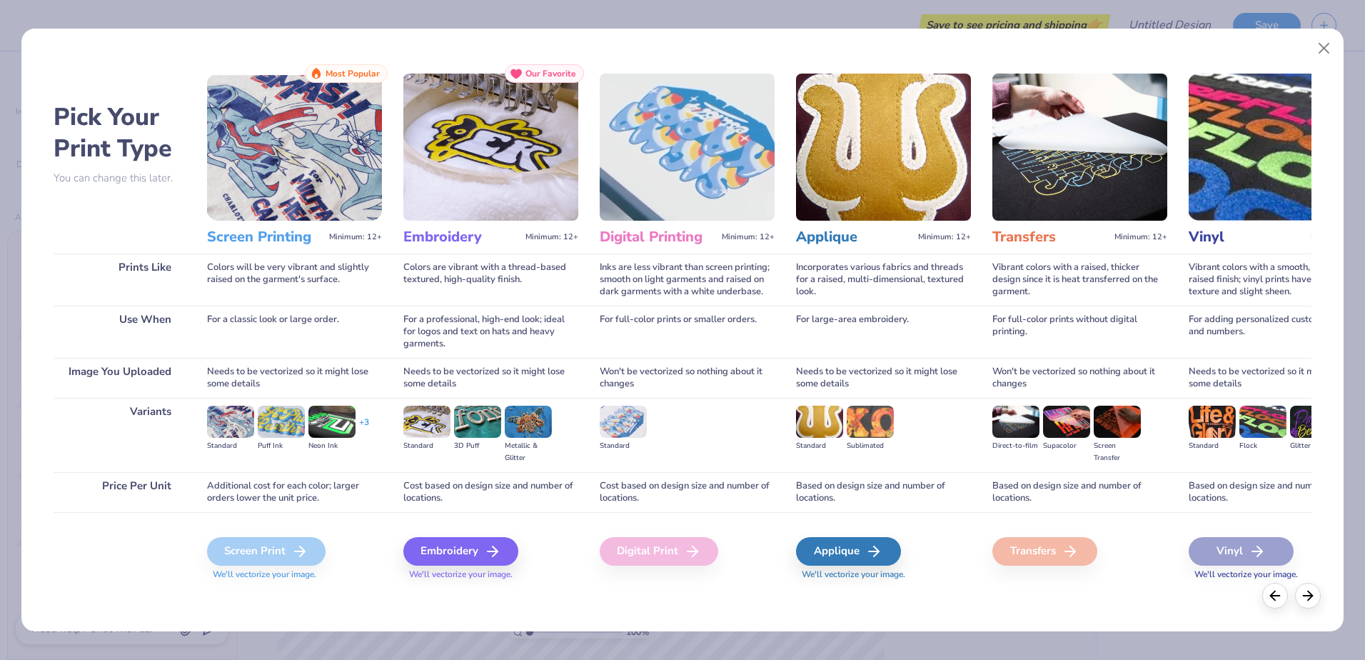
scroll to position [695, 0]
click at [456, 554] on div "Embroidery" at bounding box center [463, 551] width 115 height 29
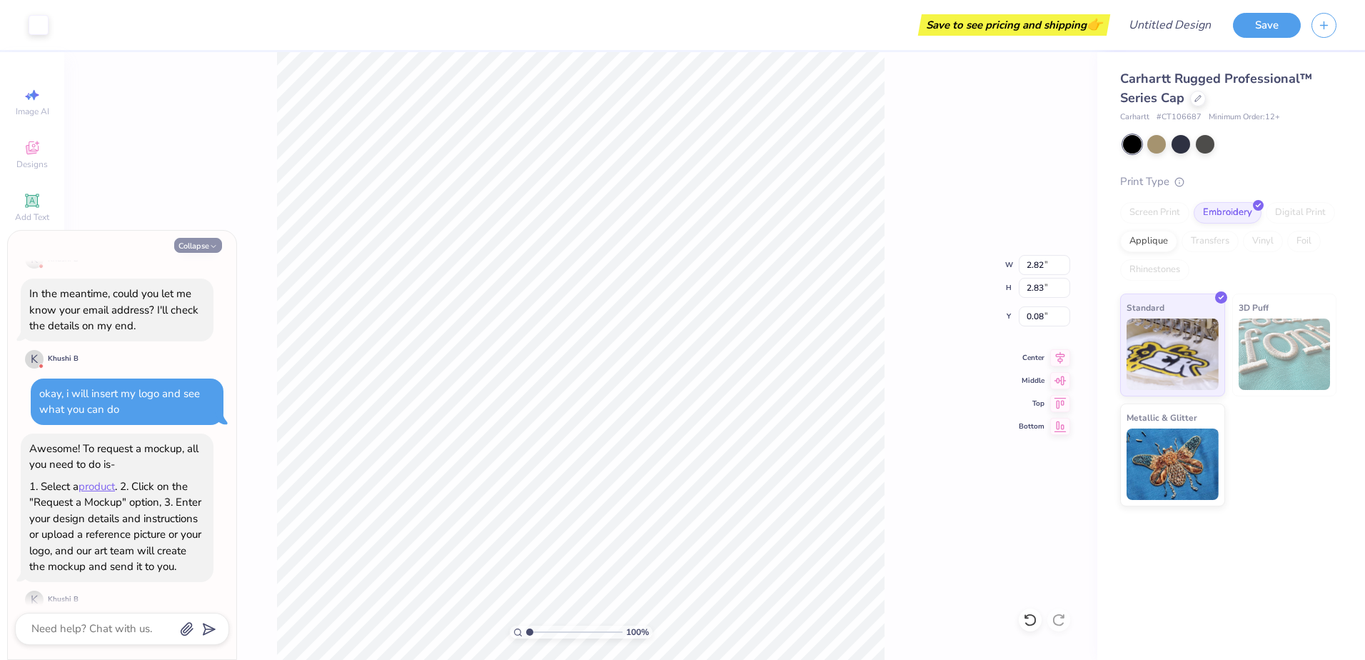
click at [188, 248] on button "Collapse" at bounding box center [198, 245] width 48 height 15
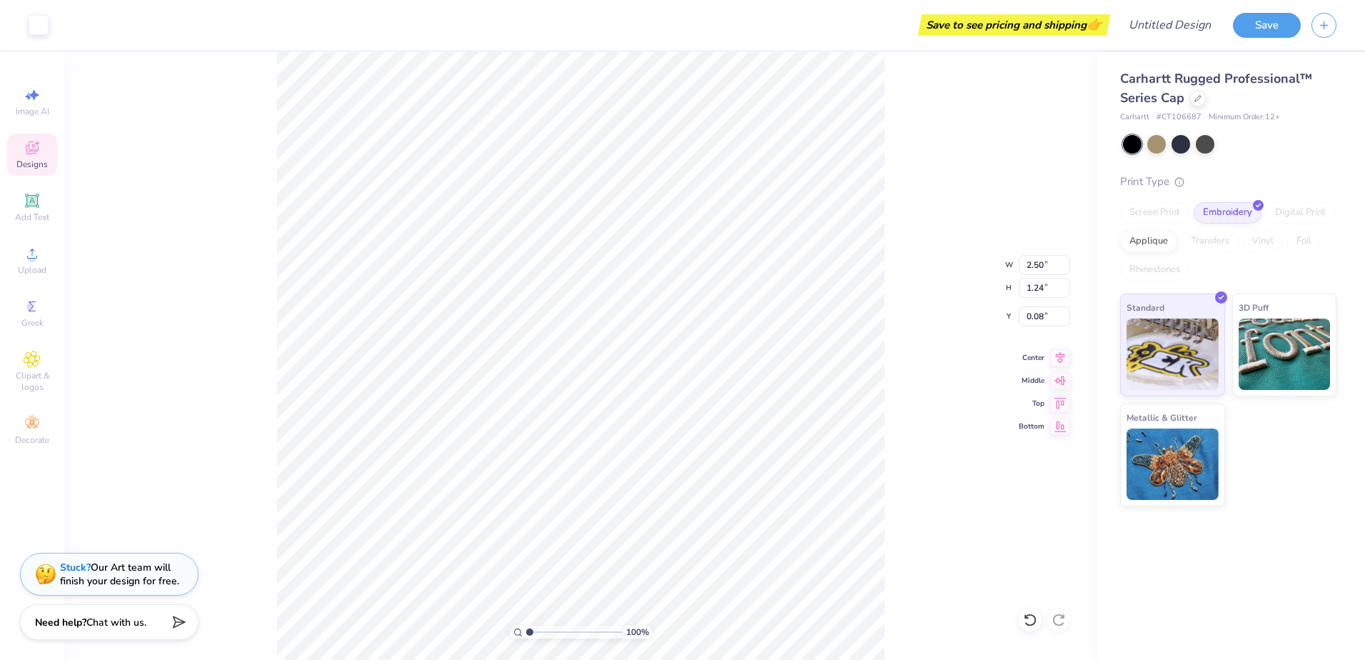
click at [21, 156] on div "Designs" at bounding box center [32, 155] width 50 height 42
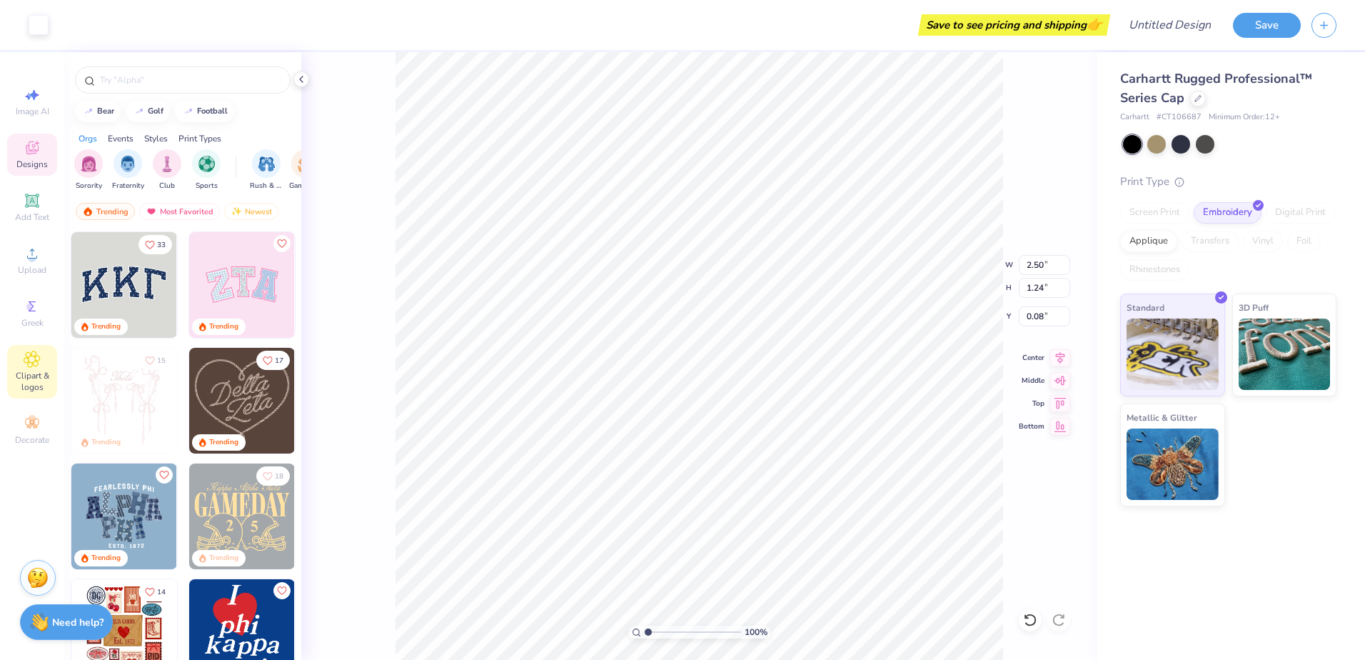
click at [21, 378] on span "Clipart & logos" at bounding box center [32, 381] width 50 height 23
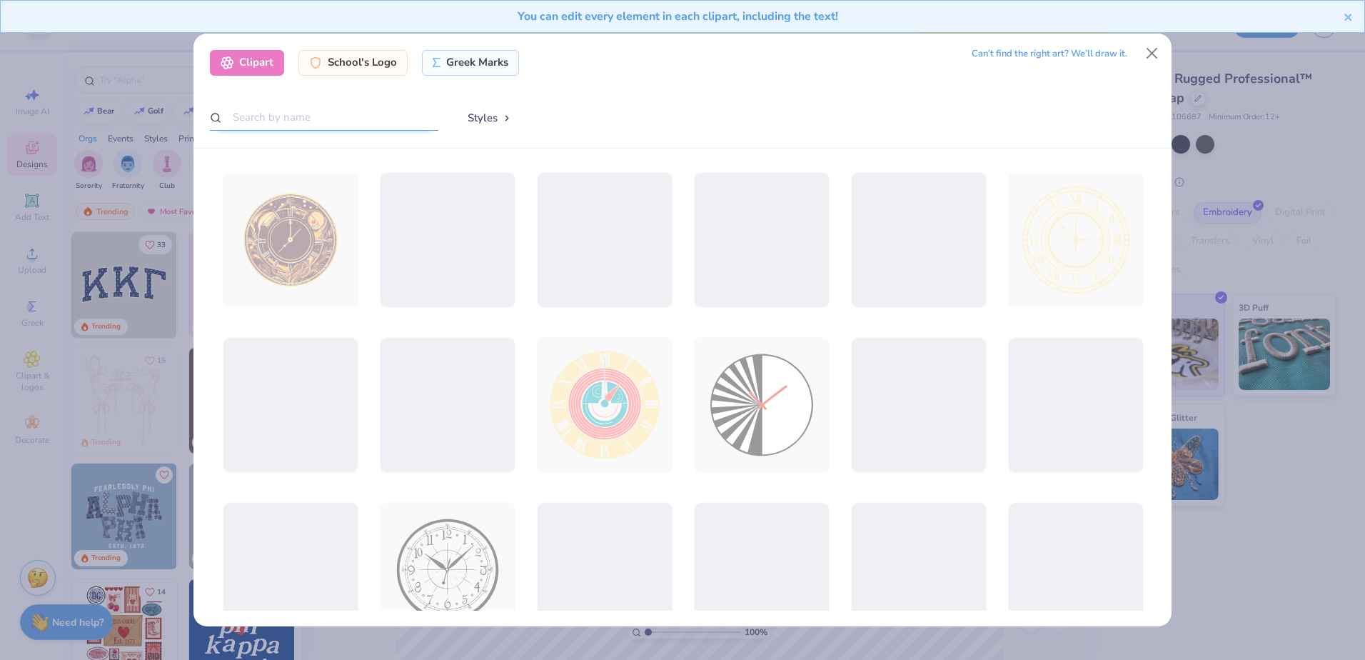
click at [293, 121] on input "text" at bounding box center [324, 117] width 228 height 26
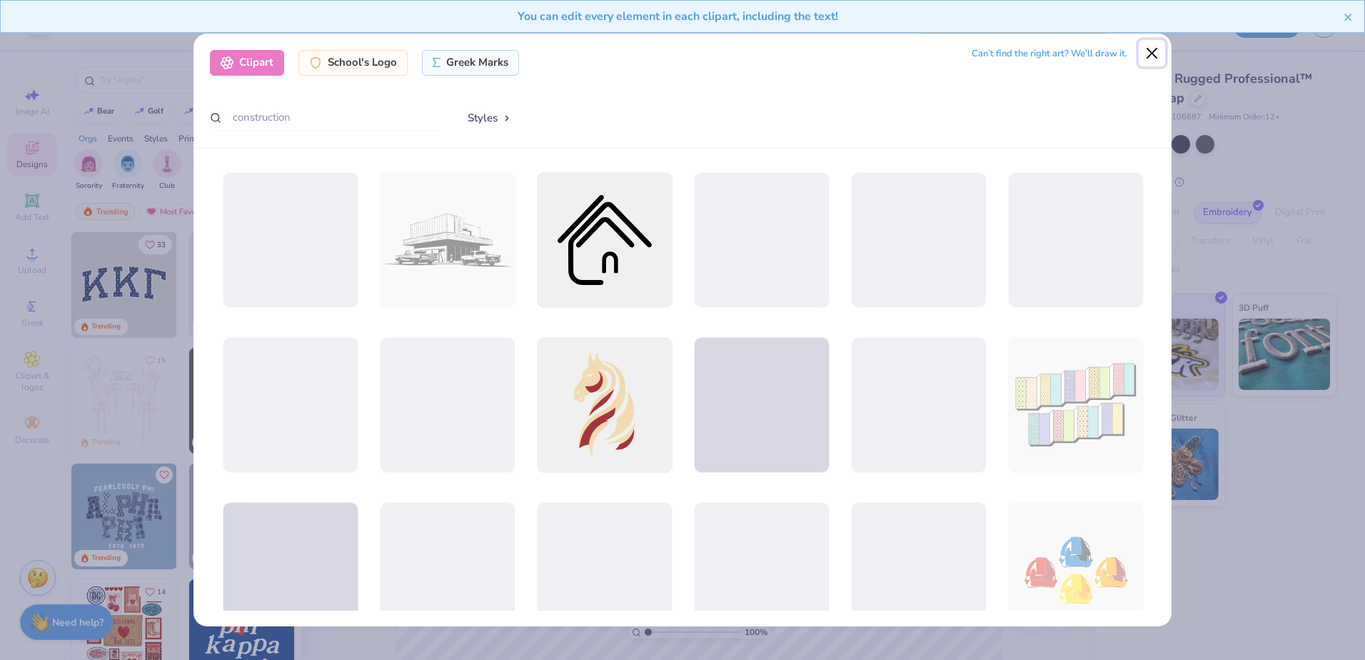
click at [1151, 49] on button "Close" at bounding box center [1152, 53] width 27 height 27
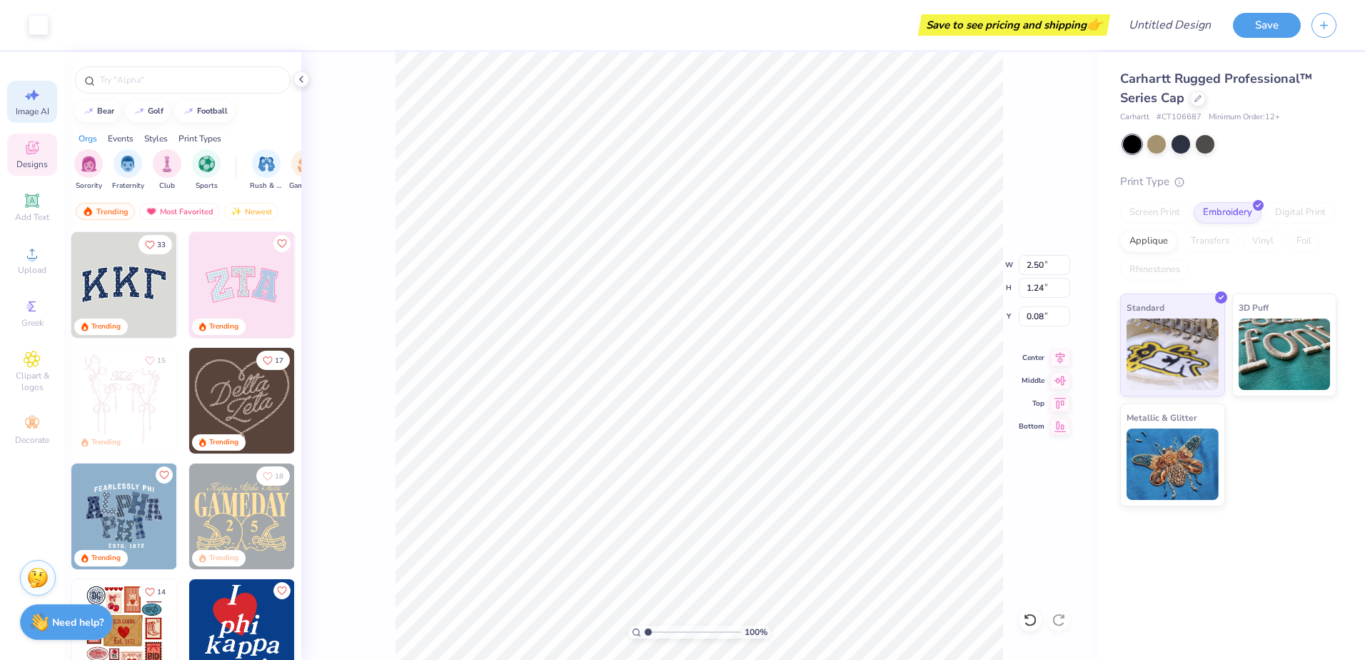
click at [27, 102] on icon at bounding box center [32, 94] width 17 height 17
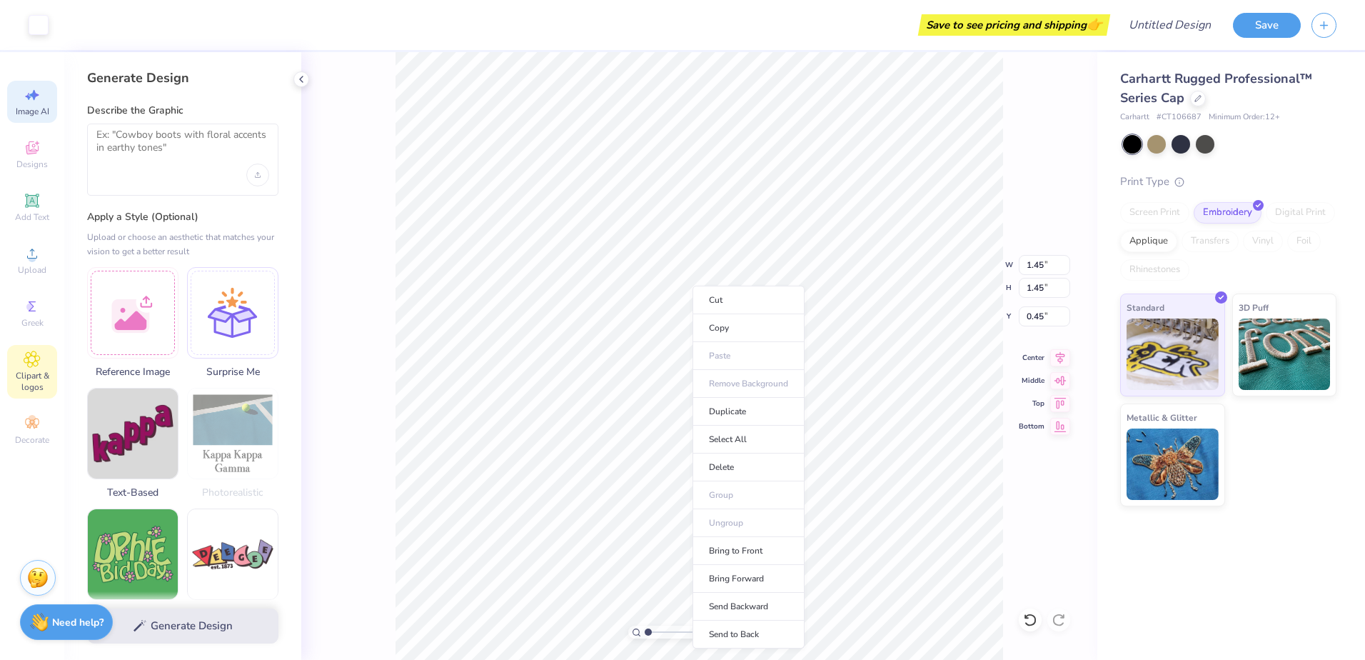
click at [29, 363] on icon at bounding box center [32, 359] width 16 height 17
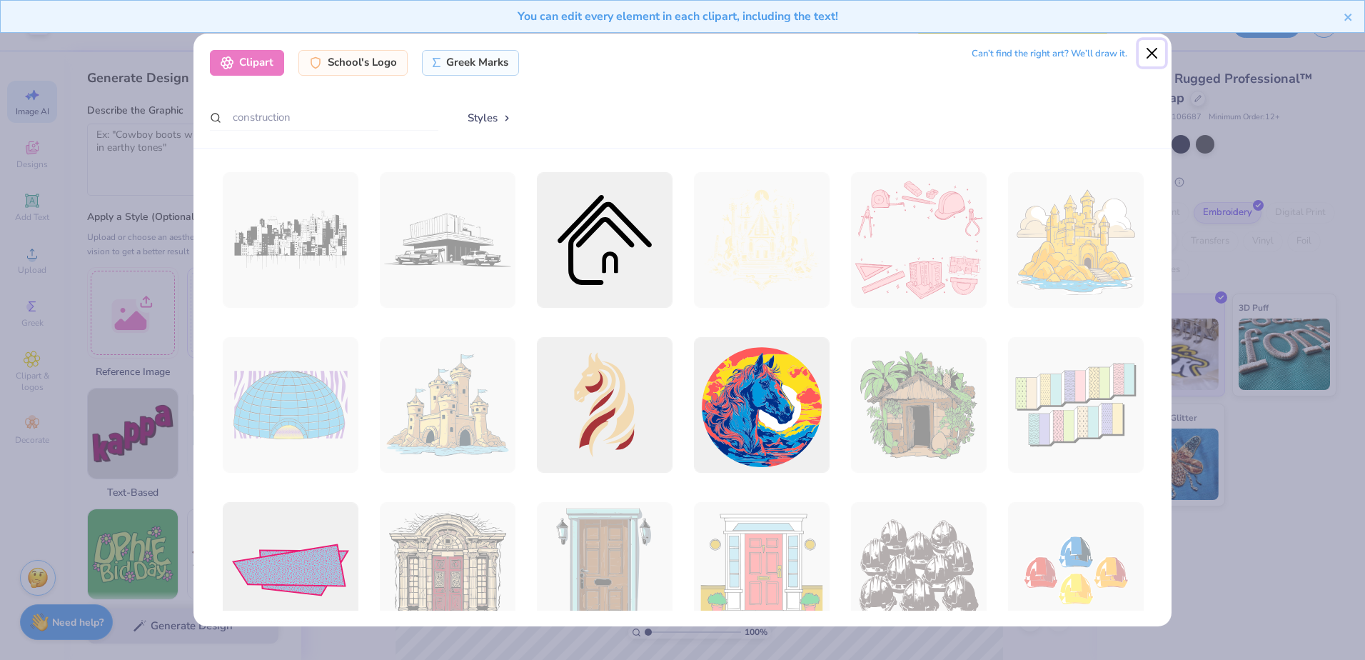
drag, startPoint x: 1154, startPoint y: 56, endPoint x: 1150, endPoint y: 10, distance: 45.8
click at [1159, 55] on button "Close" at bounding box center [1152, 53] width 27 height 27
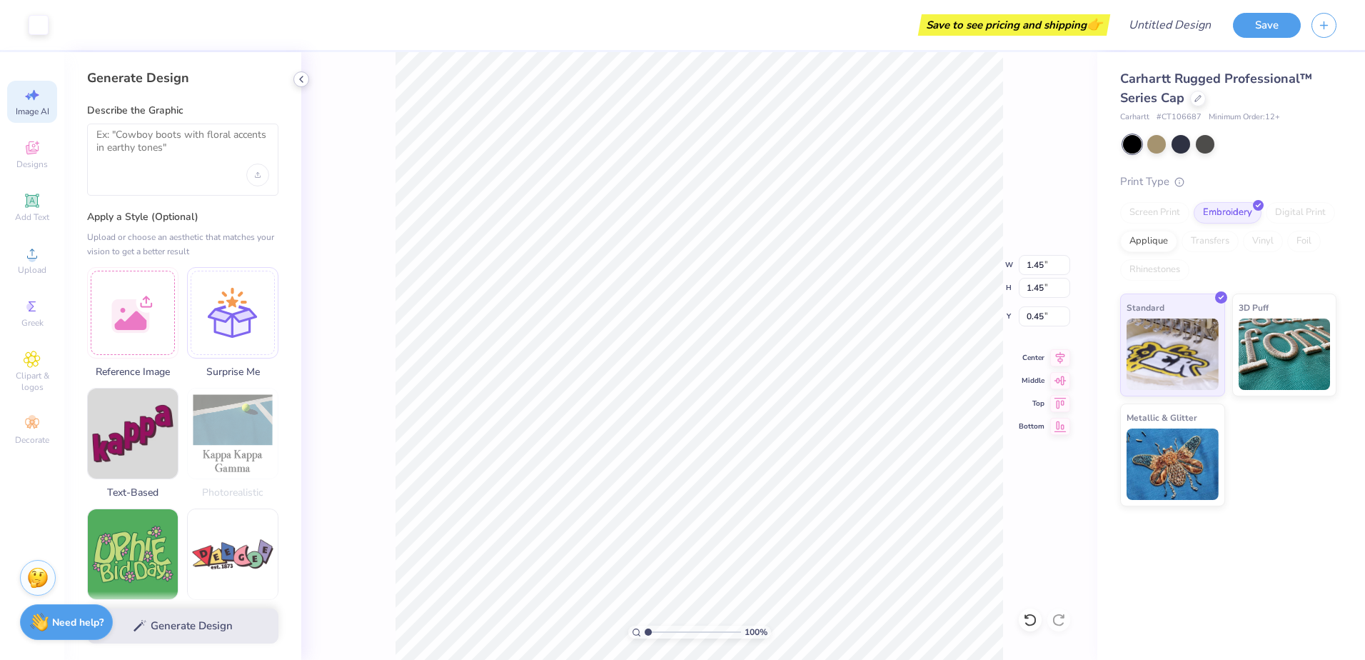
click at [305, 82] on icon at bounding box center [301, 79] width 11 height 11
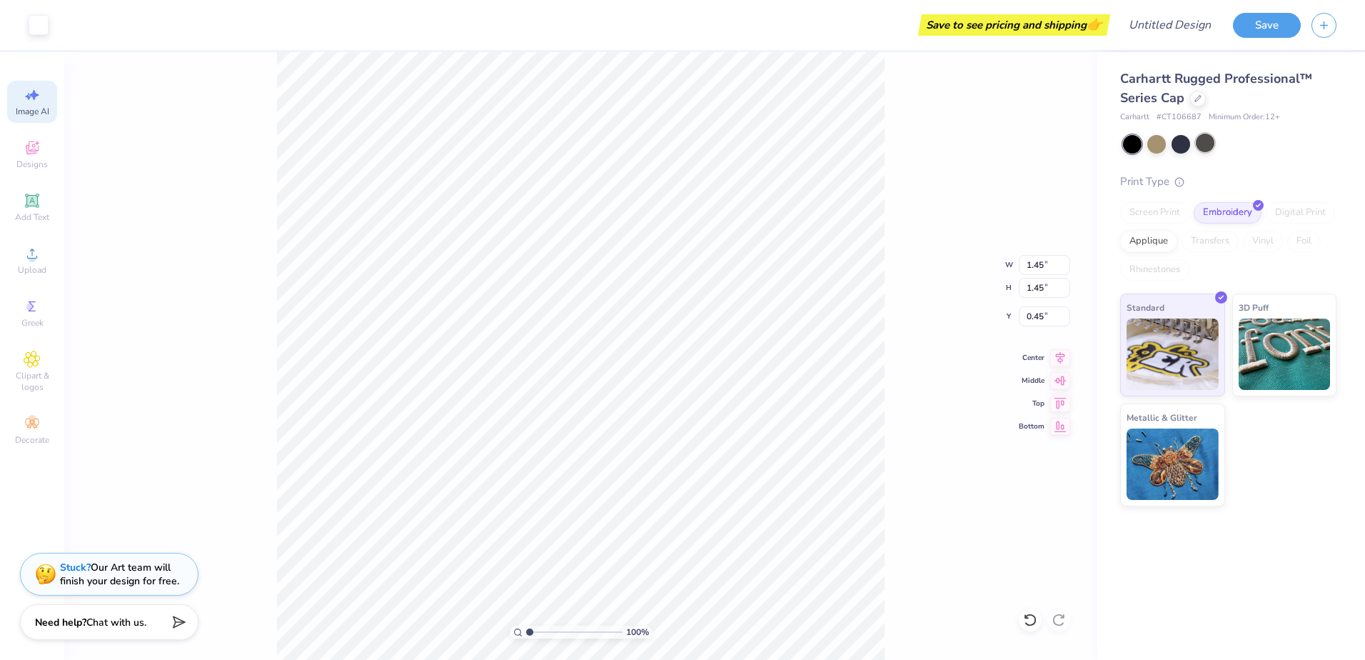
click at [1207, 143] on div at bounding box center [1205, 143] width 19 height 19
click at [1172, 144] on div at bounding box center [1181, 143] width 19 height 19
click at [1155, 141] on div at bounding box center [1156, 143] width 19 height 19
click at [889, 307] on div "100 % W 2.48 2.48 " H 1.25 1.25 " Y 1.03 1.03 " Center [GEOGRAPHIC_DATA]" at bounding box center [580, 356] width 1033 height 608
click at [1155, 149] on div at bounding box center [1156, 143] width 19 height 19
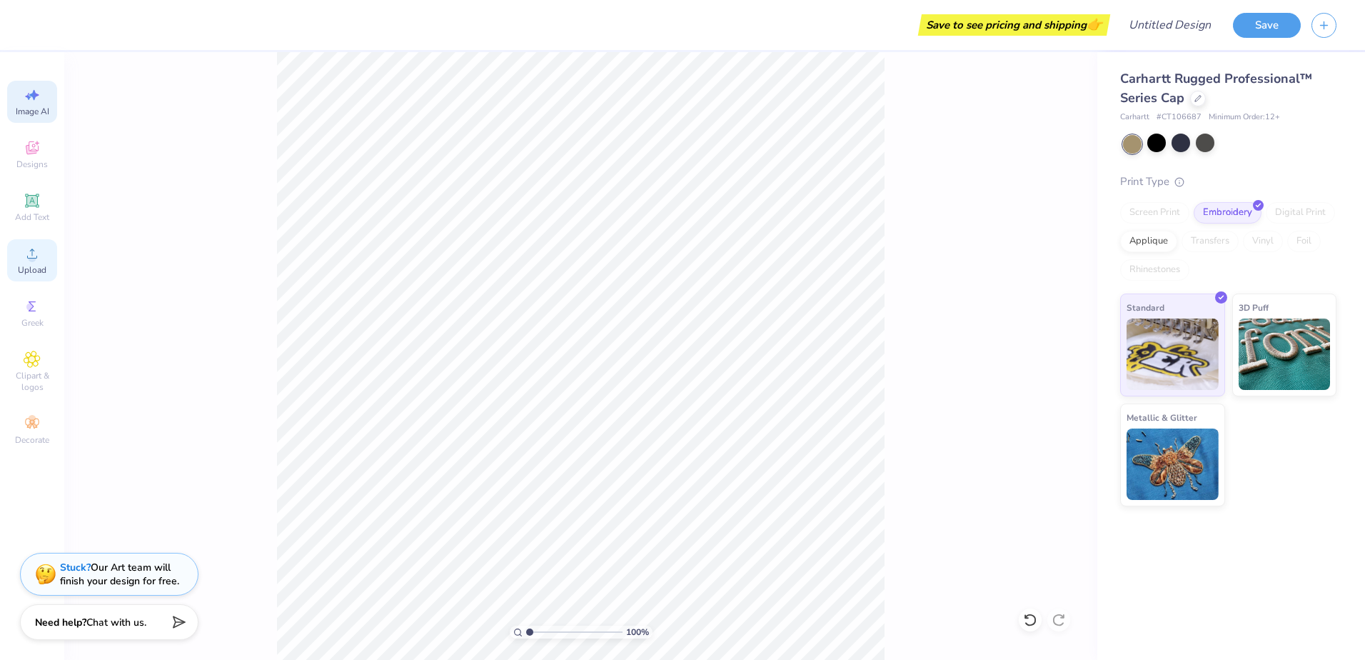
click at [30, 258] on icon at bounding box center [32, 253] width 10 height 10
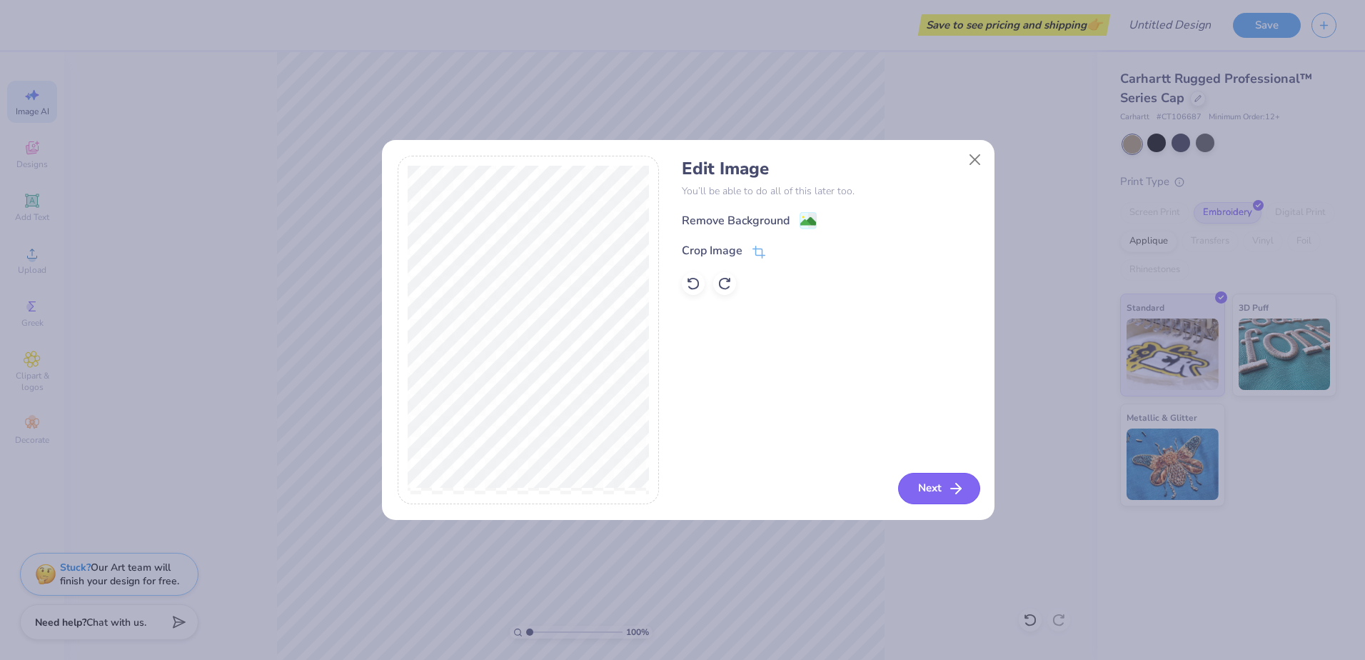
click at [937, 488] on button "Next" at bounding box center [939, 488] width 82 height 31
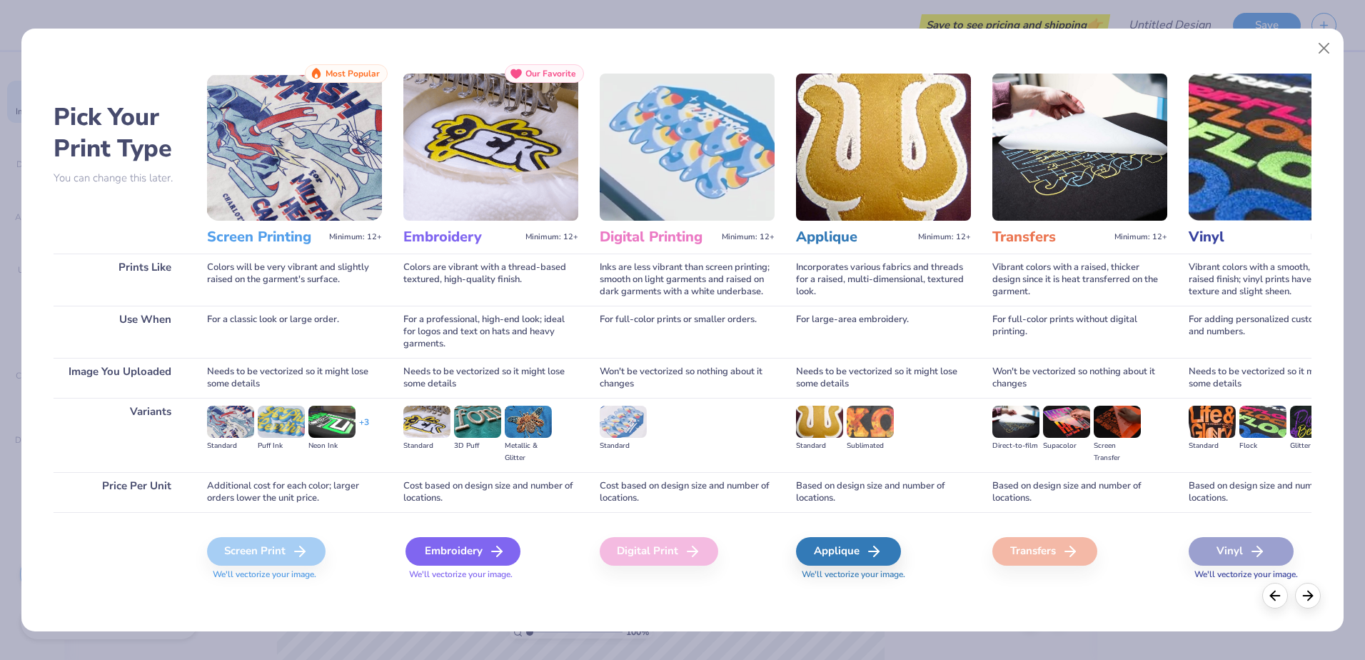
click at [497, 547] on polyline at bounding box center [499, 551] width 5 height 10
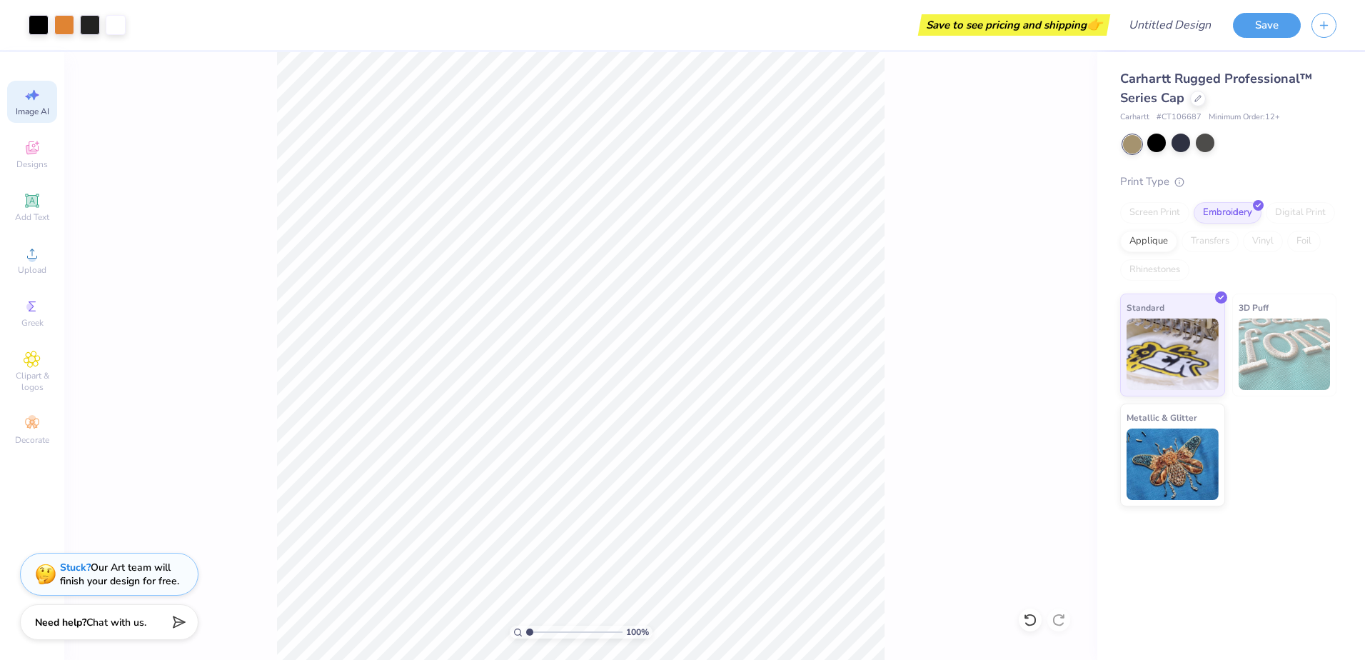
click at [1215, 147] on div at bounding box center [1229, 144] width 213 height 19
click at [1205, 142] on div at bounding box center [1205, 143] width 19 height 19
click at [1202, 139] on div at bounding box center [1205, 143] width 19 height 19
click at [1207, 137] on div at bounding box center [1205, 143] width 19 height 19
click at [86, 38] on div "Art colors" at bounding box center [63, 25] width 126 height 50
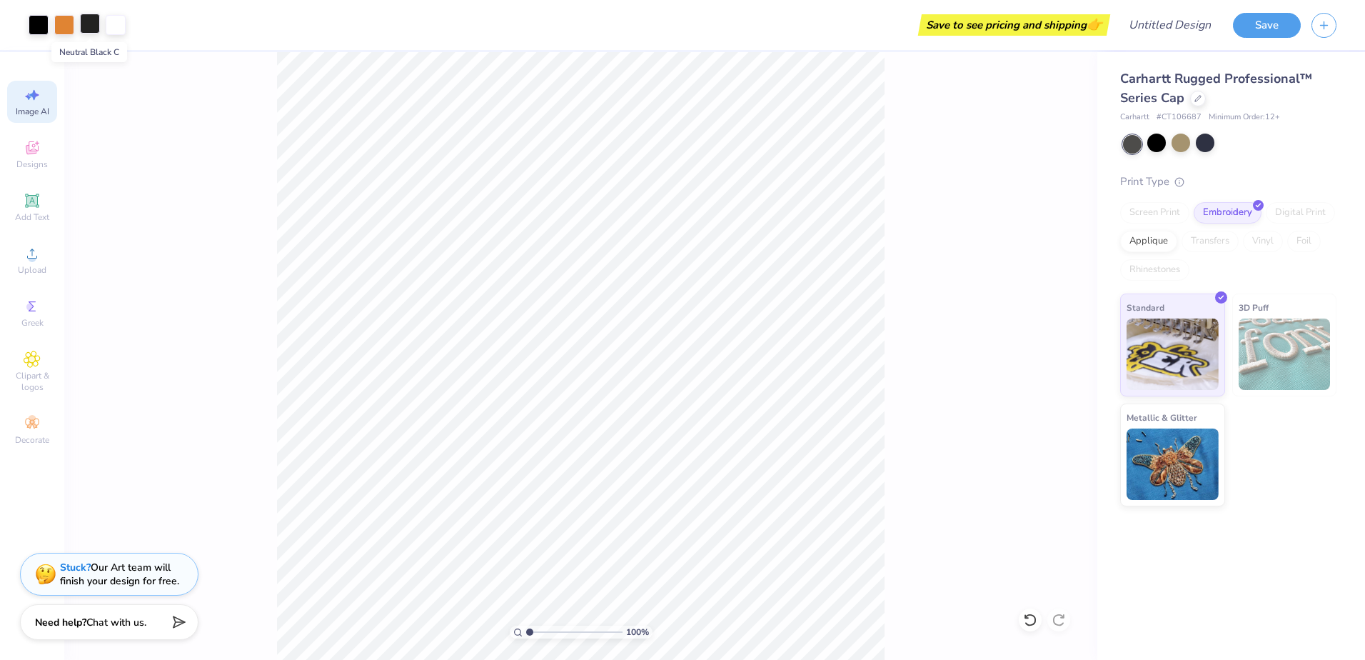
click at [95, 23] on div at bounding box center [90, 24] width 20 height 20
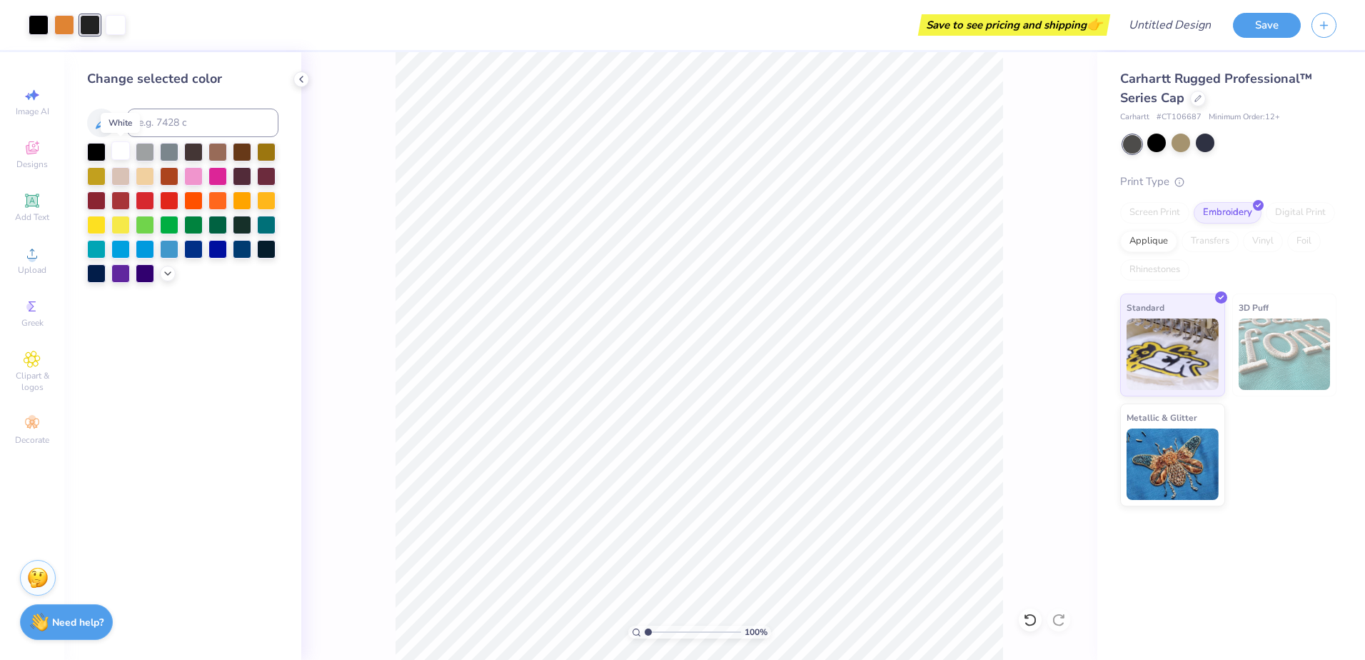
click at [116, 151] on div at bounding box center [120, 150] width 19 height 19
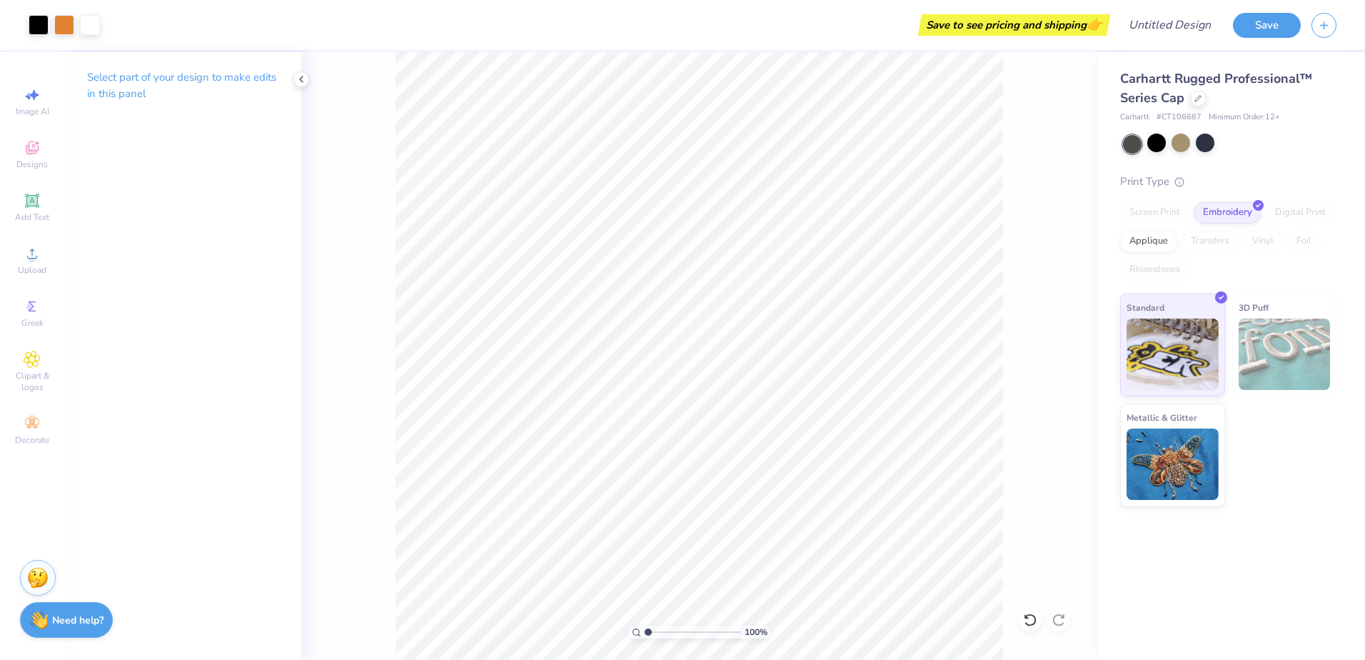
click at [58, 622] on strong "Need help?" at bounding box center [77, 620] width 51 height 14
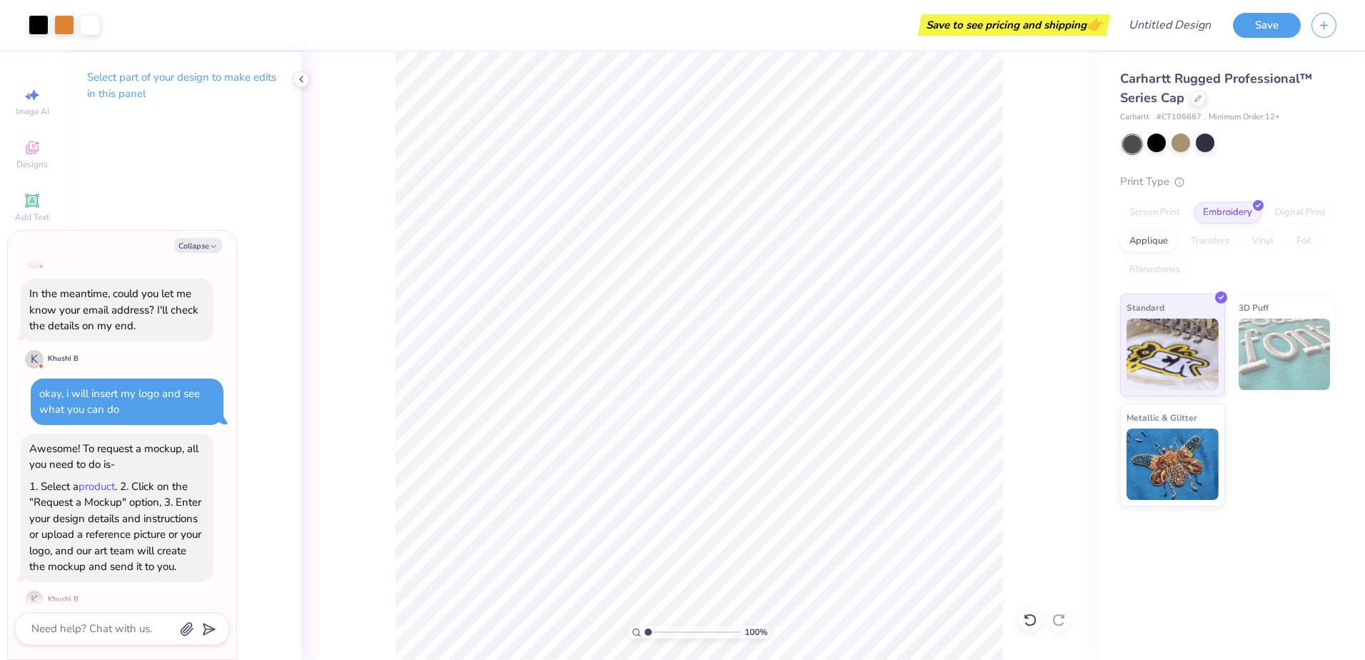
click at [108, 479] on link "product" at bounding box center [97, 486] width 36 height 14
